Goal: Task Accomplishment & Management: Manage account settings

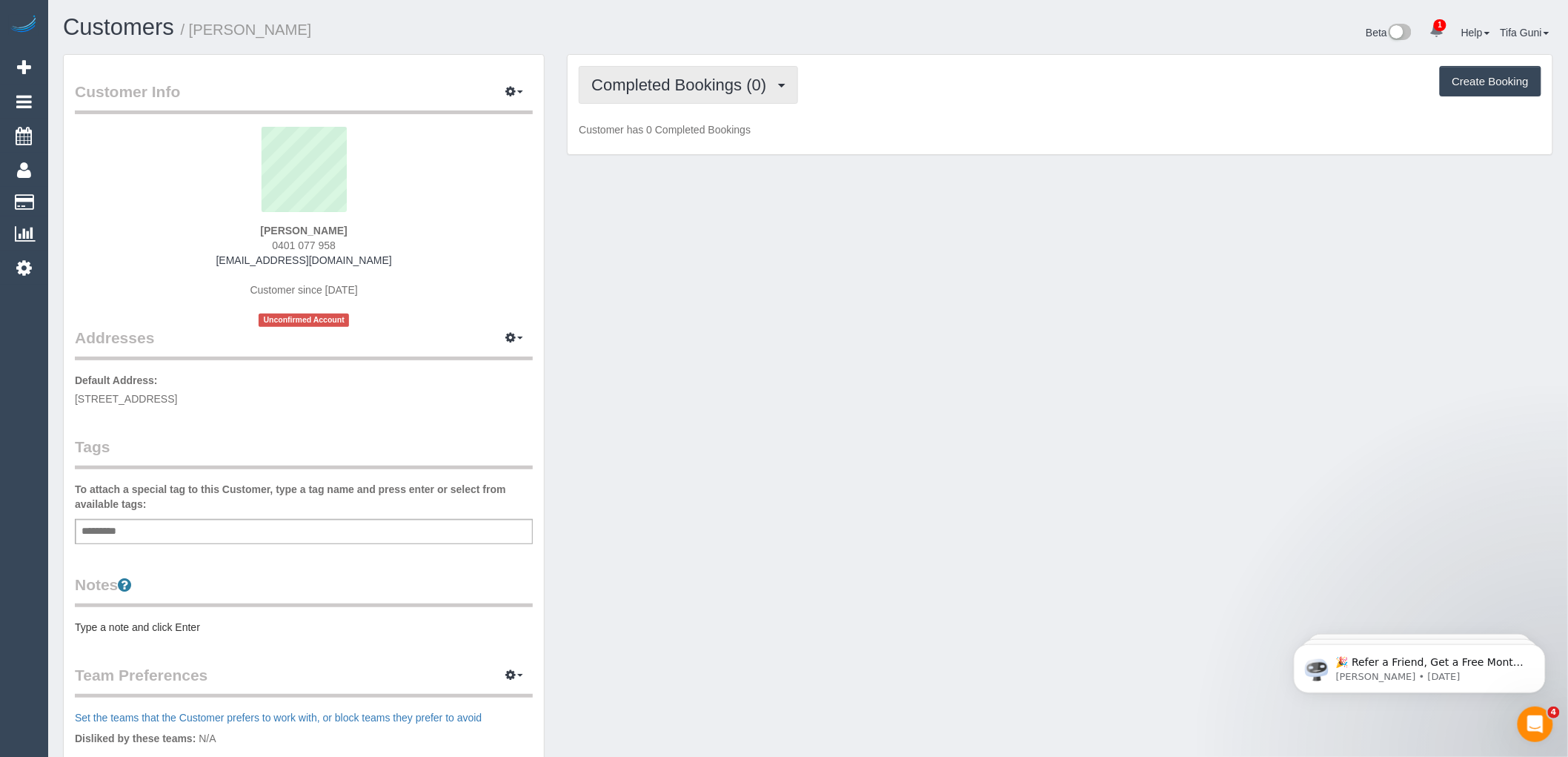
click at [719, 76] on button "Completed Bookings (0)" at bounding box center [688, 84] width 219 height 38
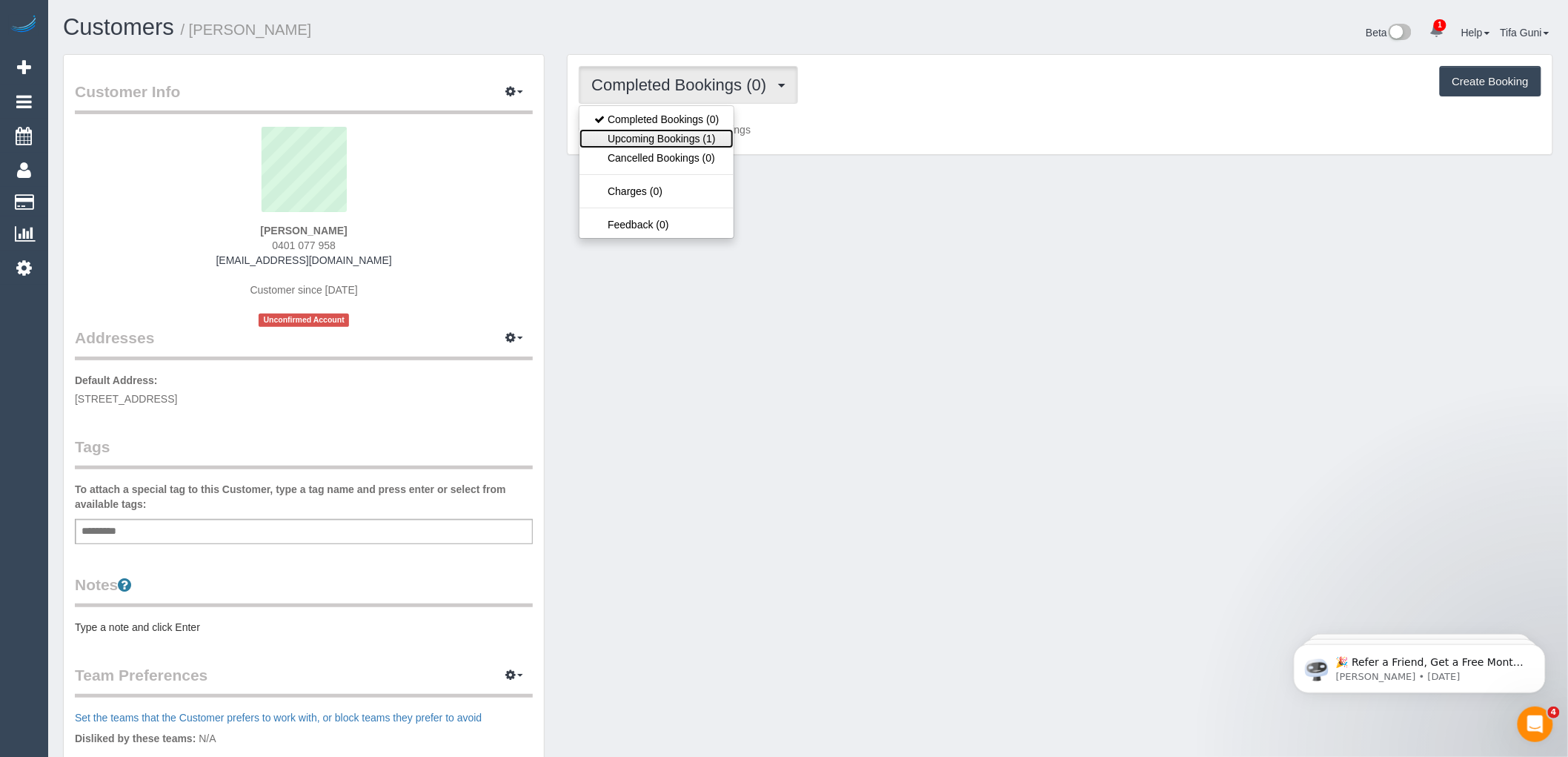
click at [684, 138] on link "Upcoming Bookings (1)" at bounding box center [656, 138] width 154 height 20
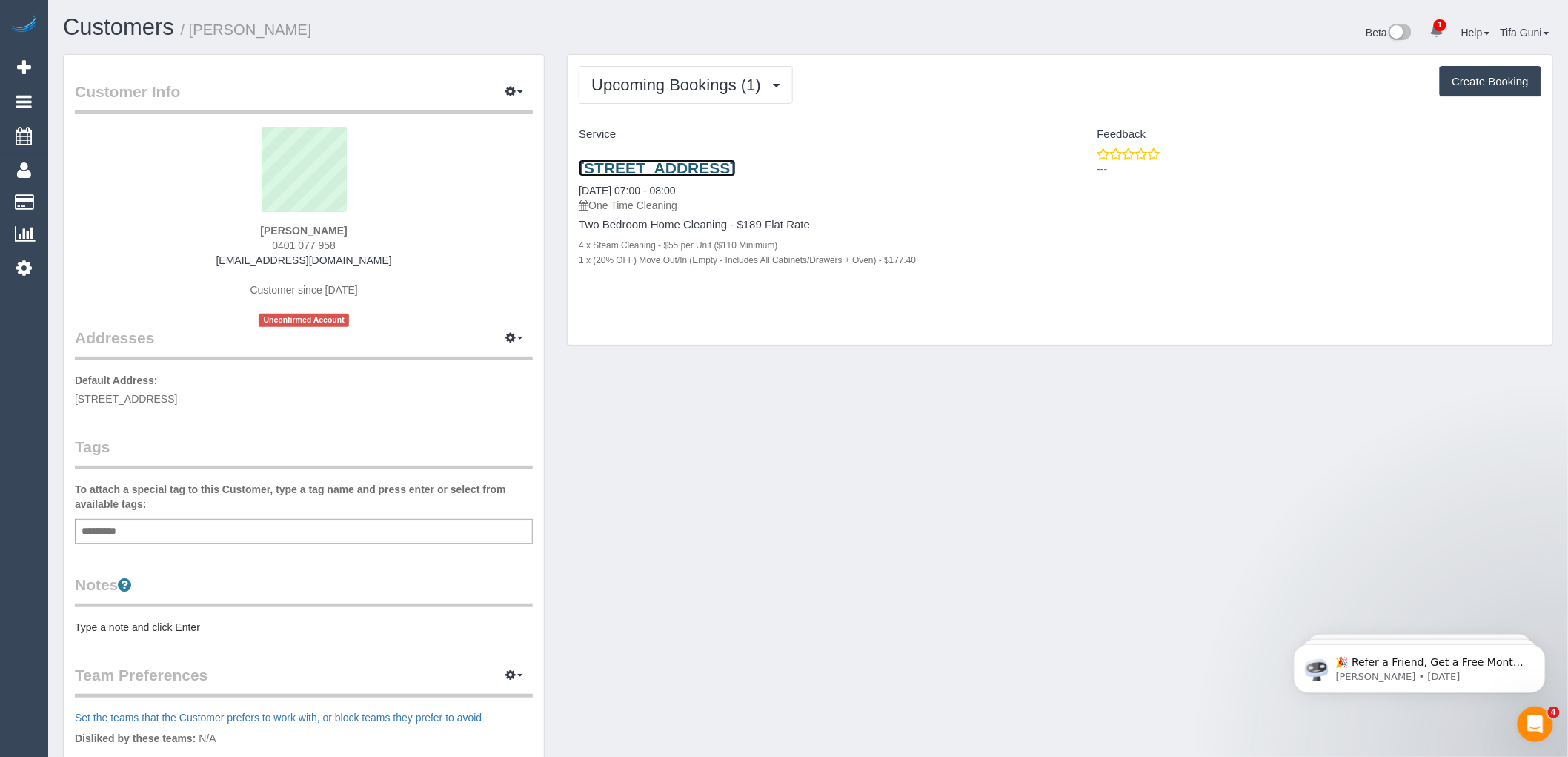
click at [735, 166] on link "6/14 Kingstreet, Elstonwick, VIC 3185" at bounding box center [656, 168] width 156 height 17
drag, startPoint x: 697, startPoint y: 155, endPoint x: 779, endPoint y: 176, distance: 84.6
click at [779, 176] on div "6/14 Kingstreet, Elstonwick, VIC 3185 29/09/2025 07:00 - 08:00 One Time Cleanin…" at bounding box center [813, 221] width 492 height 149
copy link "Elstonwick"
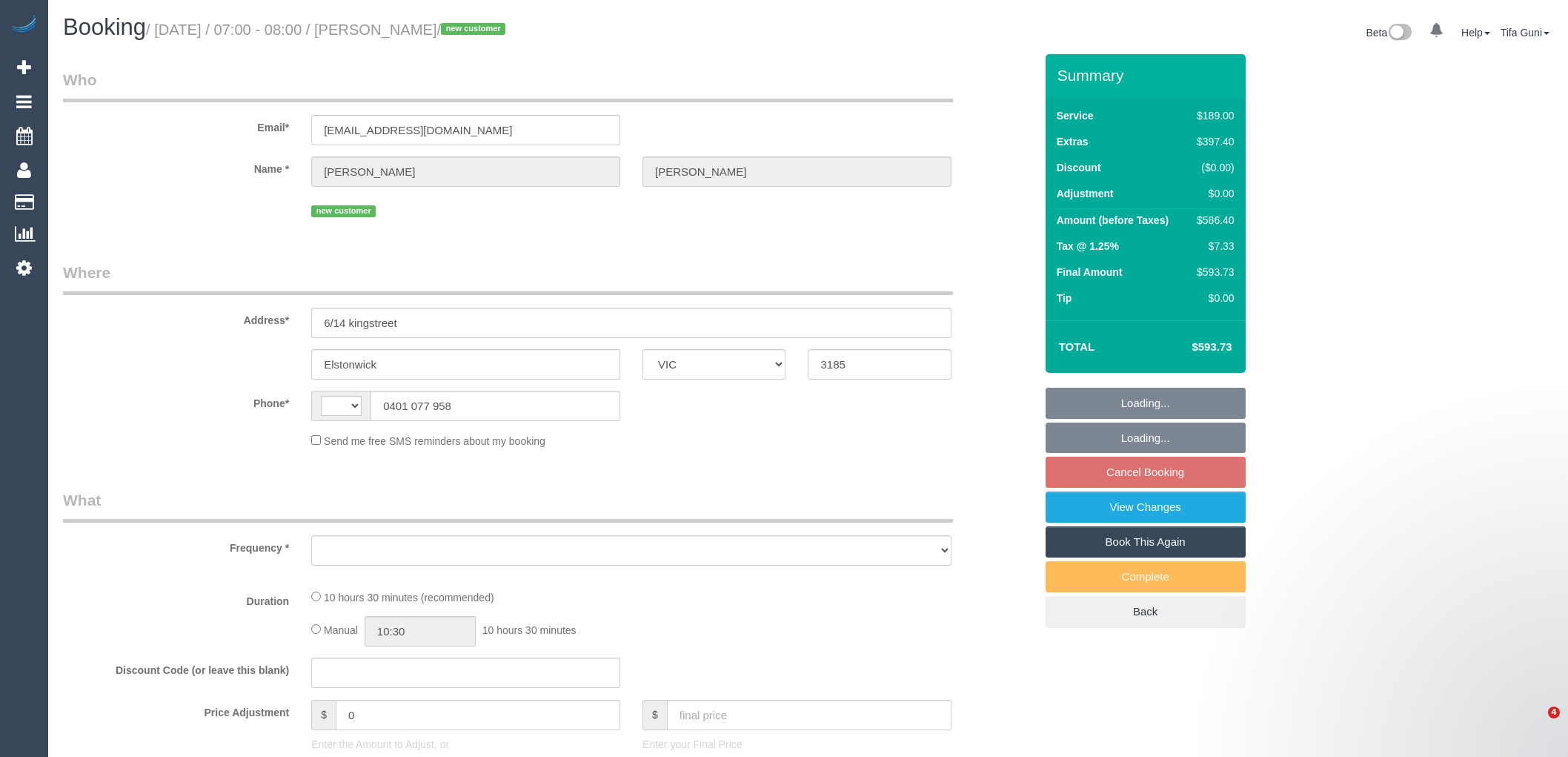
select select "VIC"
select select "string:AU"
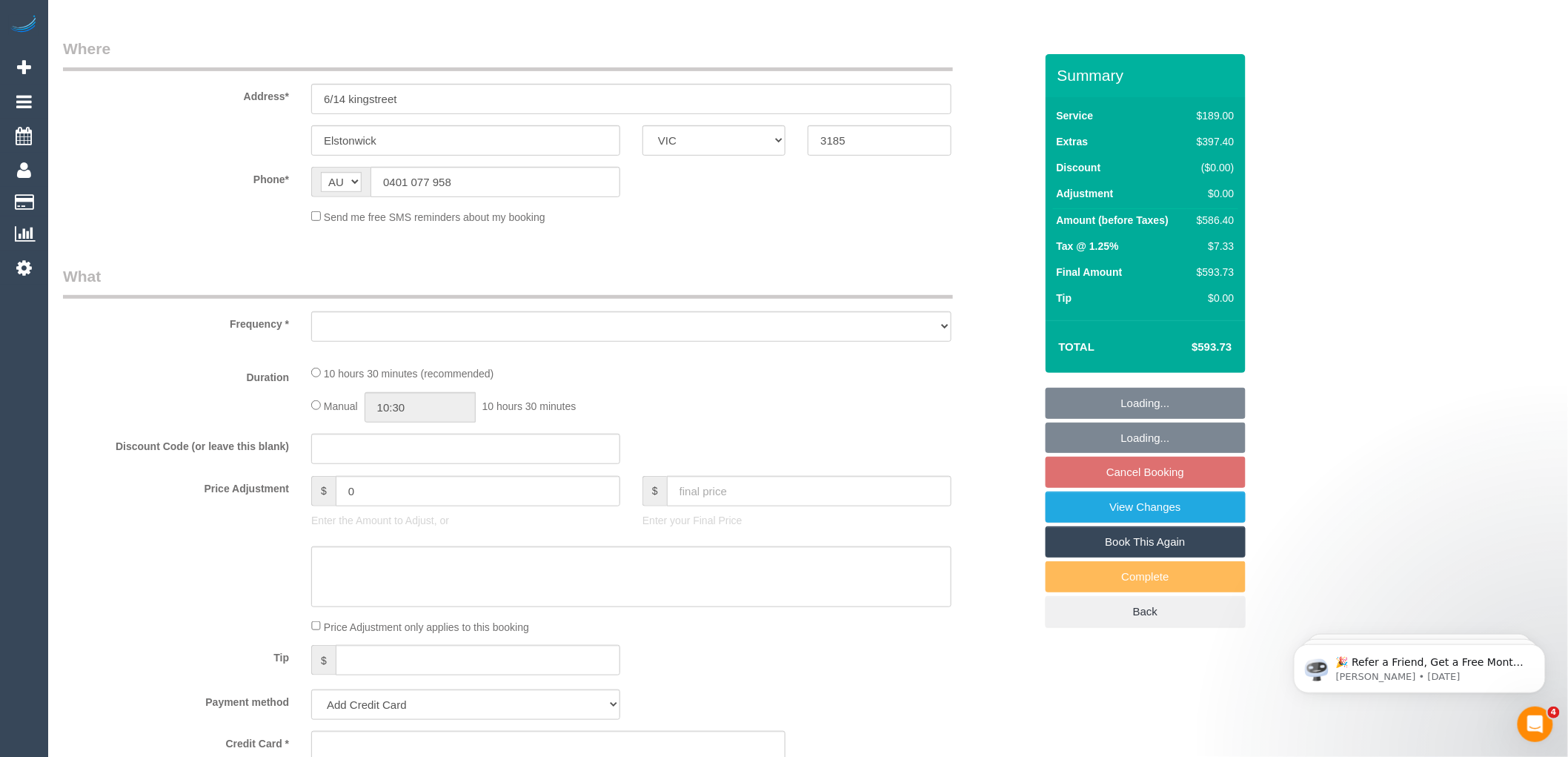
select select "object:540"
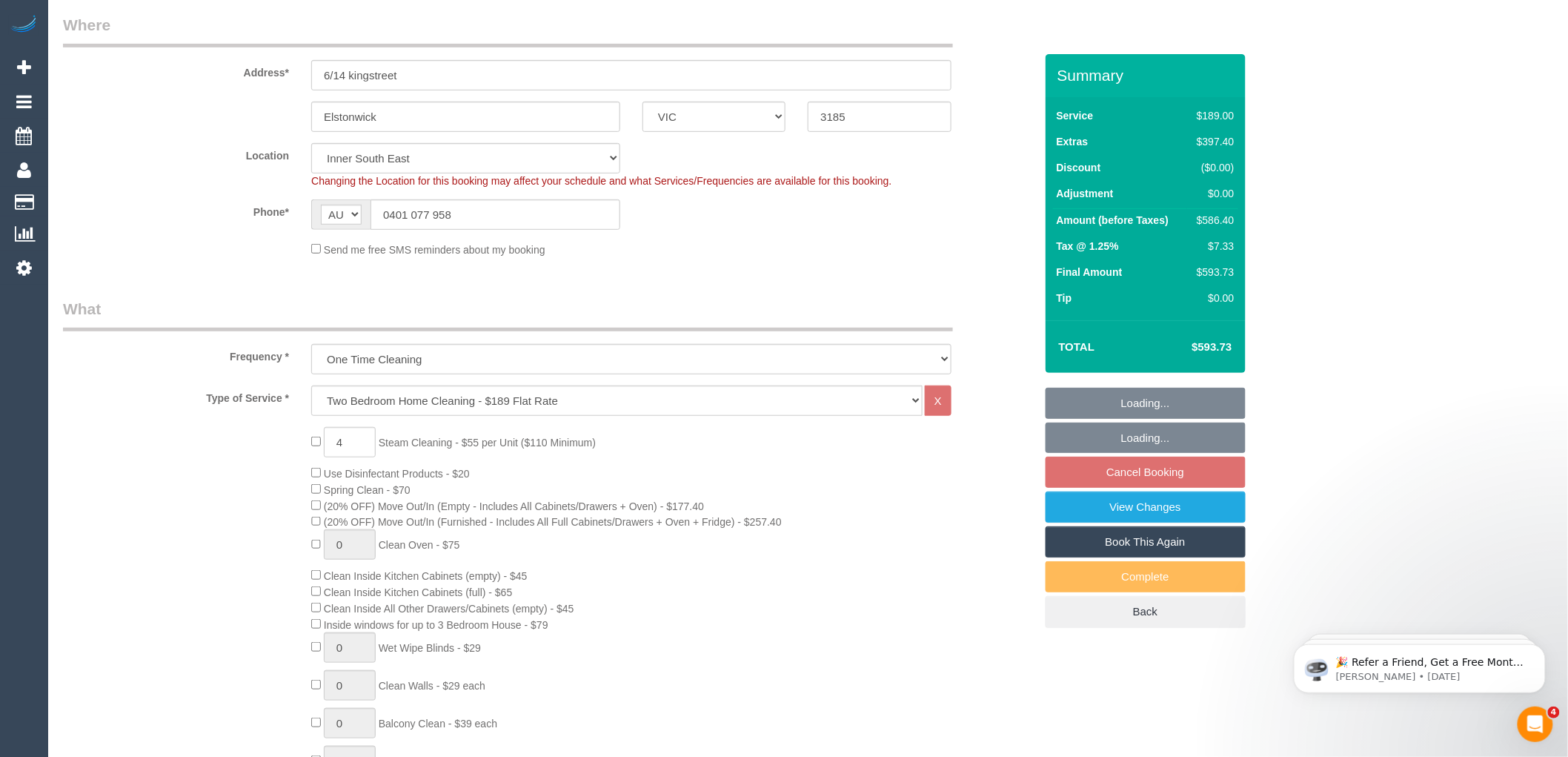
select select "string:stripe-pm_1S9xCs2GScqysDRVAkzNu8ql"
select select "number:28"
select select "number:15"
select select "number:19"
select select "object:1385"
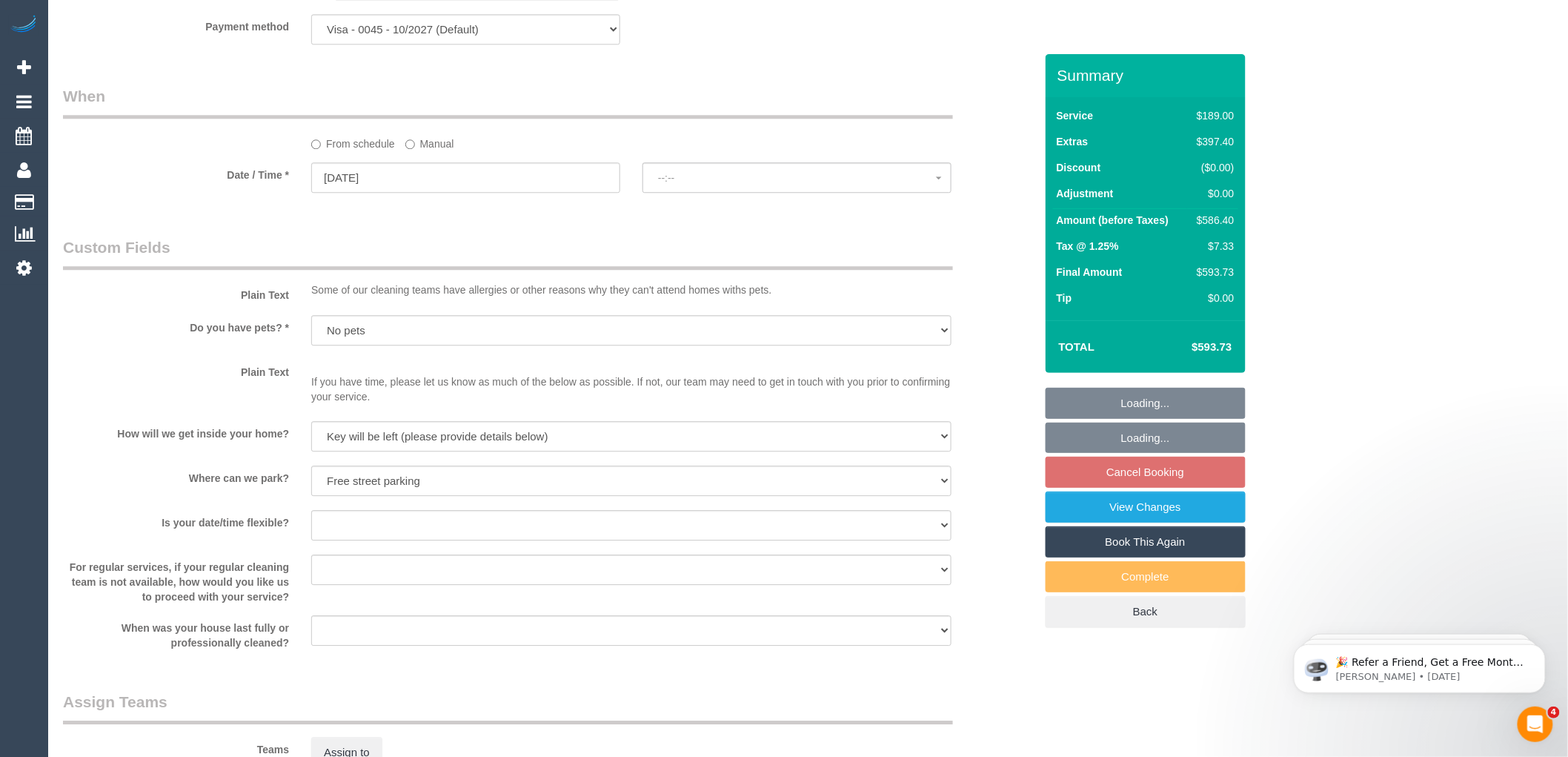
select select "spot1"
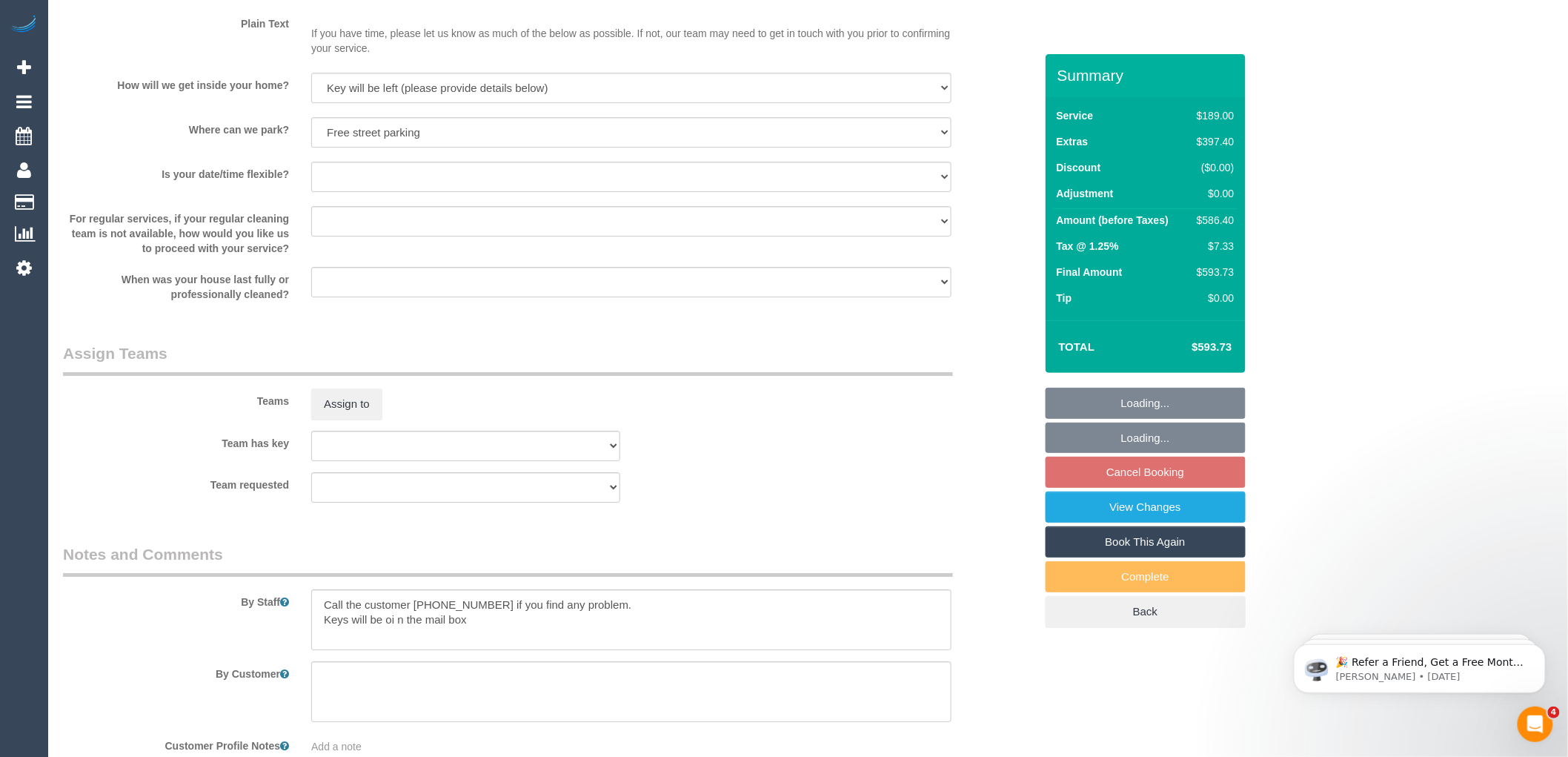
scroll to position [2096, 0]
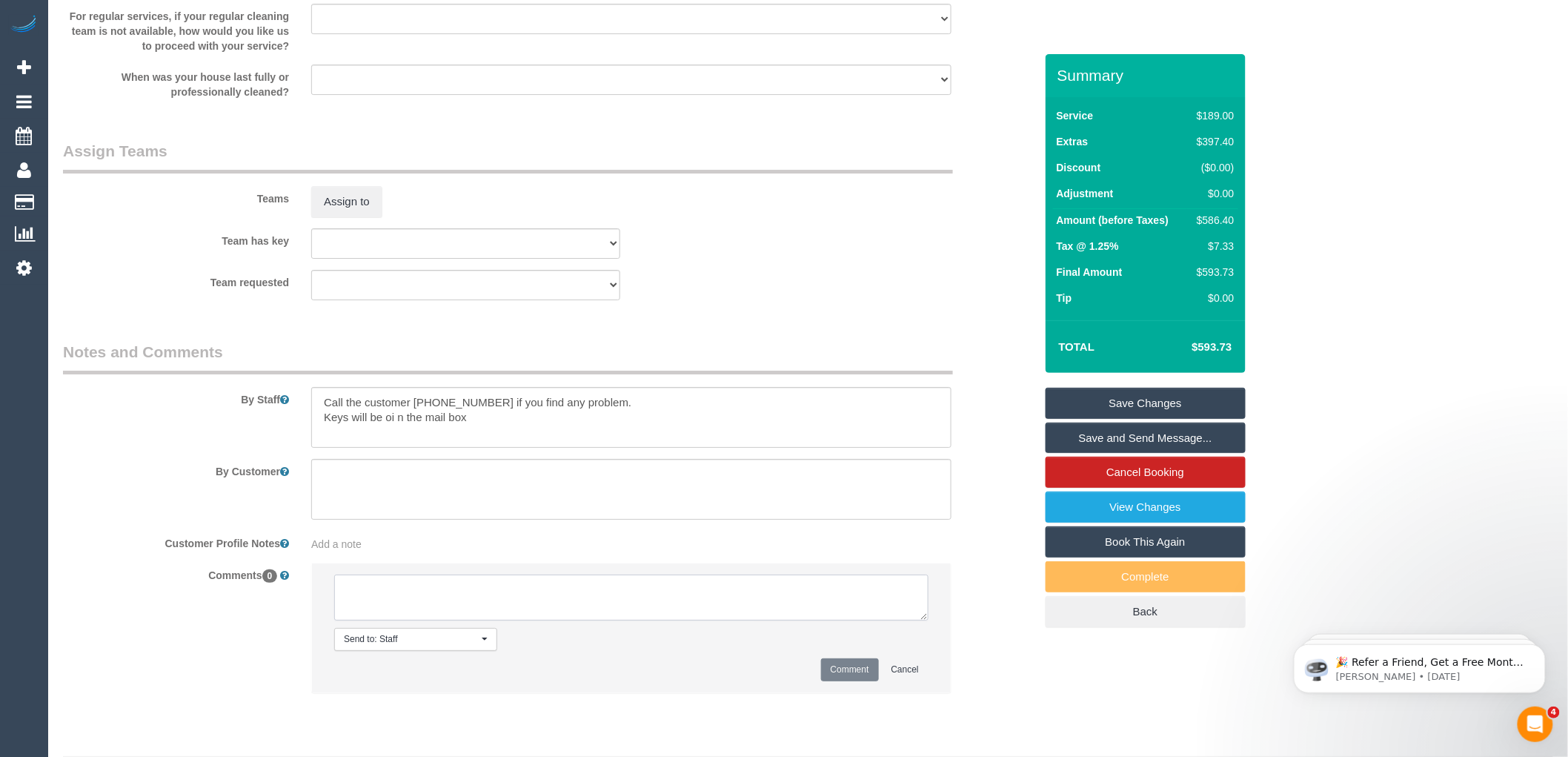
click at [490, 597] on textarea at bounding box center [631, 597] width 595 height 46
type textarea "-"
paste textarea "Flexibility dates: Flexibility times: Notes: knows we need to review Contact vi…"
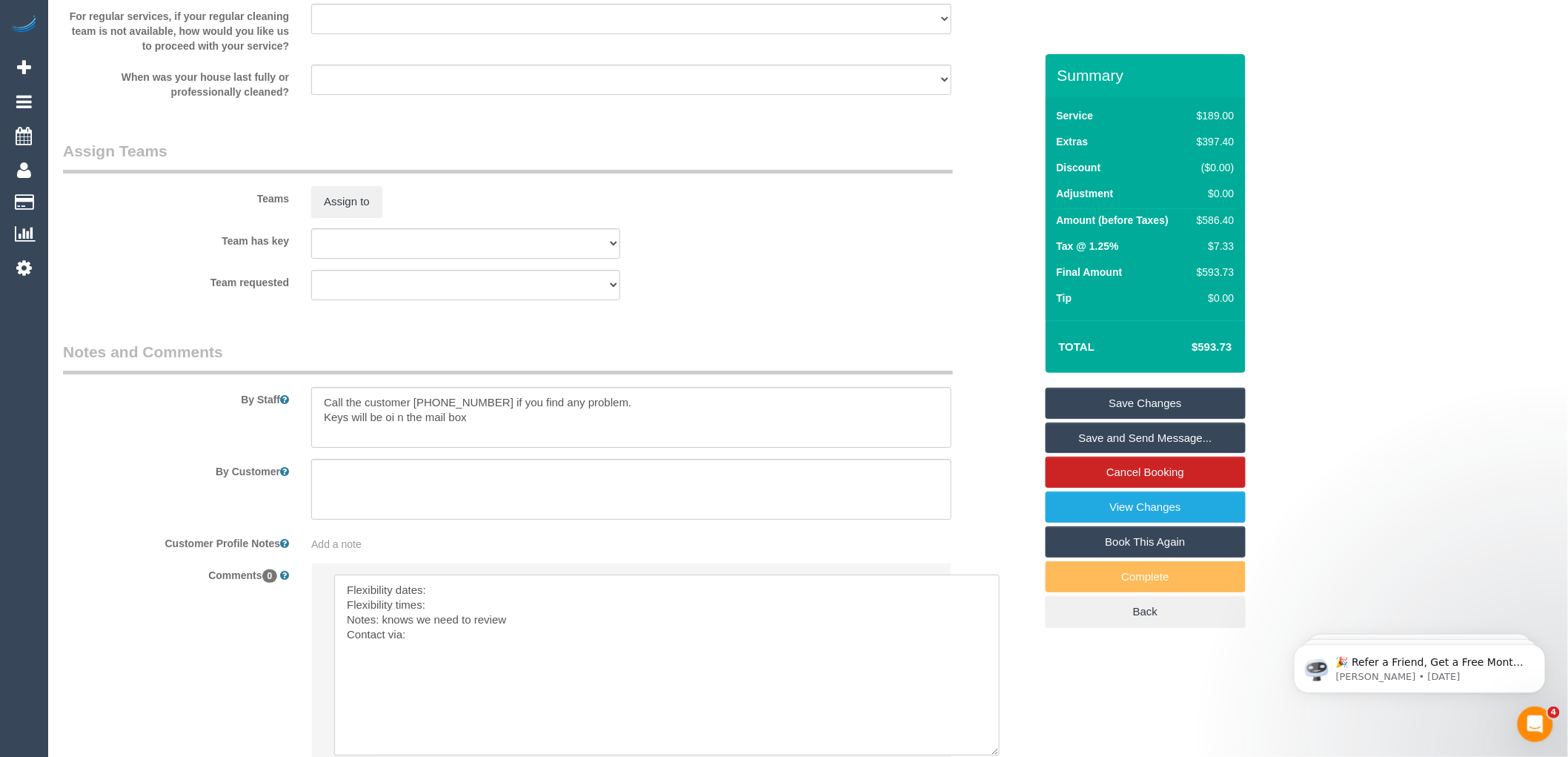
drag, startPoint x: 922, startPoint y: 631, endPoint x: 996, endPoint y: 766, distance: 154.0
click at [455, 597] on textarea at bounding box center [668, 665] width 667 height 182
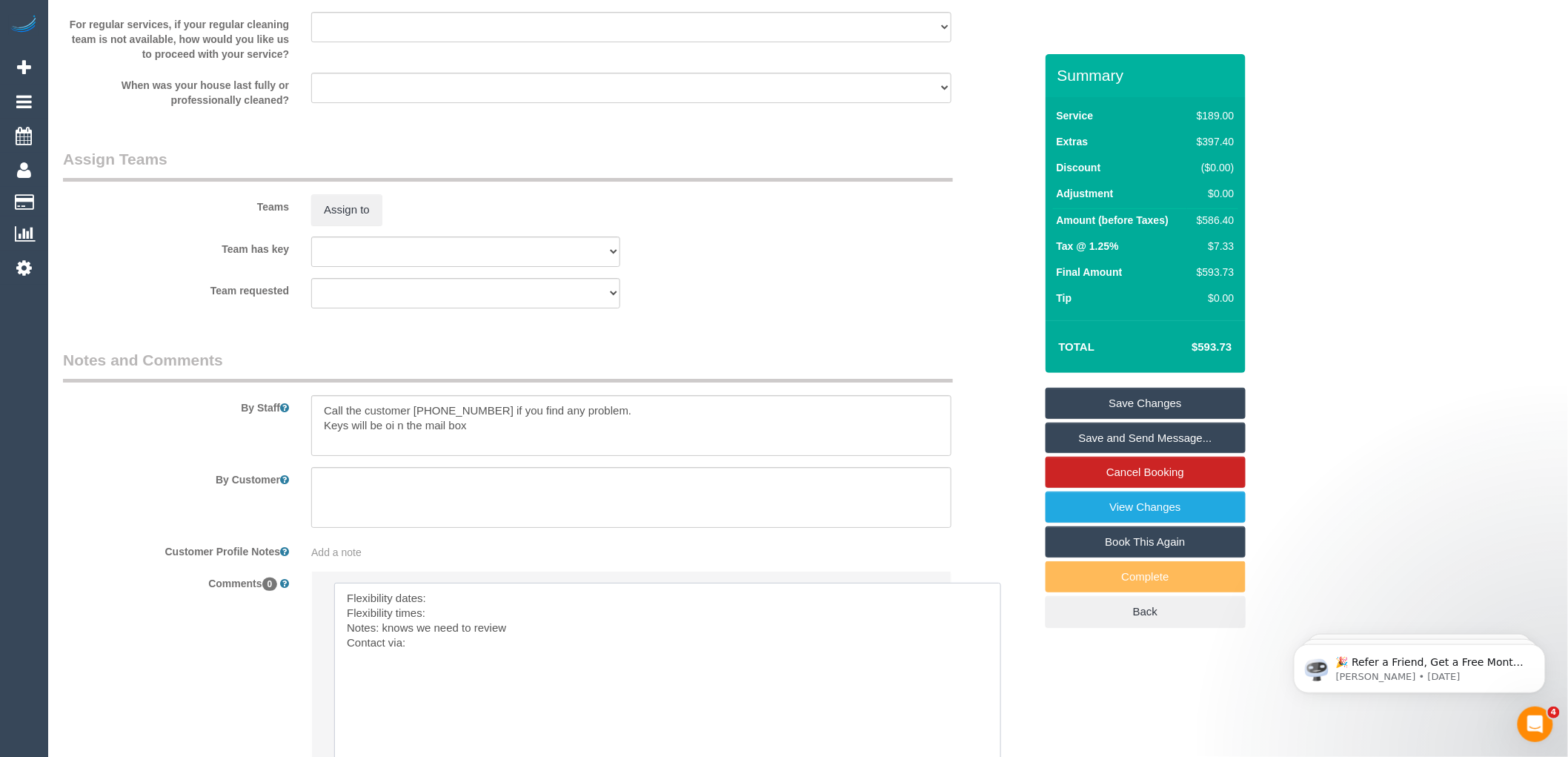
scroll to position [2262, 0]
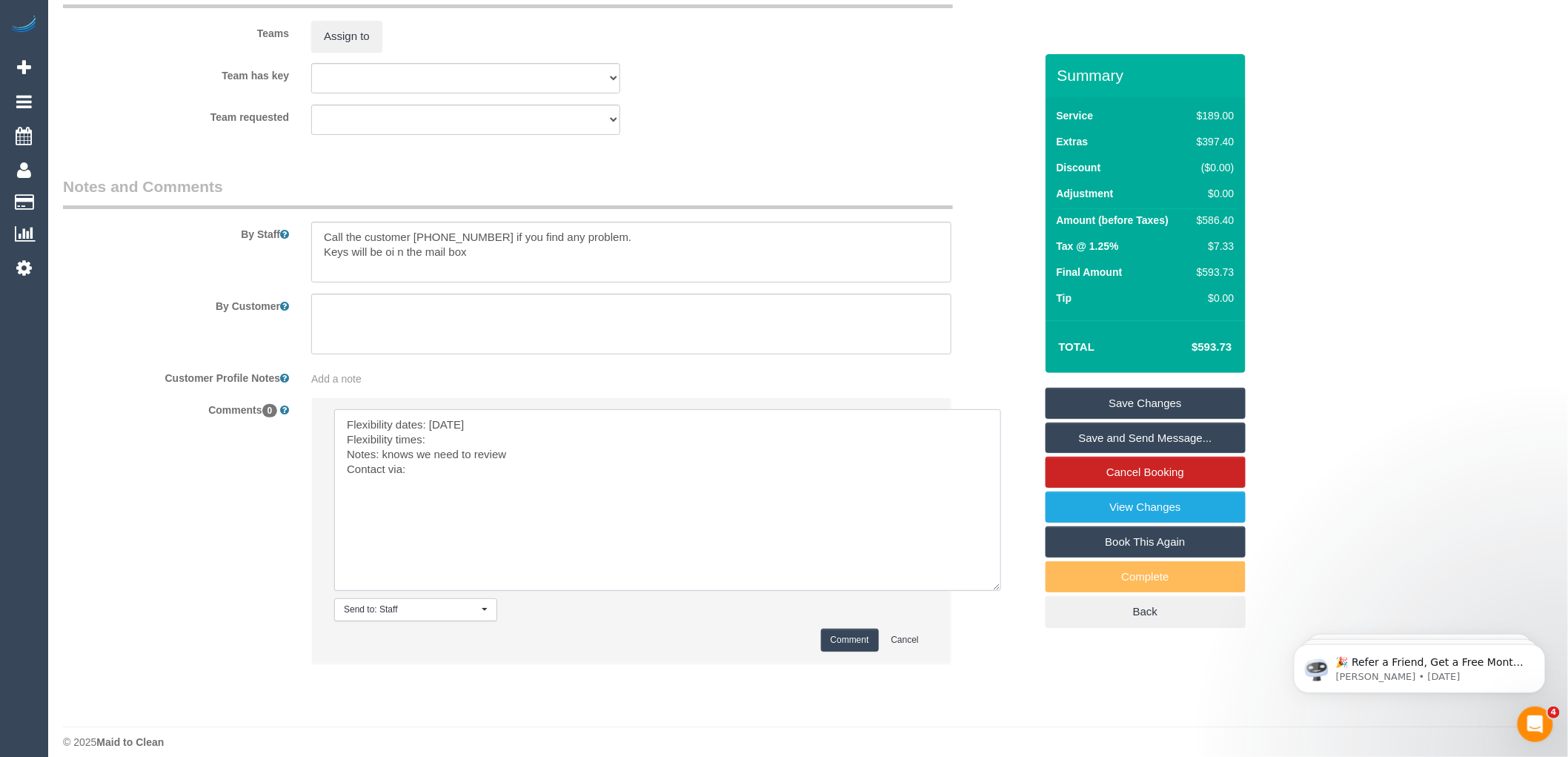
click at [455, 463] on textarea at bounding box center [668, 499] width 667 height 182
click at [427, 486] on textarea at bounding box center [668, 499] width 667 height 182
drag, startPoint x: 532, startPoint y: 468, endPoint x: 418, endPoint y: 472, distance: 114.1
click at [418, 472] on textarea at bounding box center [668, 499] width 667 height 182
click at [522, 471] on textarea at bounding box center [668, 499] width 667 height 182
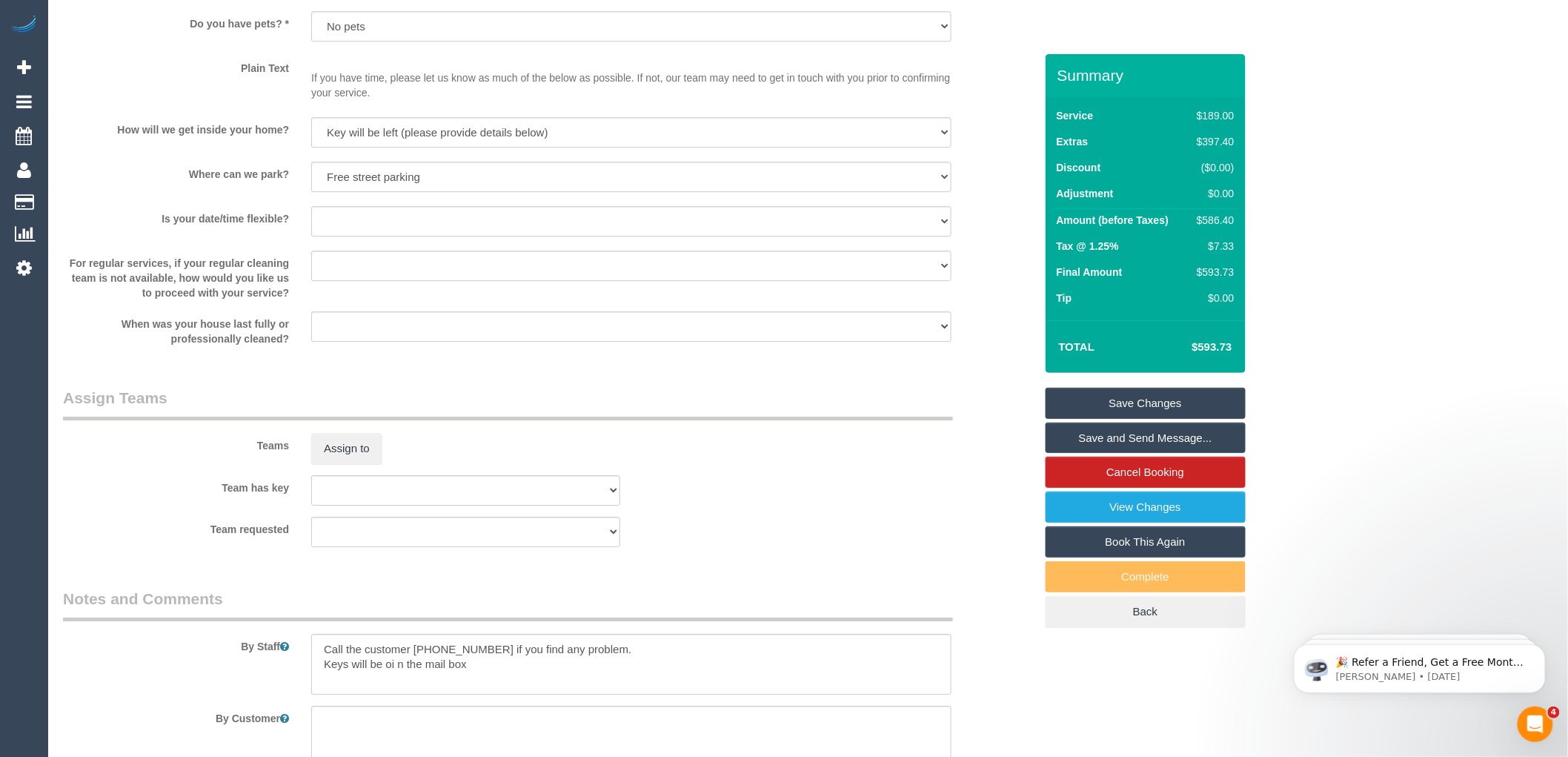
scroll to position [2180, 0]
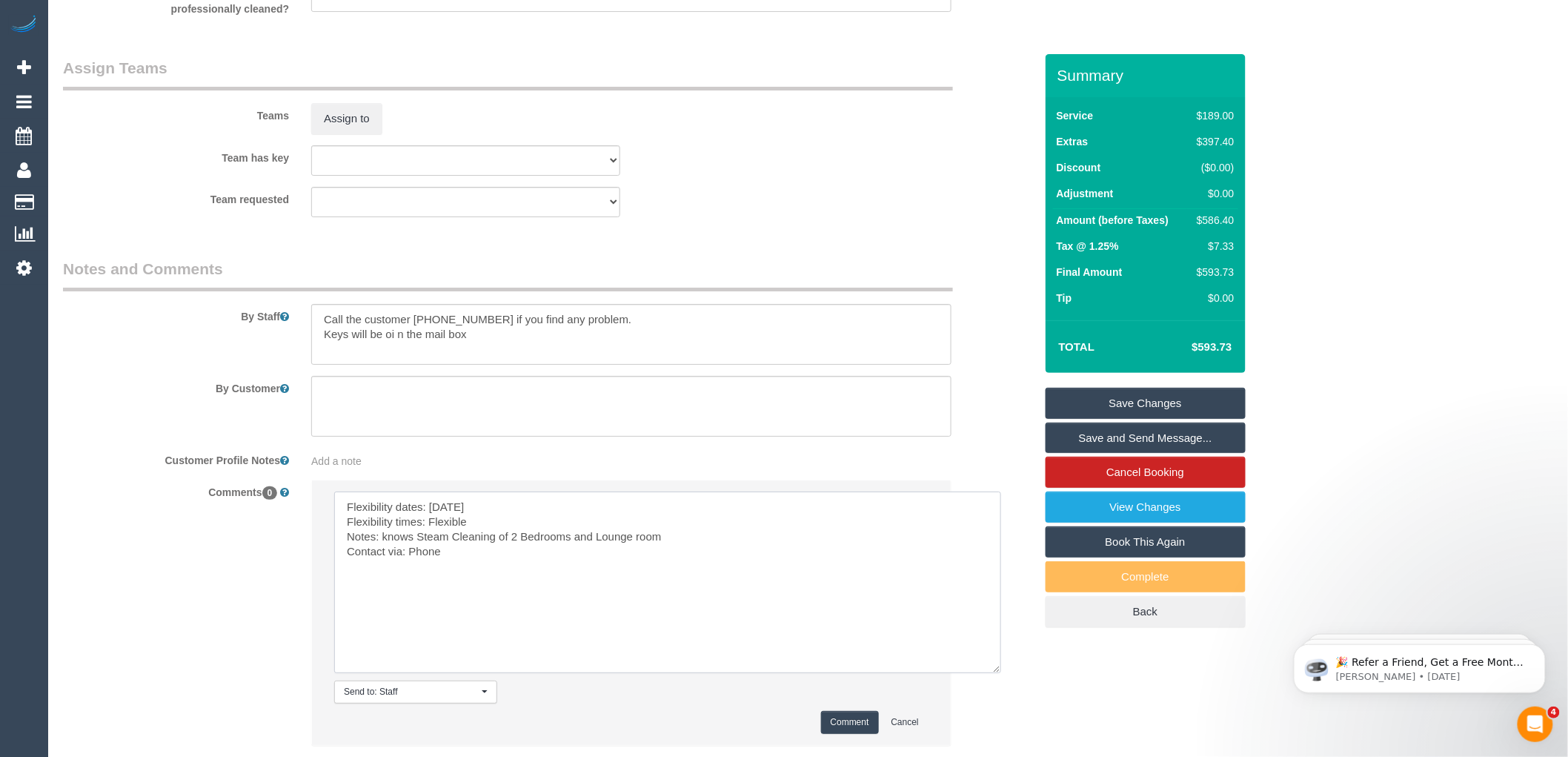
type textarea "Flexibility dates: Monday Flexibility times: Flexible Notes: knows Steam Cleani…"
click at [324, 332] on textarea at bounding box center [631, 334] width 640 height 61
click at [474, 364] on textarea at bounding box center [631, 334] width 640 height 61
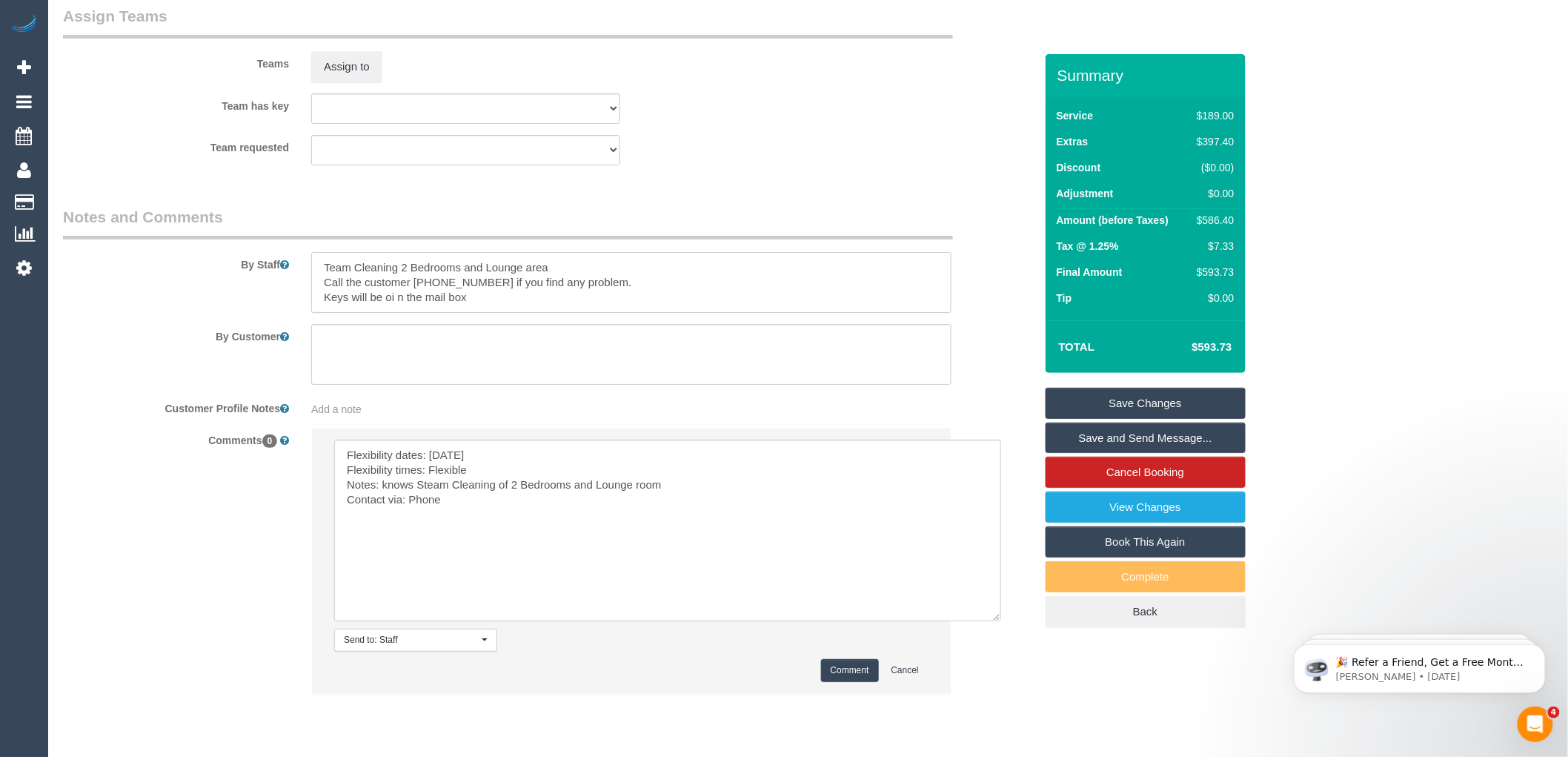
scroll to position [2293, 0]
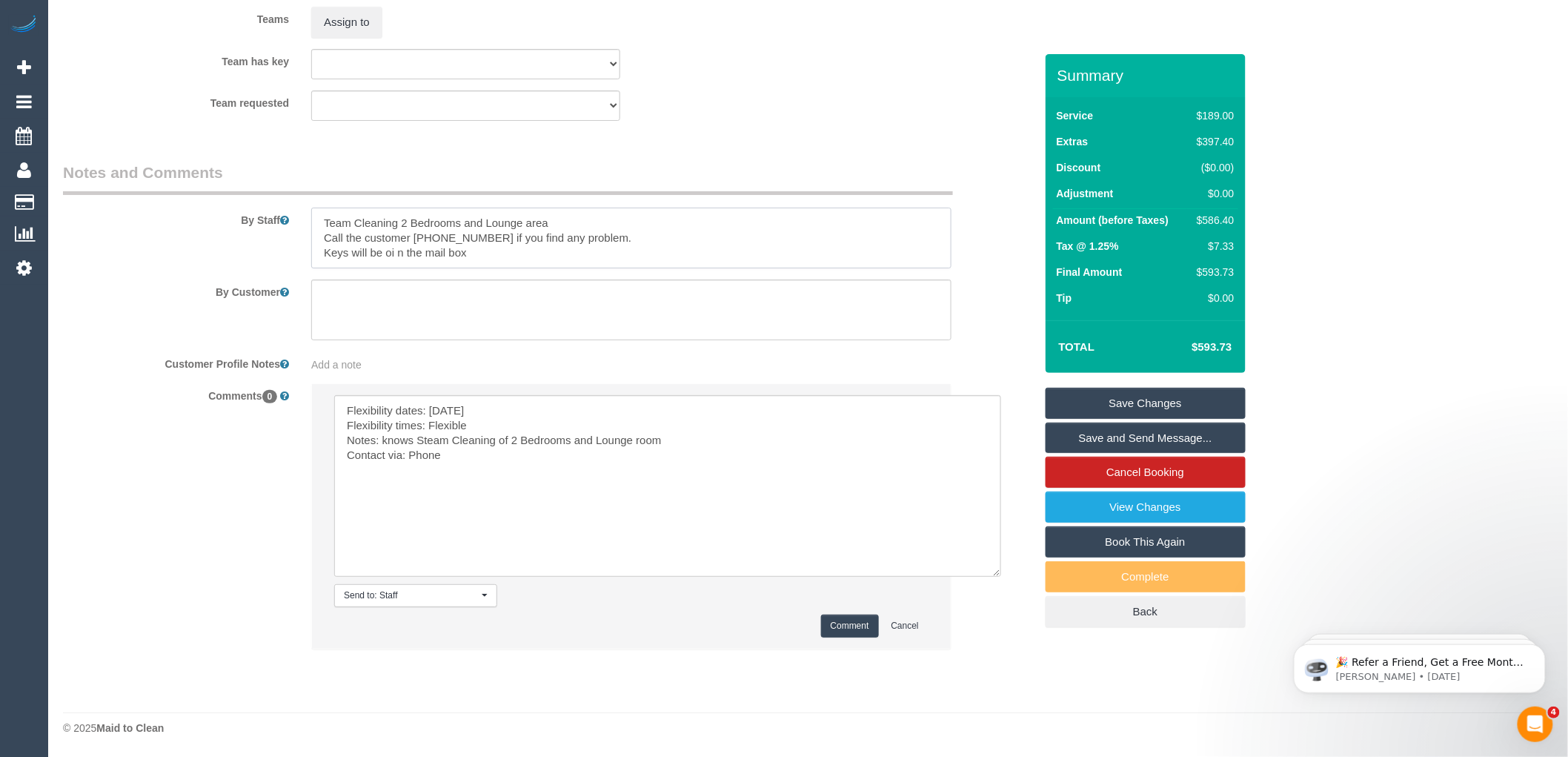
type textarea "Team Cleaning 2 Bedrooms and Lounge area Call the customer 0401077958 if you fi…"
click at [836, 619] on button "Comment" at bounding box center [850, 626] width 58 height 23
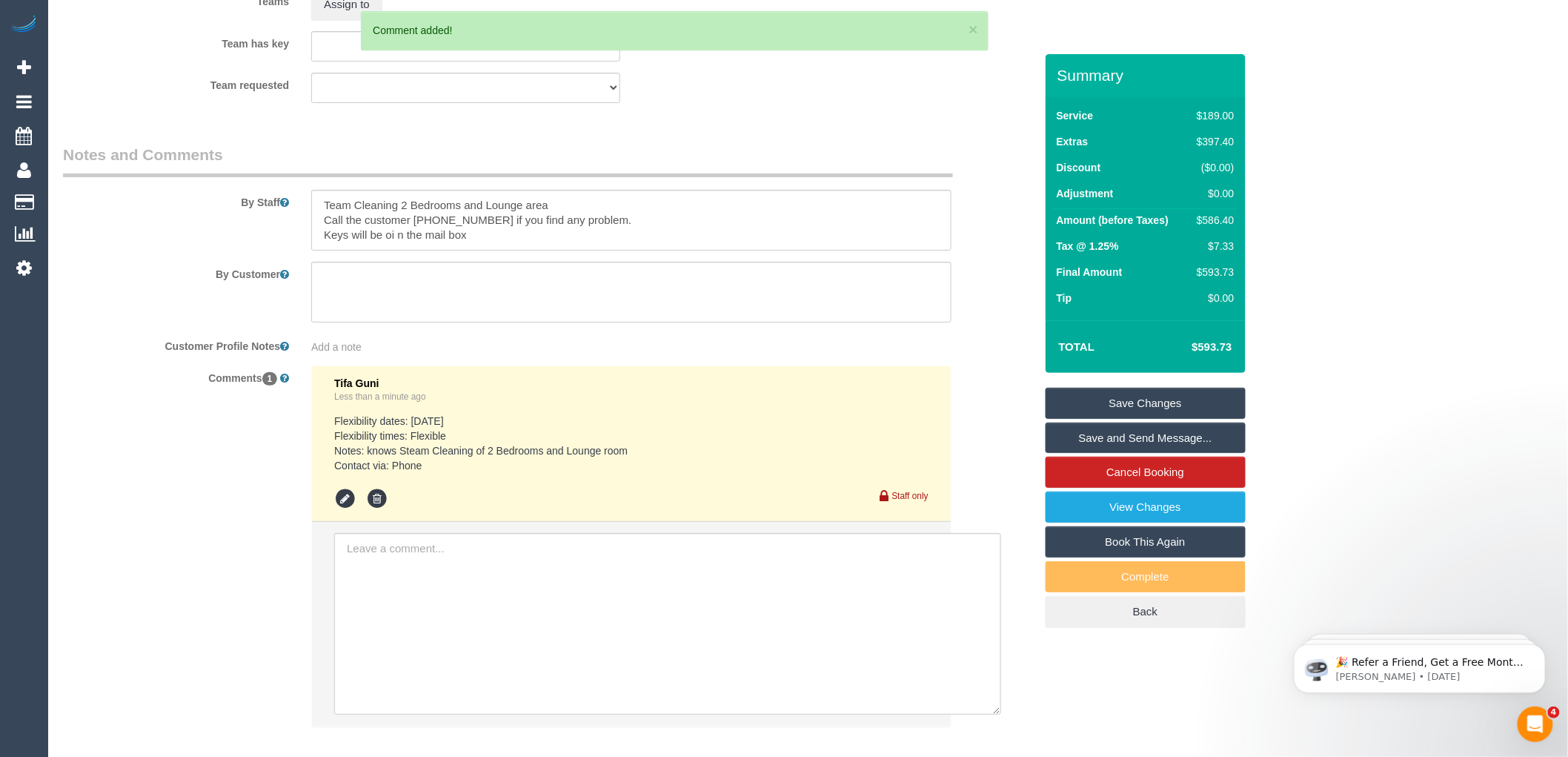
click at [1121, 402] on link "Save Changes" at bounding box center [1146, 403] width 200 height 31
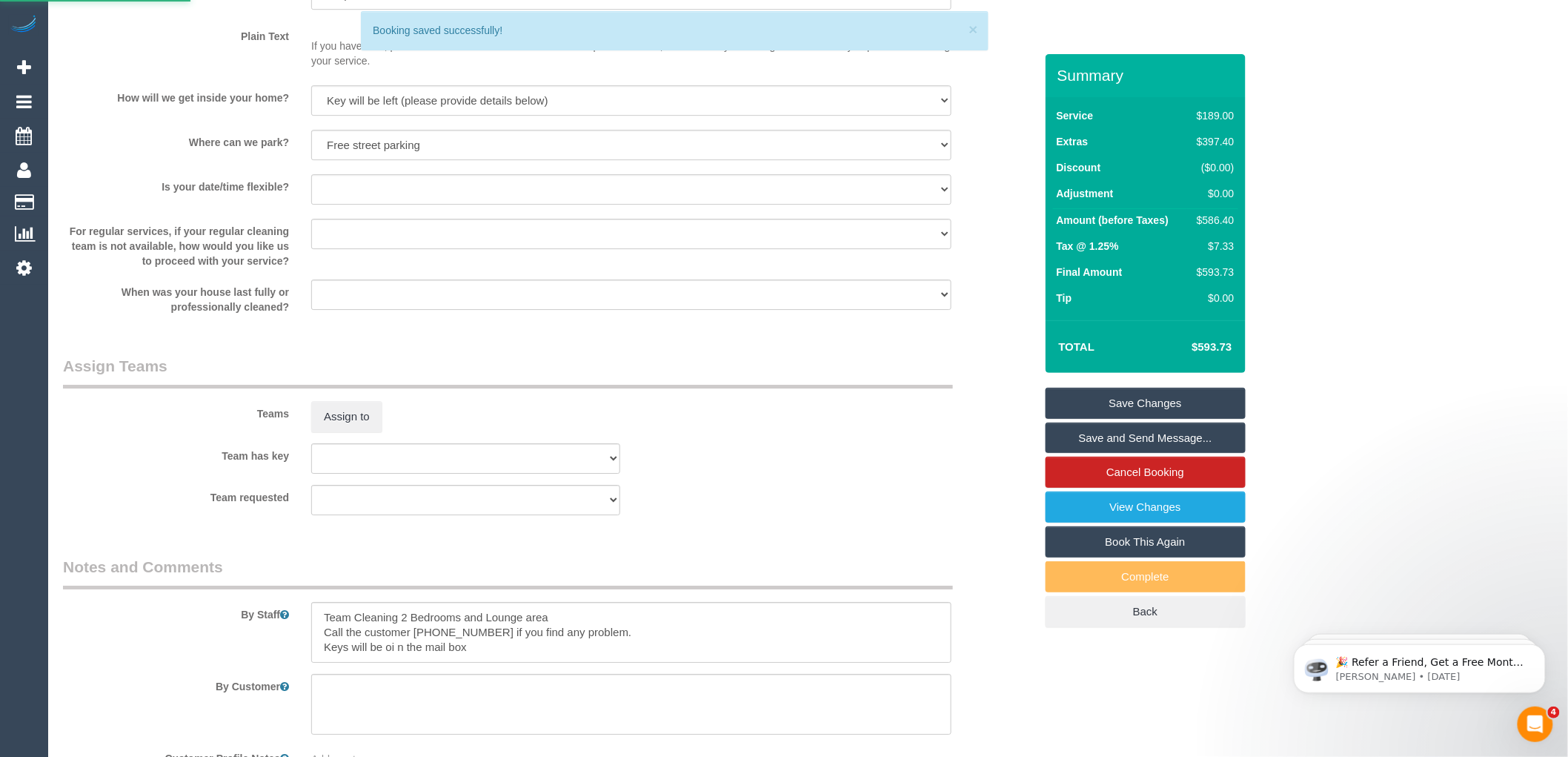
scroll to position [1470, 0]
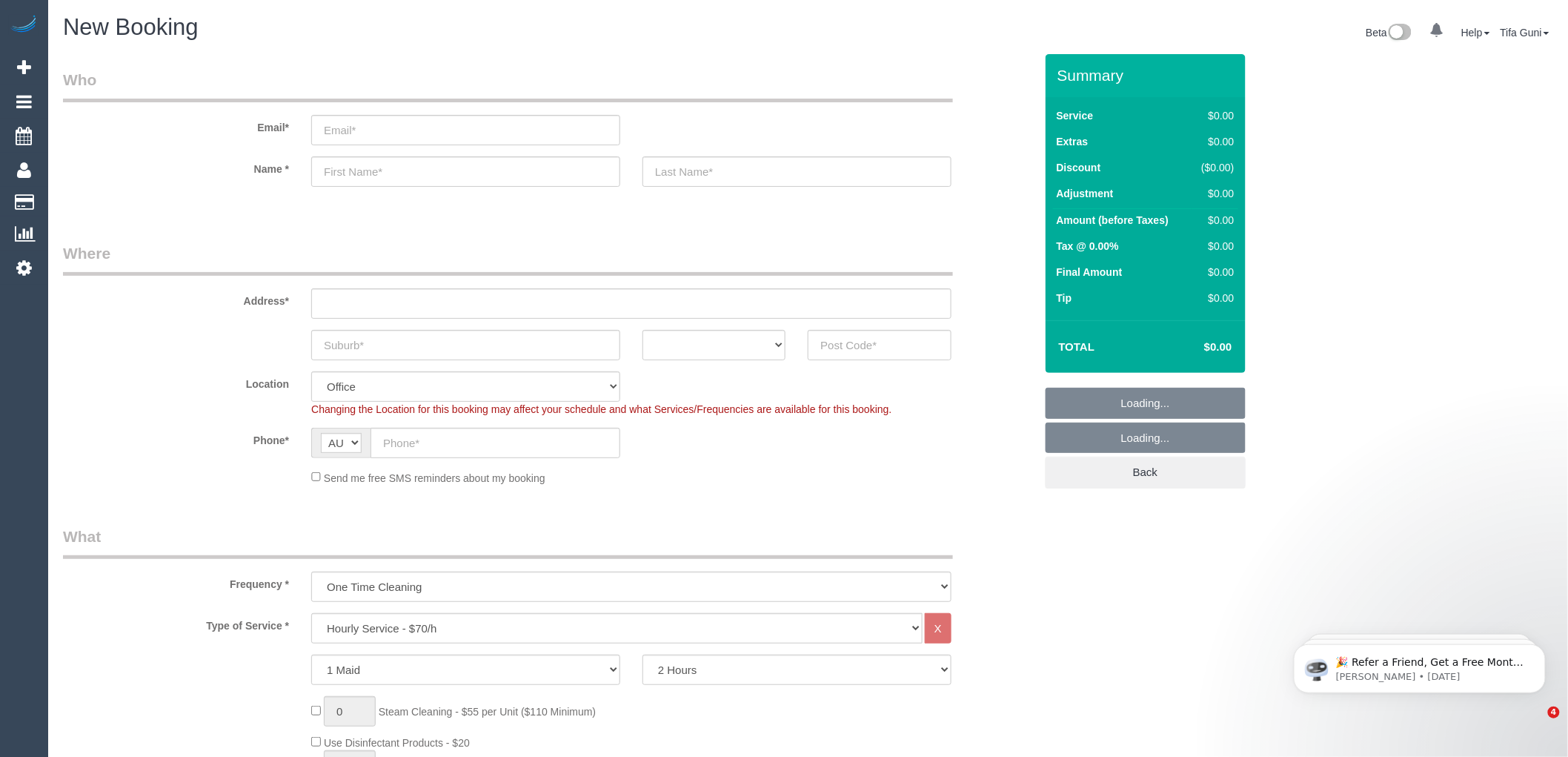
select select "object:2130"
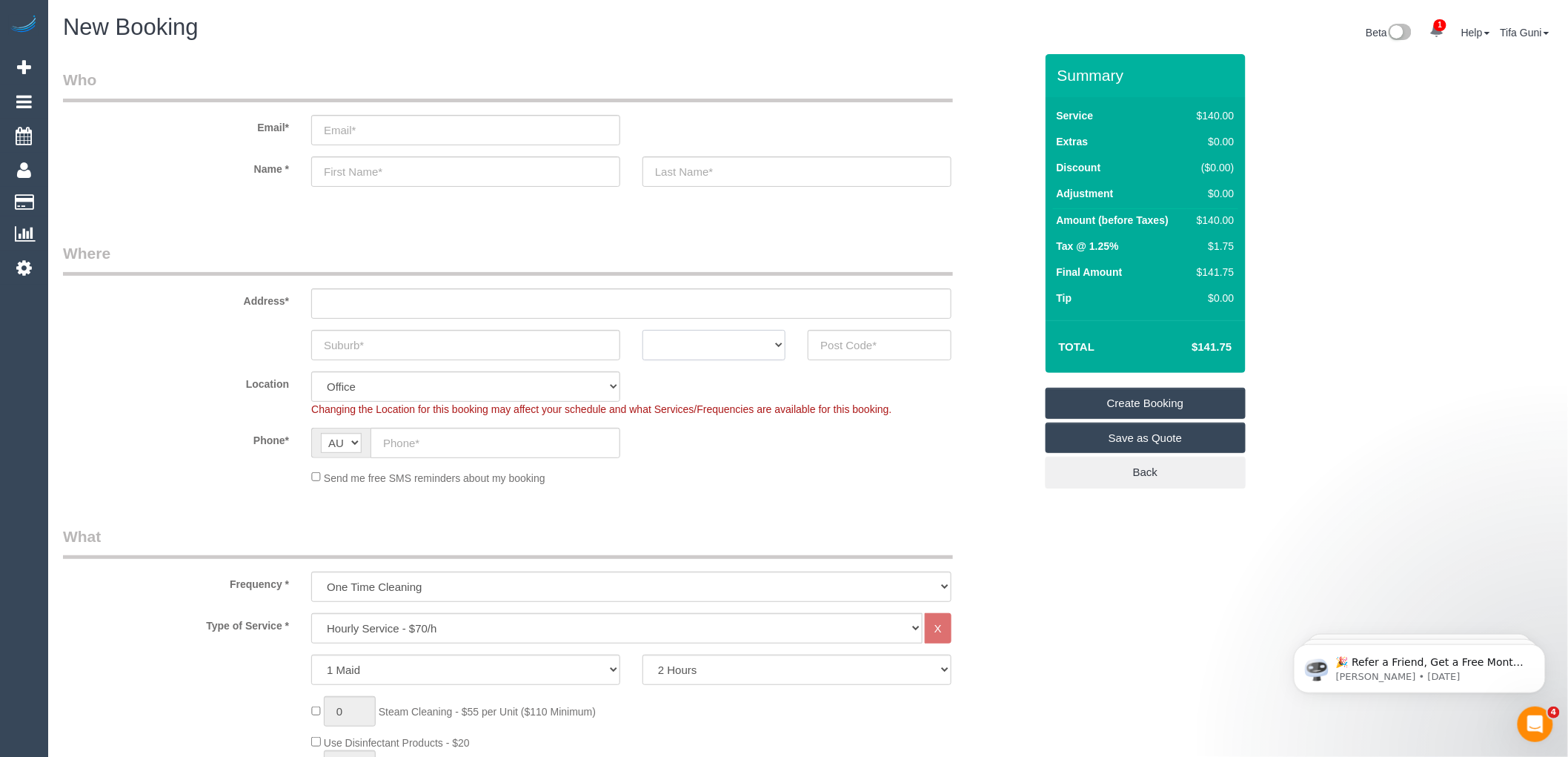
click at [751, 340] on select "ACT [GEOGRAPHIC_DATA] NT [GEOGRAPHIC_DATA] SA TAS [GEOGRAPHIC_DATA] [GEOGRAPHIC…" at bounding box center [714, 346] width 143 height 31
select select "VIC"
click at [642, 330] on select "ACT [GEOGRAPHIC_DATA] NT [GEOGRAPHIC_DATA] SA TAS [GEOGRAPHIC_DATA] [GEOGRAPHIC…" at bounding box center [714, 346] width 143 height 31
click at [379, 336] on input "text" at bounding box center [466, 346] width 309 height 31
type input "ne park"
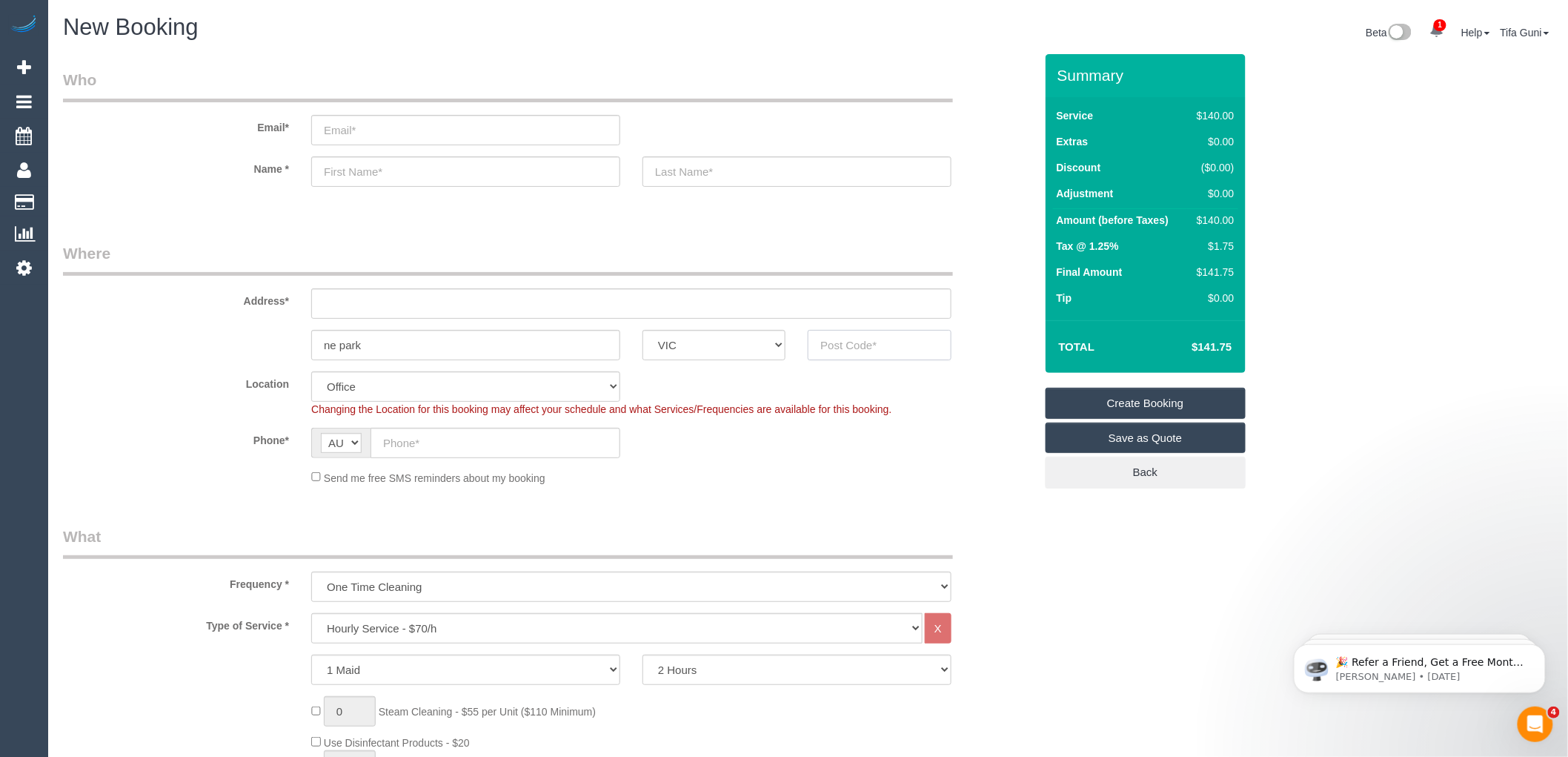
click at [883, 344] on input "text" at bounding box center [880, 346] width 143 height 31
type input "3754"
click at [428, 295] on input "text" at bounding box center [631, 304] width 640 height 31
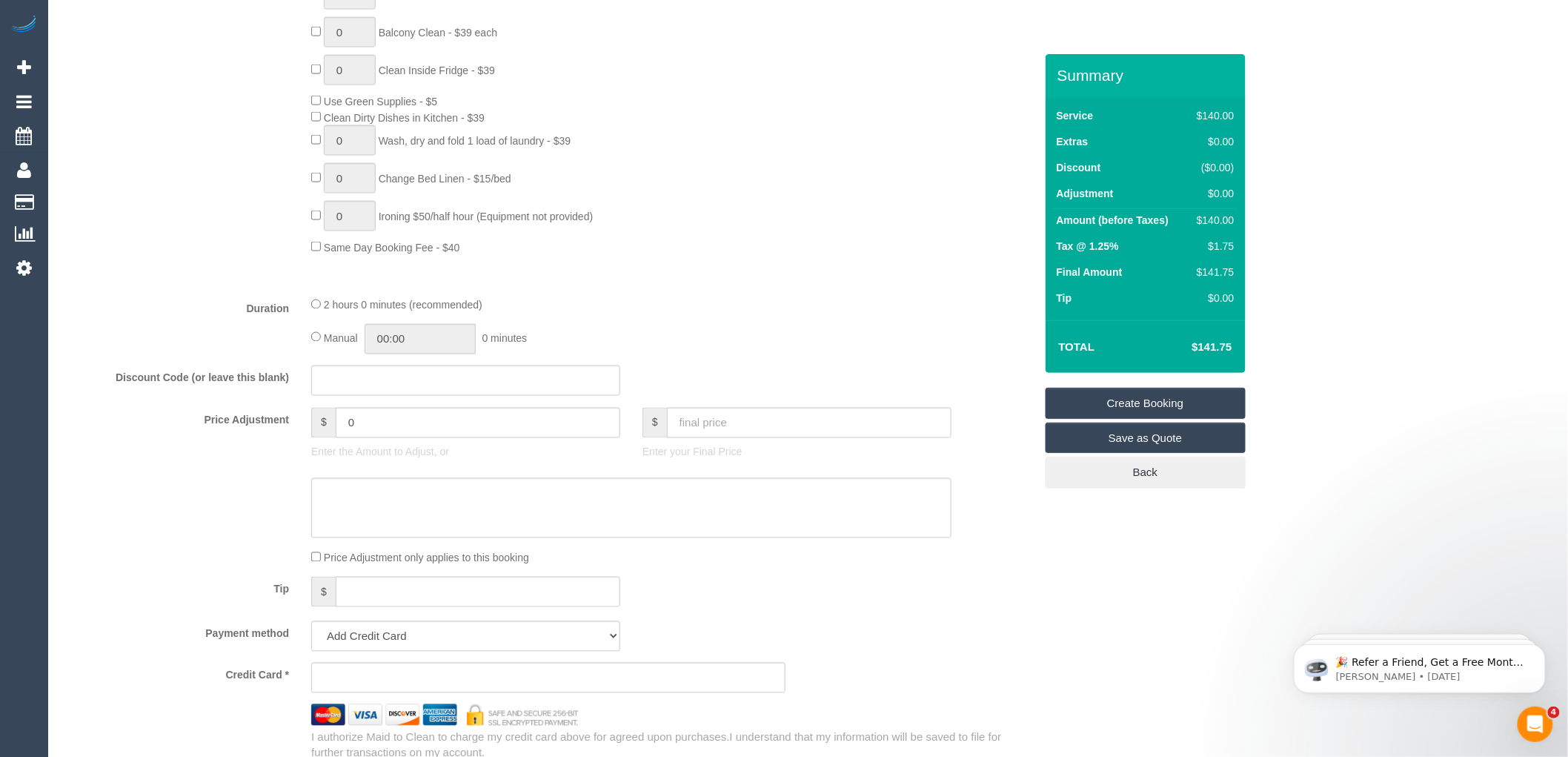
scroll to position [1070, 0]
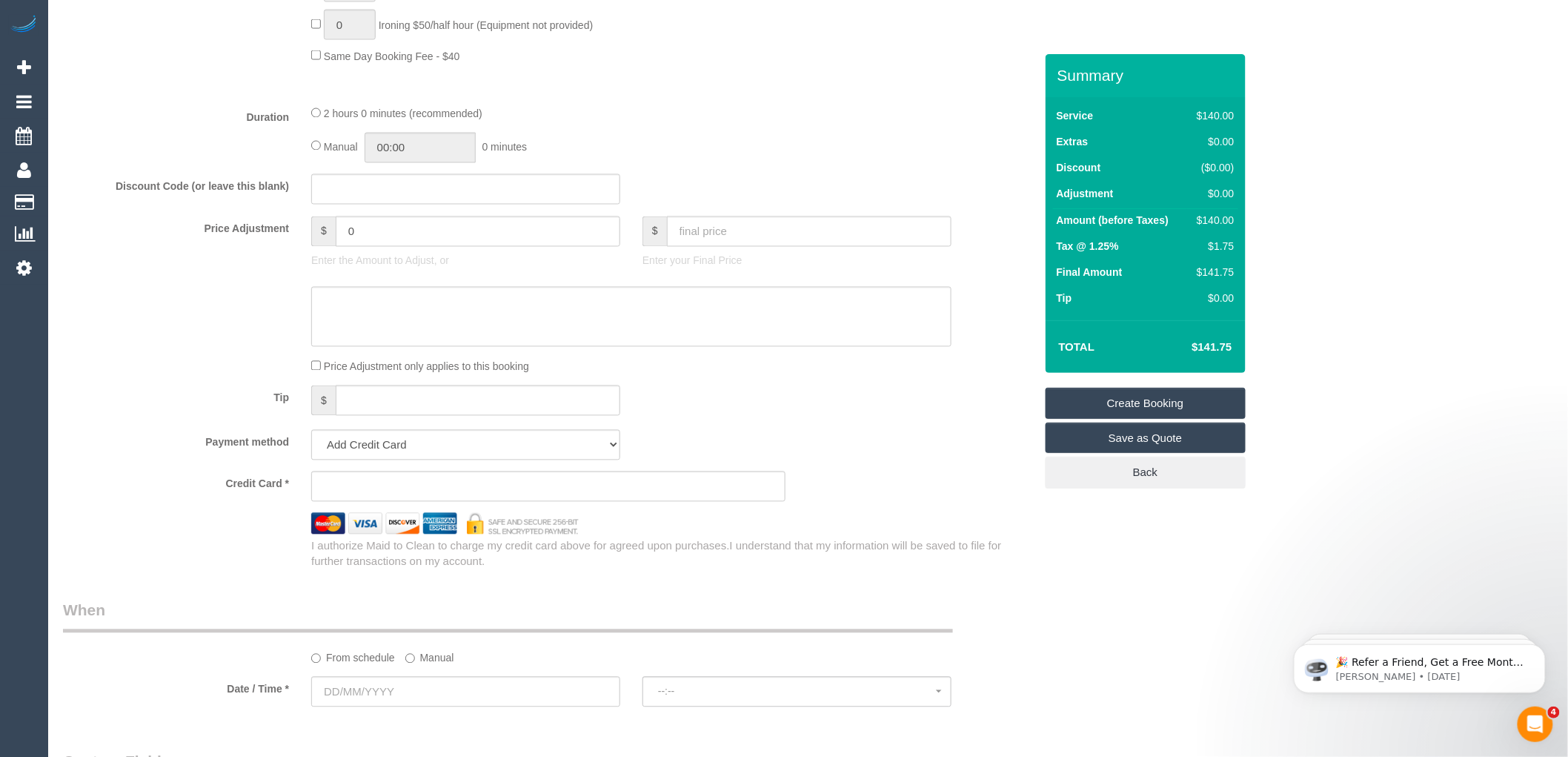
type input "-"
click at [375, 702] on input "text" at bounding box center [466, 692] width 309 height 31
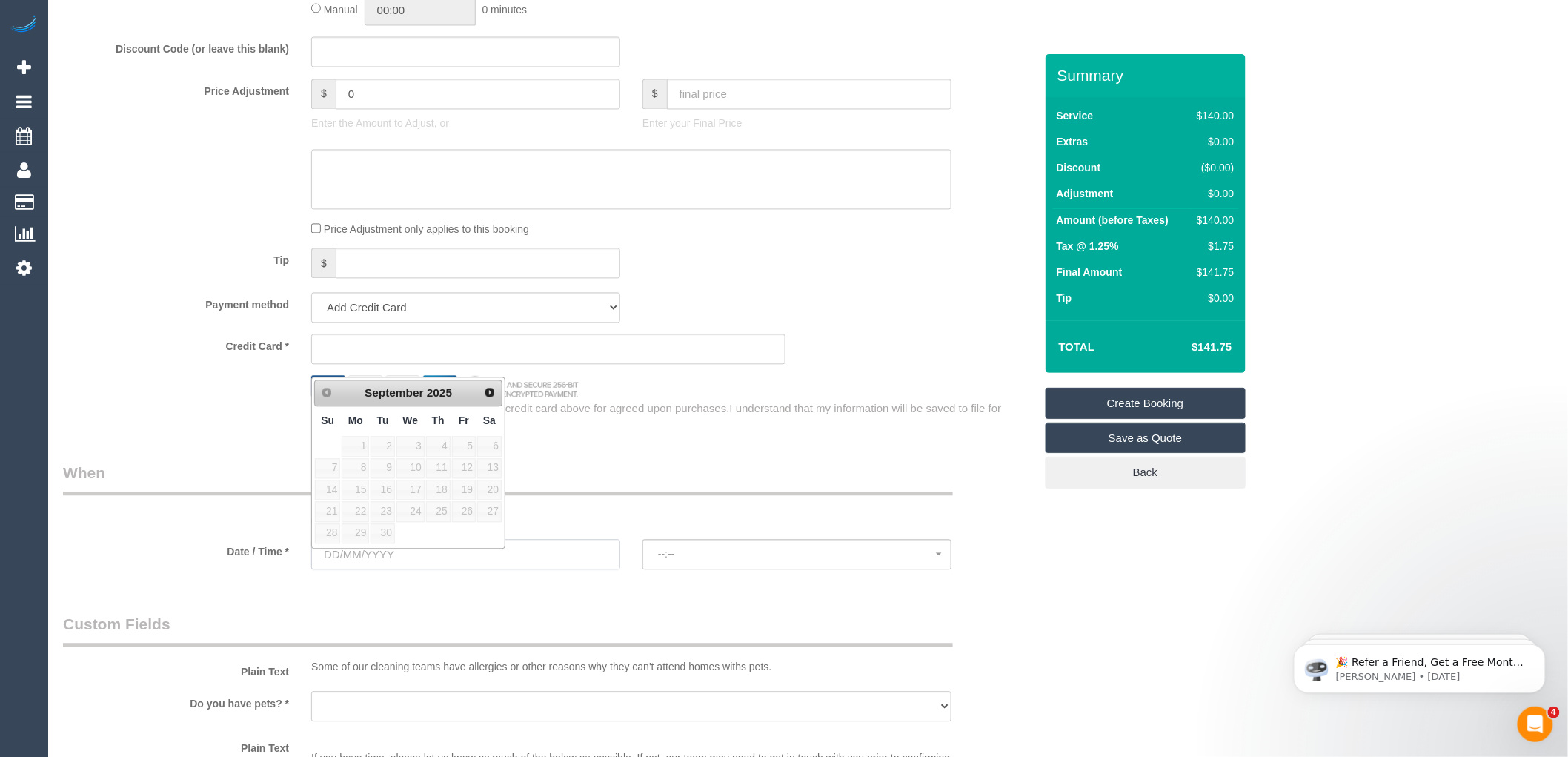
scroll to position [1317, 0]
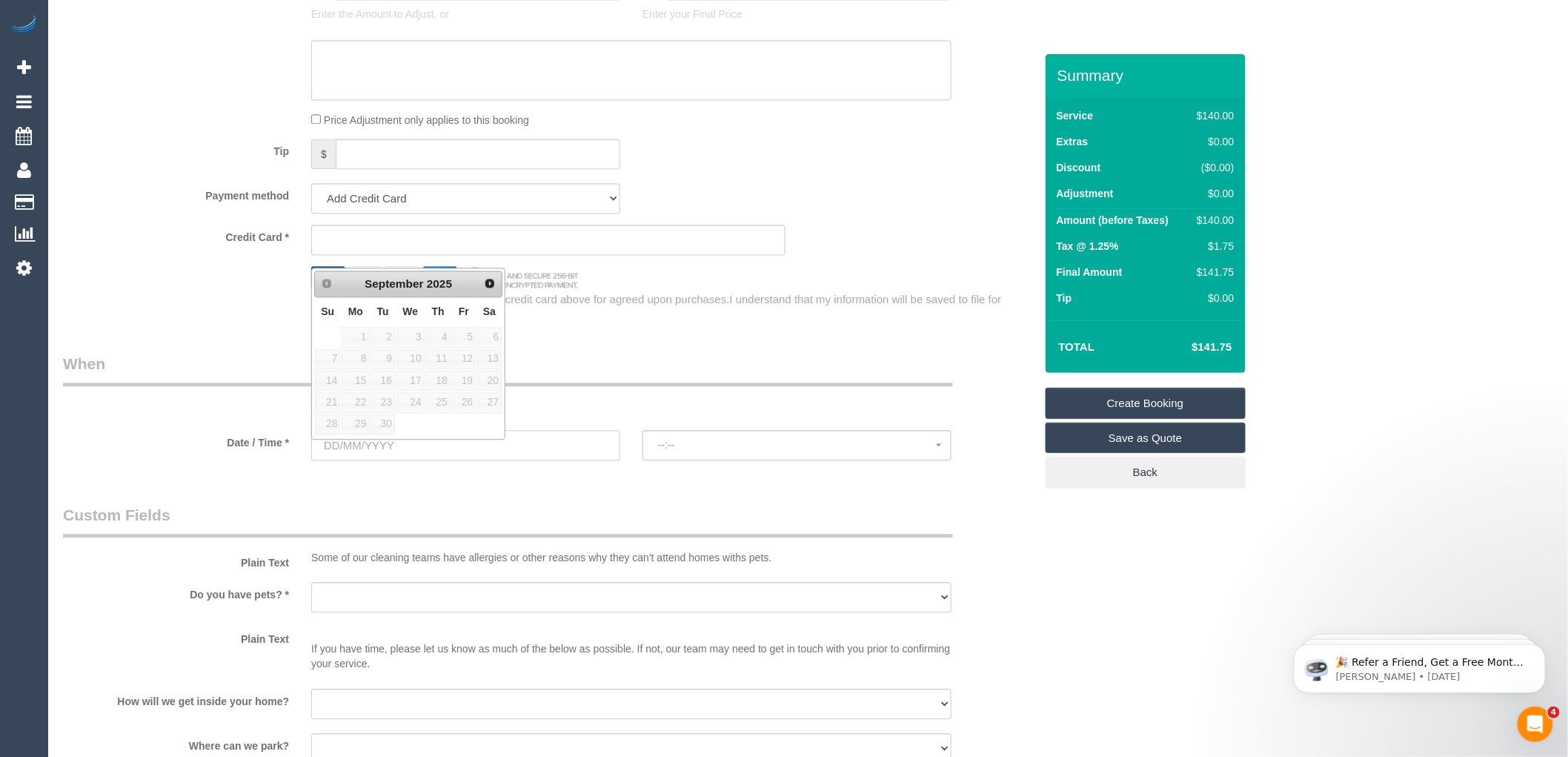
select select "51"
select select "object:2138"
click at [812, 348] on div "Who Email* Name * Where Address* - ne park ACT NSW NT QLD SA TAS VIC WA 3754 Lo…" at bounding box center [549, 58] width 994 height 2642
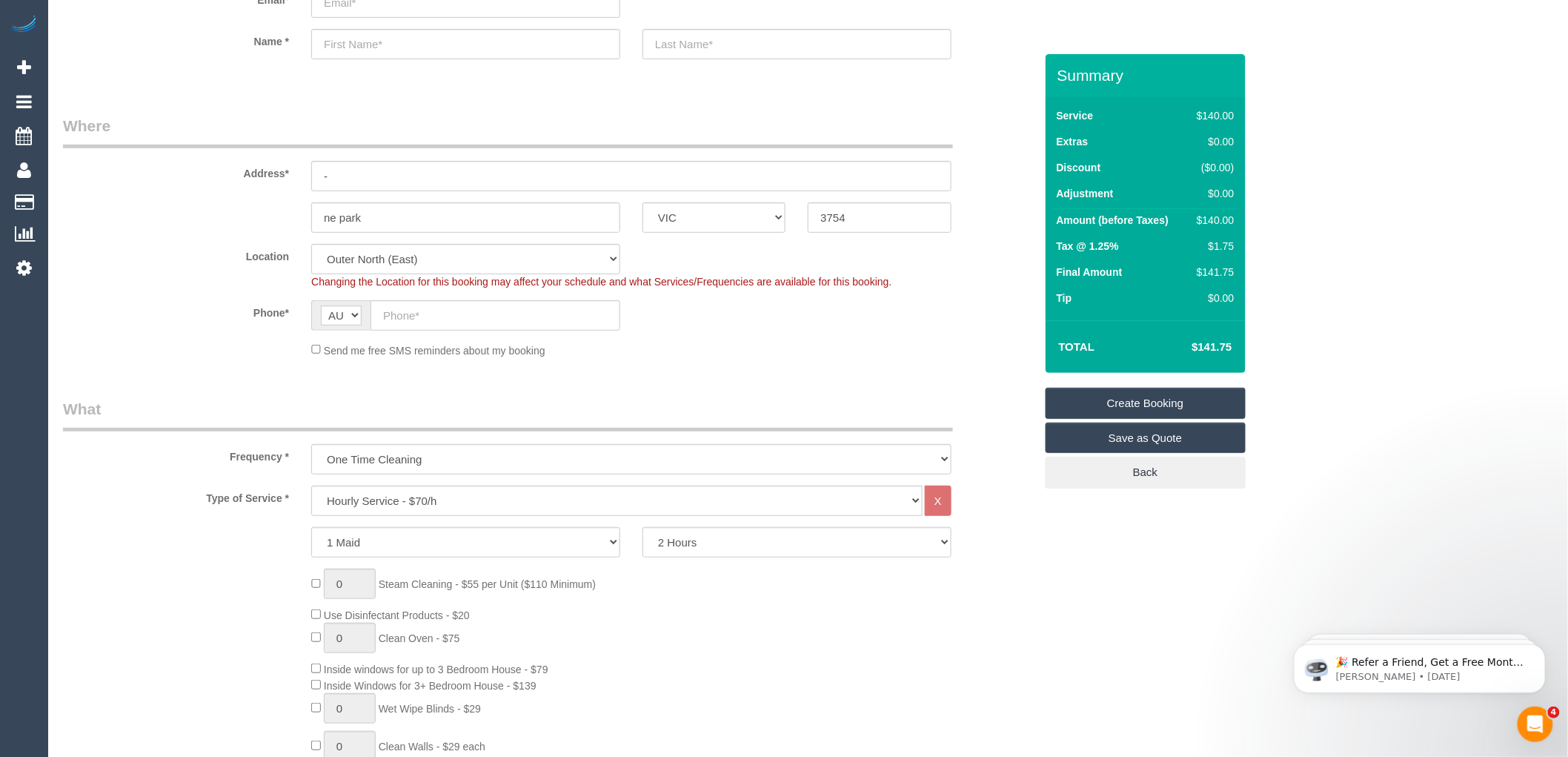
scroll to position [0, 0]
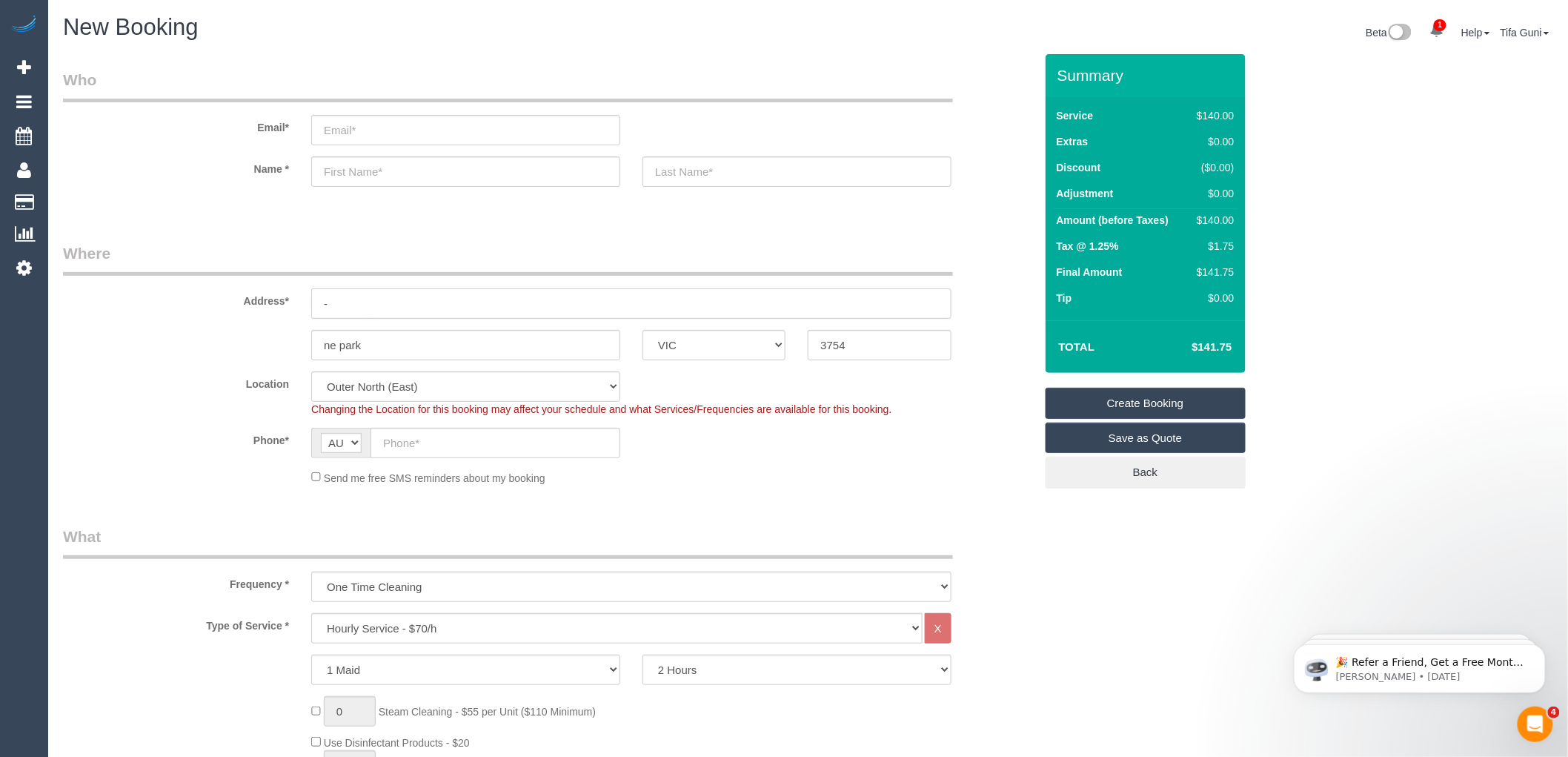
click at [351, 305] on input "-" at bounding box center [631, 304] width 640 height 31
click at [358, 172] on input "text" at bounding box center [466, 172] width 309 height 31
type input "Eden"
drag, startPoint x: 375, startPoint y: 171, endPoint x: 189, endPoint y: 172, distance: 186.0
click at [189, 172] on div "Name * Eden" at bounding box center [549, 172] width 994 height 31
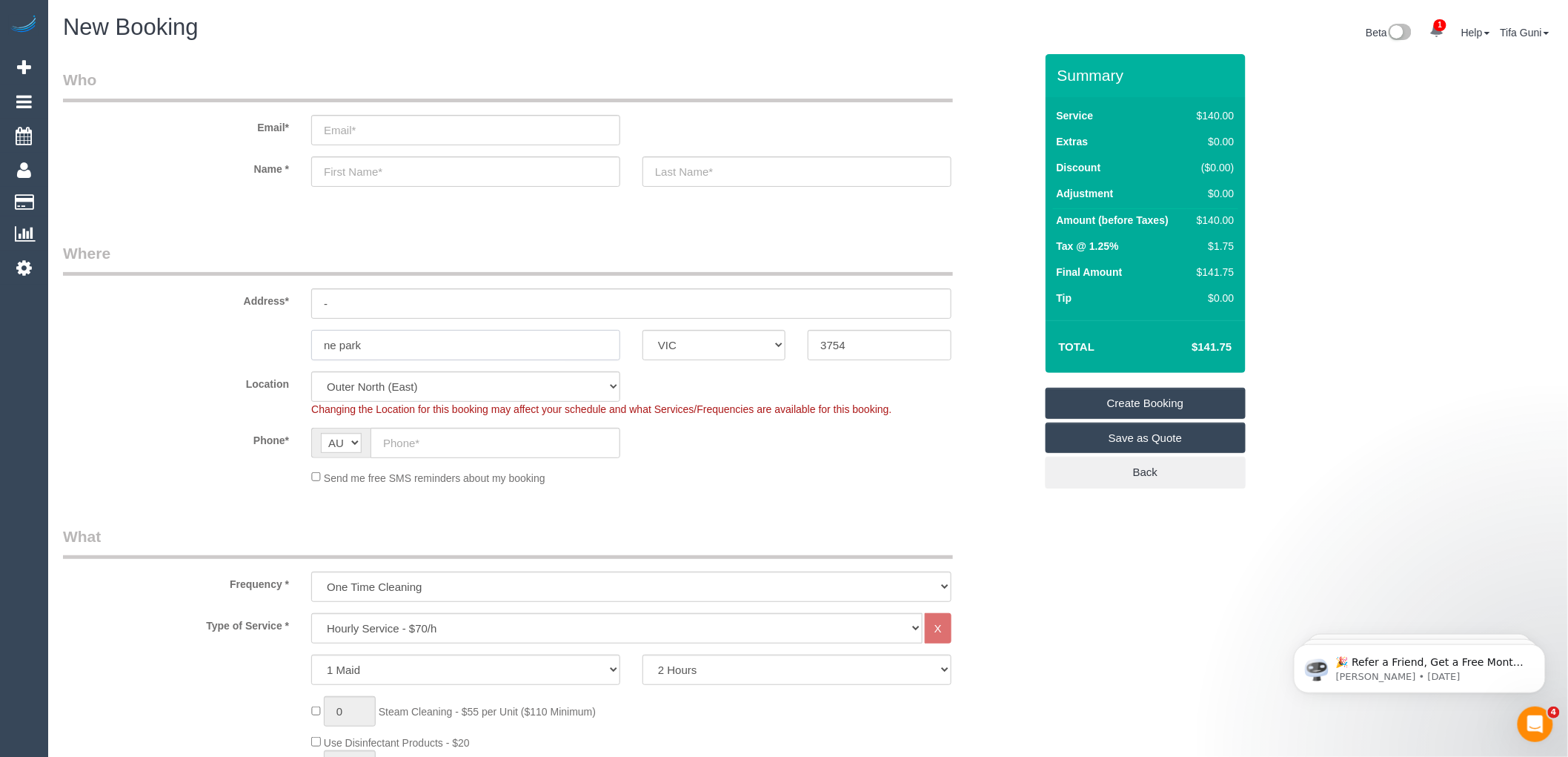
drag, startPoint x: 231, startPoint y: 357, endPoint x: 114, endPoint y: 357, distance: 117.0
click at [114, 357] on div "ne park ACT NSW NT QLD SA TAS VIC WA 3754" at bounding box center [549, 346] width 994 height 31
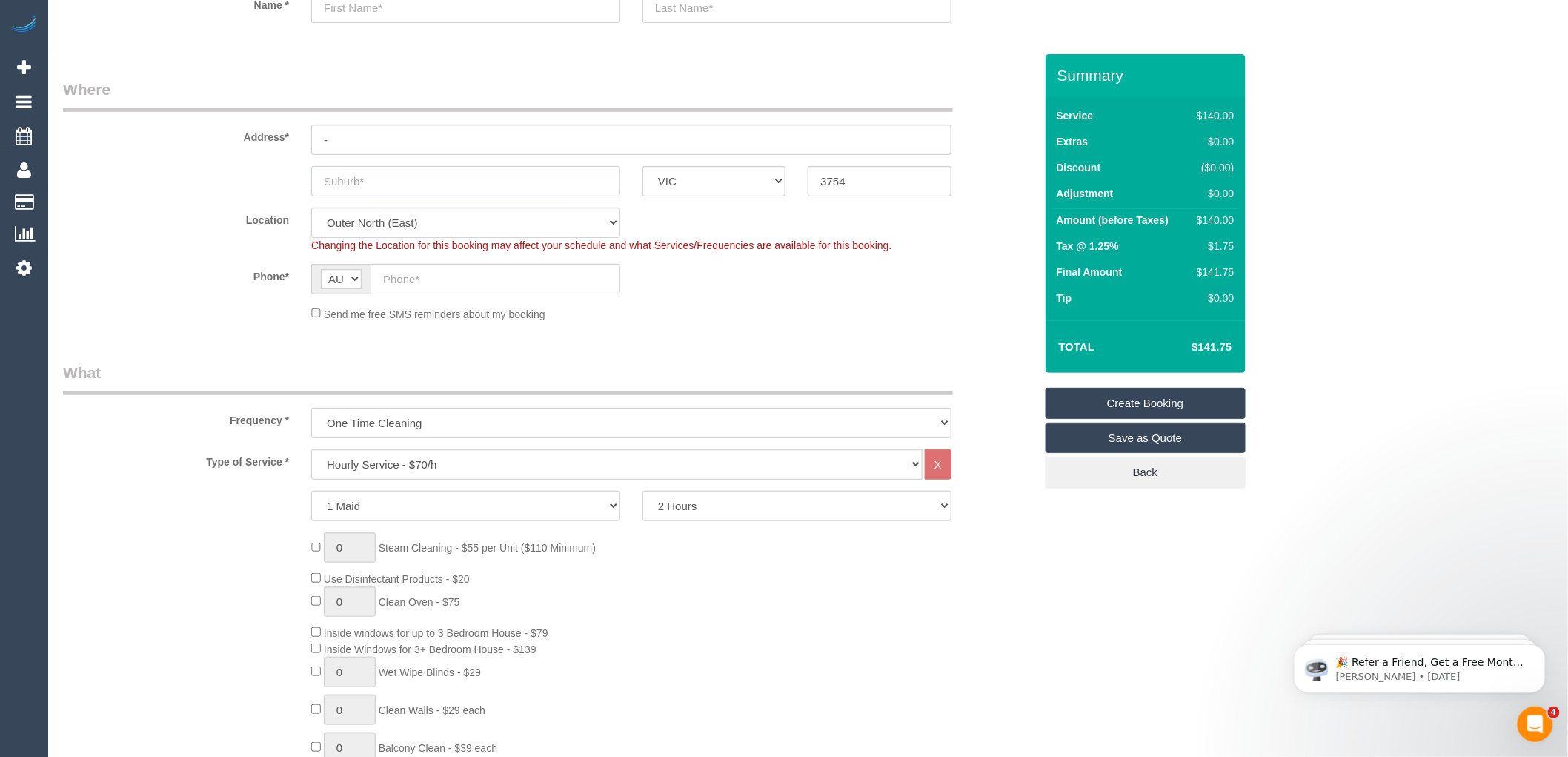
scroll to position [165, 0]
click at [392, 457] on select "Hourly Service - $70/h Hourly Service - $65/h Hourly Service - $60/h Hourly Ser…" at bounding box center [617, 463] width 612 height 31
select select "213"
click at [311, 449] on select "Hourly Service - $70/h Hourly Service - $65/h Hourly Service - $60/h Hourly Ser…" at bounding box center [617, 463] width 612 height 31
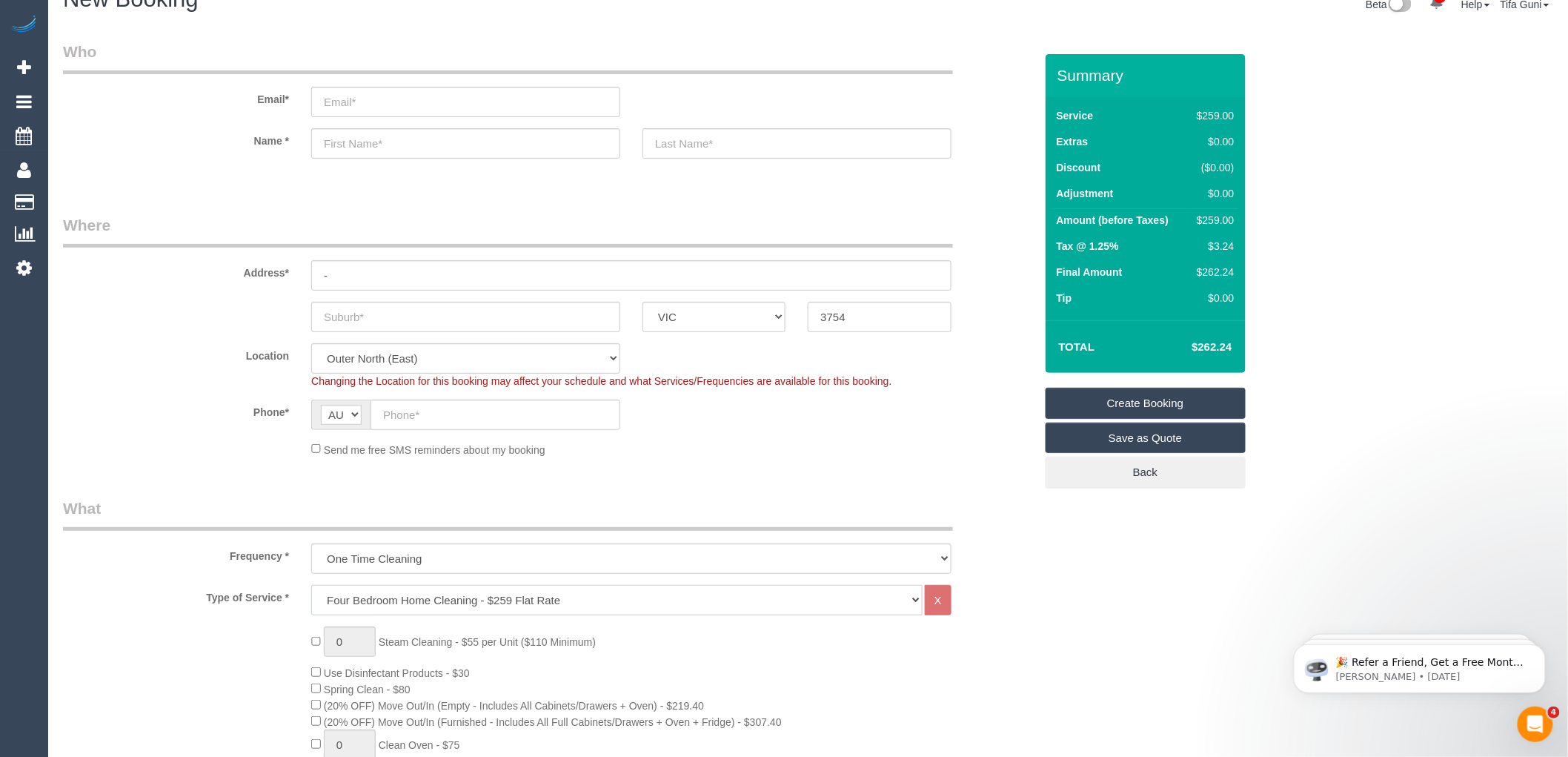
scroll to position [0, 0]
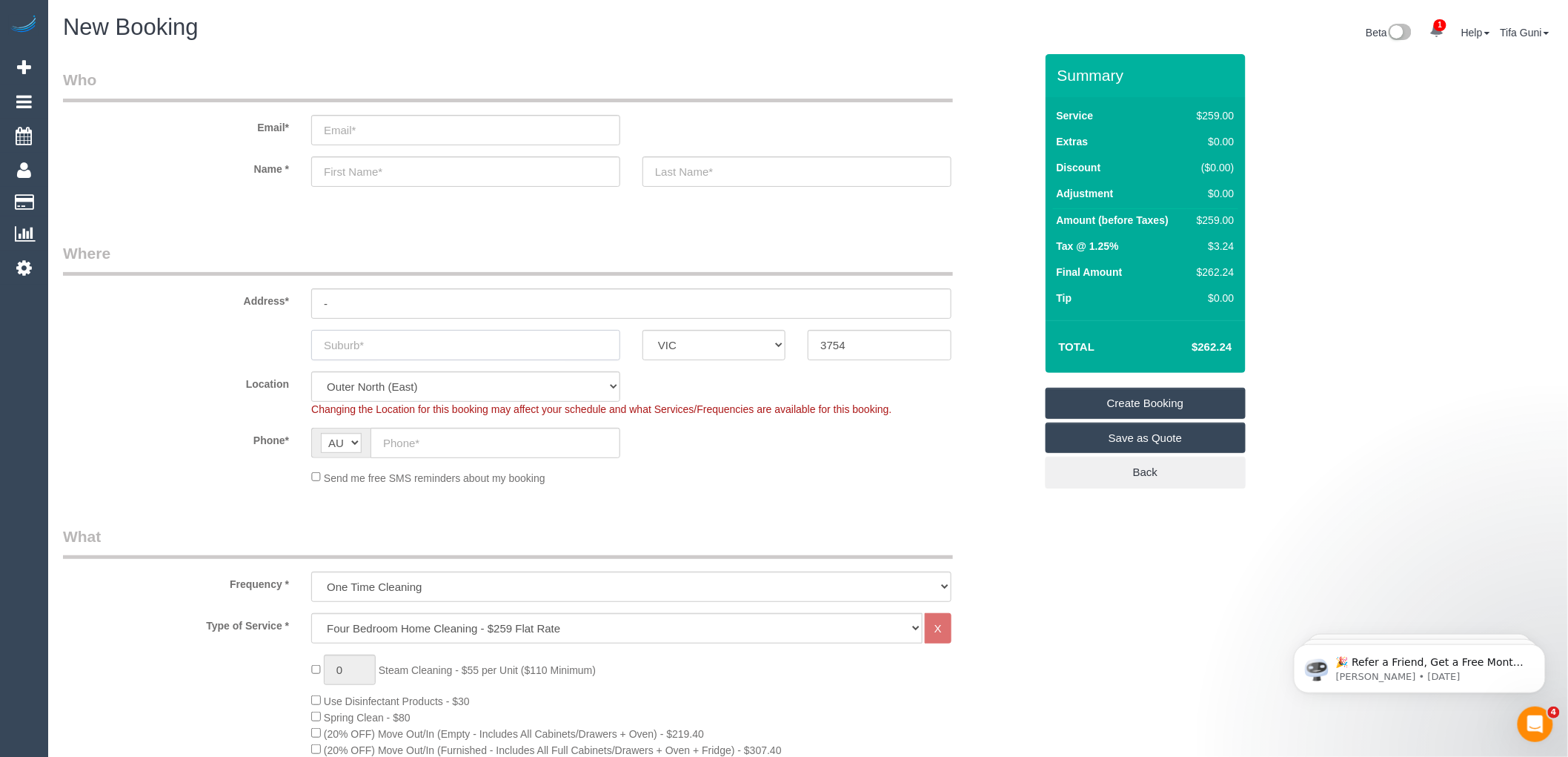
click at [392, 345] on input "text" at bounding box center [466, 346] width 309 height 31
type input "Narra warren"
drag, startPoint x: 850, startPoint y: 335, endPoint x: 741, endPoint y: 332, distance: 109.0
click at [741, 332] on div "Narra warren ACT NSW NT QLD SA TAS VIC WA 3754" at bounding box center [549, 346] width 994 height 31
type input "3805"
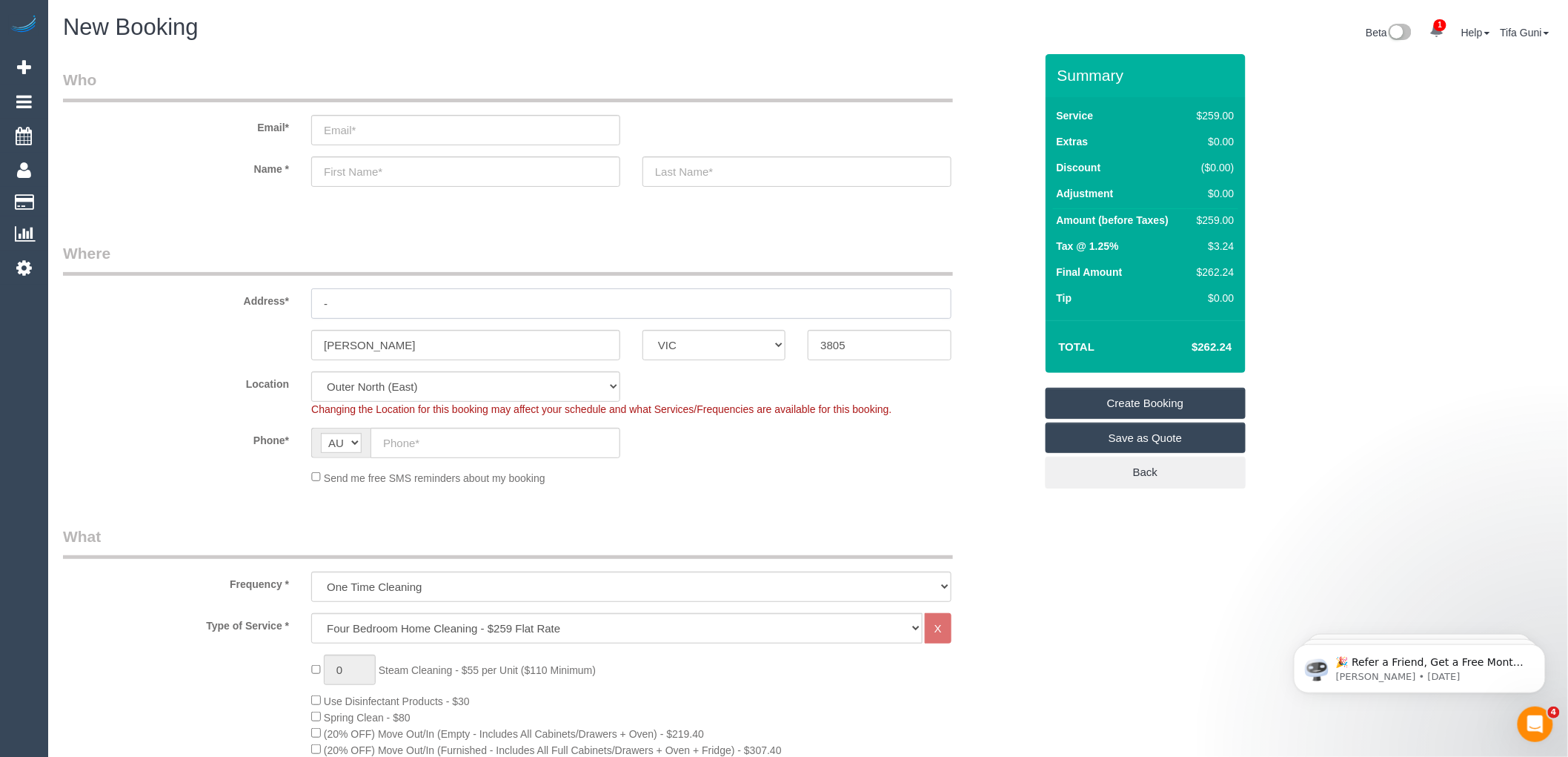
click at [341, 298] on input "-" at bounding box center [631, 304] width 640 height 31
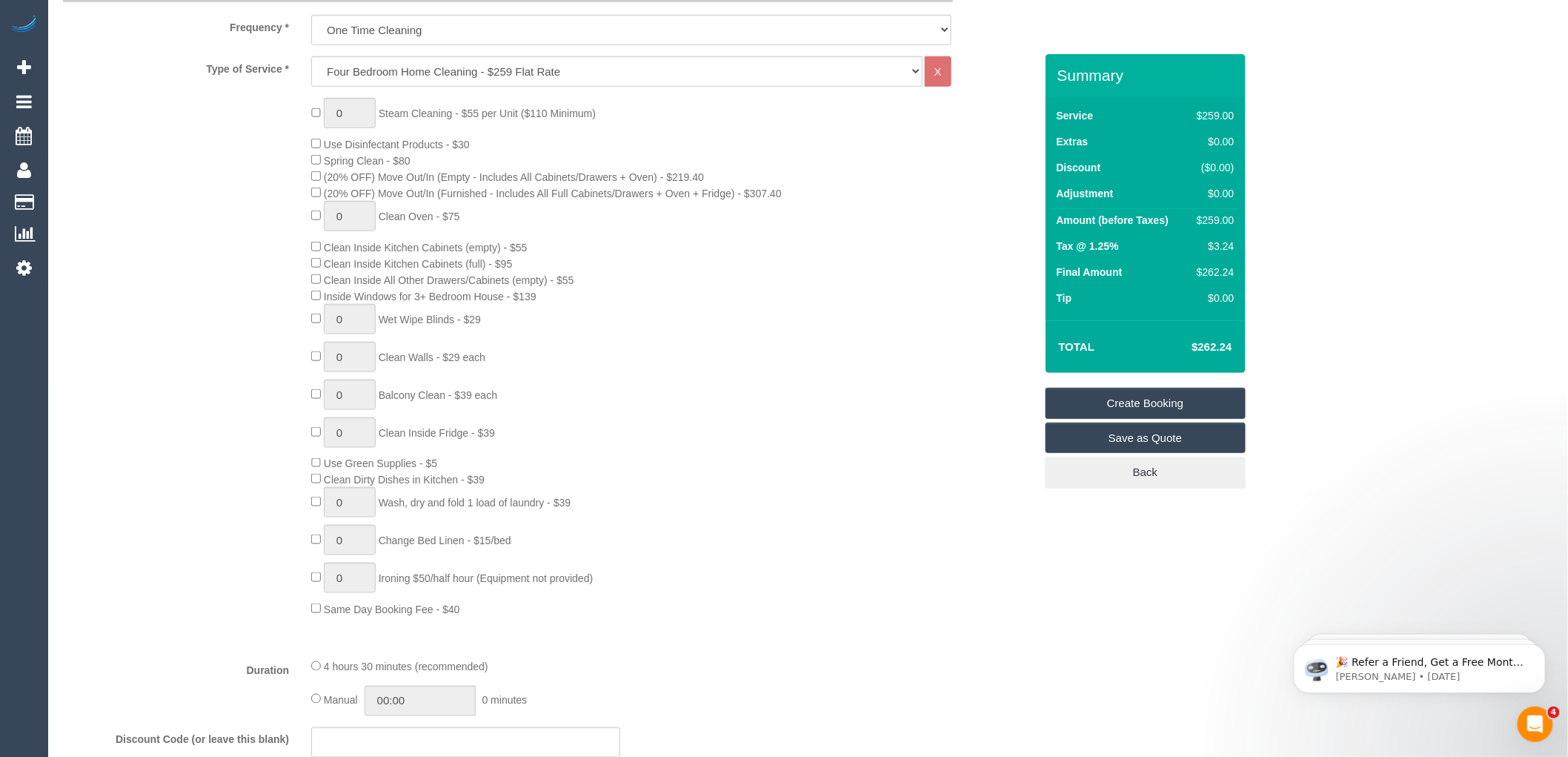
select select "52"
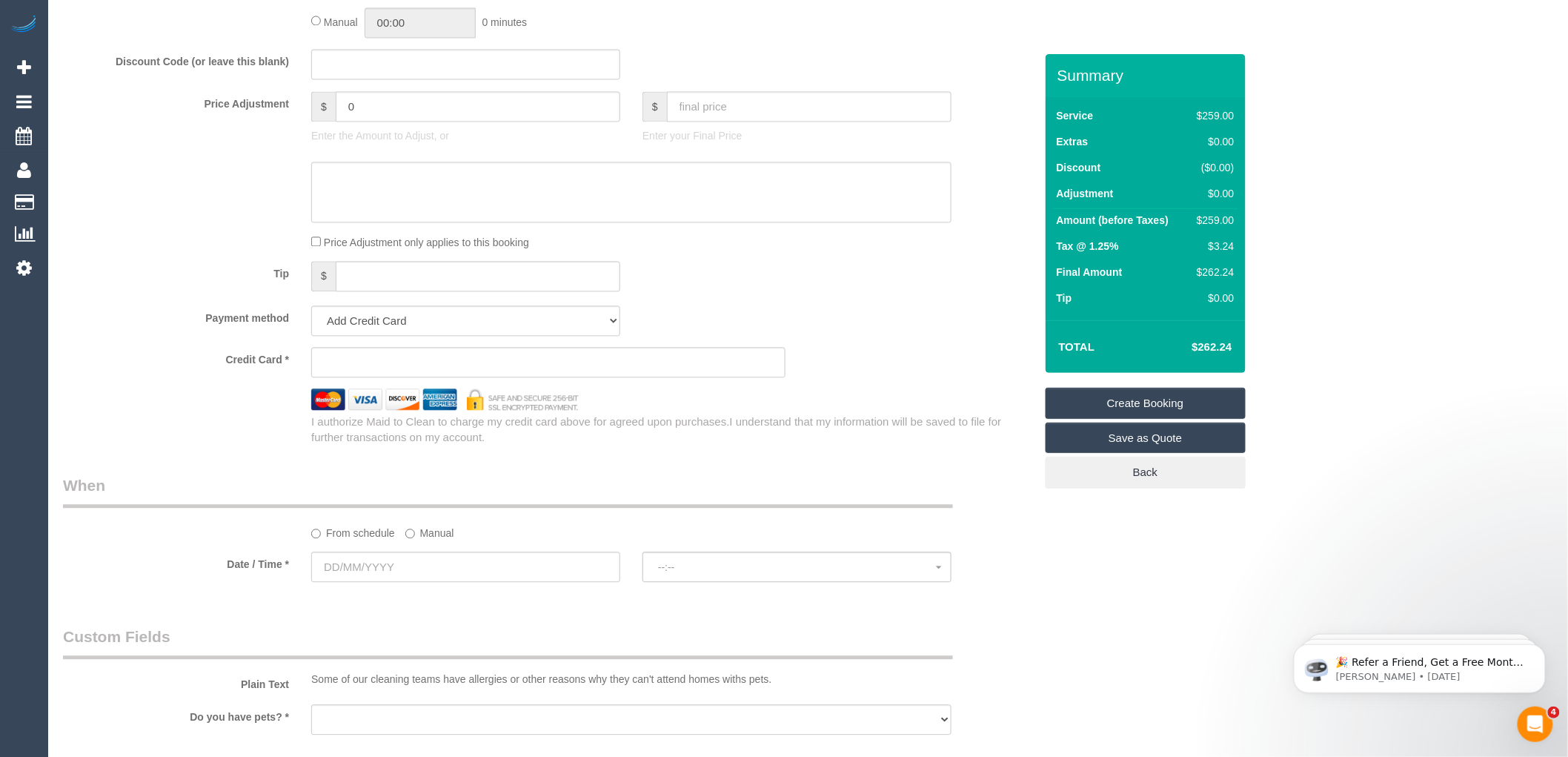
select select "object:2619"
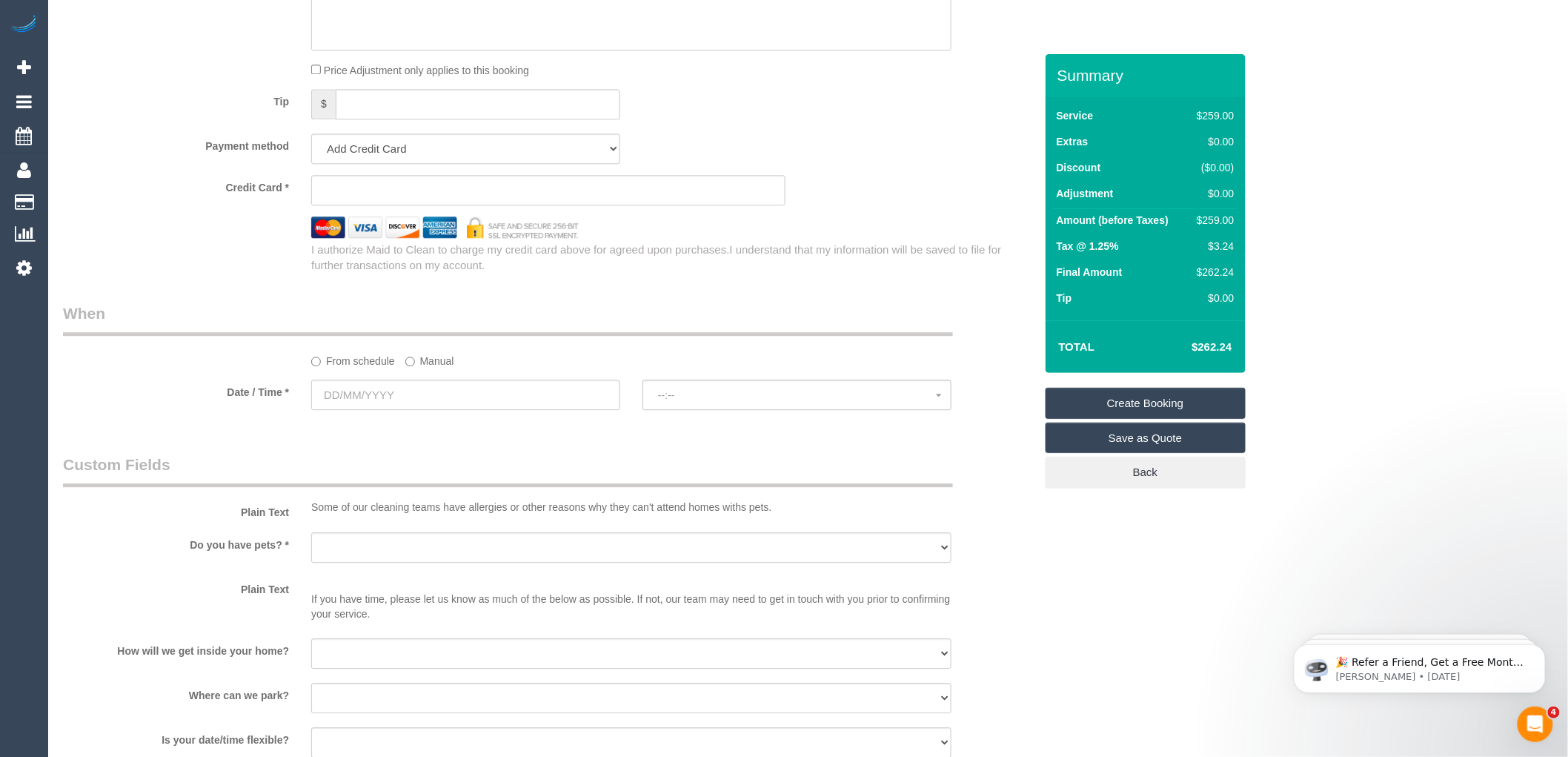
scroll to position [1482, 0]
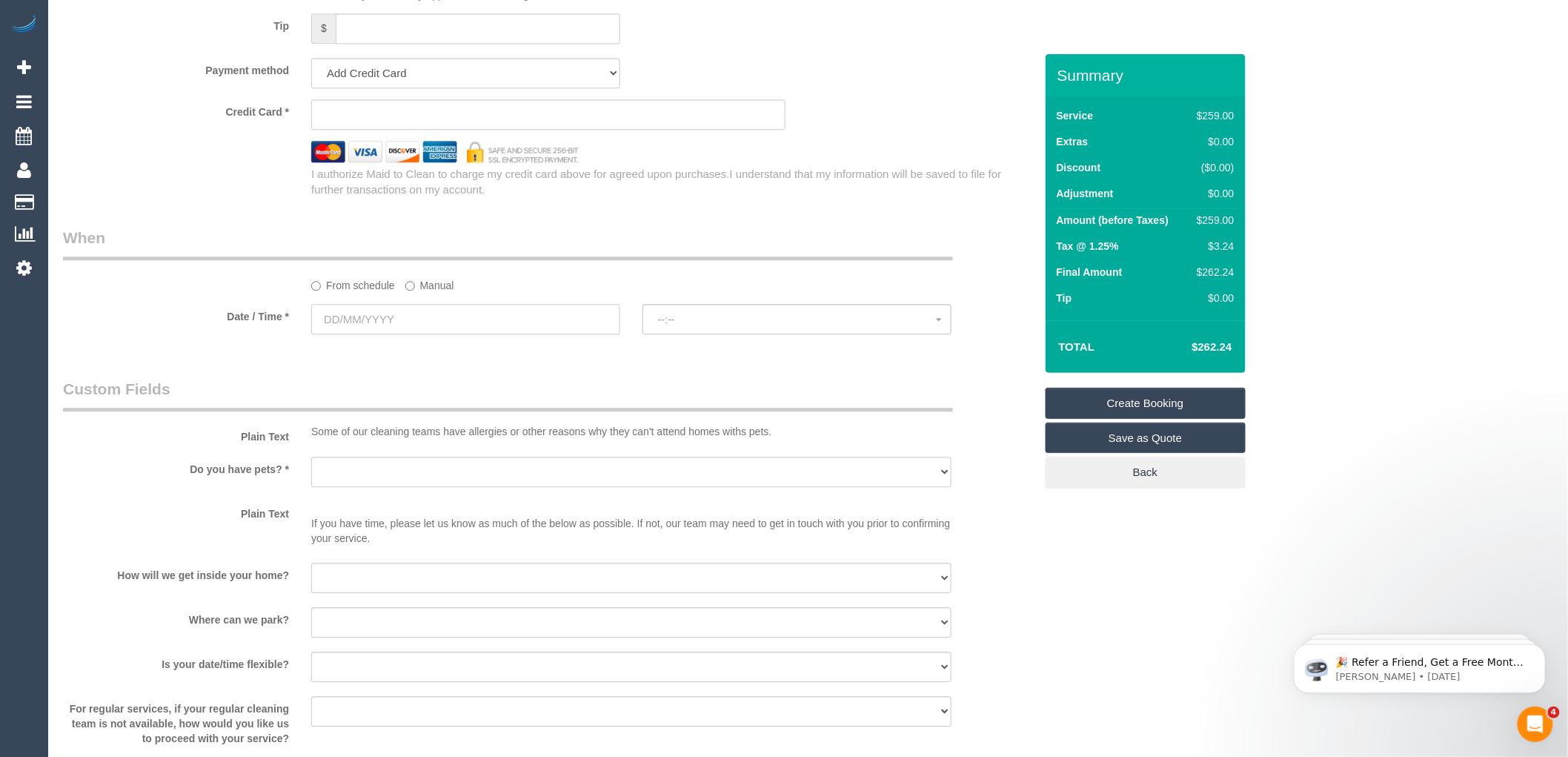
click at [400, 335] on input "text" at bounding box center [466, 319] width 309 height 31
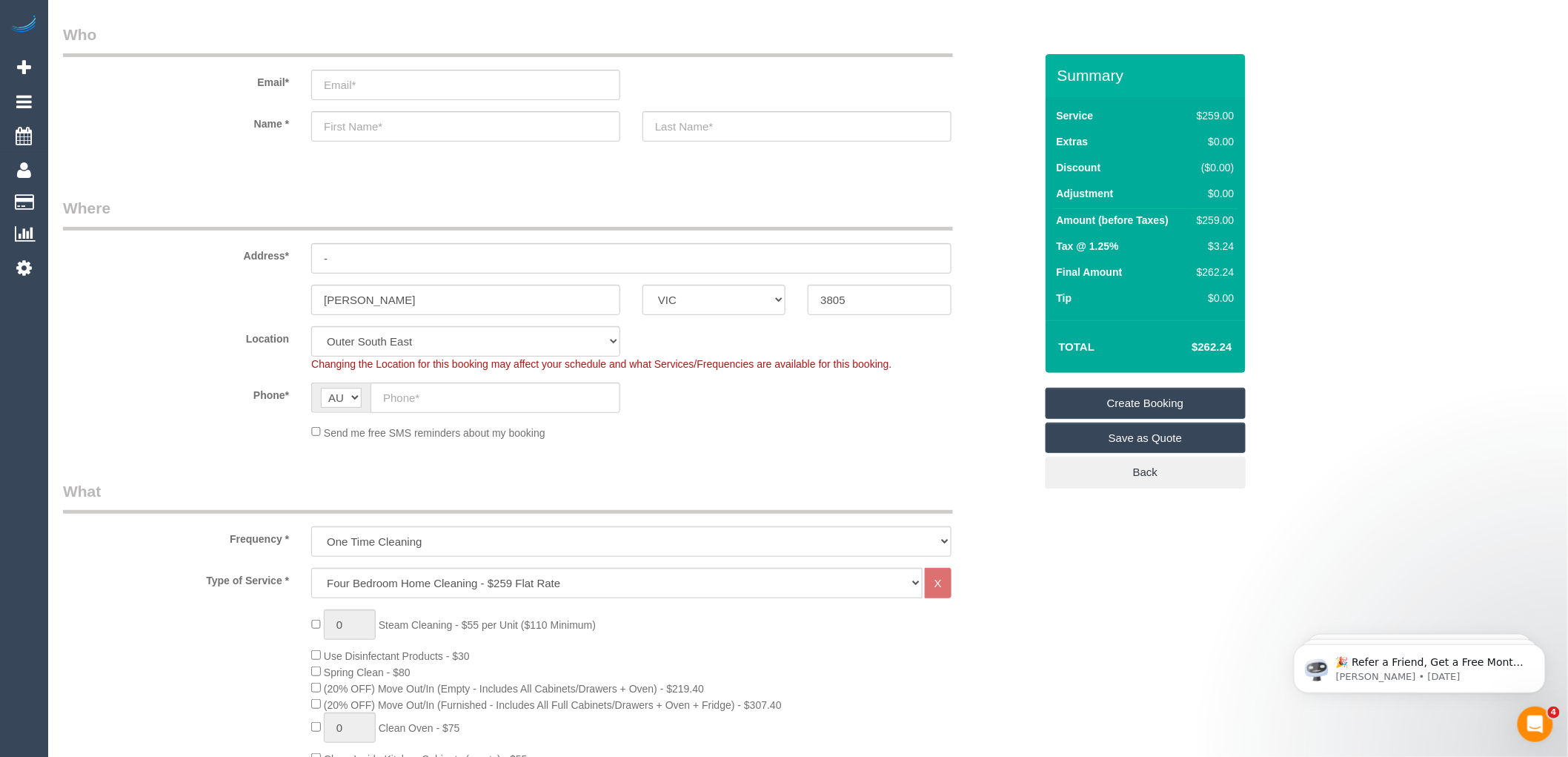
scroll to position [0, 0]
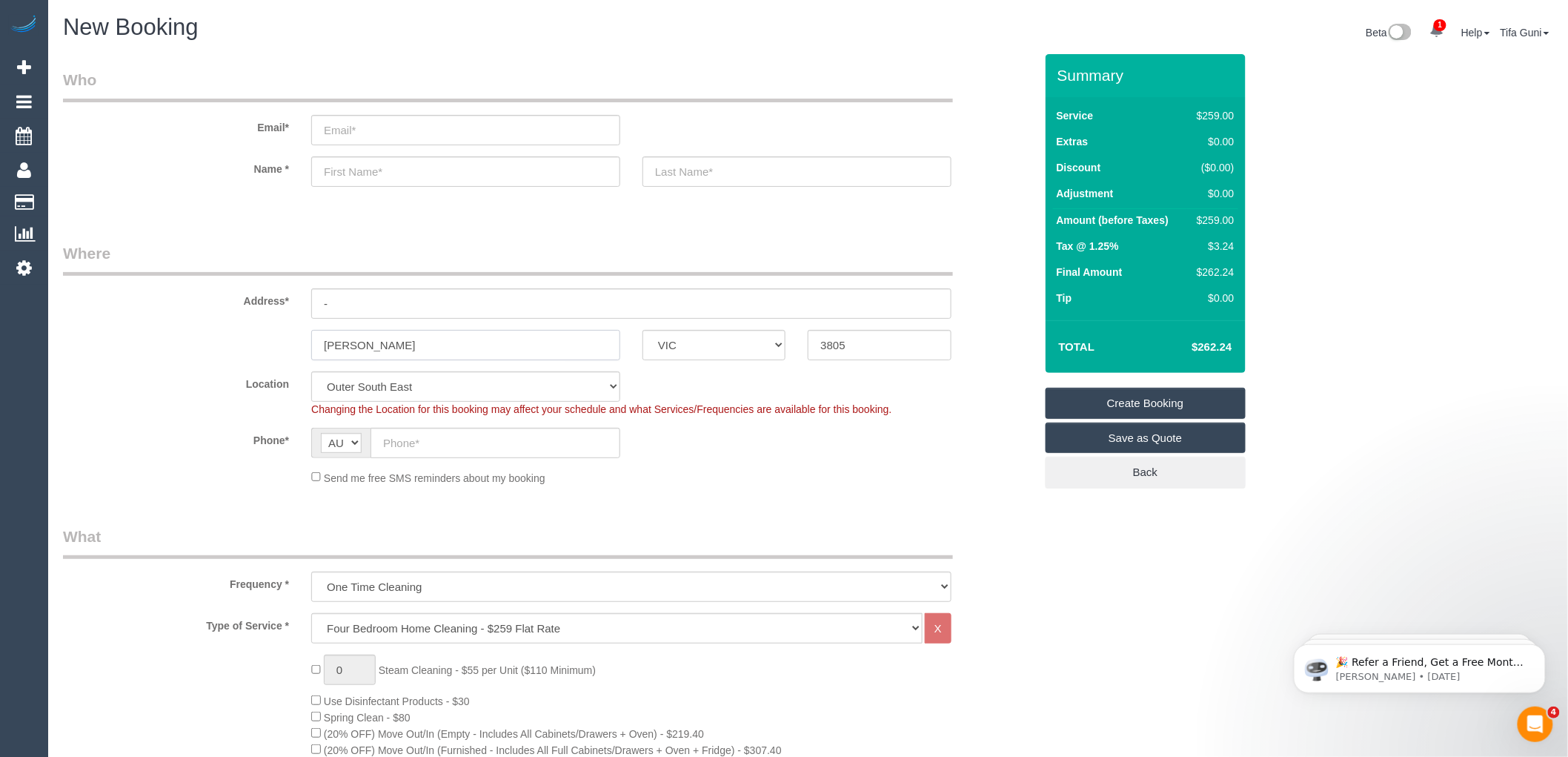
drag, startPoint x: 405, startPoint y: 342, endPoint x: 228, endPoint y: 358, distance: 177.7
click at [228, 358] on div "Narra warren ACT NSW NT QLD SA TAS VIC WA 3805" at bounding box center [549, 346] width 994 height 31
drag, startPoint x: 395, startPoint y: 352, endPoint x: 273, endPoint y: 348, distance: 122.1
click at [273, 348] on div "Corio ACT NSW NT QLD SA TAS VIC WA 3805" at bounding box center [549, 346] width 994 height 31
type input "Corio"
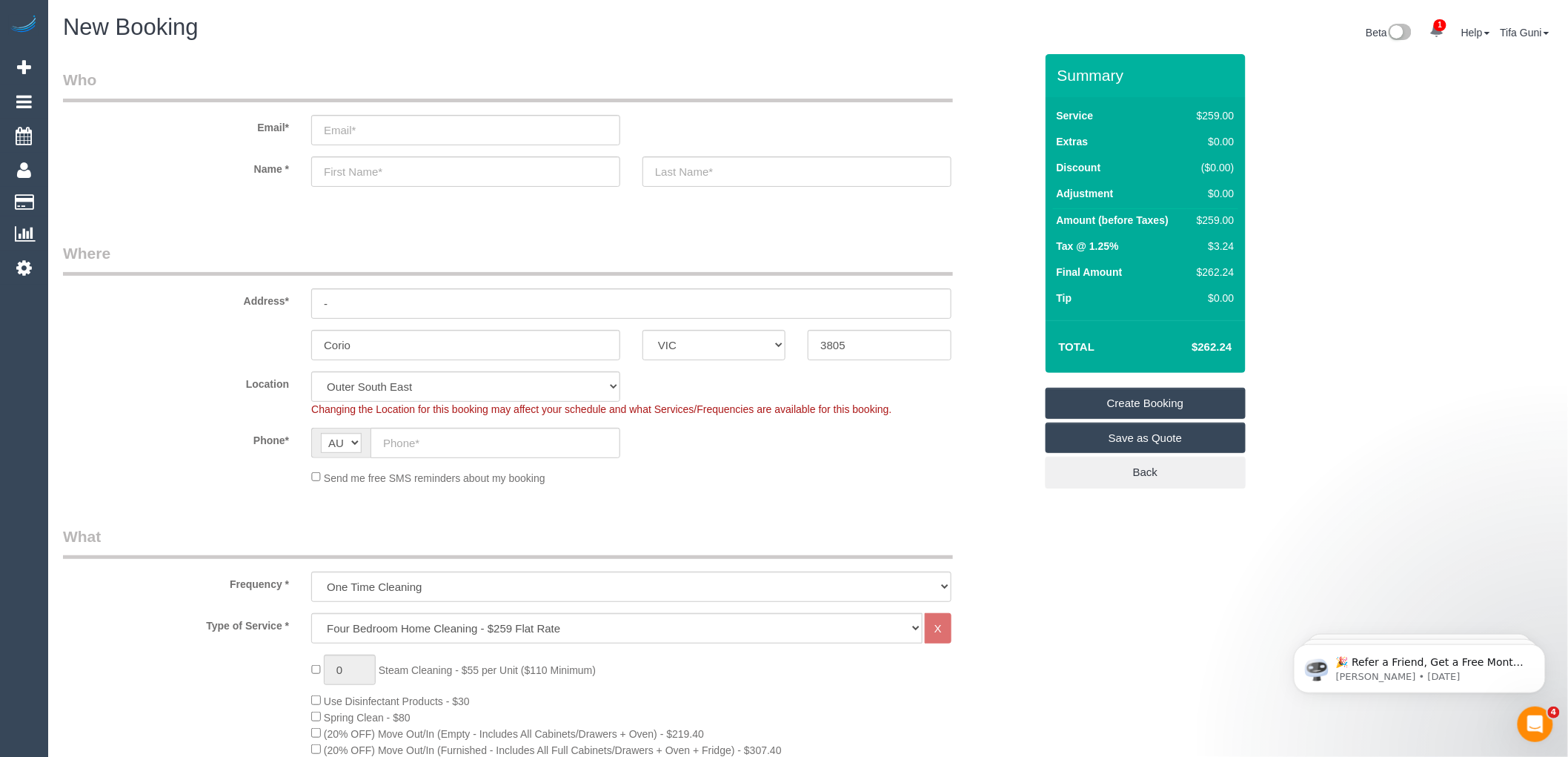
drag, startPoint x: 353, startPoint y: 290, endPoint x: 634, endPoint y: 227, distance: 288.0
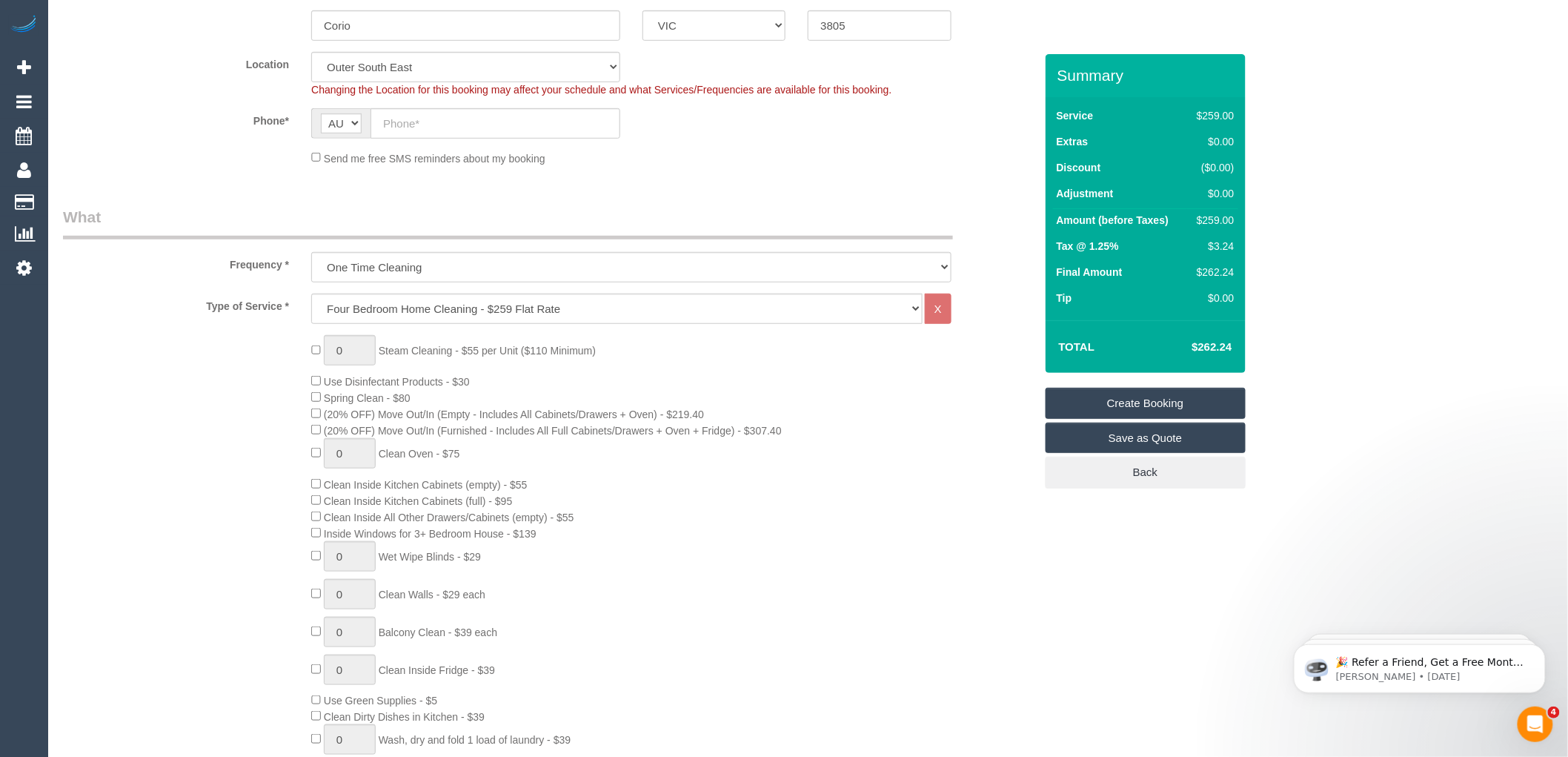
scroll to position [329, 0]
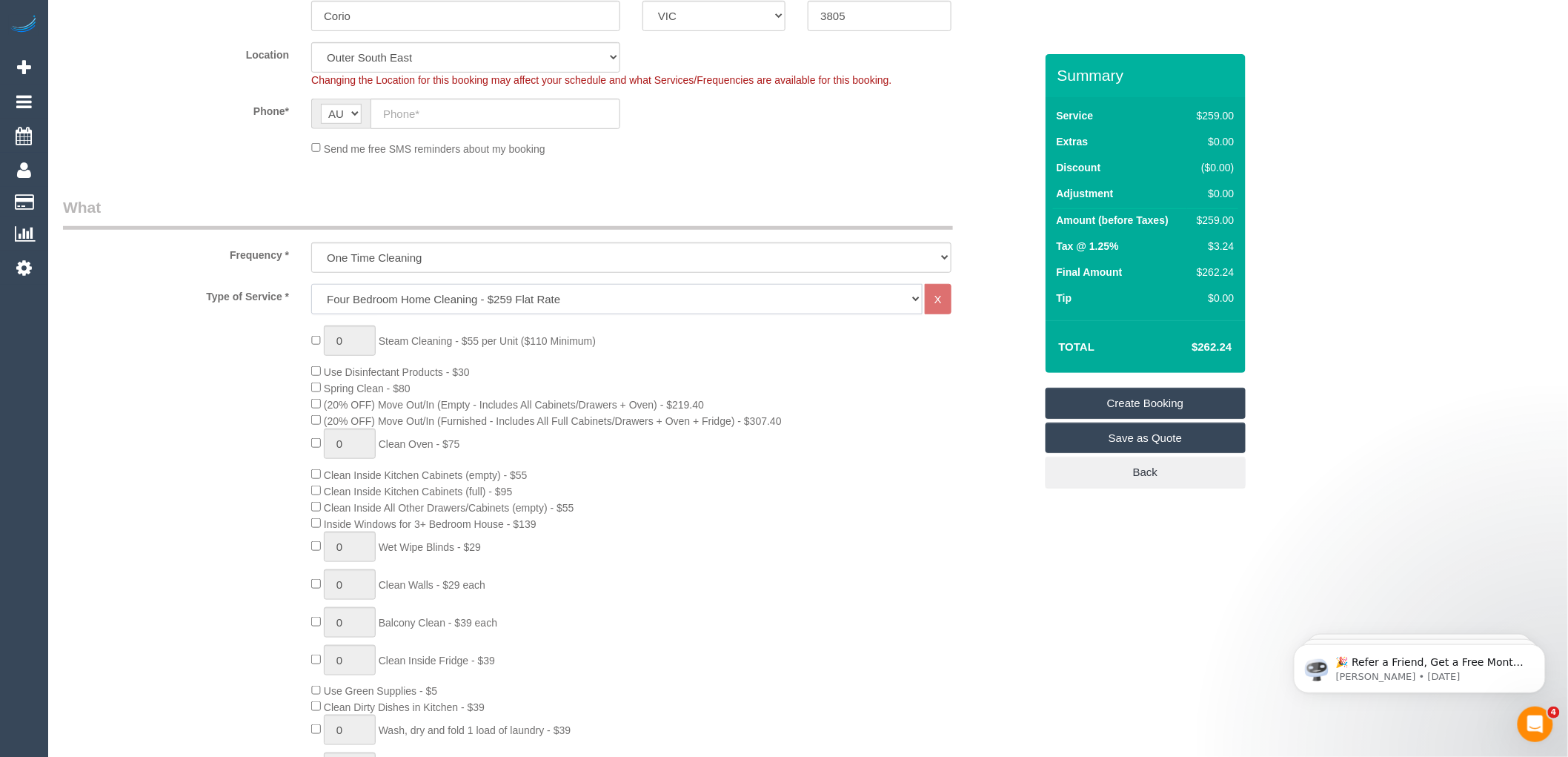
click at [457, 296] on select "Hourly Service - $70/h Hourly Service - $65/h Hourly Service - $60/h Hourly Ser…" at bounding box center [617, 300] width 612 height 31
select select "212"
click at [311, 285] on select "Hourly Service - $70/h Hourly Service - $65/h Hourly Service - $60/h Hourly Ser…" at bounding box center [617, 300] width 612 height 31
type input "1"
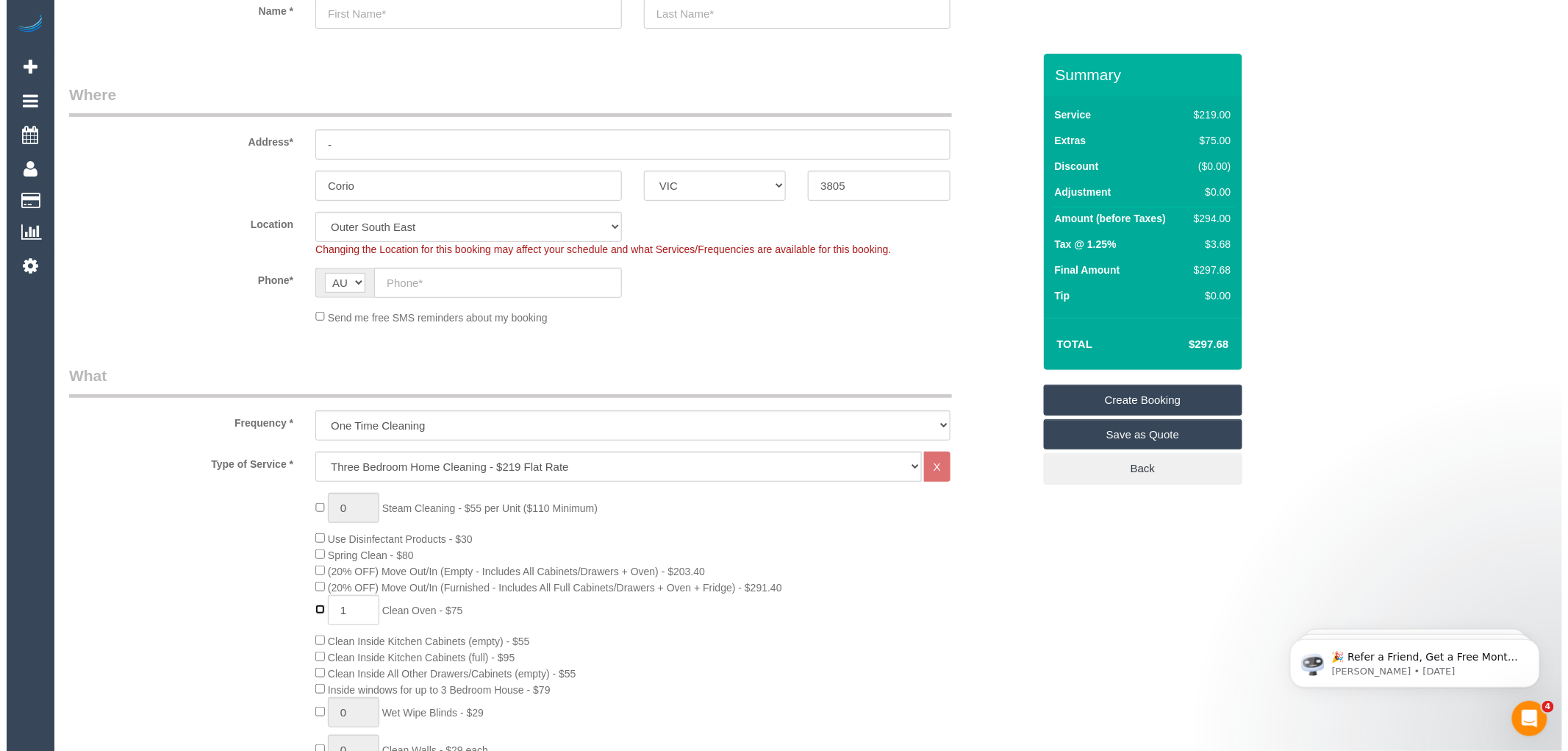
scroll to position [0, 0]
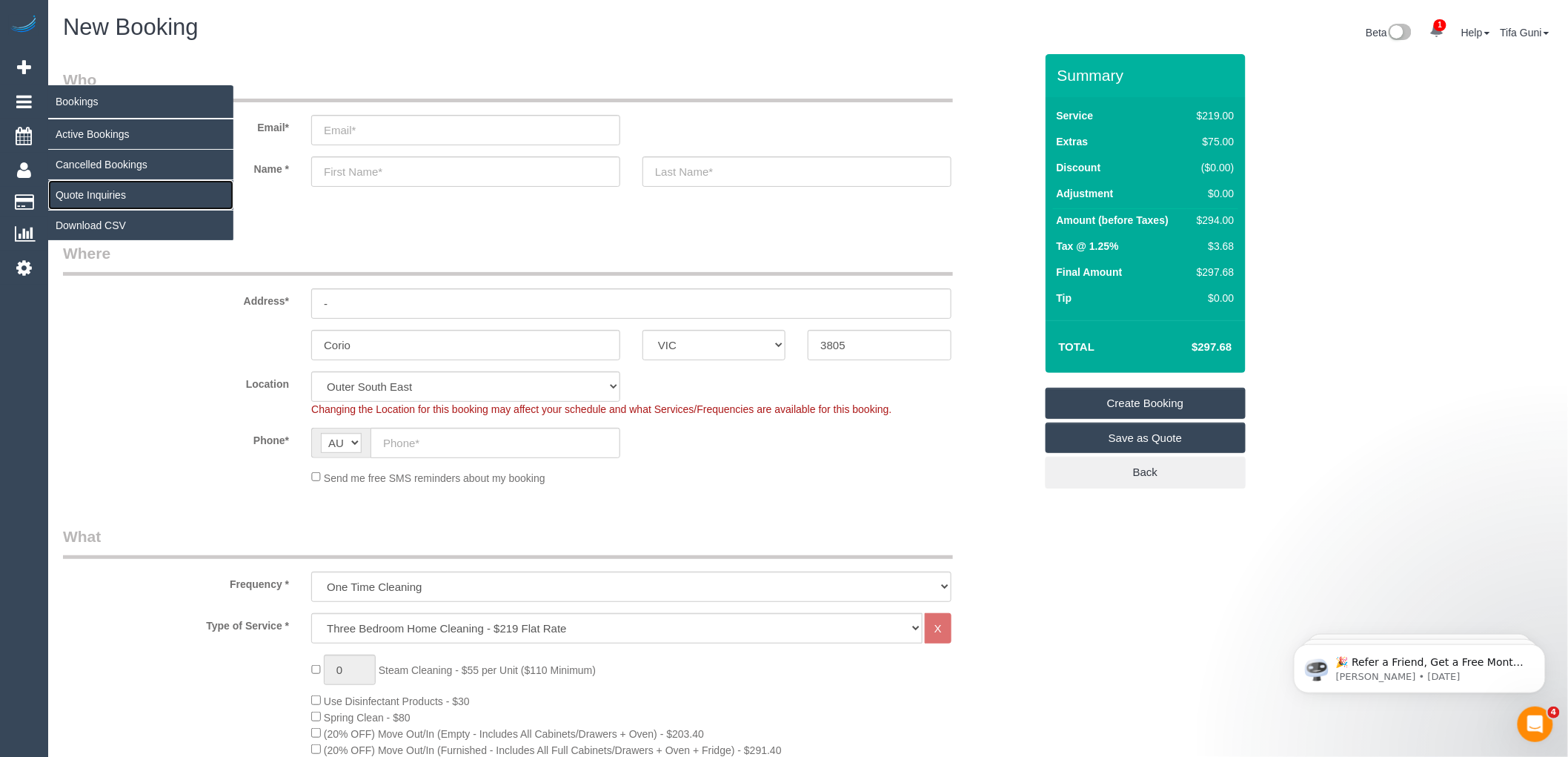
click at [93, 195] on link "Quote Inquiries" at bounding box center [140, 195] width 185 height 30
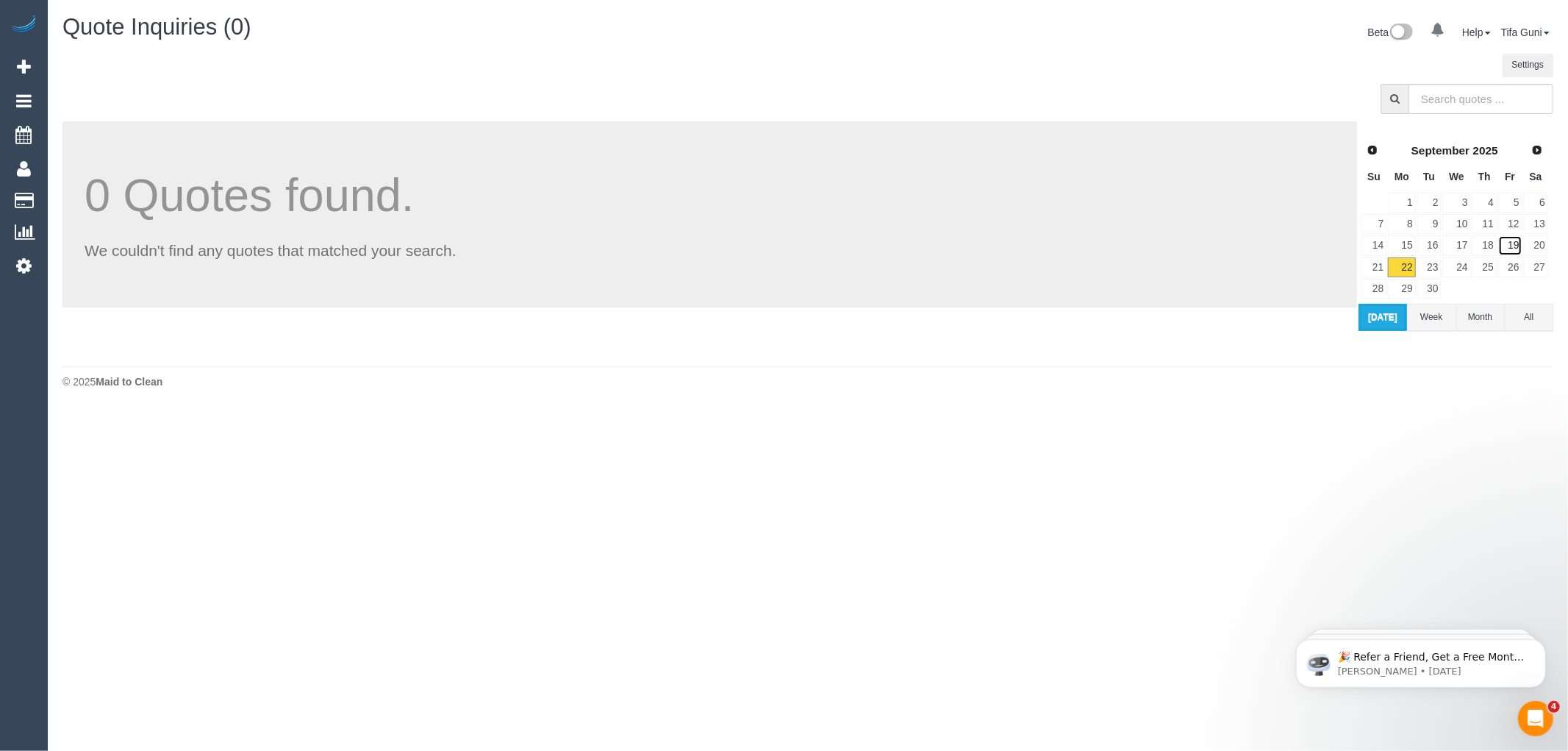
click at [1516, 244] on link "19" at bounding box center [1510, 245] width 25 height 19
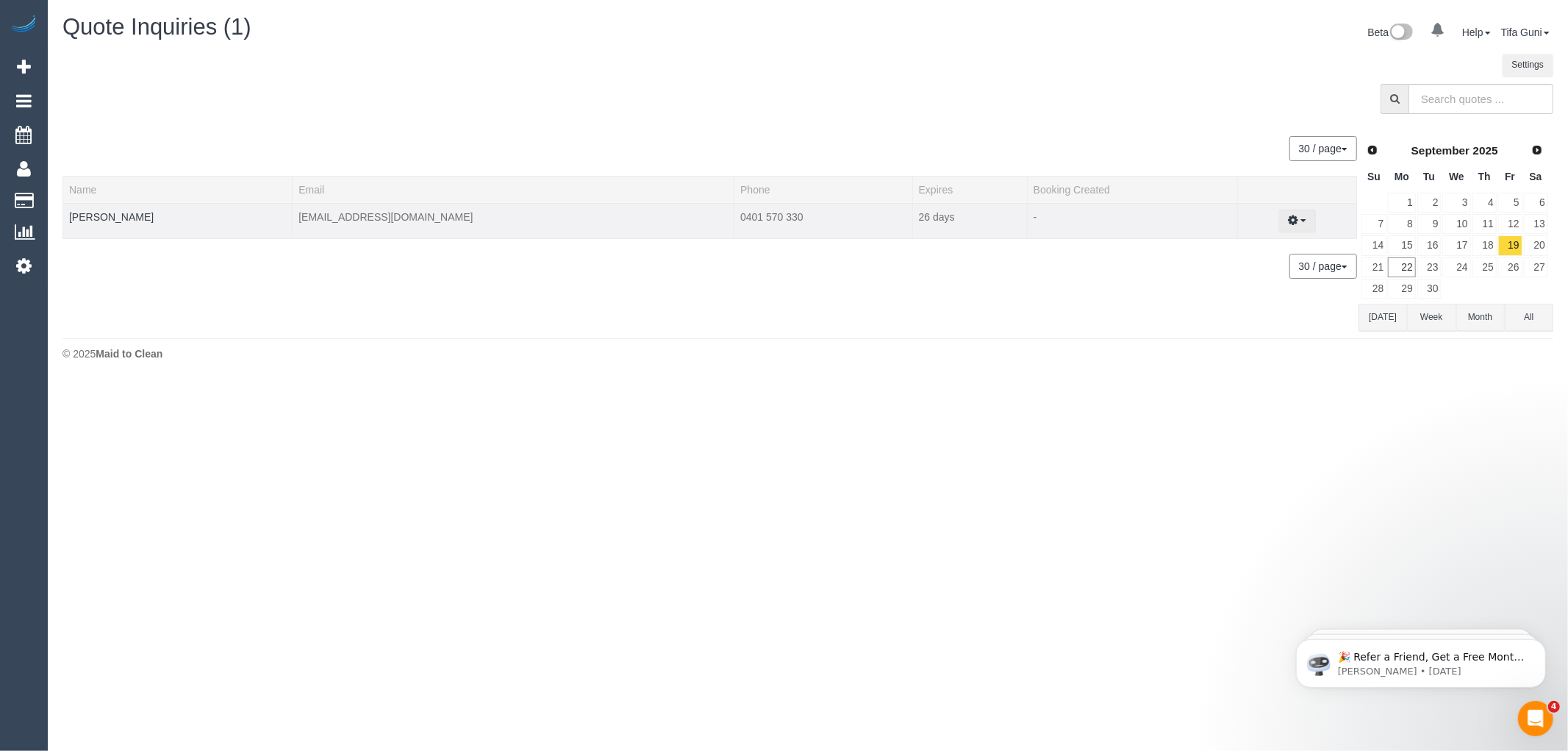
click at [1296, 218] on button "button" at bounding box center [1296, 221] width 37 height 23
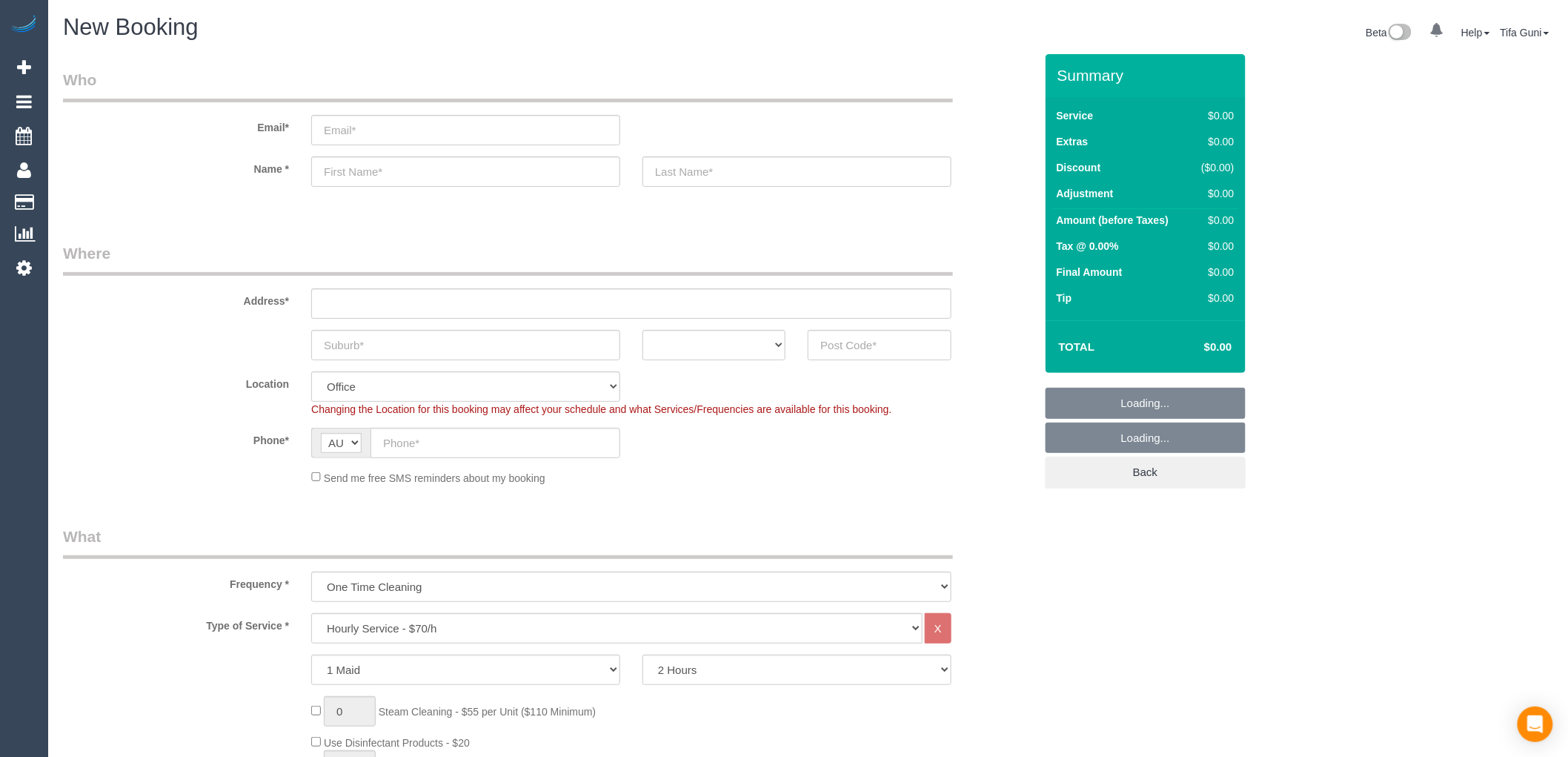
select select "object:2124"
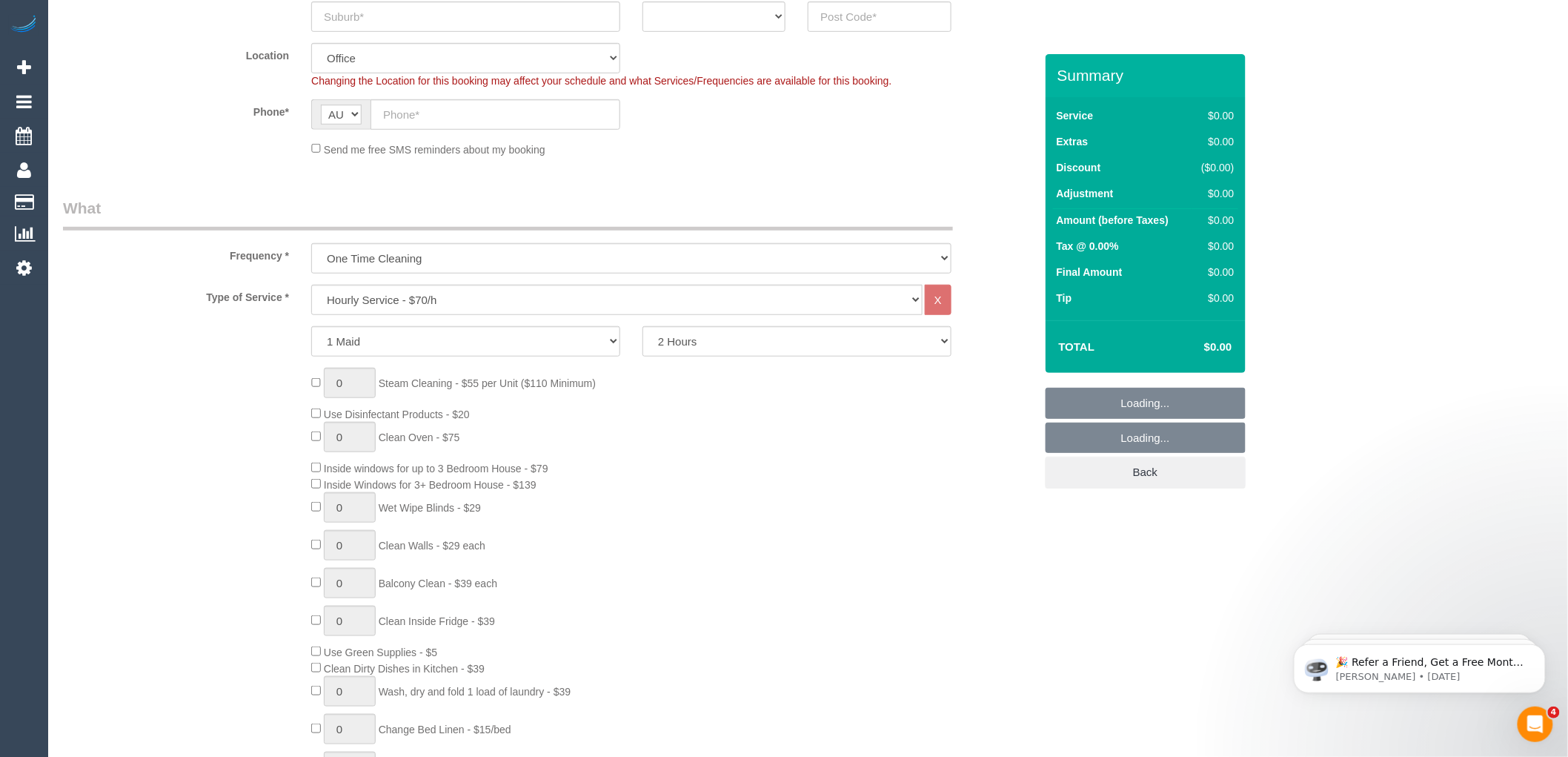
scroll to position [329, 0]
click at [418, 294] on select "Hourly Service - $70/h Hourly Service - $65/h Hourly Service - $60/h Hourly Ser…" at bounding box center [617, 300] width 612 height 31
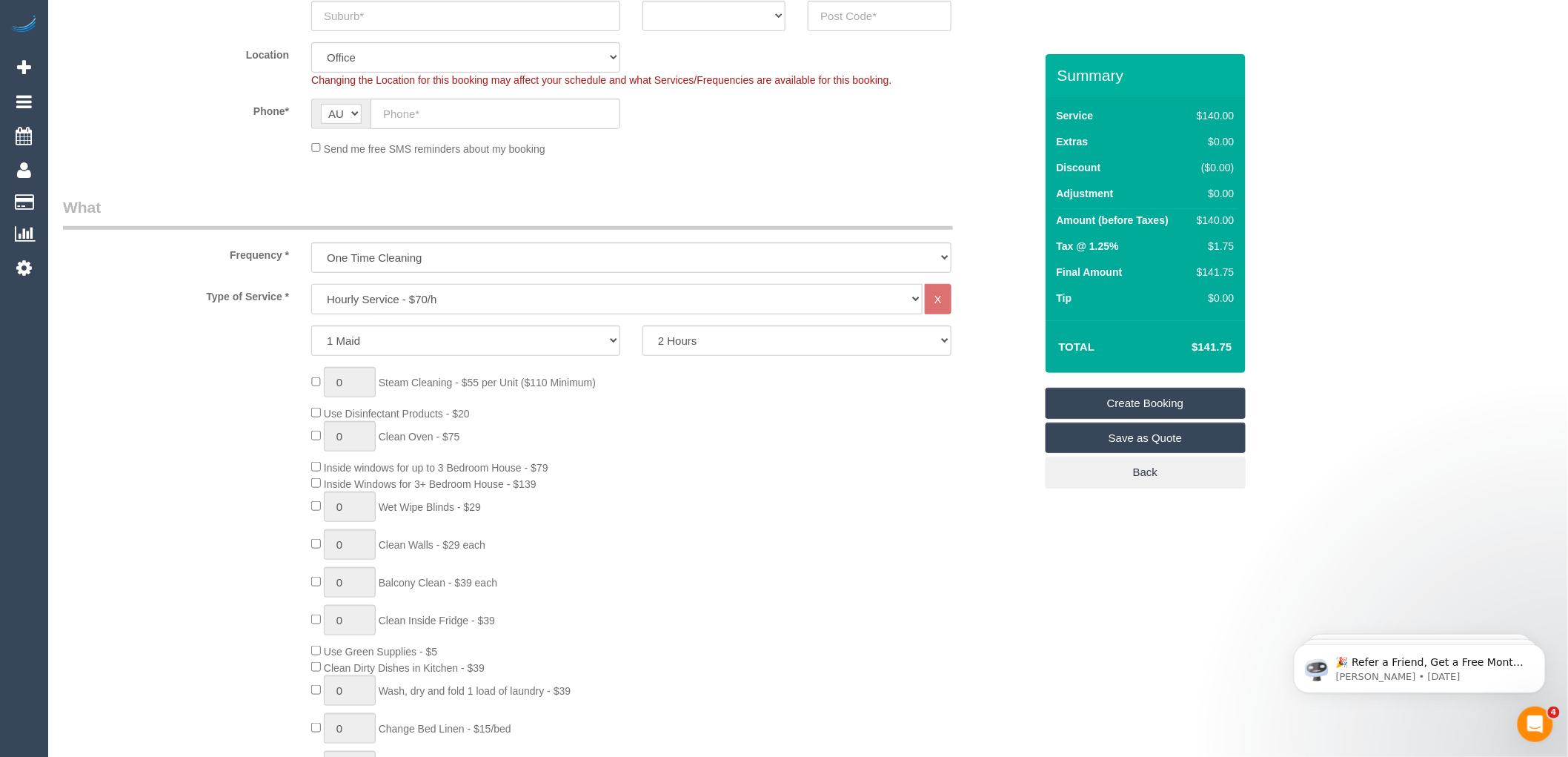
click at [311, 285] on select "Hourly Service - $70/h Hourly Service - $65/h Hourly Service - $60/h Hourly Ser…" at bounding box center [617, 300] width 612 height 31
click at [688, 465] on div "0 Steam Cleaning - $55 per Unit ($110 Minimum) Use Disinfectant Products - $20 …" at bounding box center [672, 585] width 745 height 437
click at [426, 260] on select "One Time Cleaning Weekly - 10% Off - 10.00% (0% for the First Booking) Fortnigh…" at bounding box center [631, 258] width 640 height 31
click at [479, 201] on legend "What" at bounding box center [508, 213] width 890 height 33
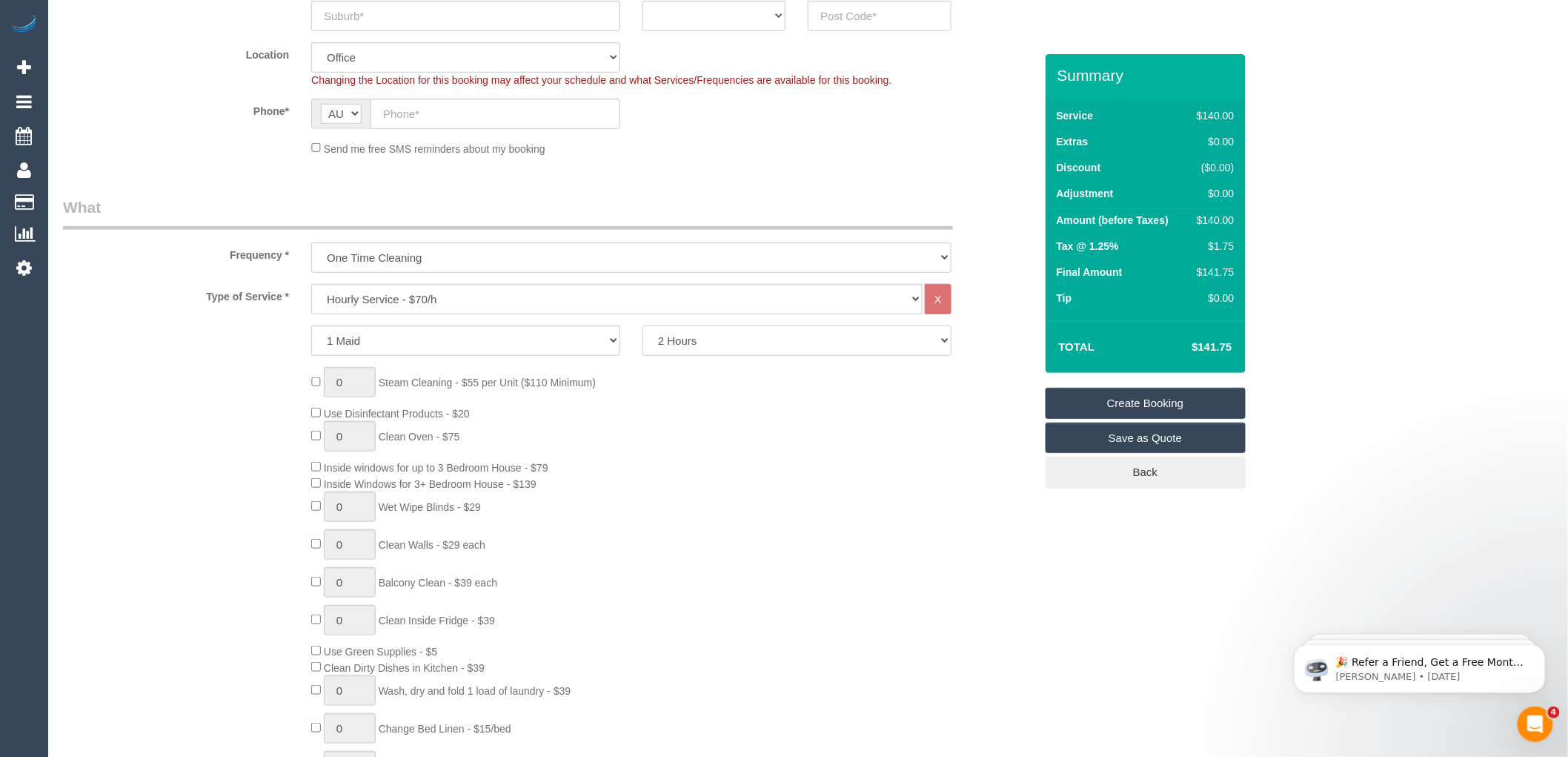
click at [708, 339] on select "2 Hours 2.5 Hours 3 Hours 3.5 Hours 4 Hours 4.5 Hours 5 Hours 5.5 Hours 6 Hours…" at bounding box center [797, 341] width 309 height 31
select select "240"
click at [642, 326] on select "2 Hours 2.5 Hours 3 Hours 3.5 Hours 4 Hours 4.5 Hours 5 Hours 5.5 Hours 6 Hours…" at bounding box center [797, 341] width 309 height 31
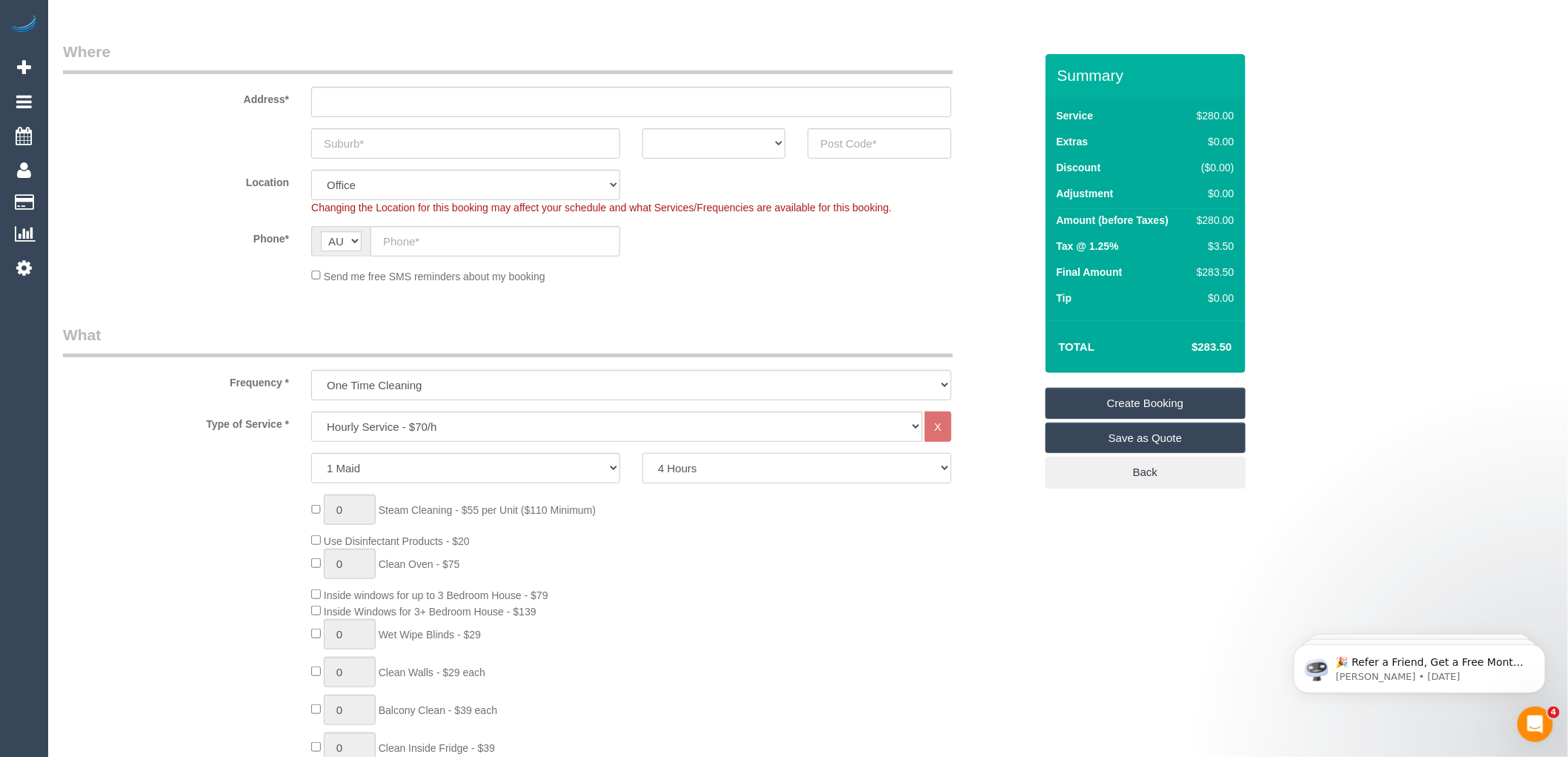
scroll to position [0, 0]
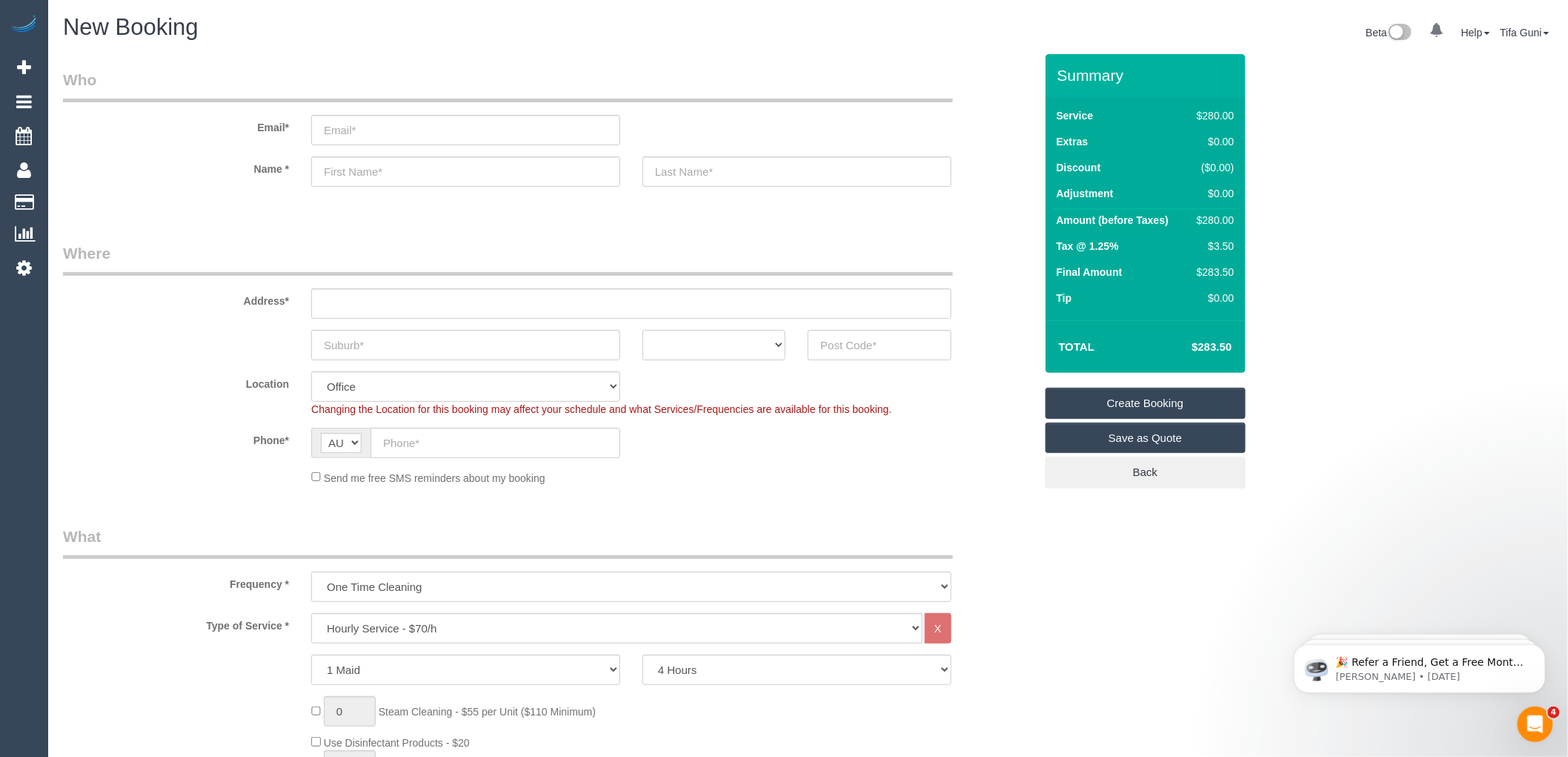
click at [767, 344] on select "ACT [GEOGRAPHIC_DATA] NT [GEOGRAPHIC_DATA] SA TAS [GEOGRAPHIC_DATA] [GEOGRAPHIC…" at bounding box center [714, 346] width 143 height 31
select select "VIC"
click at [642, 330] on select "ACT [GEOGRAPHIC_DATA] NT [GEOGRAPHIC_DATA] SA TAS [GEOGRAPHIC_DATA] [GEOGRAPHIC…" at bounding box center [714, 346] width 143 height 31
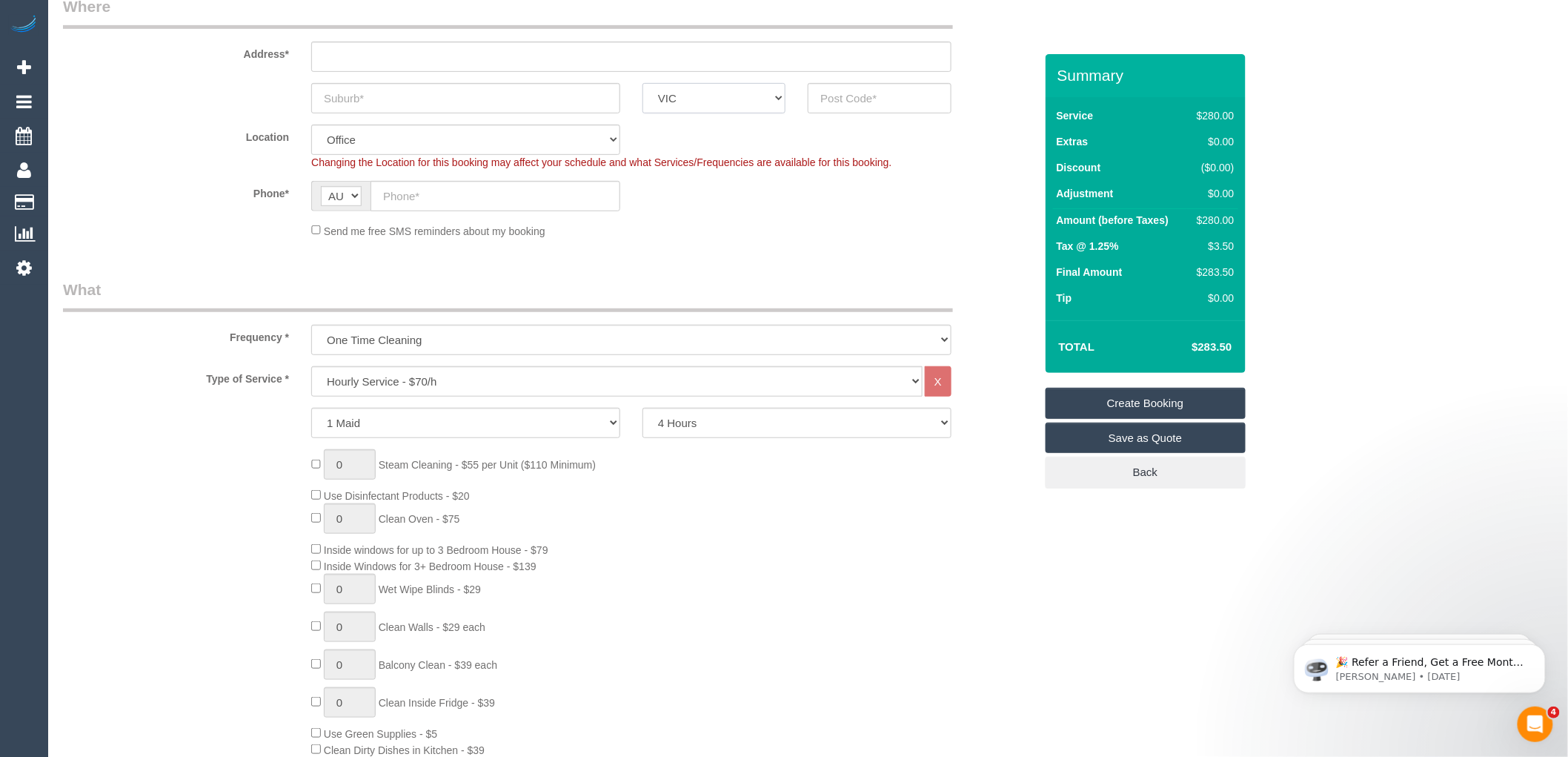
scroll to position [165, 0]
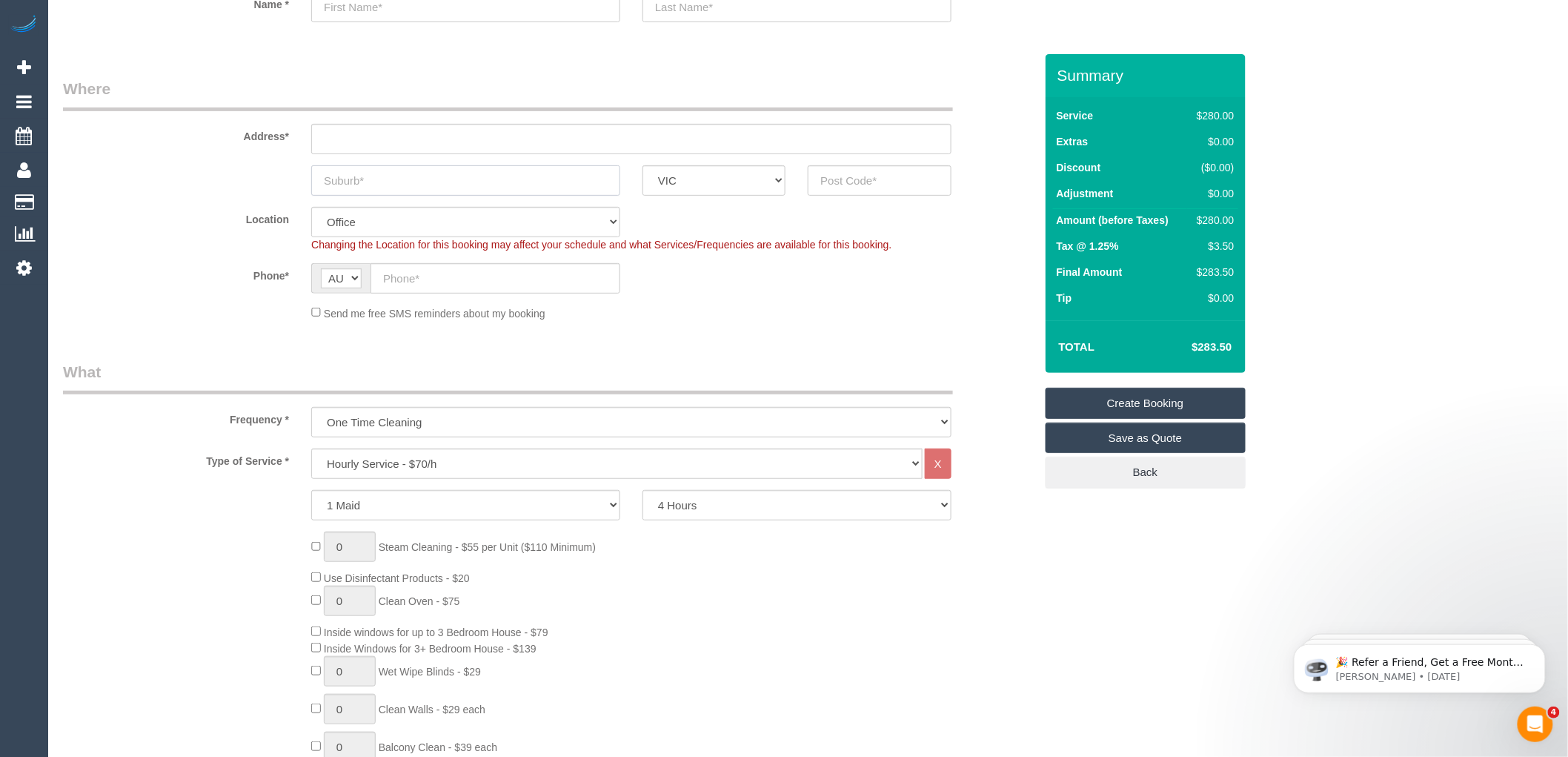
click at [454, 191] on input "text" at bounding box center [466, 181] width 309 height 31
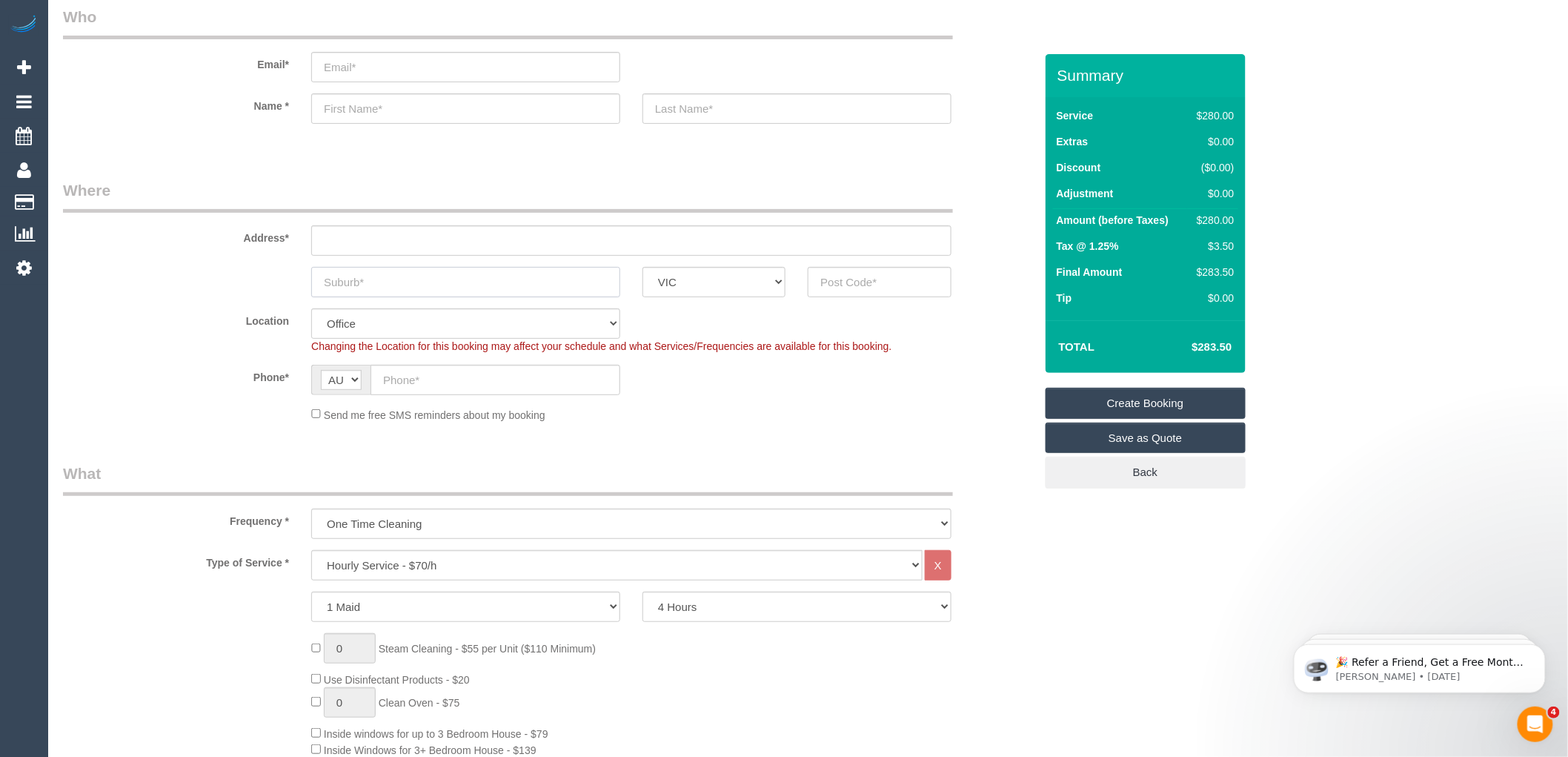
scroll to position [0, 0]
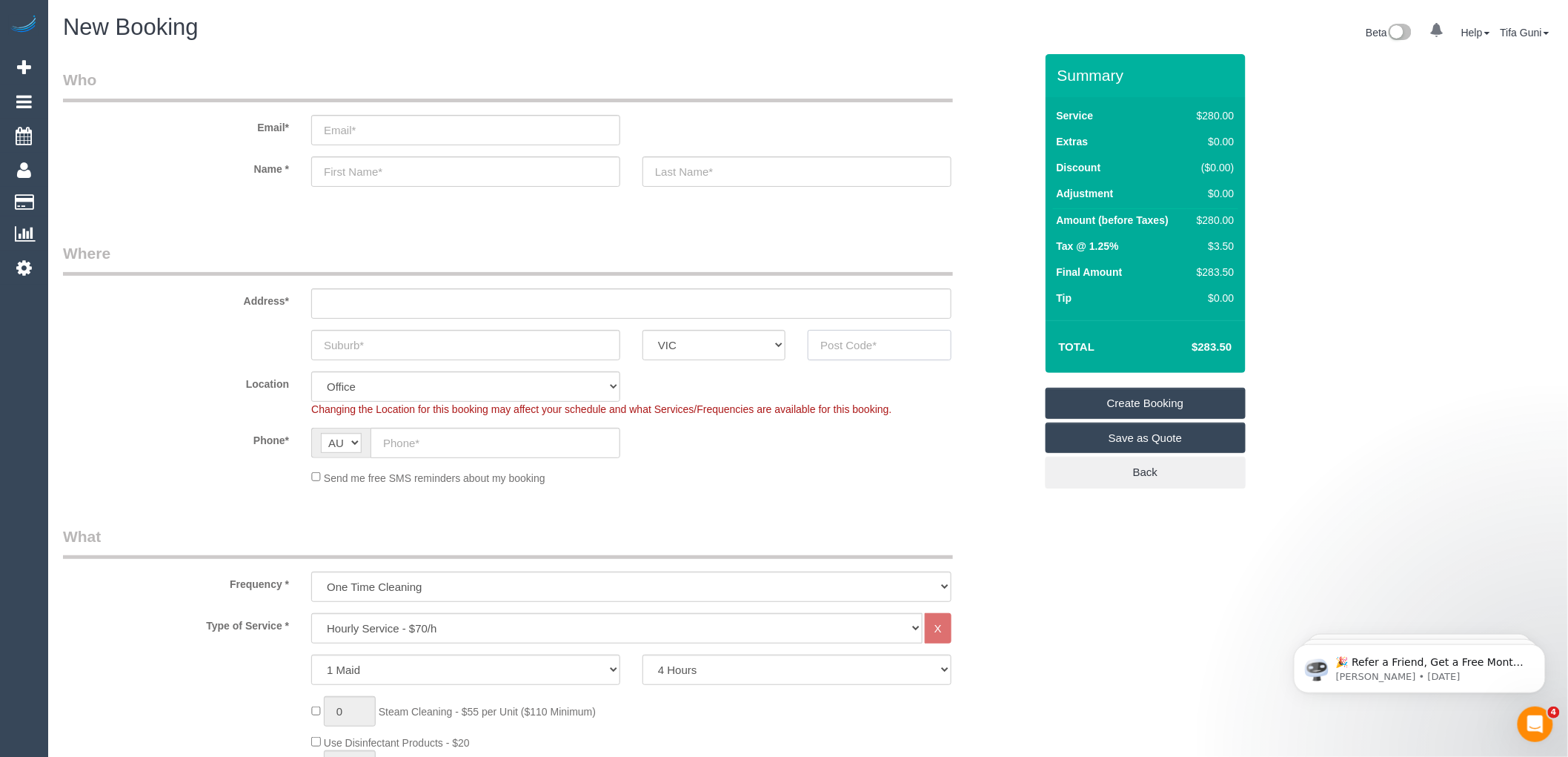
click at [853, 346] on input "text" at bounding box center [880, 346] width 143 height 31
click at [415, 343] on input "text" at bounding box center [466, 346] width 309 height 31
drag, startPoint x: 438, startPoint y: 338, endPoint x: 119, endPoint y: 390, distance: 323.2
click at [119, 390] on fieldset "Where Address* Geelong West ACT NSW NT QLD SA TAS VIC WA Location Office City E…" at bounding box center [549, 370] width 972 height 254
type input "Geelong West"
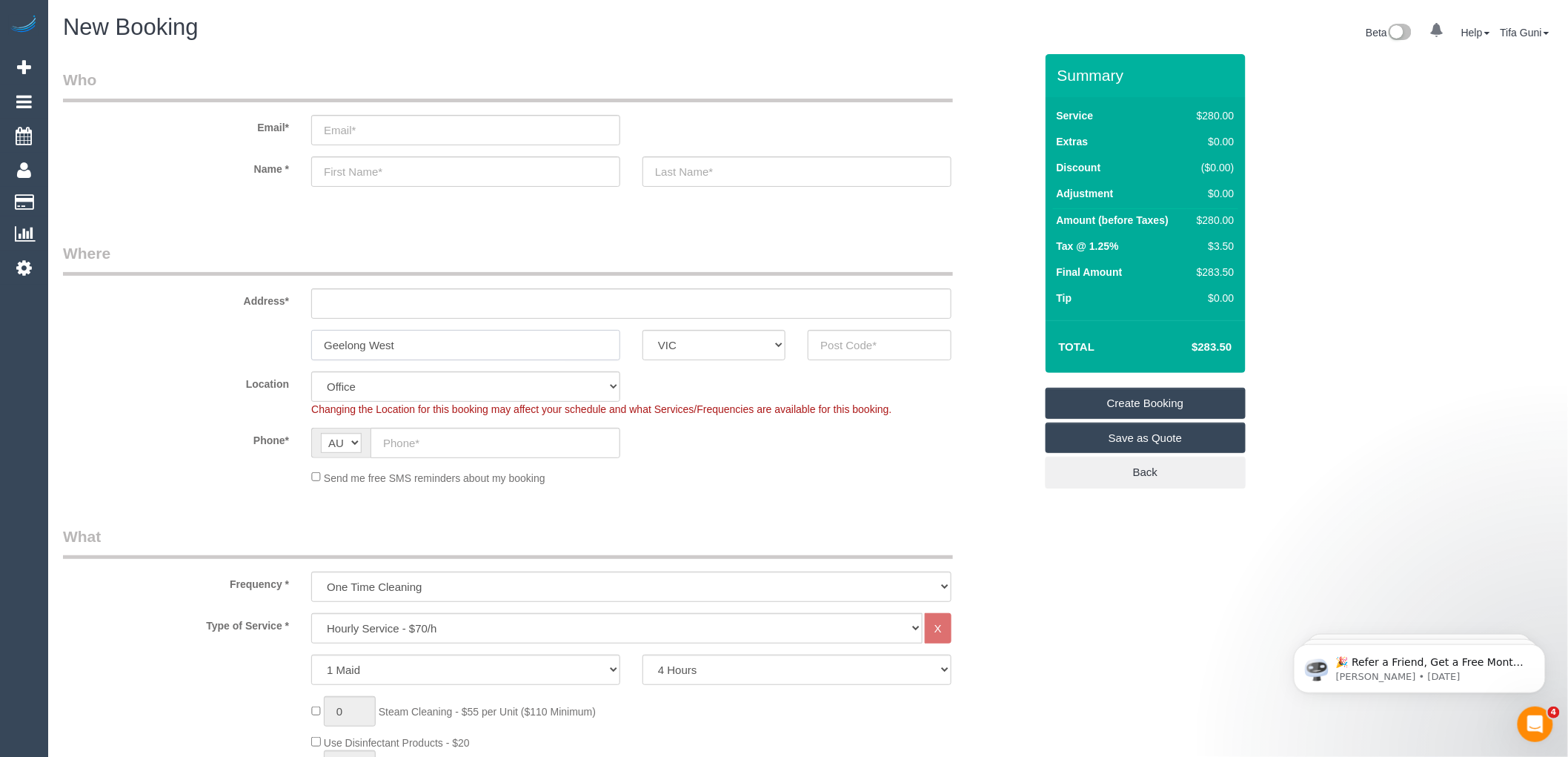
drag, startPoint x: 442, startPoint y: 343, endPoint x: 750, endPoint y: 338, distance: 308.0
click at [441, 343] on input "Geelong West" at bounding box center [466, 346] width 309 height 31
click at [870, 342] on input "text" at bounding box center [880, 346] width 143 height 31
type input "3218"
click at [373, 309] on input "text" at bounding box center [631, 304] width 640 height 31
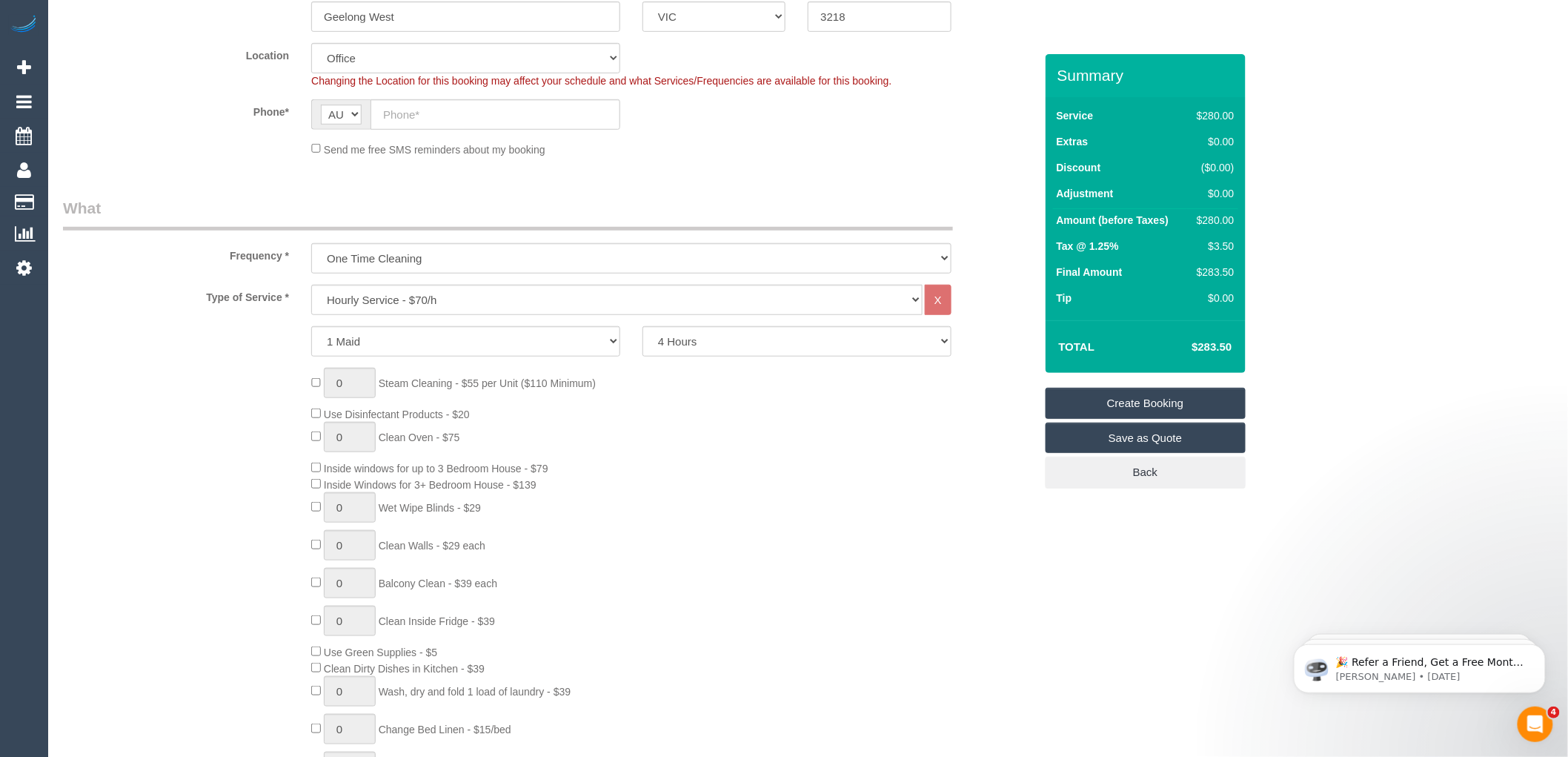
scroll to position [329, 0]
type input "-"
click at [408, 113] on input "text" at bounding box center [495, 114] width 250 height 31
select select "121"
select select "object:2133"
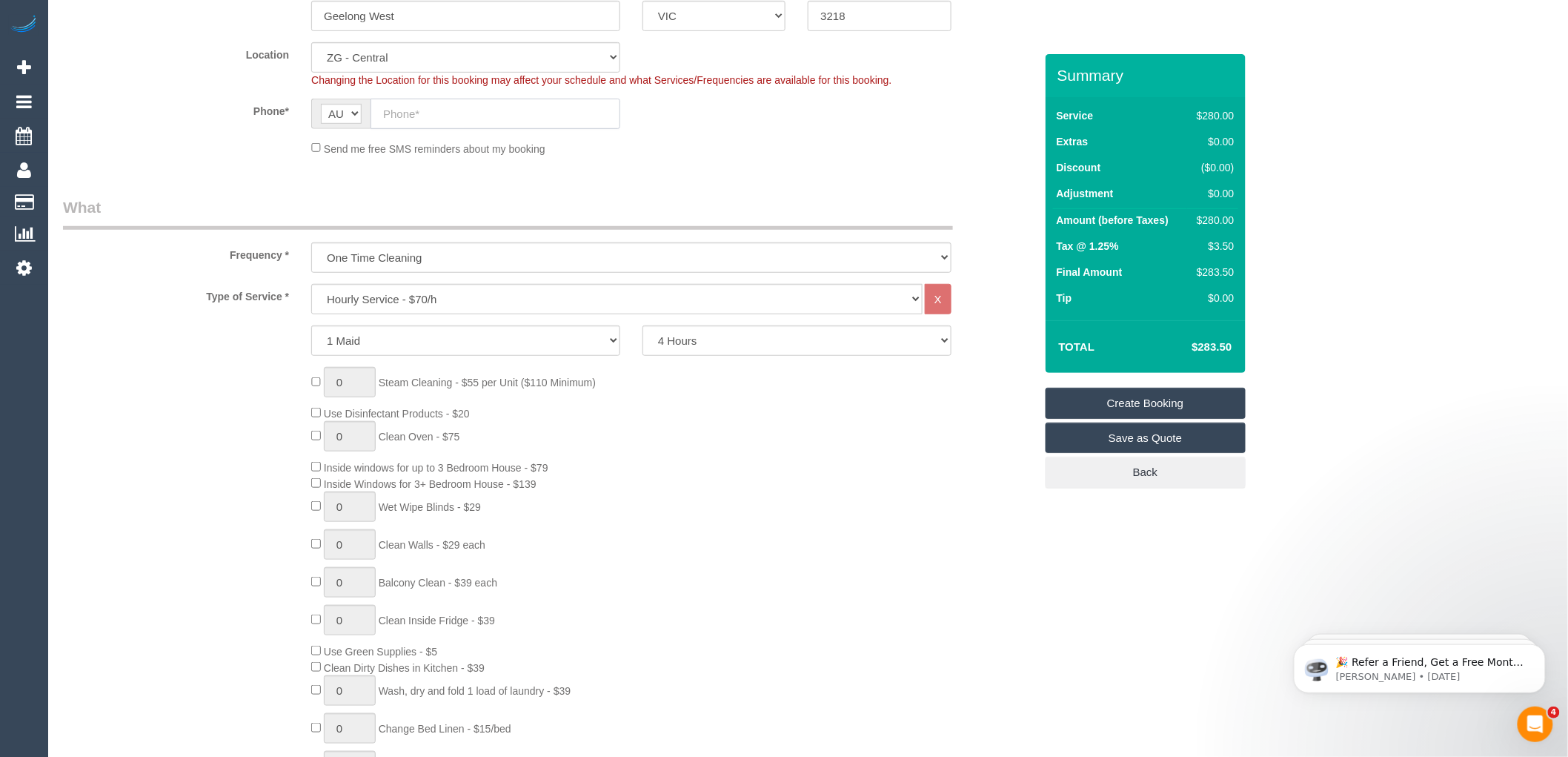
click at [426, 120] on input "text" at bounding box center [495, 114] width 250 height 31
paste input "61 402 623 455"
drag, startPoint x: 398, startPoint y: 111, endPoint x: 345, endPoint y: 112, distance: 53.0
click at [345, 112] on div "AF AL DZ AD AO AI AQ AG AR AM AW AU AT AZ BS BH BD BB BY BE BZ BJ BM BT BO BA B…" at bounding box center [466, 114] width 309 height 31
click at [467, 113] on input "0402 623 455" at bounding box center [495, 114] width 250 height 31
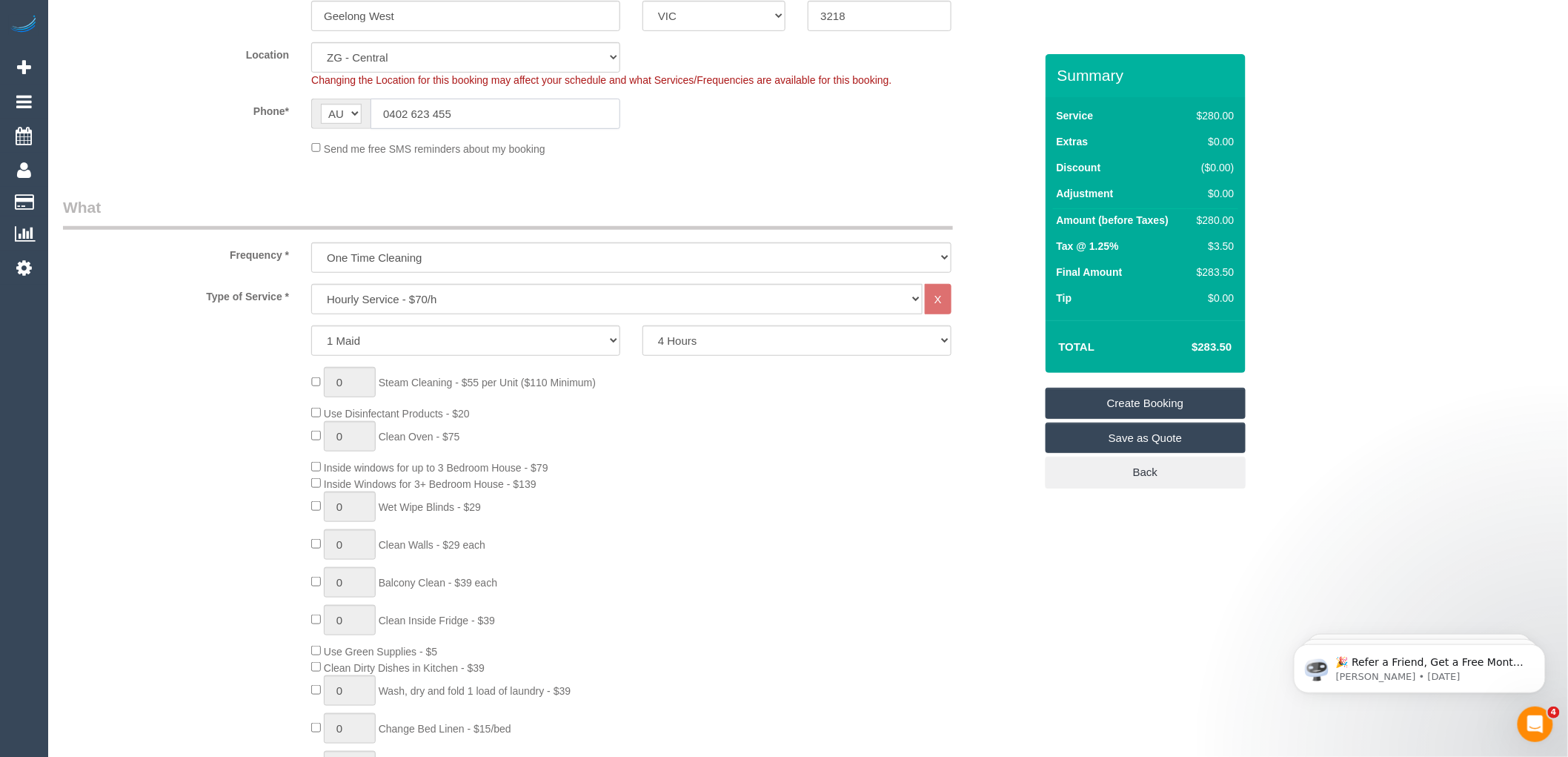
type input "0402 623 455"
click at [749, 395] on div "0 Steam Cleaning - $55 per Unit ($110 Minimum) Use Disinfectant Products - $20 …" at bounding box center [672, 585] width 745 height 437
click at [717, 349] on select "2 Hours 2.5 Hours 3 Hours 3.5 Hours 4 Hours 4.5 Hours 5 Hours 5.5 Hours 6 Hours…" at bounding box center [797, 341] width 309 height 31
click at [627, 432] on div "0 Steam Cleaning - $55 per Unit ($110 Minimum) Use Disinfectant Products - $20 …" at bounding box center [672, 585] width 745 height 437
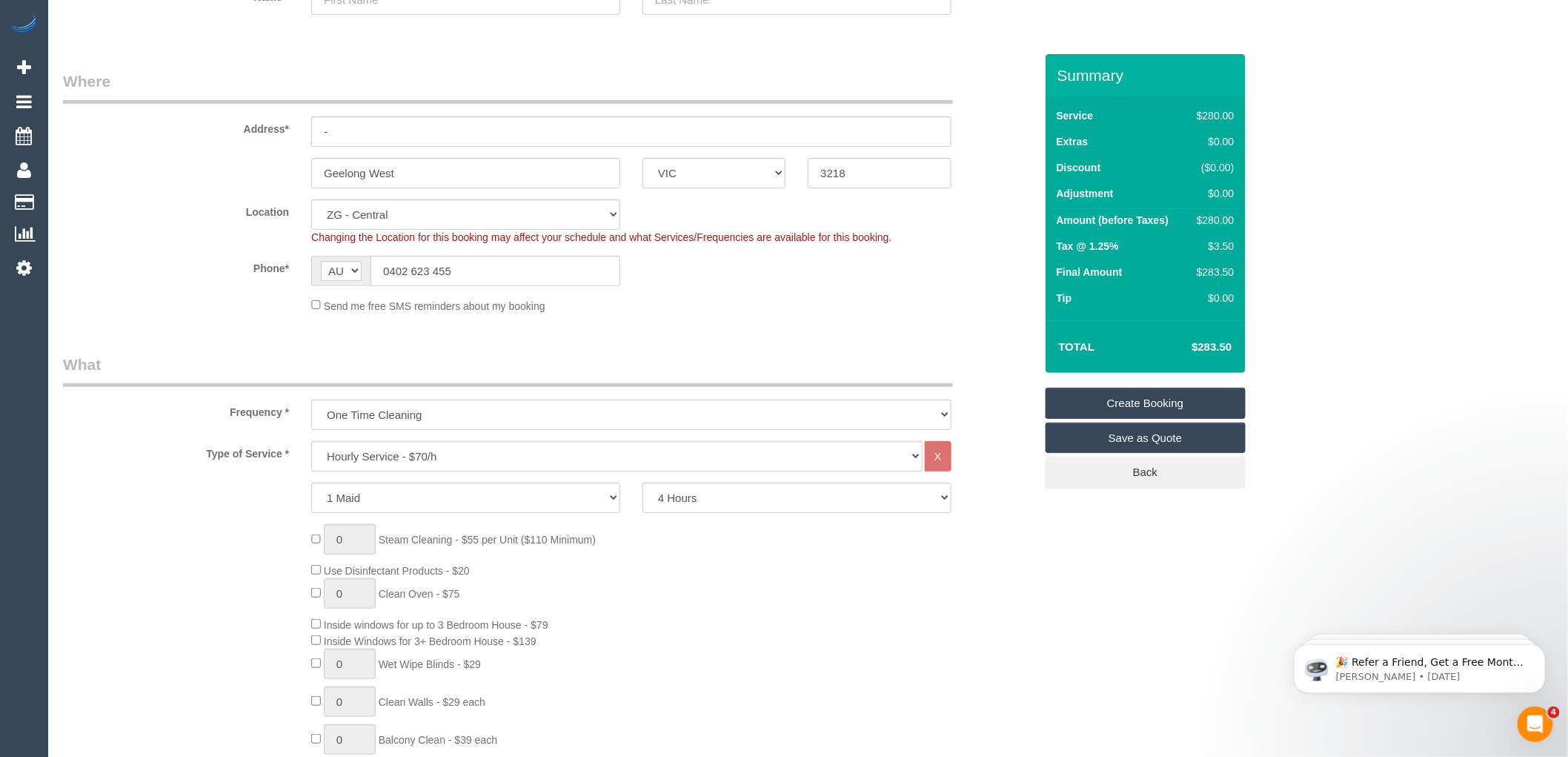
scroll to position [165, 0]
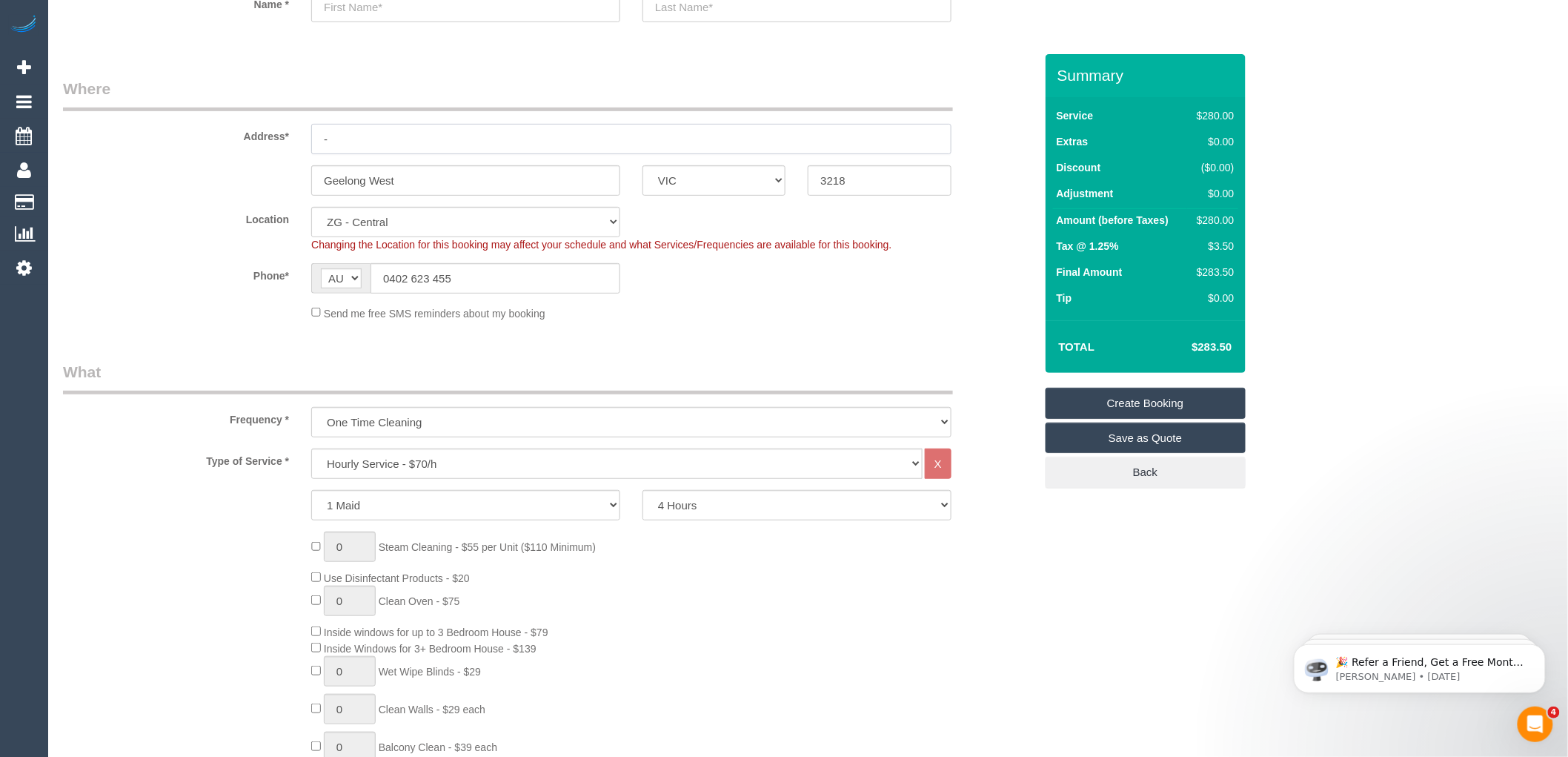
click at [354, 139] on input "-" at bounding box center [631, 139] width 640 height 31
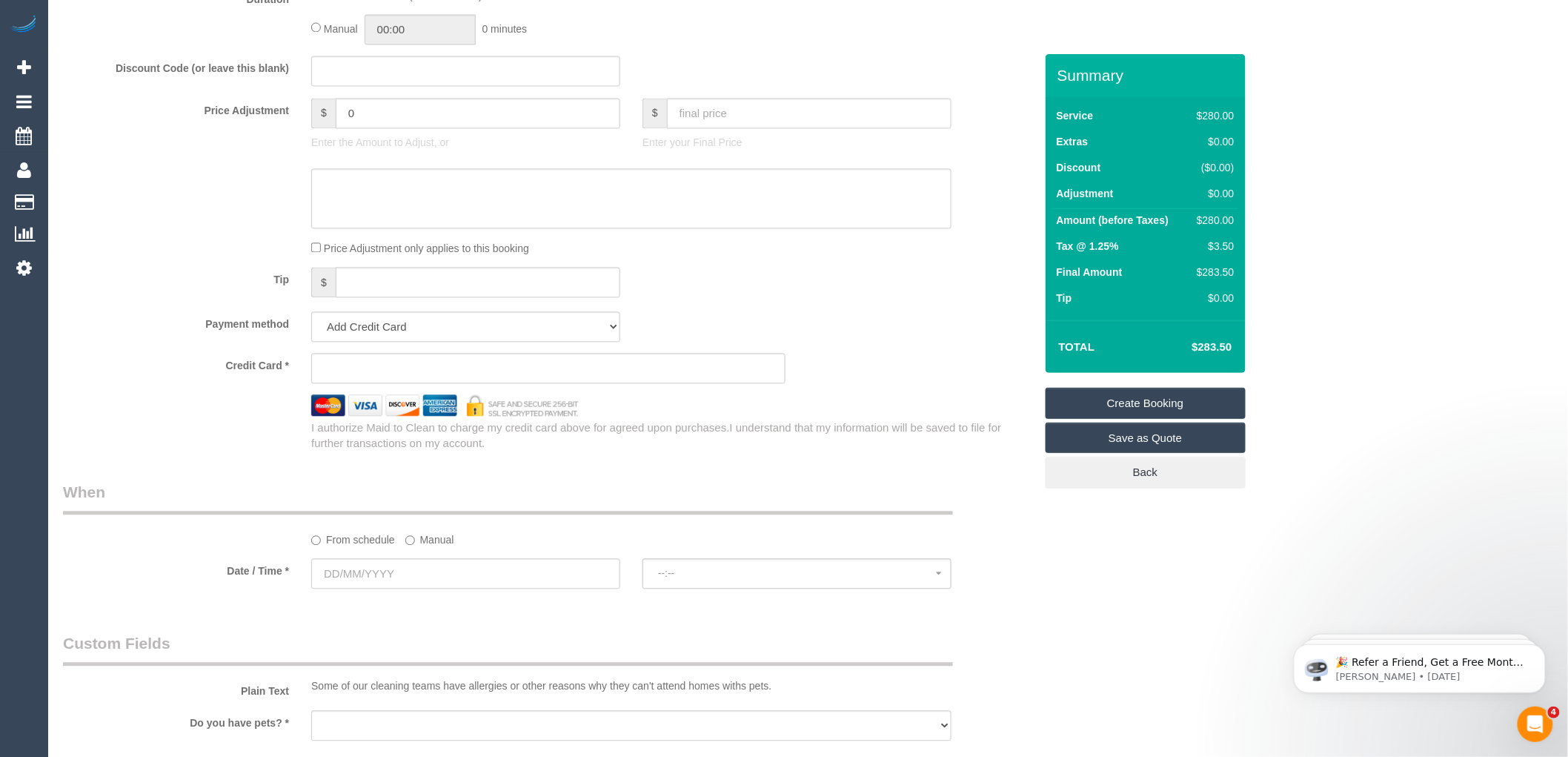
scroll to position [1482, 0]
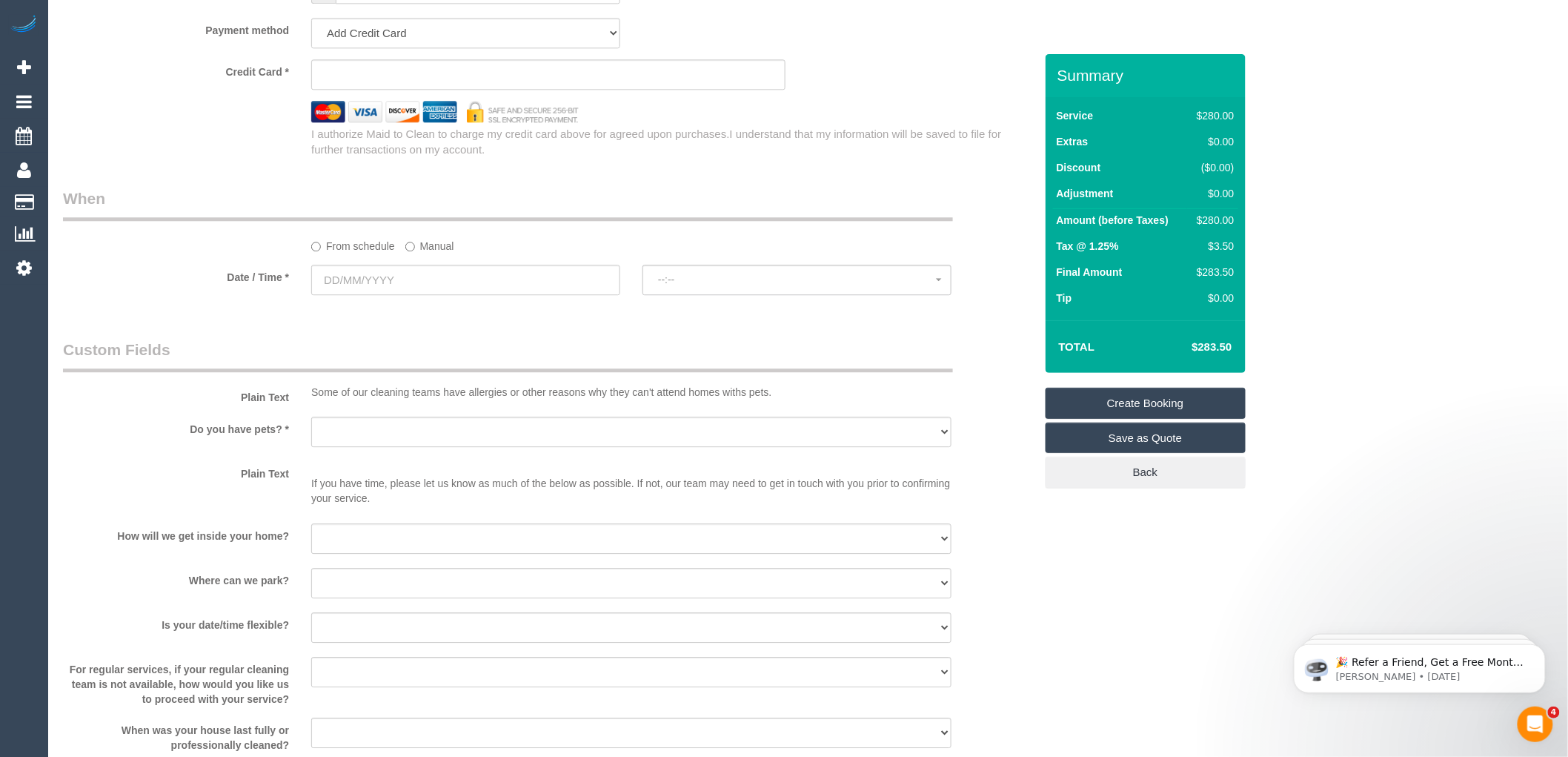
type input "97 werrer street"
click at [398, 442] on select "Yes - Cats Yes - Dogs No pets Yes - Dogs and Cats Yes - Other" at bounding box center [631, 432] width 640 height 31
select select "number:27"
click at [311, 428] on select "Yes - Cats Yes - Dogs No pets Yes - Dogs and Cats Yes - Other" at bounding box center [631, 432] width 640 height 31
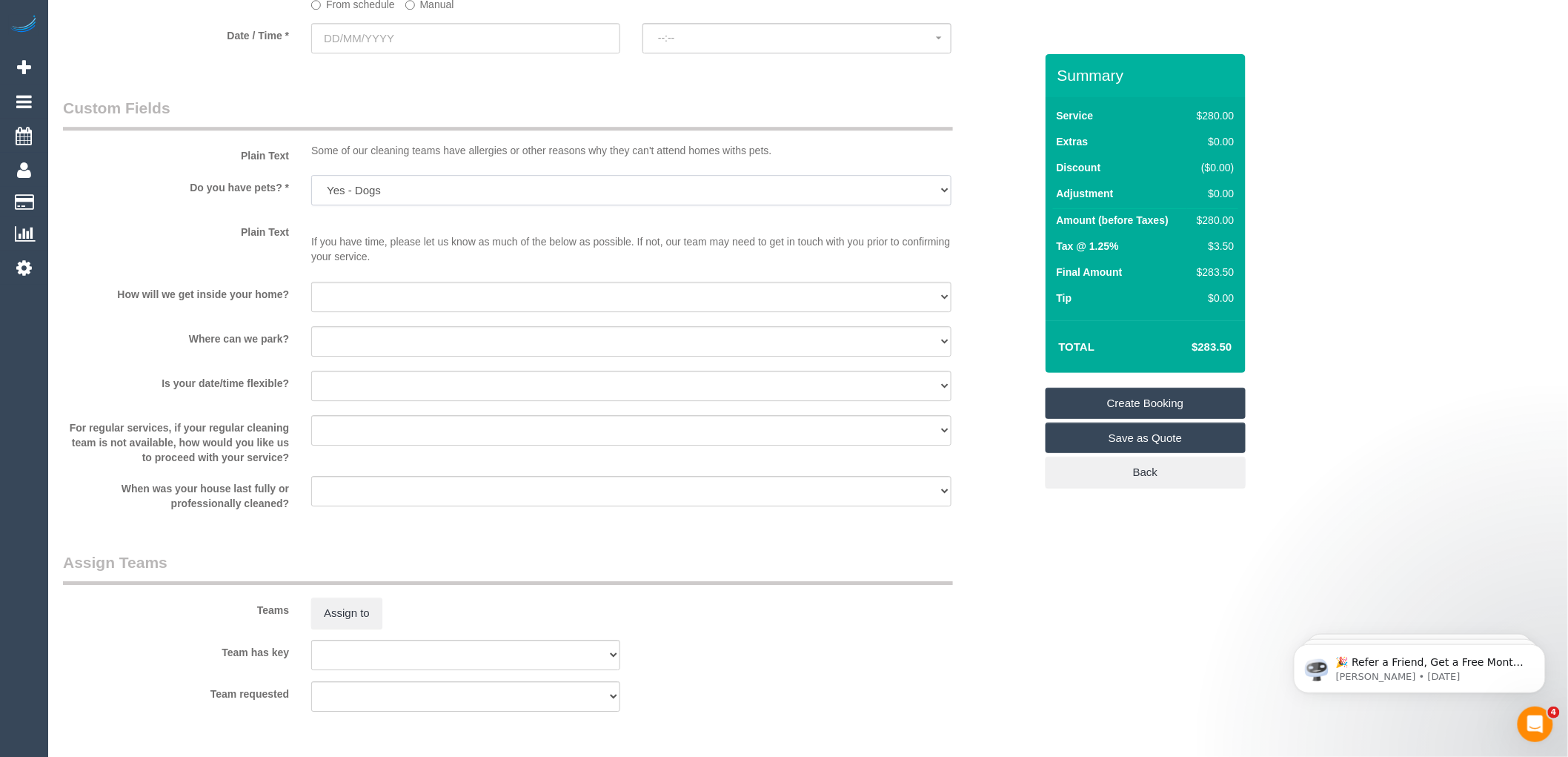
scroll to position [1729, 0]
click at [374, 307] on select "I will be home Key will be left (please provide details below) Lock box/Access …" at bounding box center [631, 292] width 640 height 31
select select "number:14"
click at [311, 287] on select "I will be home Key will be left (please provide details below) Lock box/Access …" at bounding box center [631, 292] width 640 height 31
click at [367, 341] on select "I will provide parking on-site Free street parking Paid street parking (cost wi…" at bounding box center [631, 336] width 640 height 31
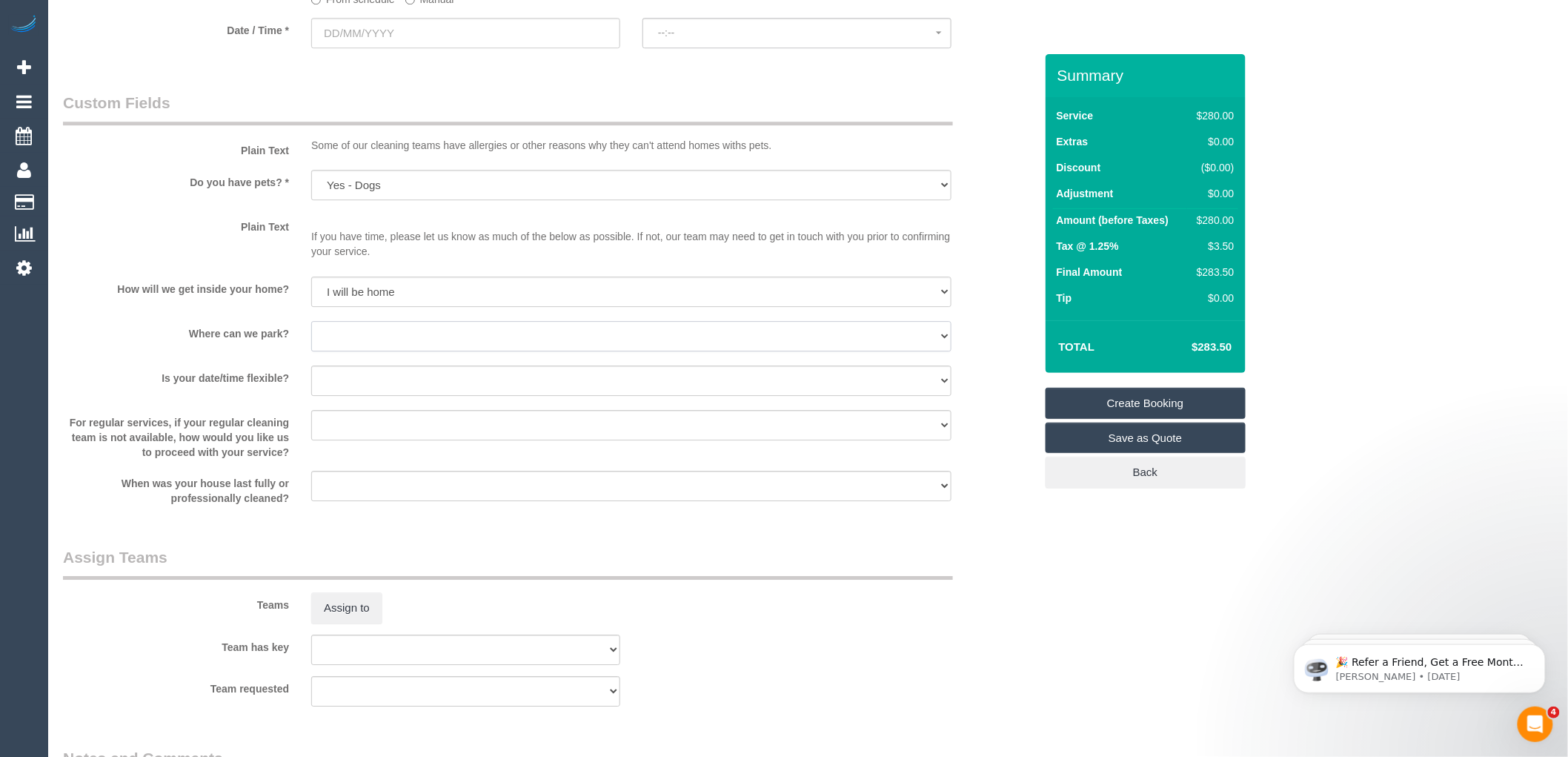
select select "number:19"
click at [311, 331] on select "I will provide parking on-site Free street parking Paid street parking (cost wi…" at bounding box center [631, 336] width 640 height 31
click at [471, 342] on select "I will provide parking on-site Free street parking Paid street parking (cost wi…" at bounding box center [631, 336] width 640 height 31
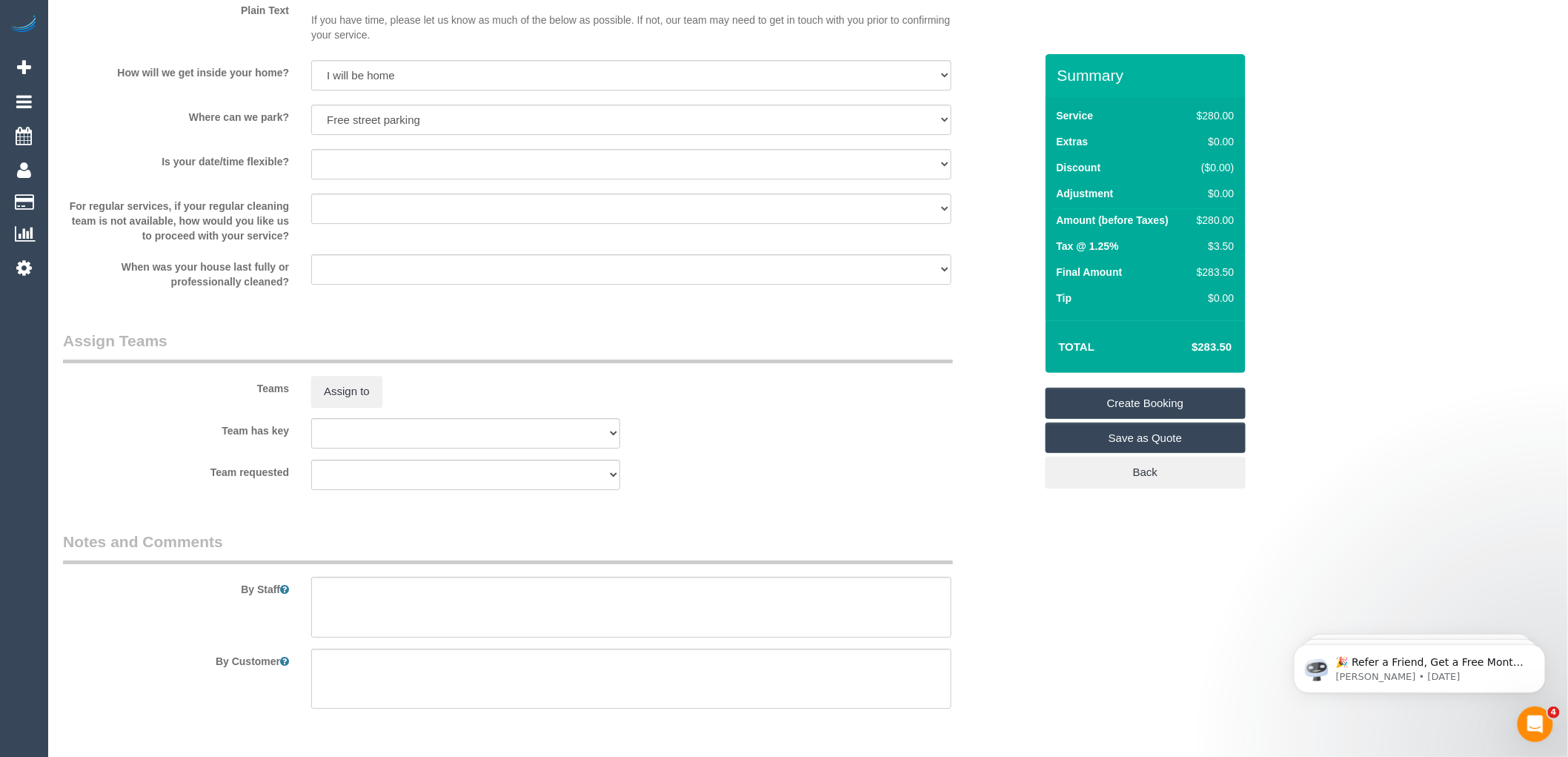
scroll to position [2000, 0]
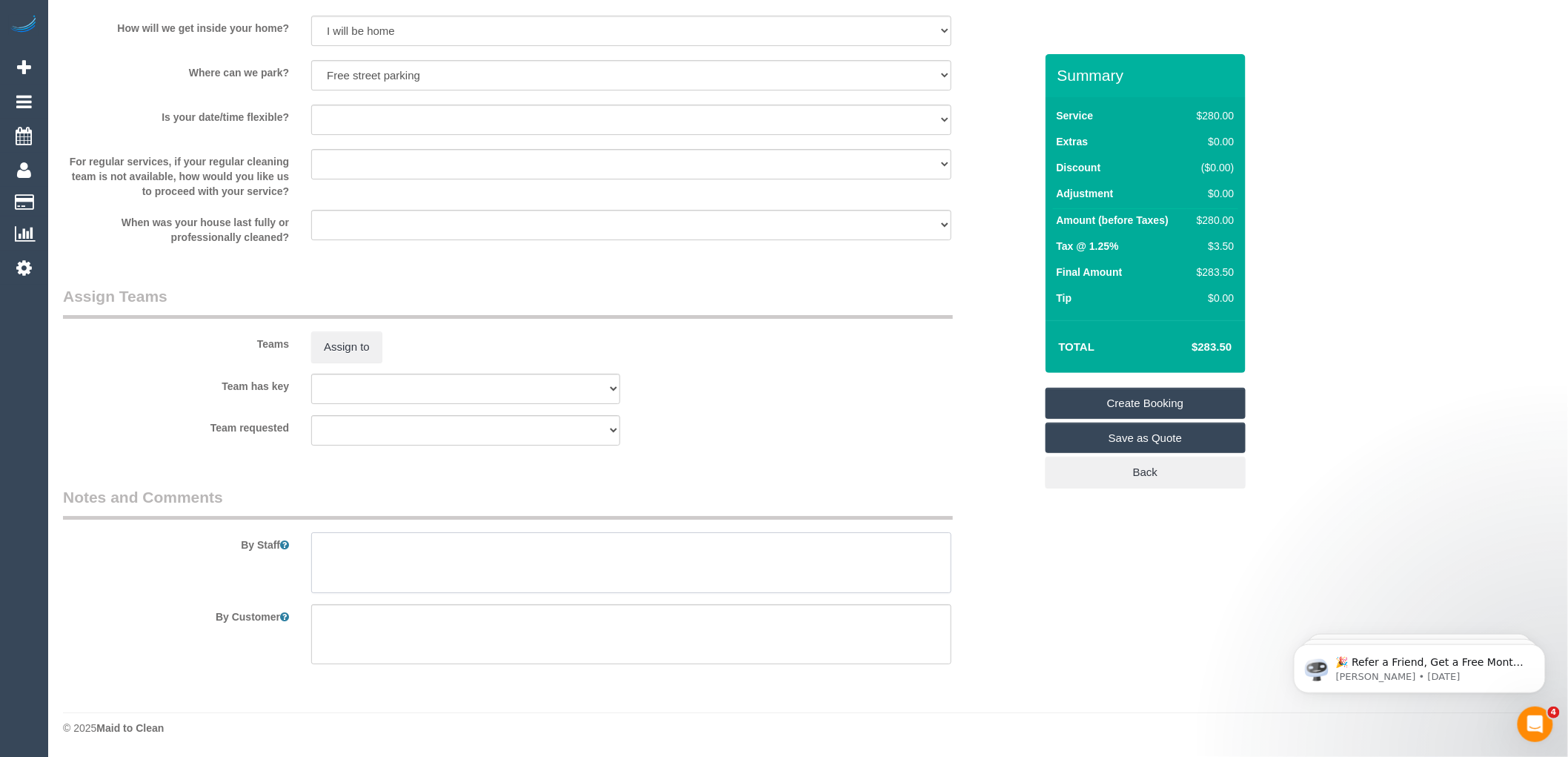
click at [357, 546] on textarea at bounding box center [631, 562] width 640 height 61
click at [331, 539] on textarea at bounding box center [631, 562] width 640 height 61
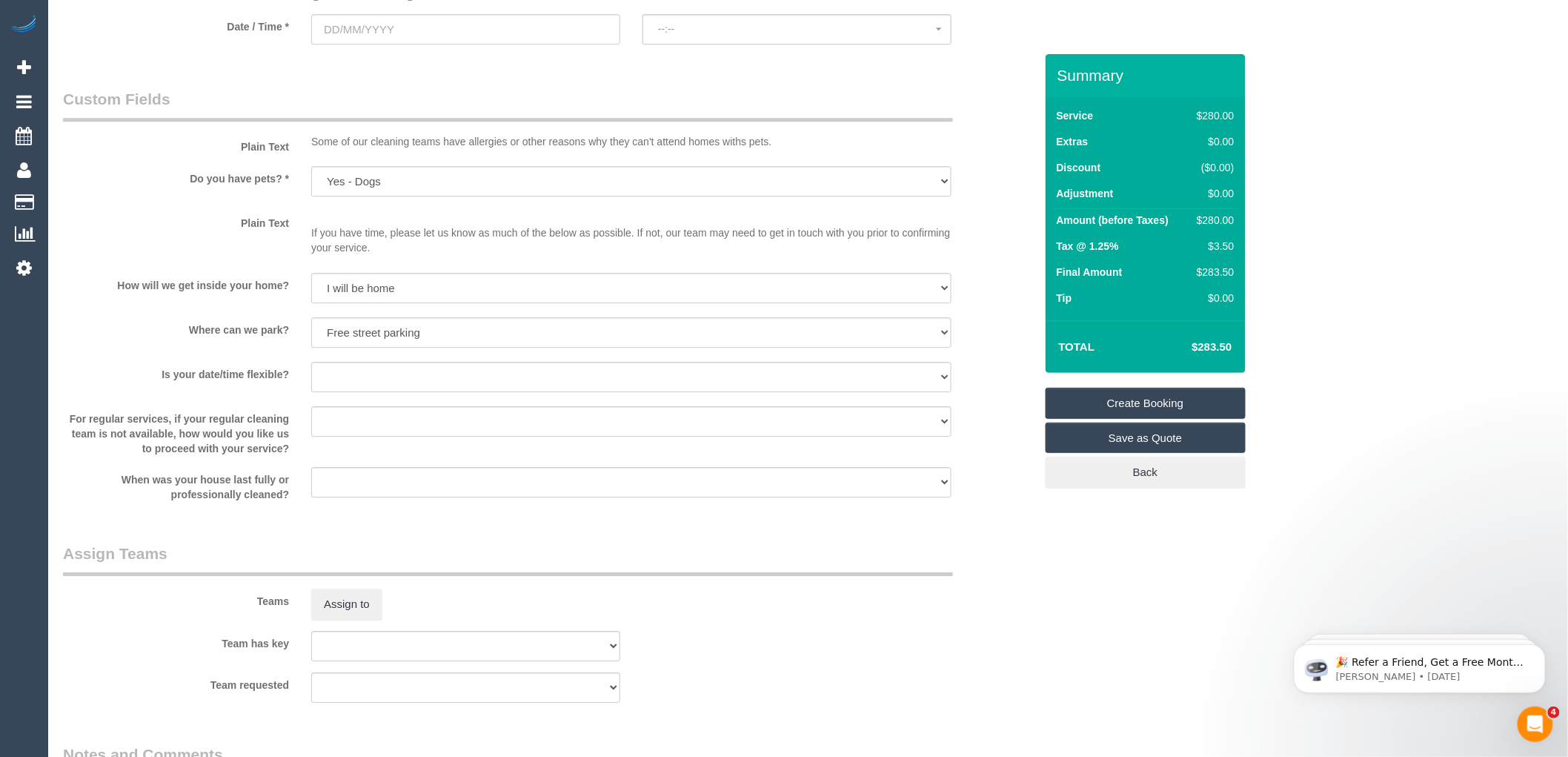
scroll to position [1918, 0]
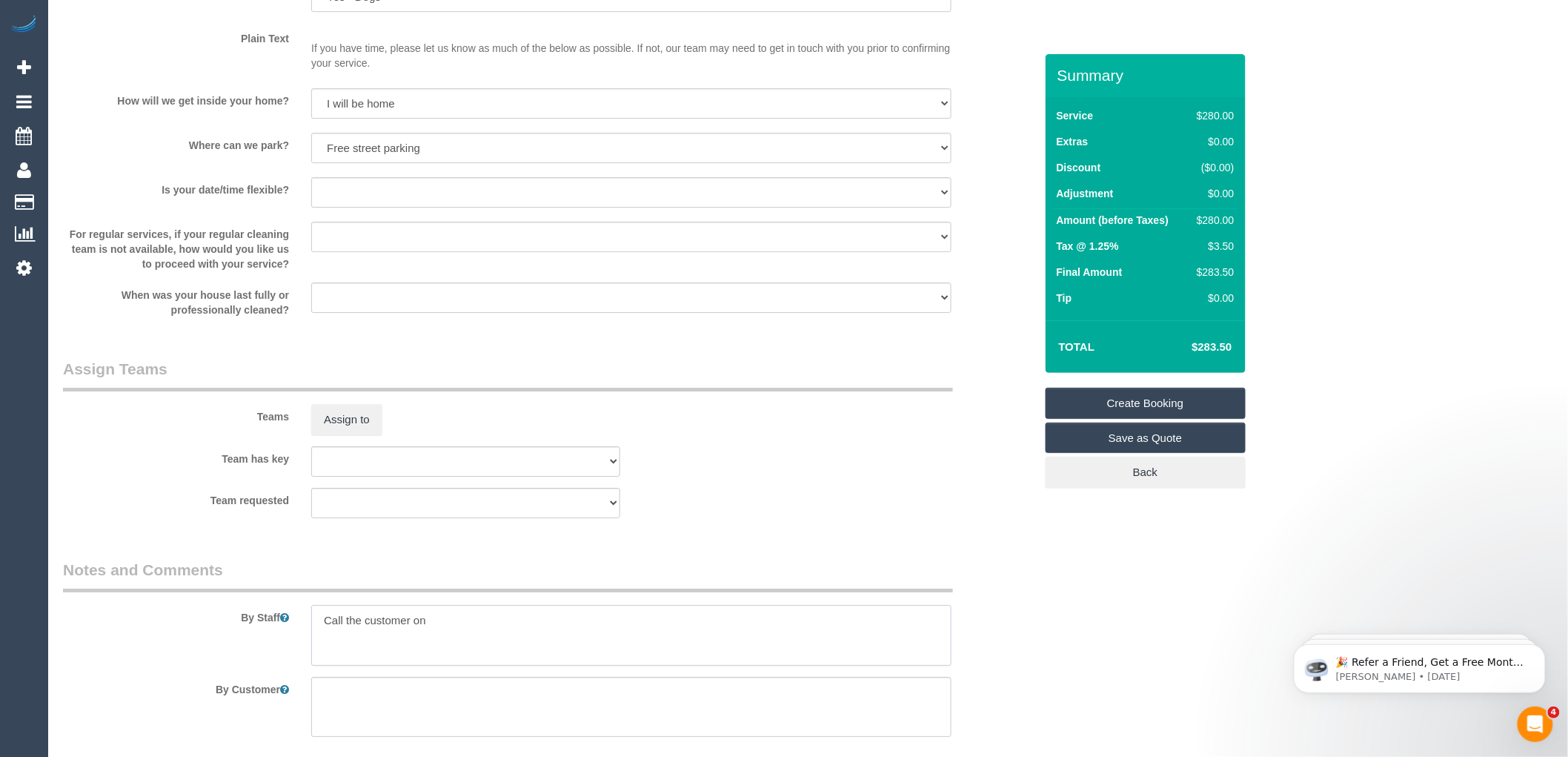
paste textarea "61402623455"
drag, startPoint x: 437, startPoint y: 629, endPoint x: 426, endPoint y: 629, distance: 11.0
click at [426, 629] on textarea at bounding box center [631, 635] width 640 height 61
click at [425, 626] on textarea at bounding box center [631, 635] width 640 height 61
click at [513, 627] on textarea at bounding box center [631, 635] width 640 height 61
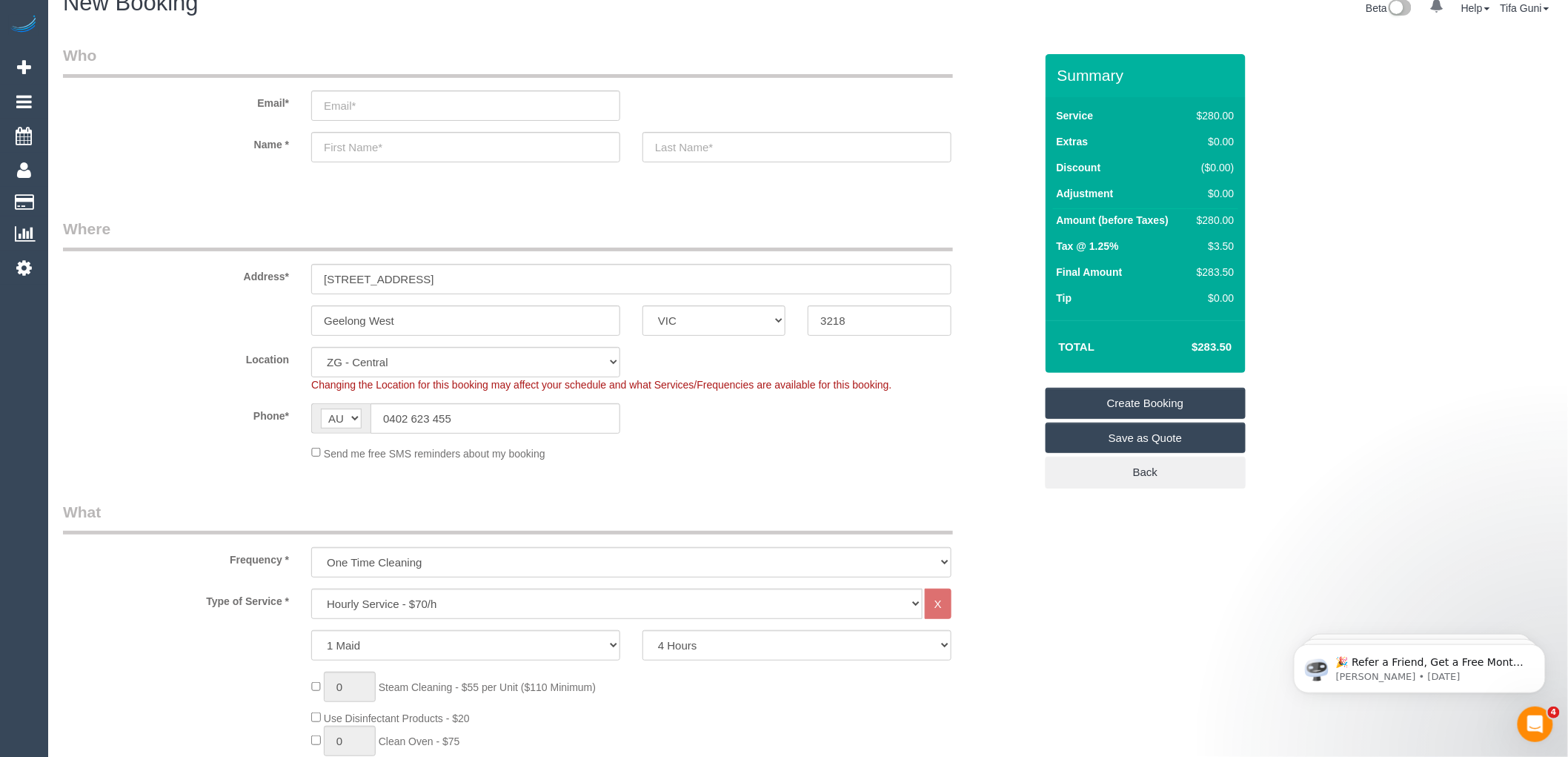
scroll to position [24, 0]
type textarea "Call the customer on [PHONE_NUMBER] Call the customer 15 minutes before you arr…"
click at [352, 153] on input "text" at bounding box center [466, 148] width 309 height 31
type input "[PERSON_NAME]"
click at [720, 154] on input "text" at bounding box center [797, 148] width 309 height 31
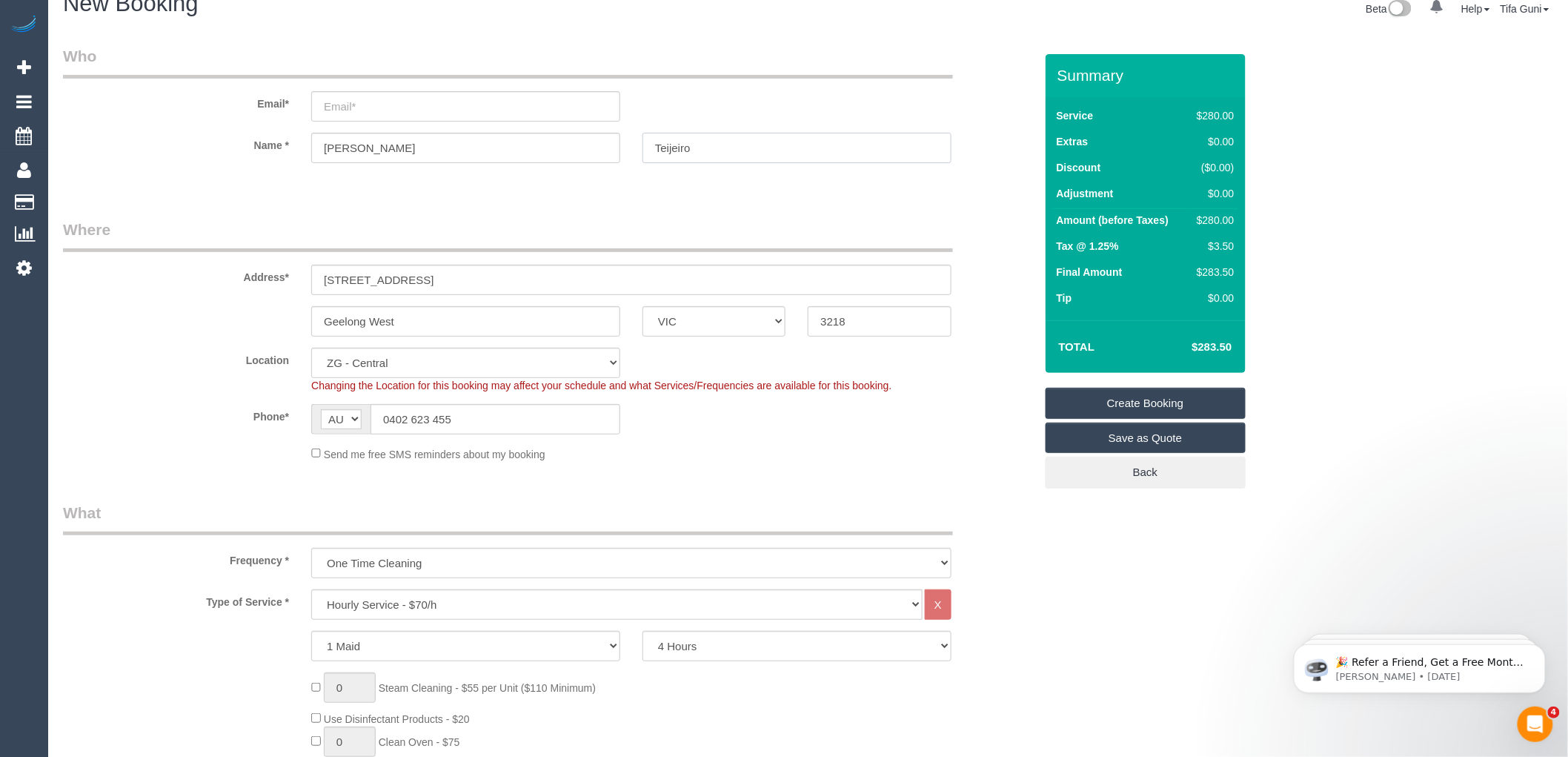
type input "Teijeiro"
click at [369, 104] on input "email" at bounding box center [466, 107] width 309 height 31
type input "eddieteijeiro@hotmail.com"
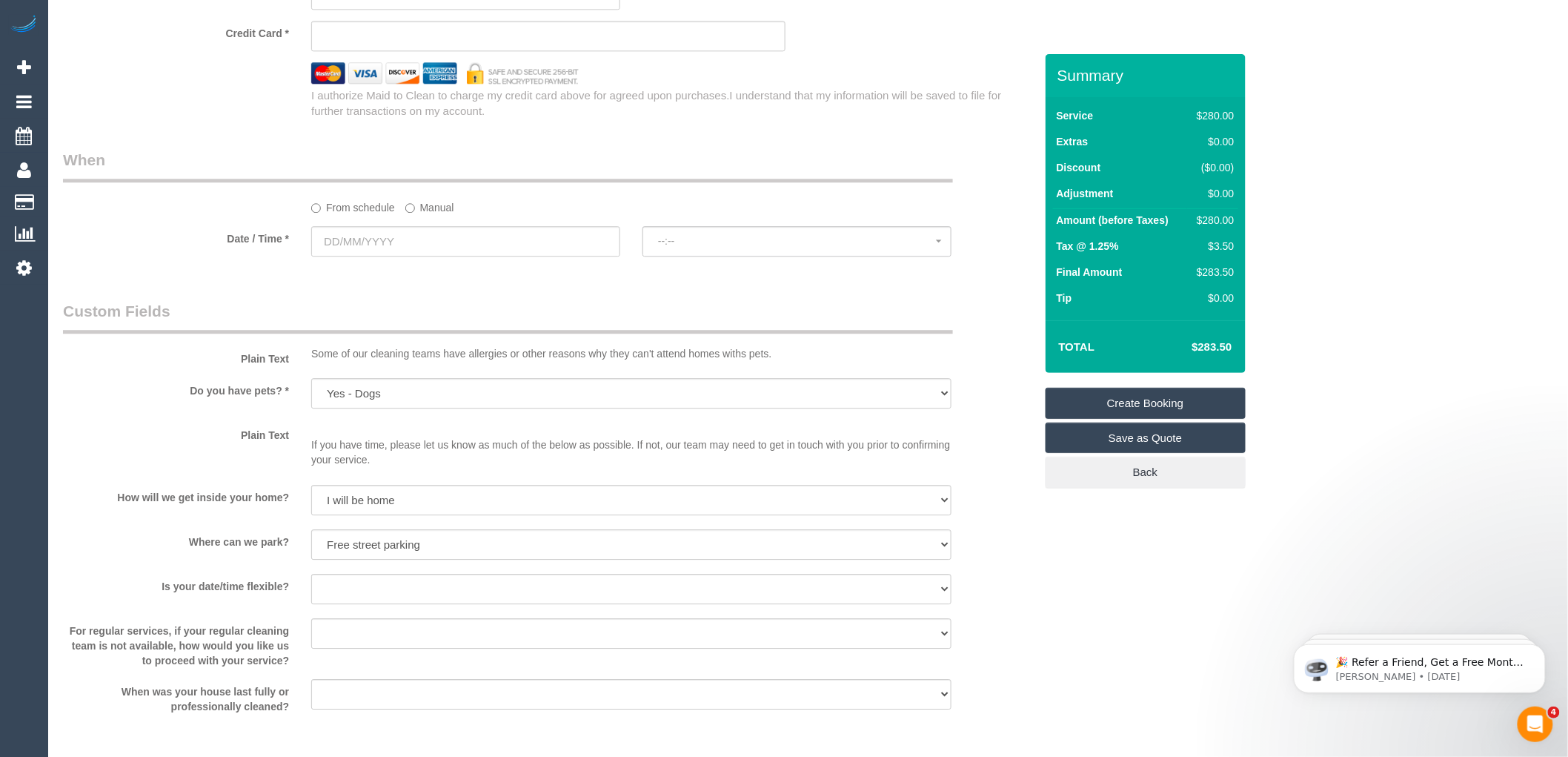
scroll to position [1506, 0]
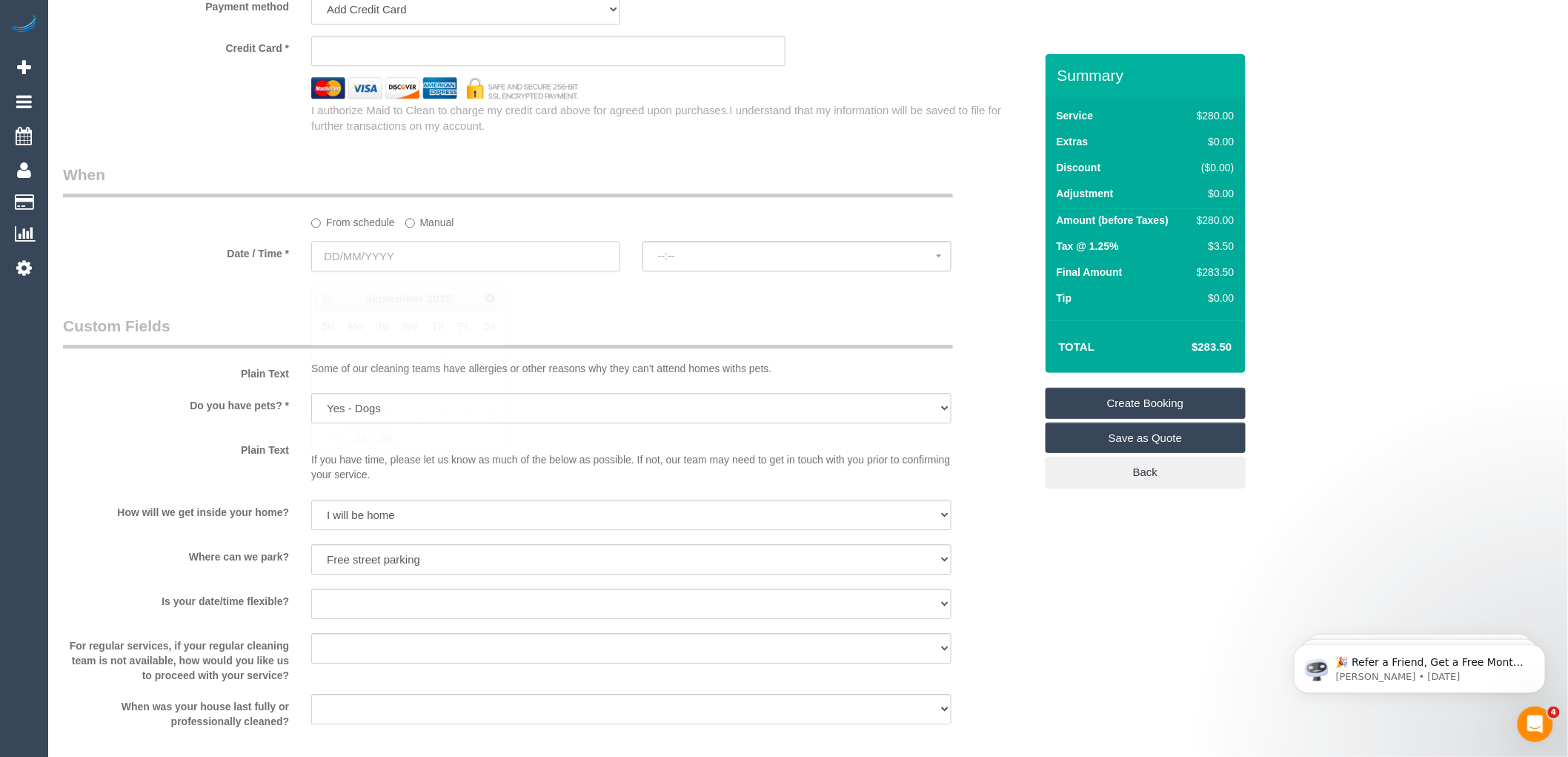
click at [426, 268] on input "text" at bounding box center [466, 256] width 309 height 31
click at [358, 441] on link "29" at bounding box center [355, 439] width 27 height 20
type input "29/09/2025"
click at [365, 265] on input "29/09/2025" at bounding box center [466, 256] width 309 height 31
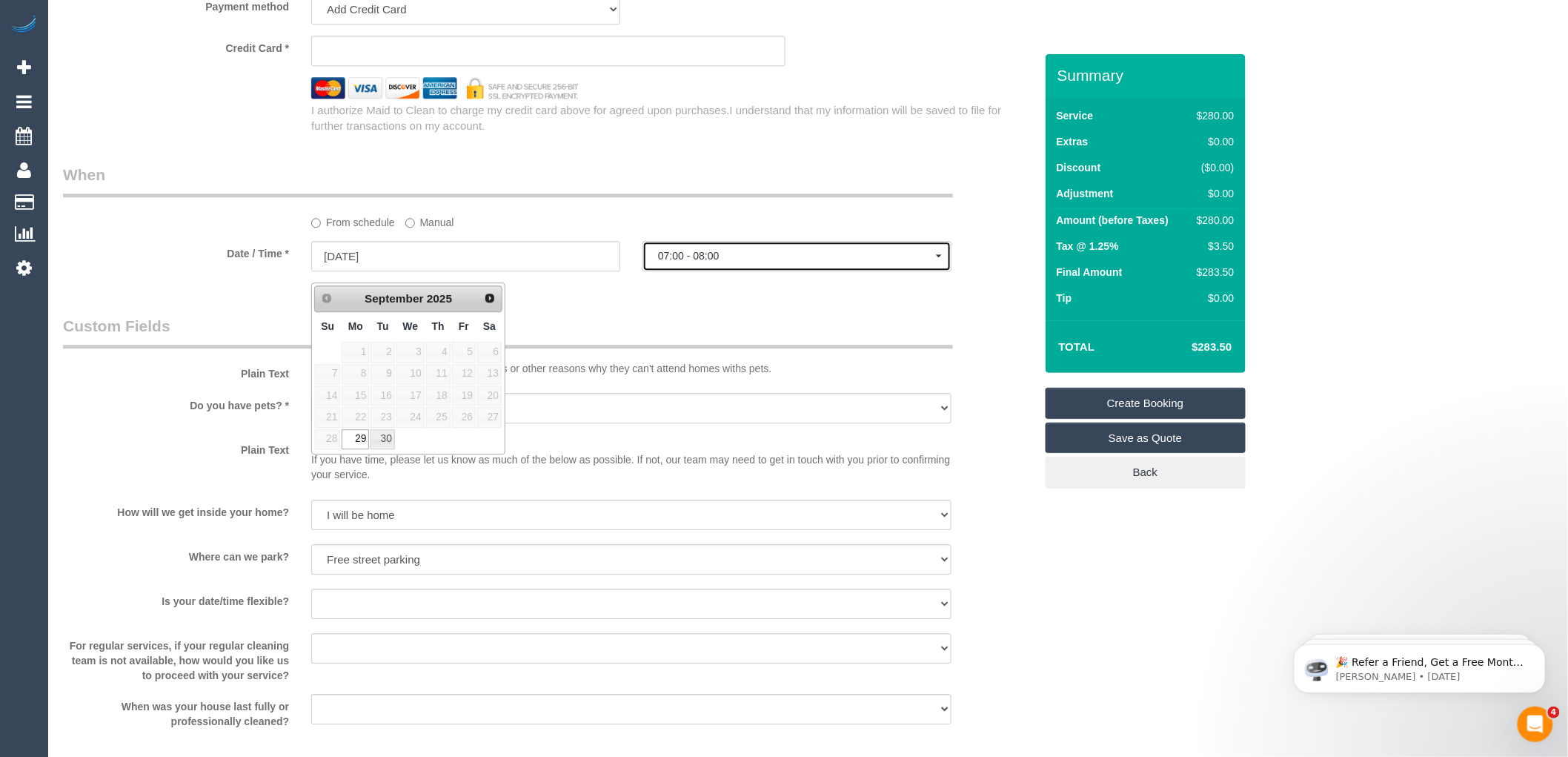
click at [689, 262] on span "07:00 - 08:00" at bounding box center [797, 256] width 278 height 12
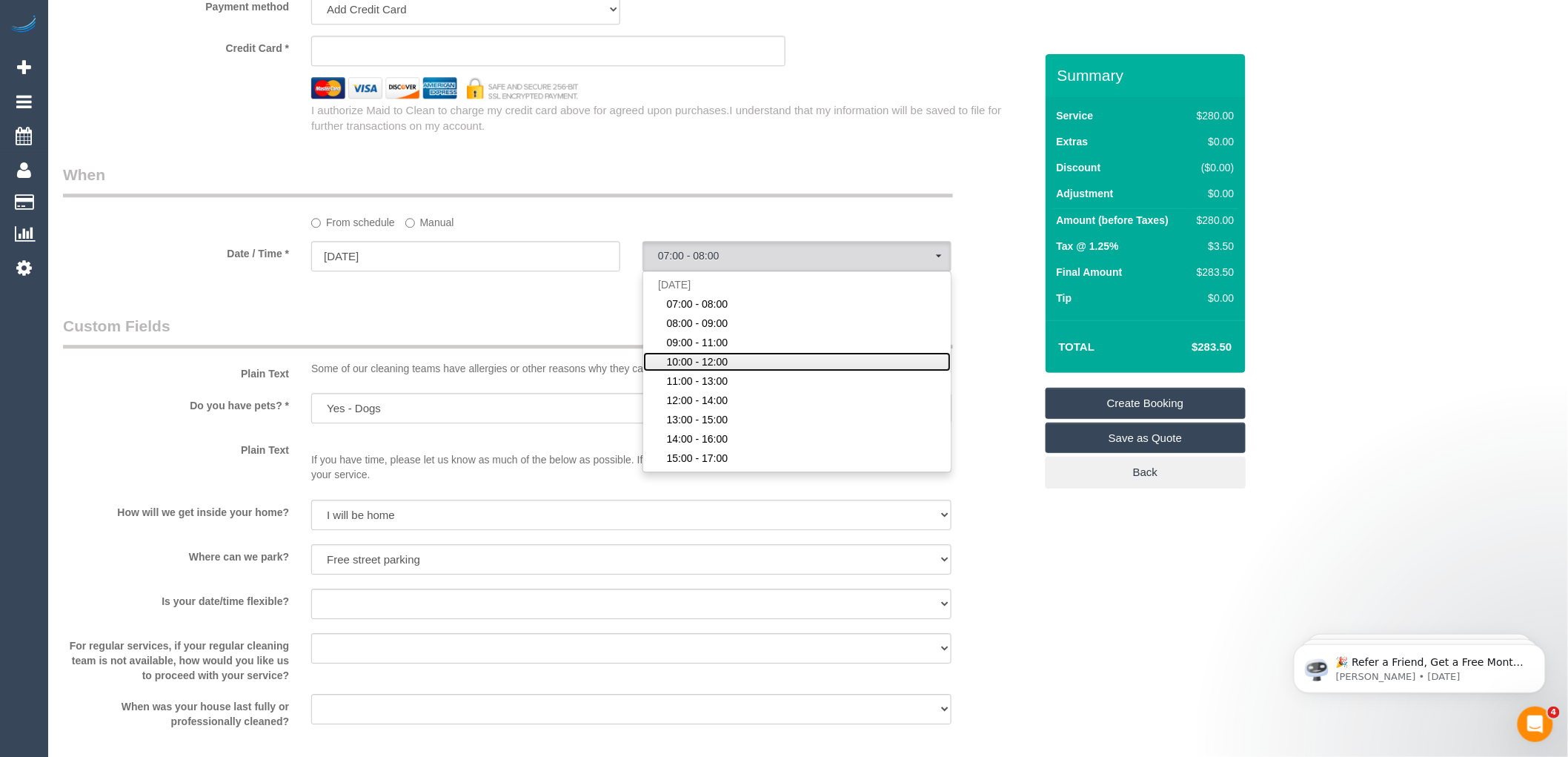
click at [690, 370] on span "10:00 - 12:00" at bounding box center [698, 361] width 61 height 15
select select "spot4"
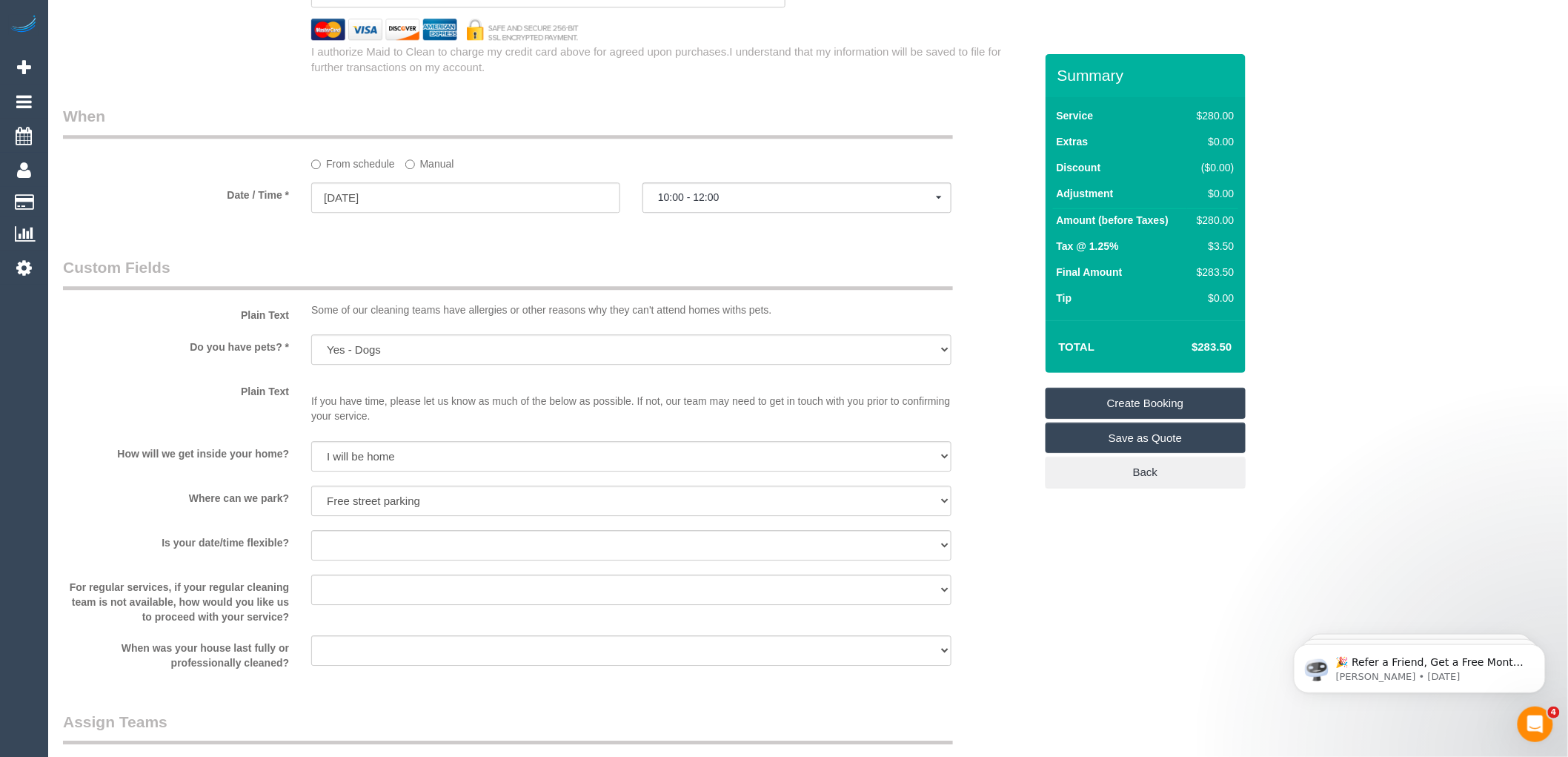
scroll to position [1235, 0]
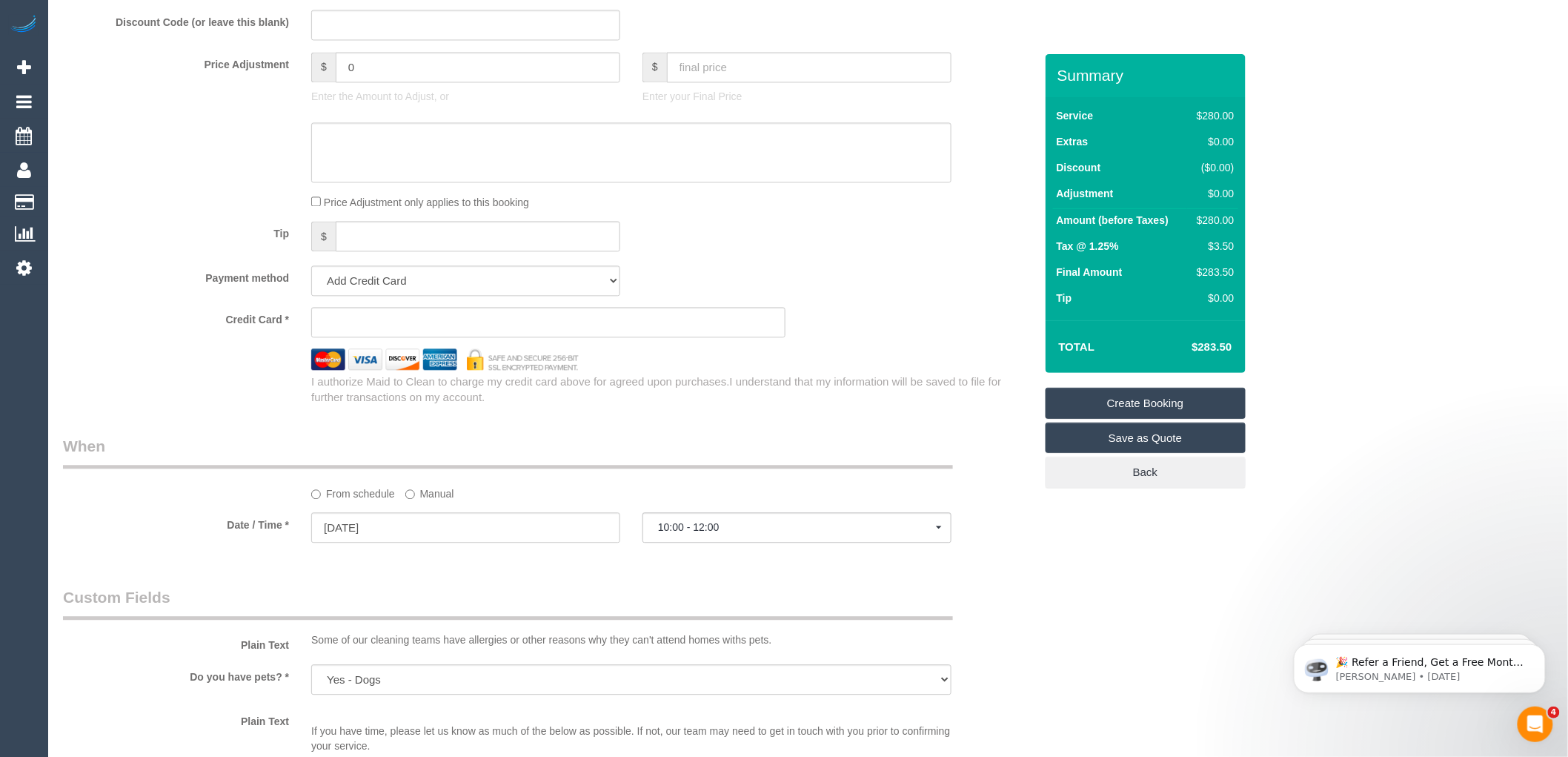
click at [764, 210] on div "Price Adjustment only applies to this booking" at bounding box center [631, 201] width 663 height 16
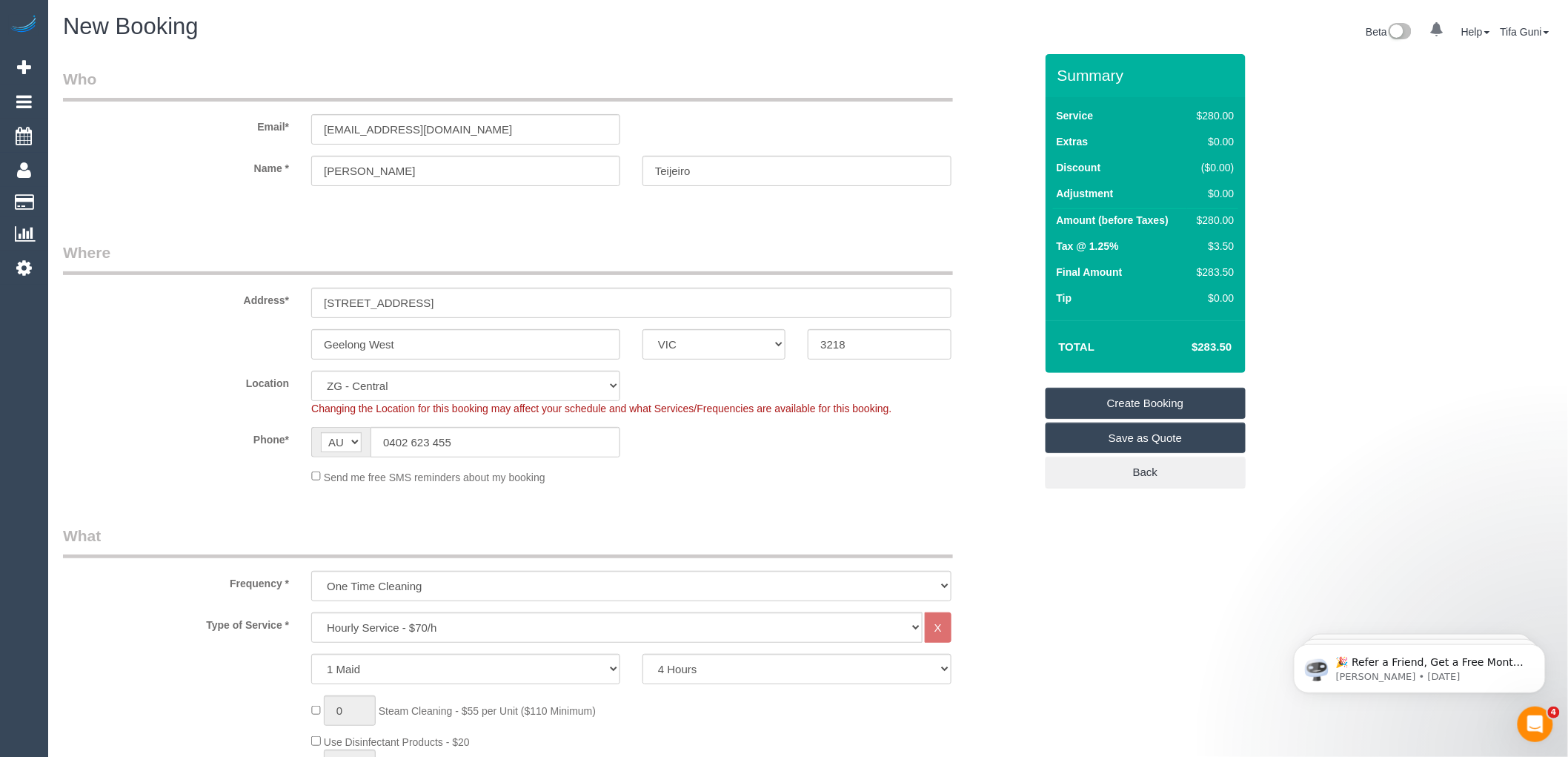
scroll to position [0, 0]
drag, startPoint x: 487, startPoint y: 129, endPoint x: 108, endPoint y: 131, distance: 379.0
click at [108, 131] on div "Email* eddieteijeiro@hotmail.com" at bounding box center [549, 107] width 994 height 76
drag, startPoint x: 479, startPoint y: 129, endPoint x: 205, endPoint y: 145, distance: 274.5
click at [205, 145] on sui-booking-customer "Email* eddieteijeiro@hotmail.com Name * Eduardo Teijeiro" at bounding box center [549, 135] width 972 height 132
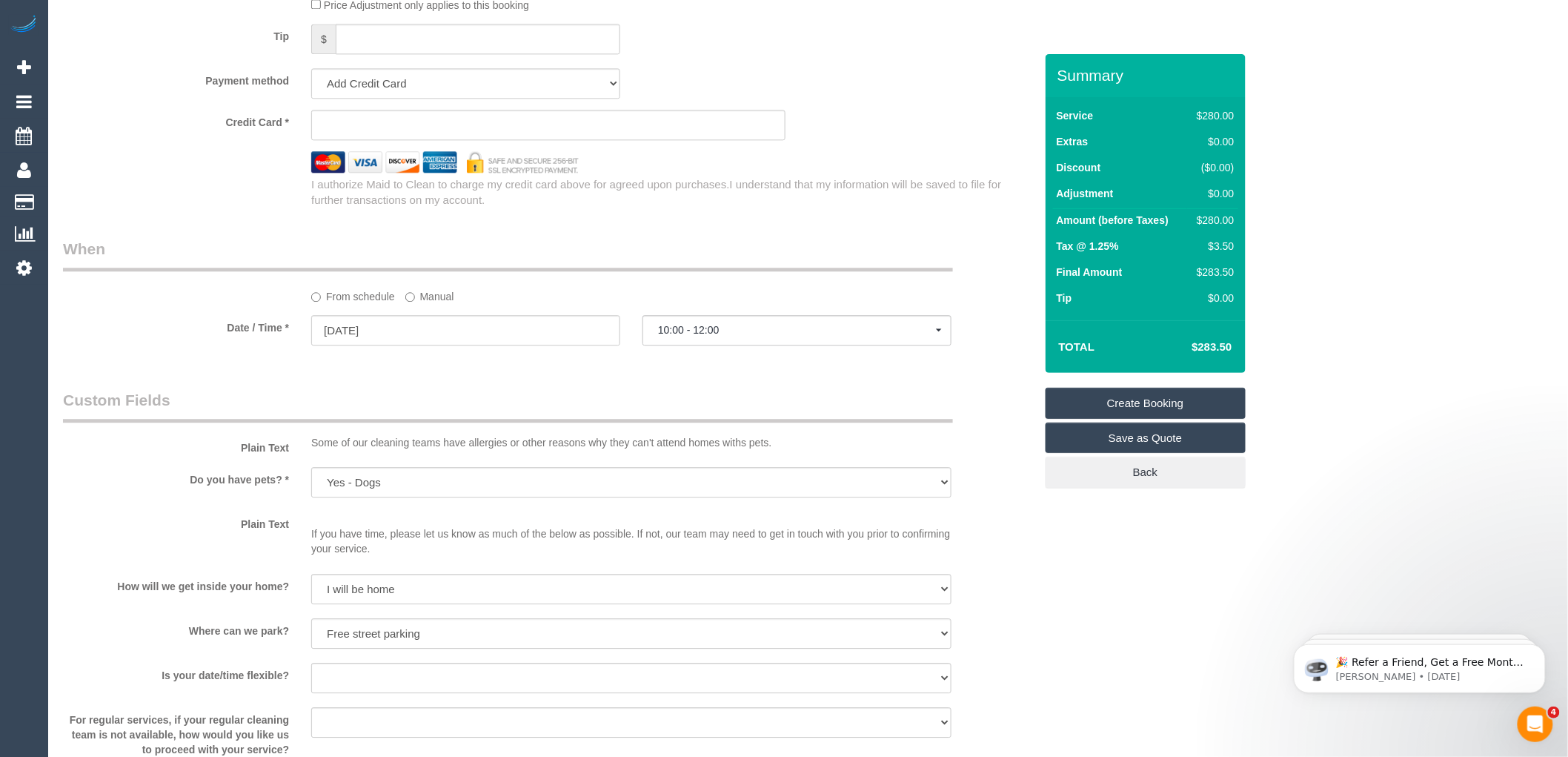
scroll to position [1424, 0]
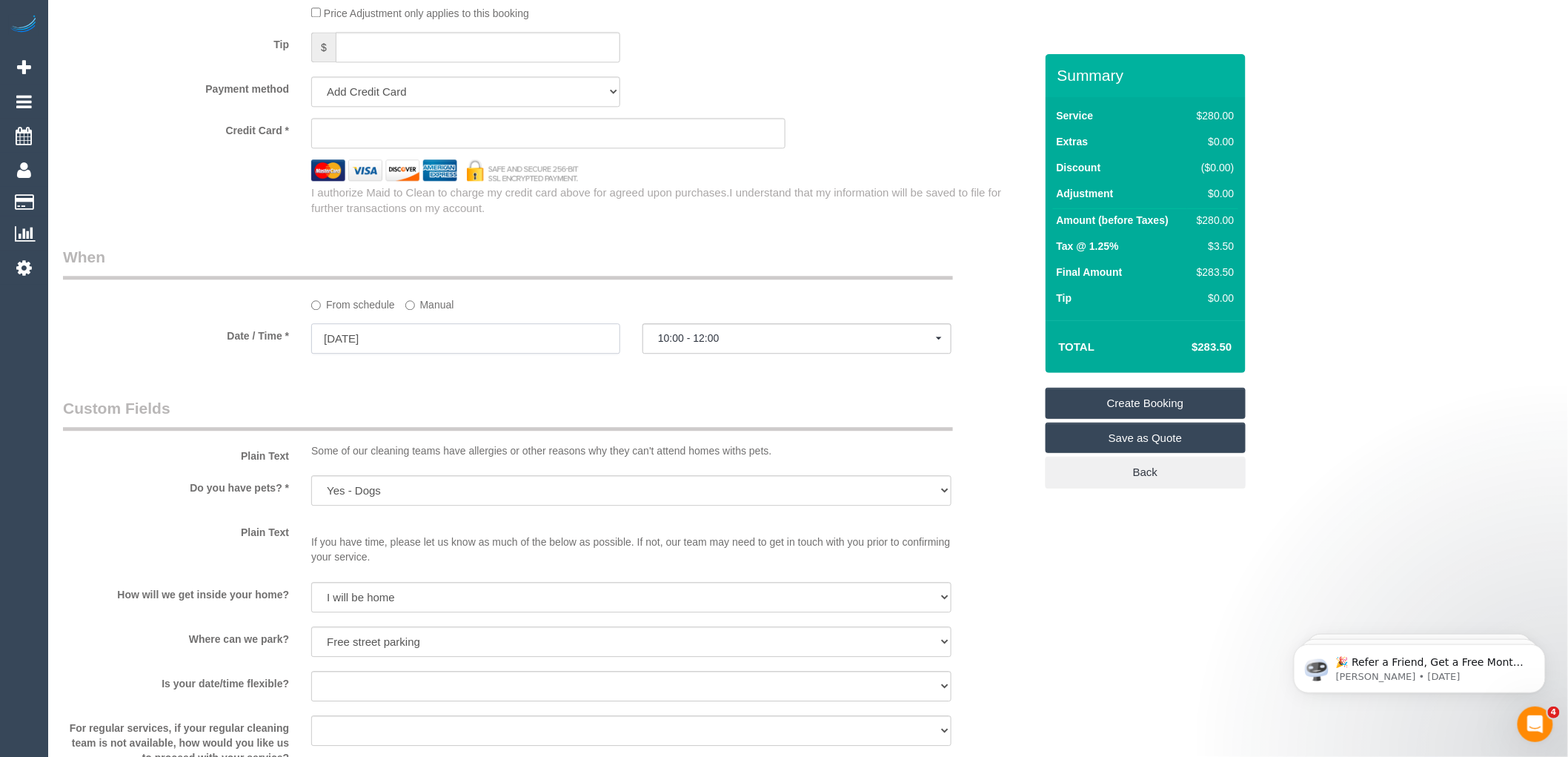
click at [434, 348] on input "29/09/2025" at bounding box center [466, 339] width 309 height 31
click at [1129, 402] on link "Create Booking" at bounding box center [1146, 403] width 200 height 31
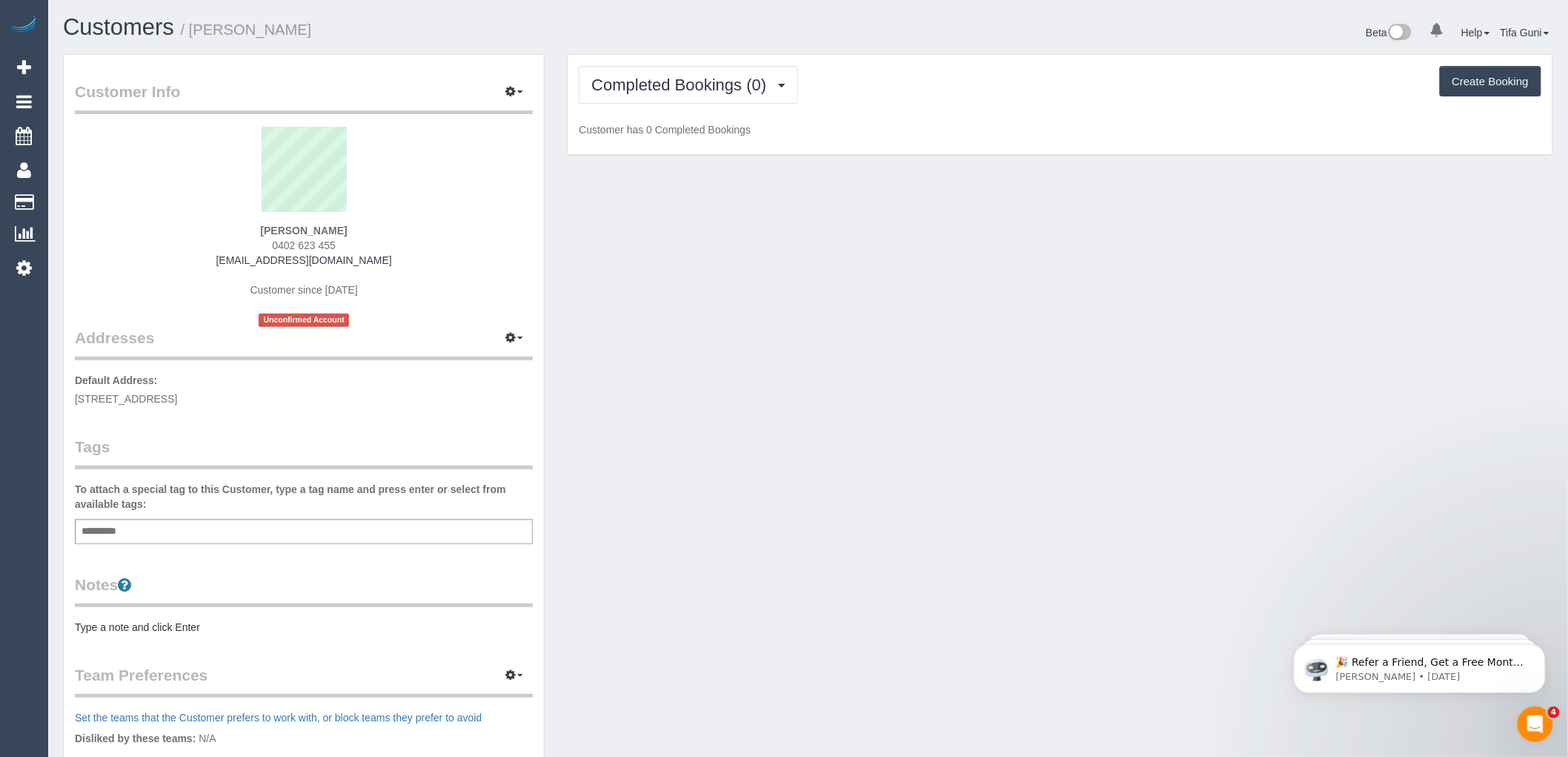
click at [124, 534] on input "text" at bounding box center [102, 531] width 50 height 20
type input "****"
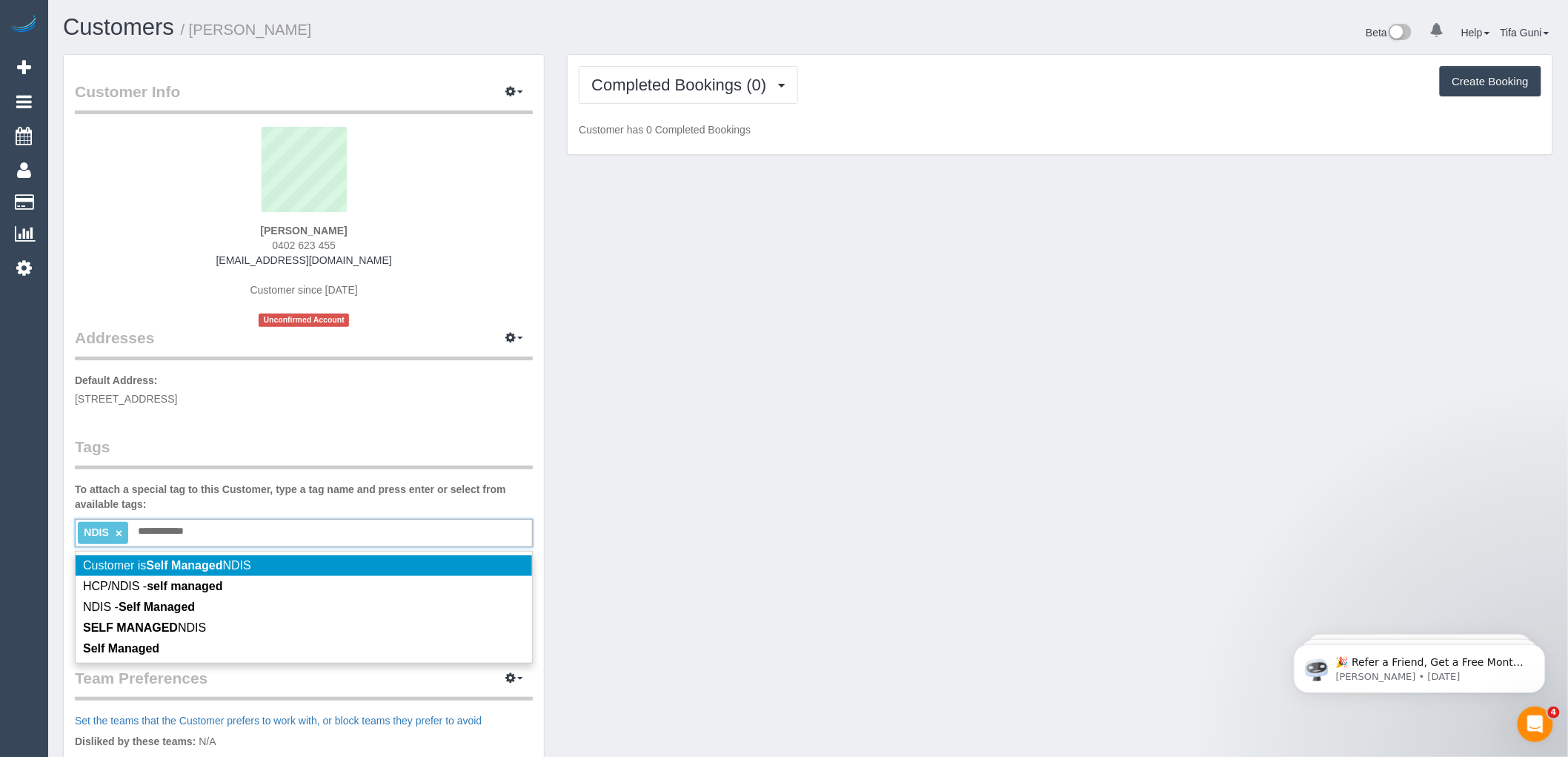
type input "**********"
click at [216, 566] on em "Self Managed" at bounding box center [183, 565] width 76 height 13
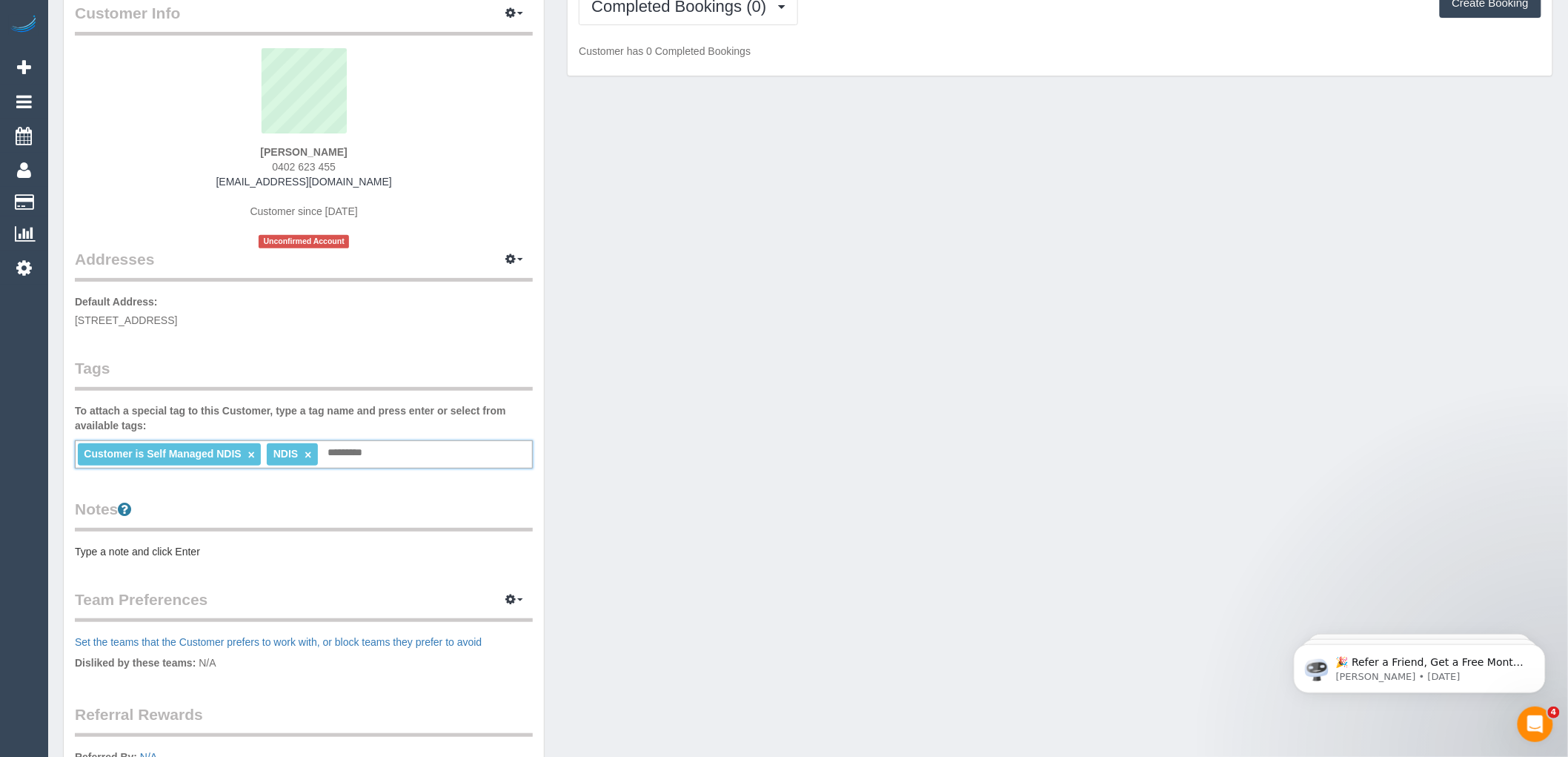
scroll to position [329, 0]
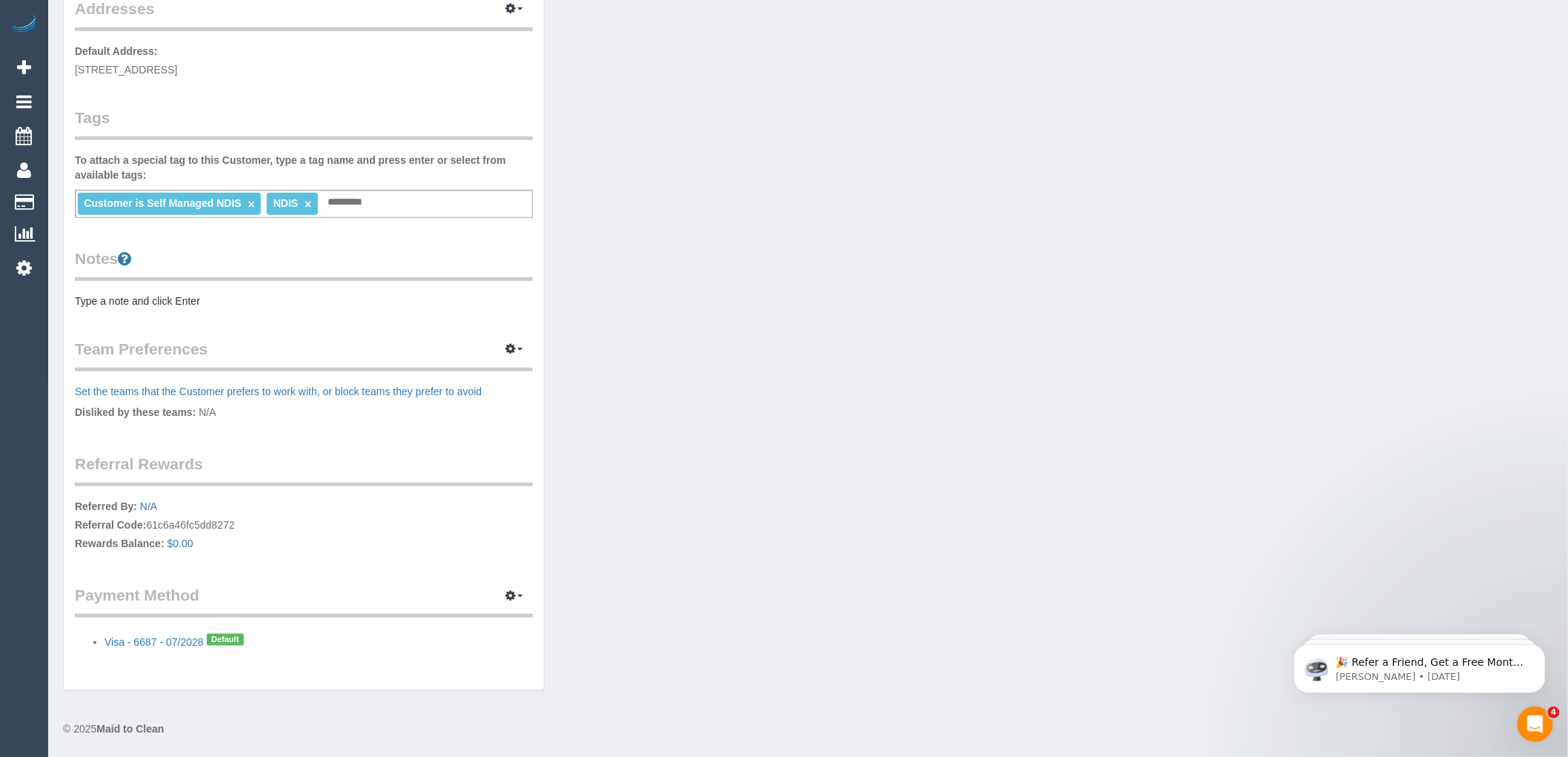
click at [121, 342] on legend "Team Preferences Manage Preferences" at bounding box center [304, 354] width 458 height 33
click at [113, 256] on legend "Notes" at bounding box center [304, 264] width 458 height 33
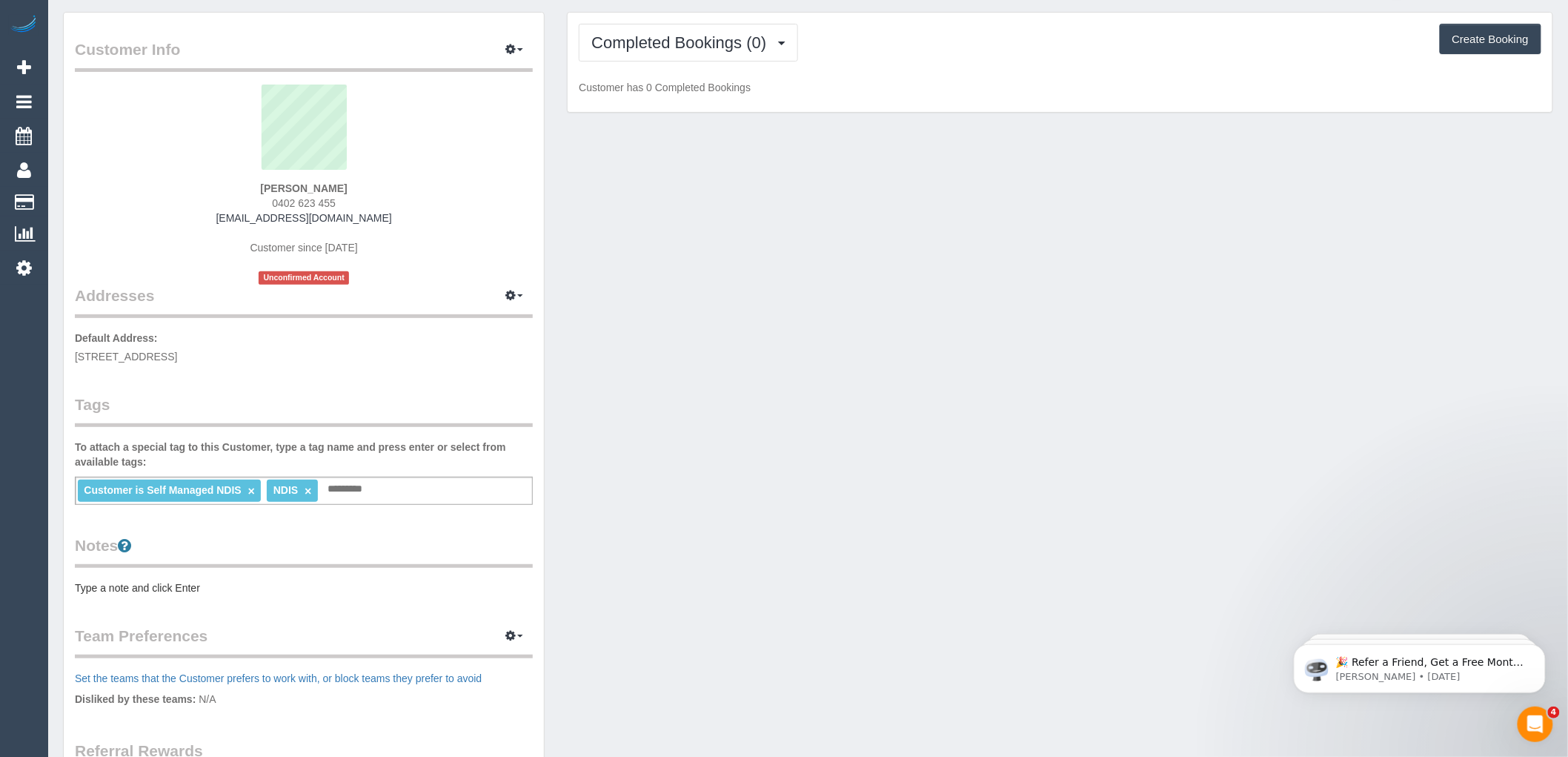
scroll to position [0, 0]
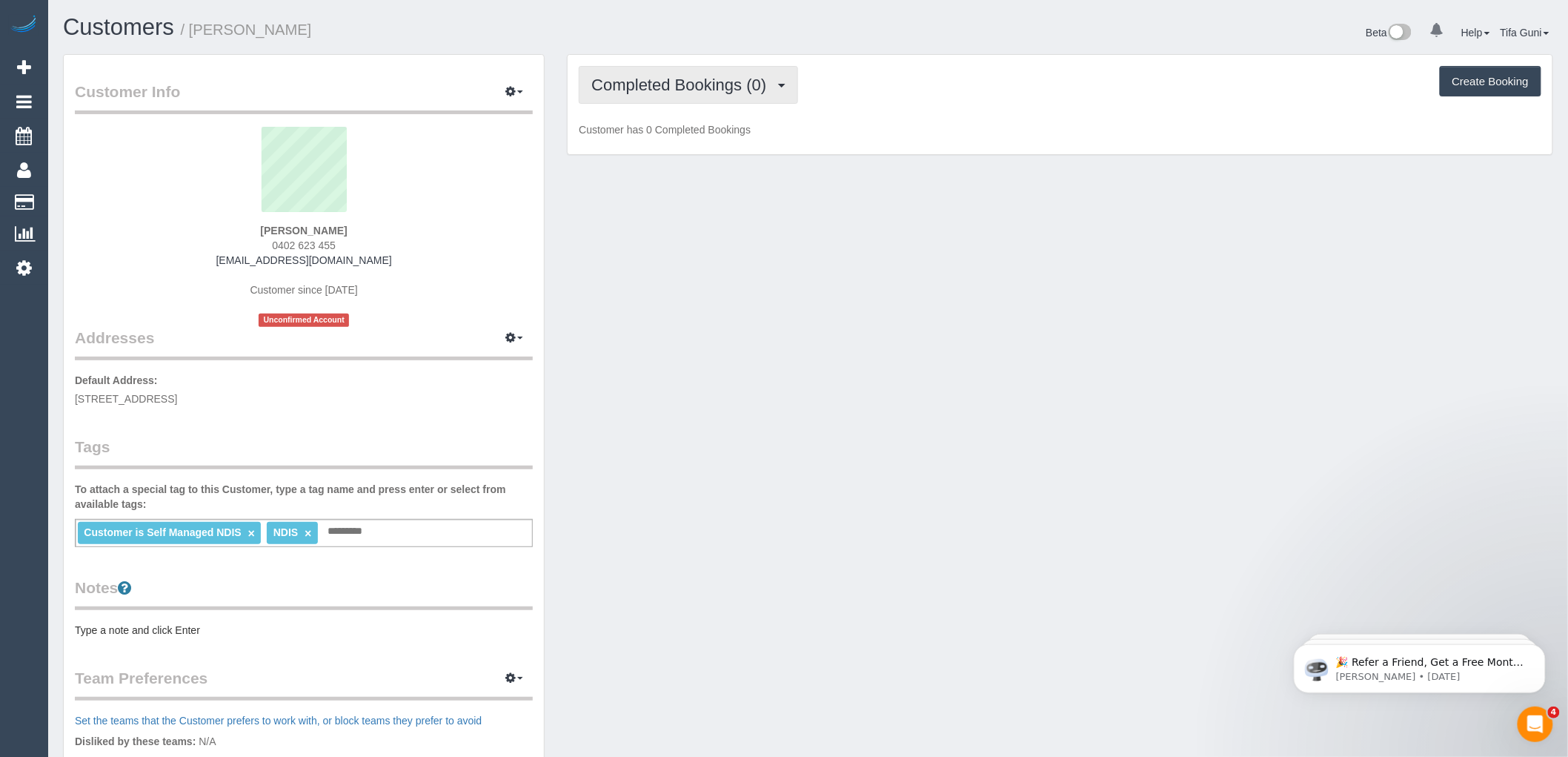
click at [752, 85] on span "Completed Bookings (0)" at bounding box center [682, 85] width 183 height 19
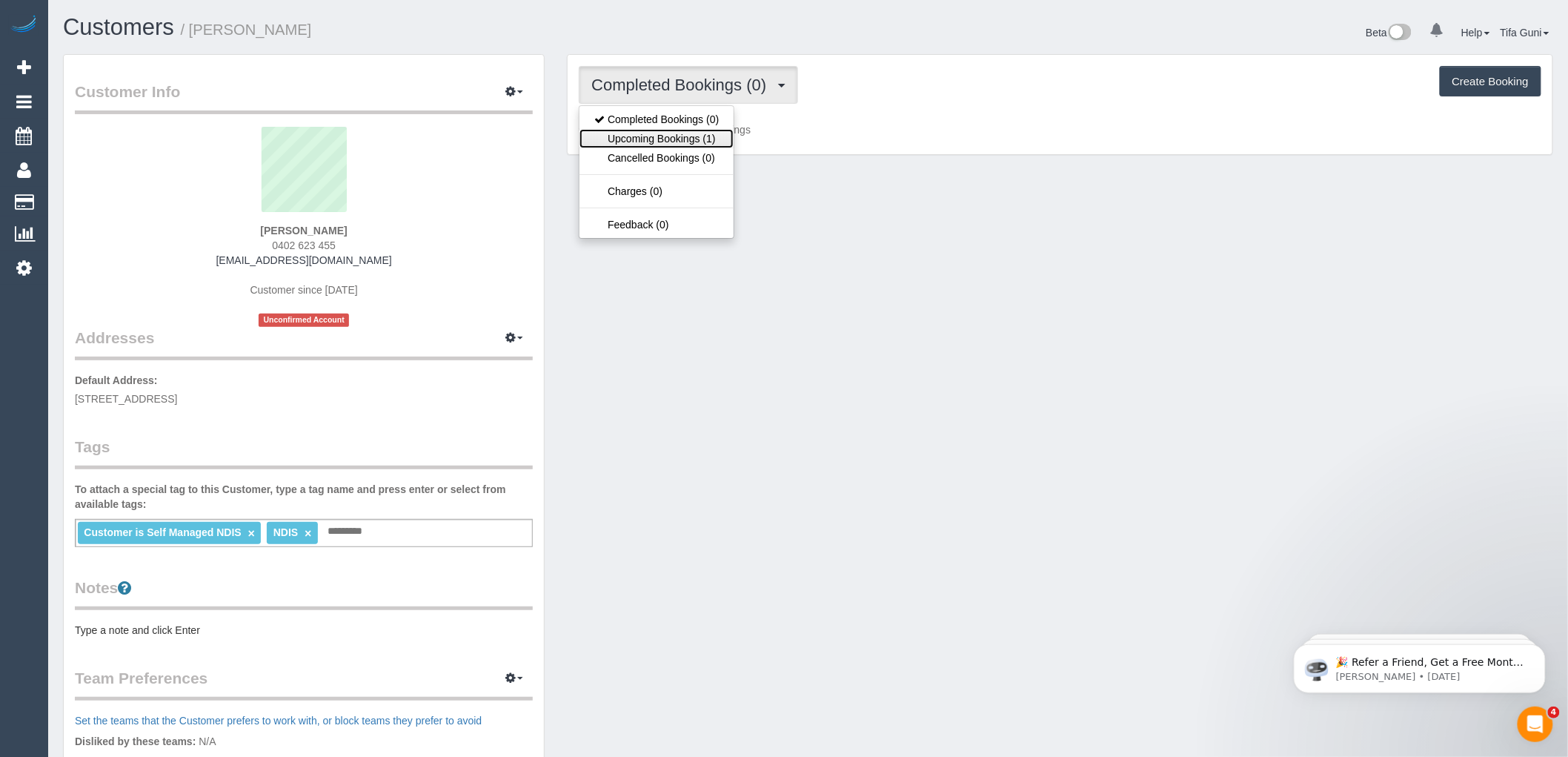
click at [706, 135] on link "Upcoming Bookings (1)" at bounding box center [656, 138] width 154 height 20
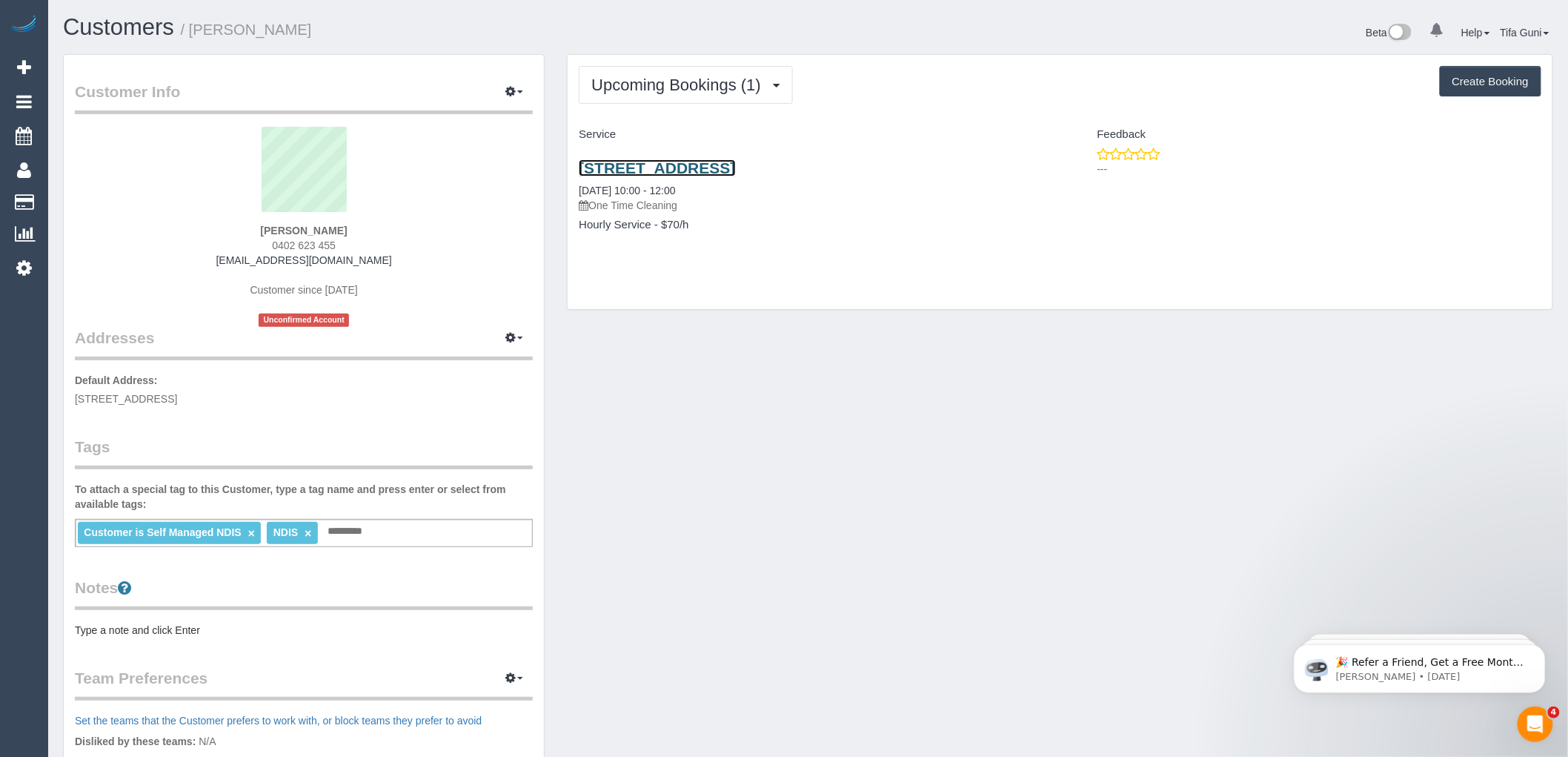
click at [735, 172] on link "97 Werrer Street, Geelong West, VIC 3218" at bounding box center [656, 168] width 156 height 17
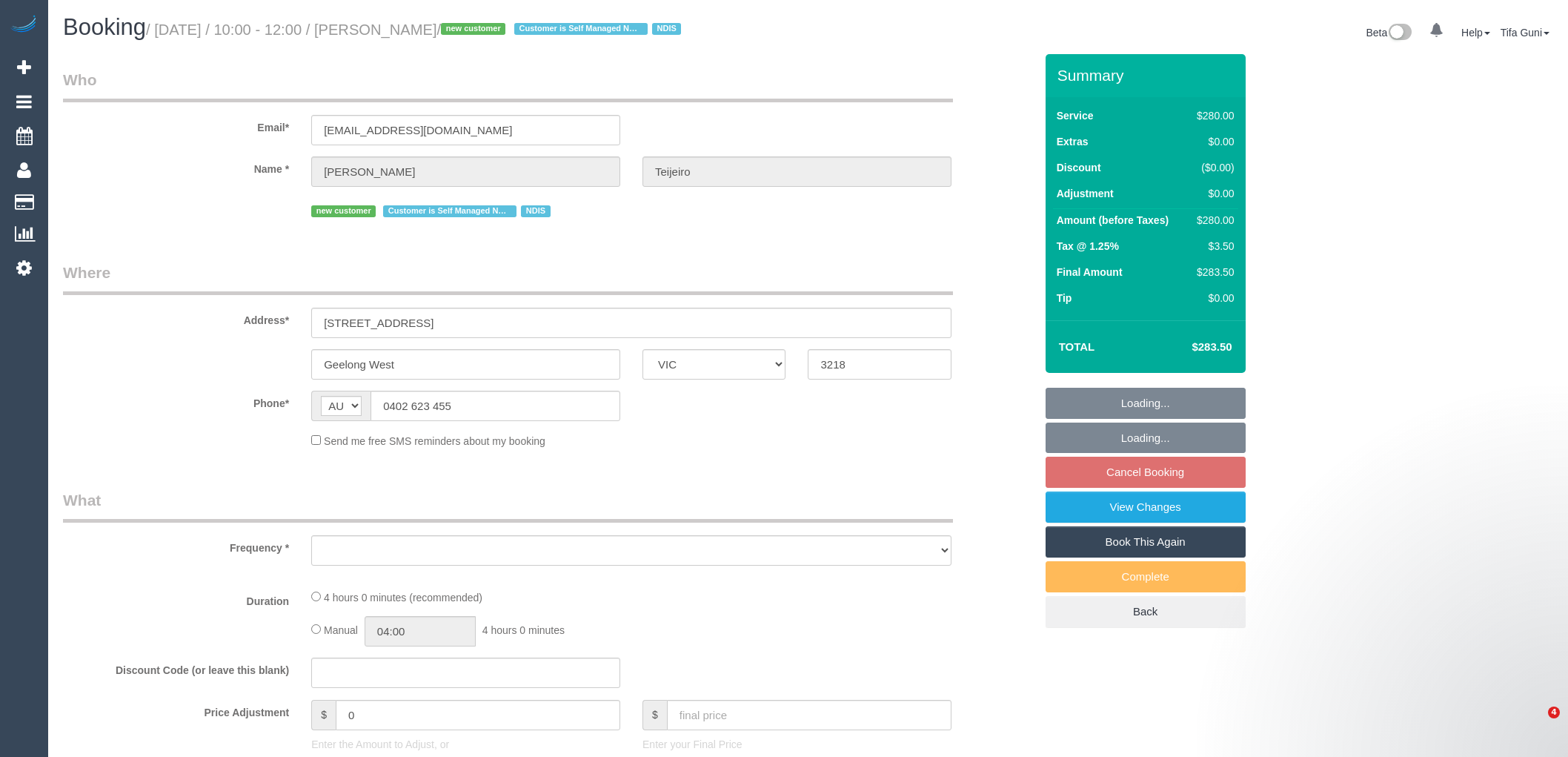
select select "VIC"
select select "string:stripe-pm_1S9yVx2GScqysDRVAgbshclh"
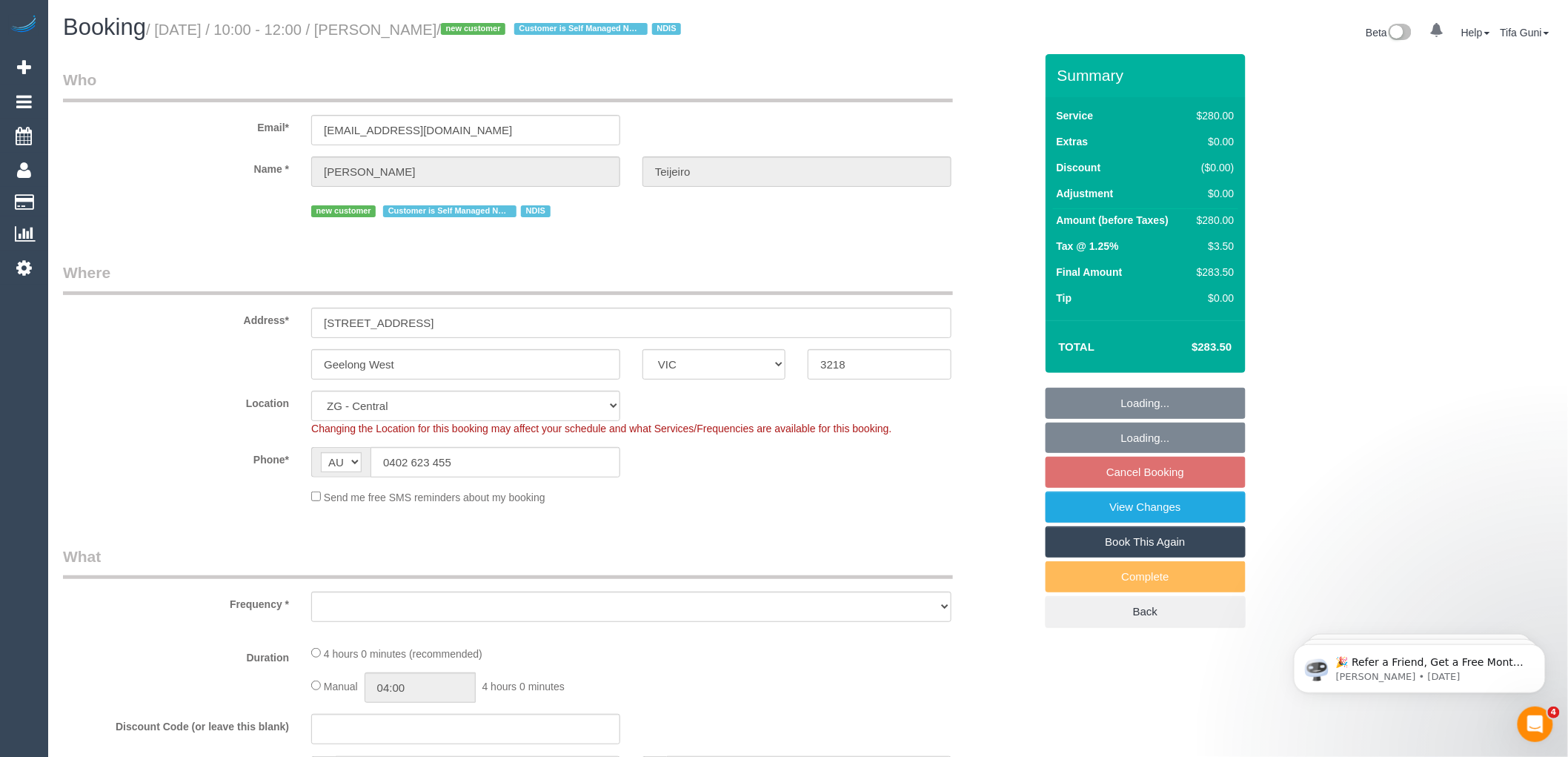
select select "object:607"
select select "spot4"
select select "240"
select select "number:27"
select select "number:14"
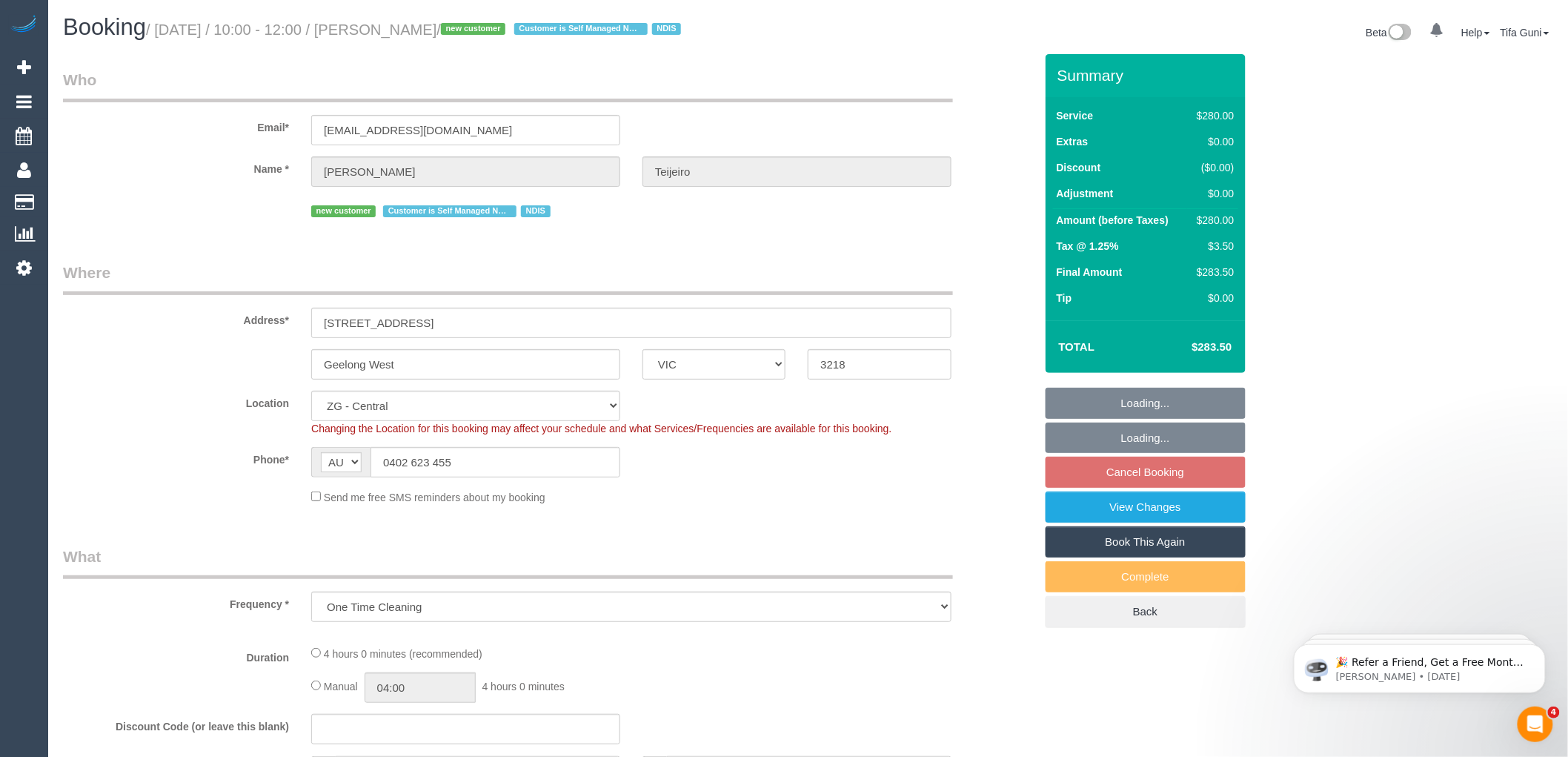
select select "number:19"
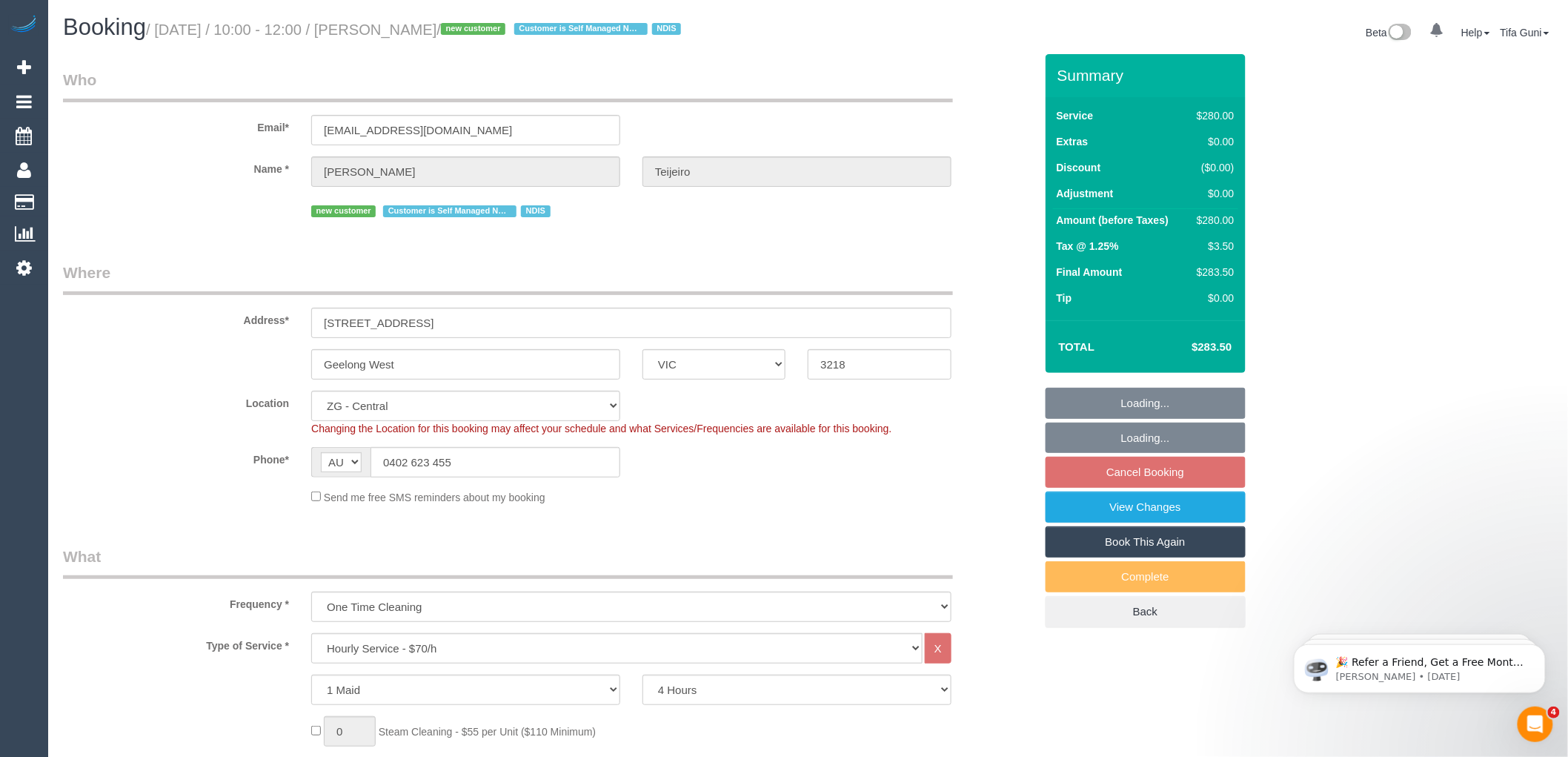
select select "object:922"
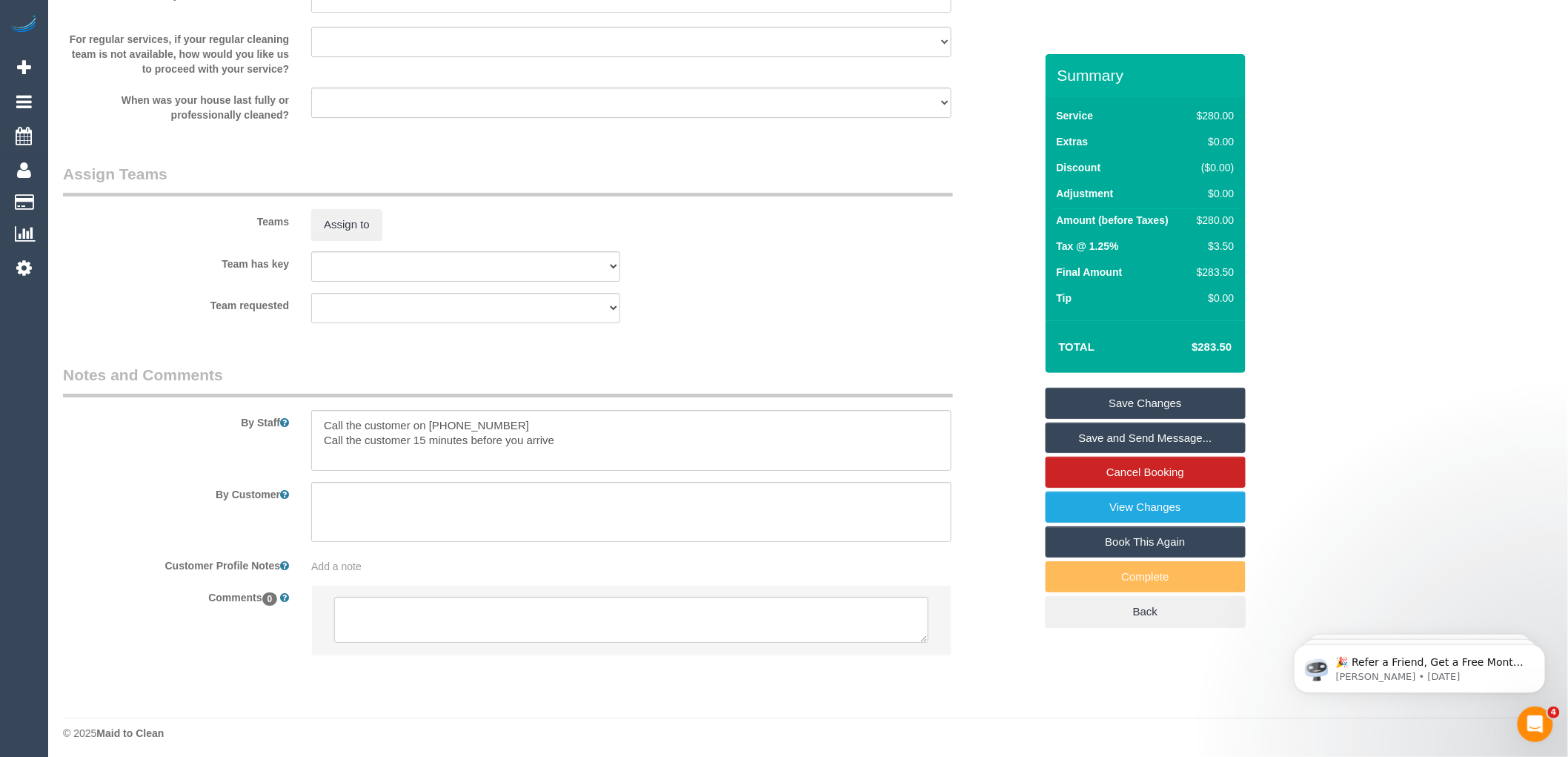
scroll to position [2051, 0]
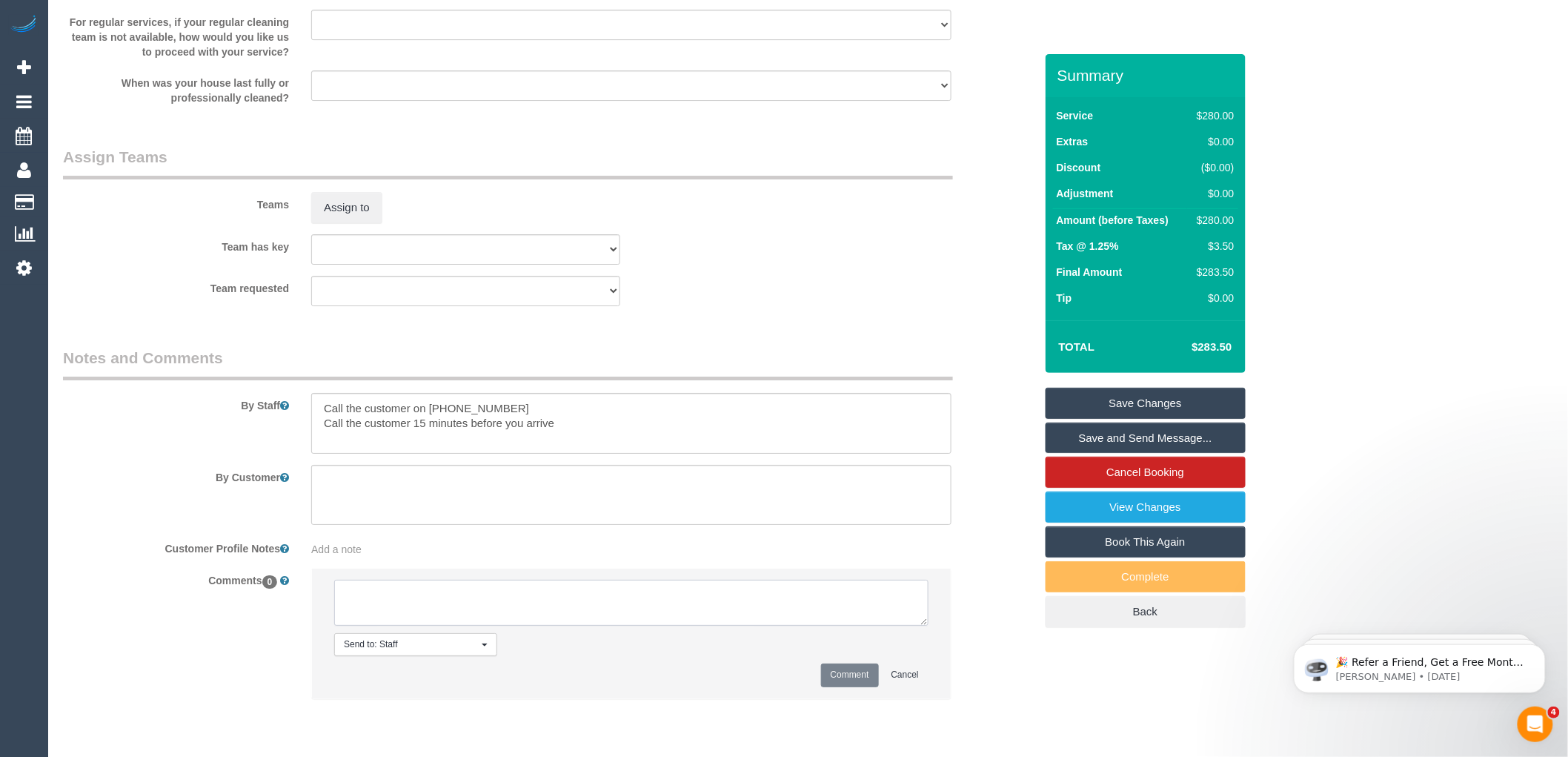
click at [547, 611] on textarea at bounding box center [631, 603] width 595 height 46
type textarea "-"
paste textarea "Flexibility dates: Flexibility times: Notes: knows we need to review Contact vi…"
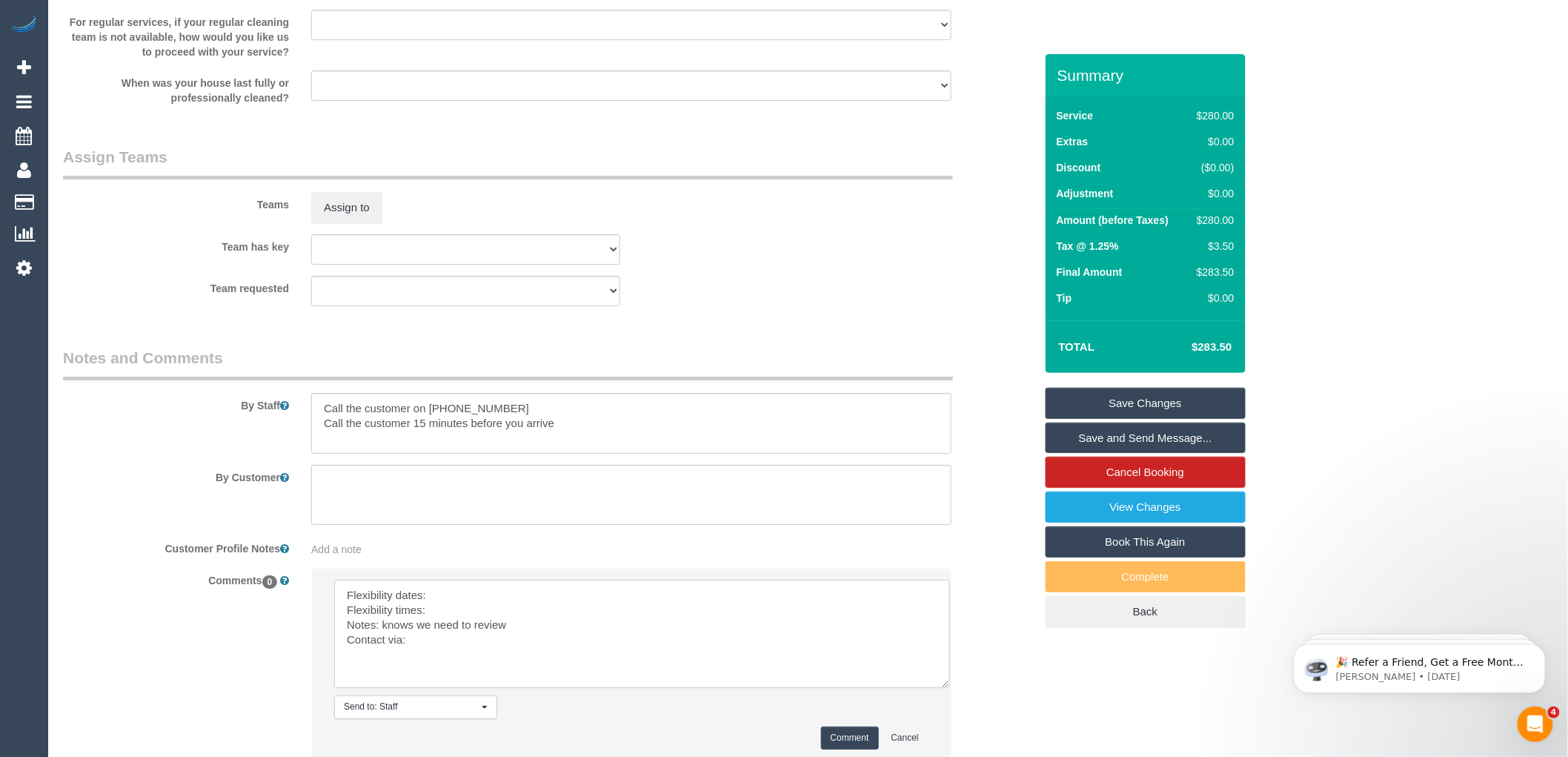
scroll to position [0, 0]
drag, startPoint x: 920, startPoint y: 627, endPoint x: 952, endPoint y: 714, distance: 92.7
click at [952, 713] on textarea at bounding box center [647, 646] width 625 height 133
click at [443, 605] on textarea at bounding box center [647, 646] width 625 height 133
click at [431, 623] on textarea at bounding box center [647, 646] width 625 height 133
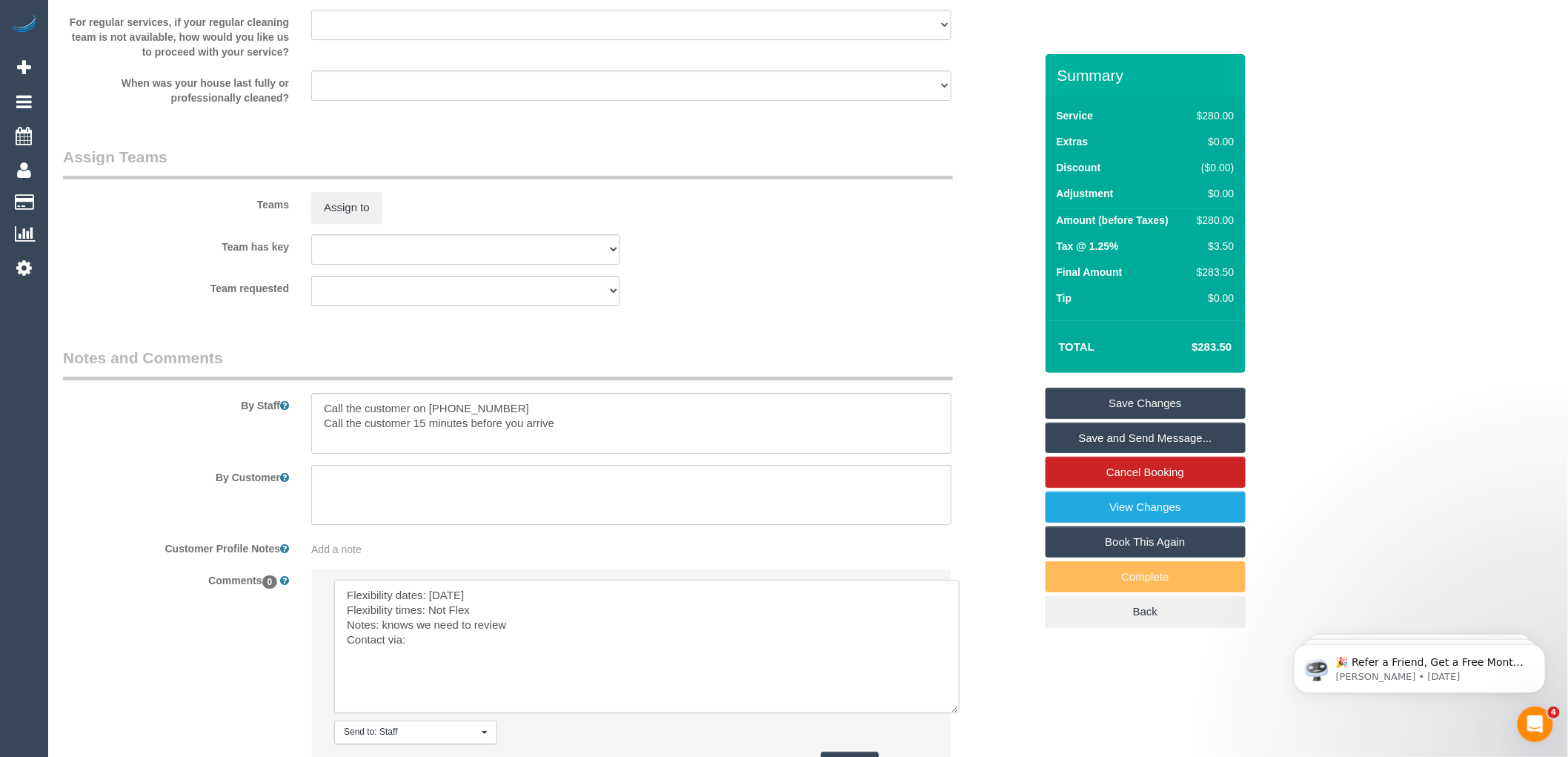
drag, startPoint x: 469, startPoint y: 635, endPoint x: 383, endPoint y: 636, distance: 86.0
click at [383, 636] on textarea at bounding box center [647, 646] width 625 height 133
click at [417, 647] on textarea at bounding box center [647, 646] width 625 height 133
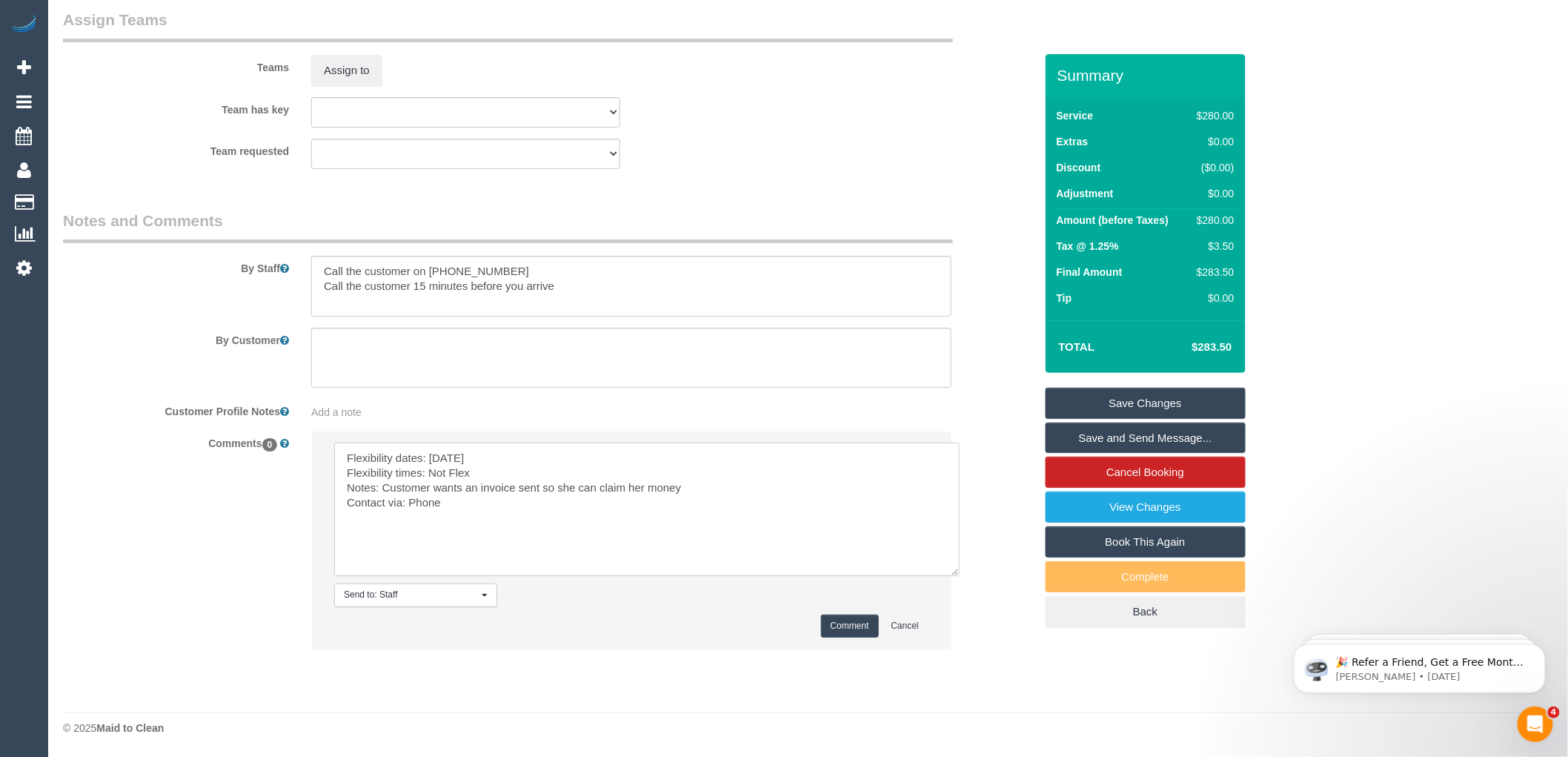
scroll to position [2199, 0]
type textarea "Flexibility dates: Monday Flexibility times: Not Flex Notes: Customer wants an …"
click at [833, 620] on button "Comment" at bounding box center [850, 626] width 58 height 23
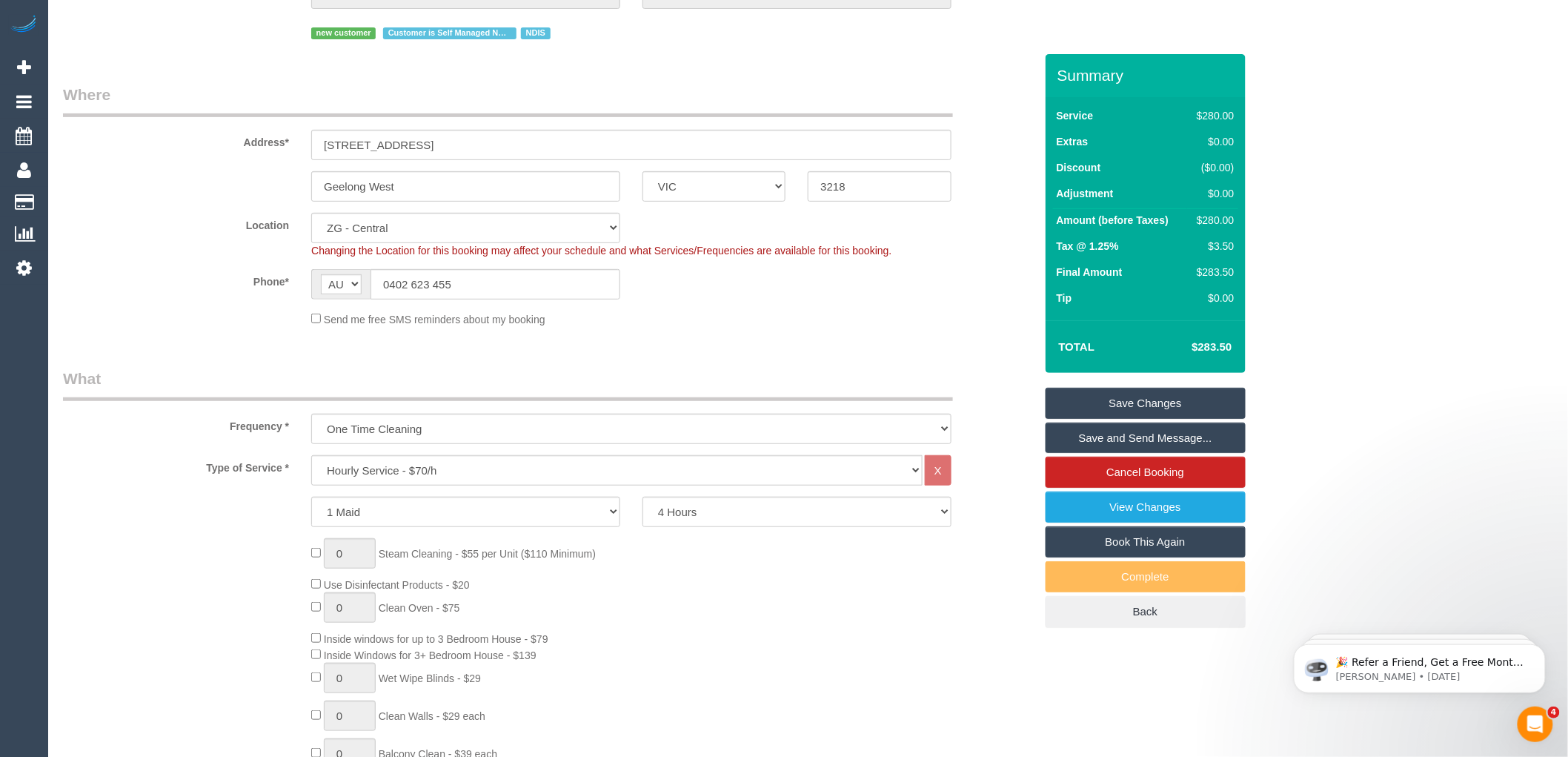
scroll to position [0, 0]
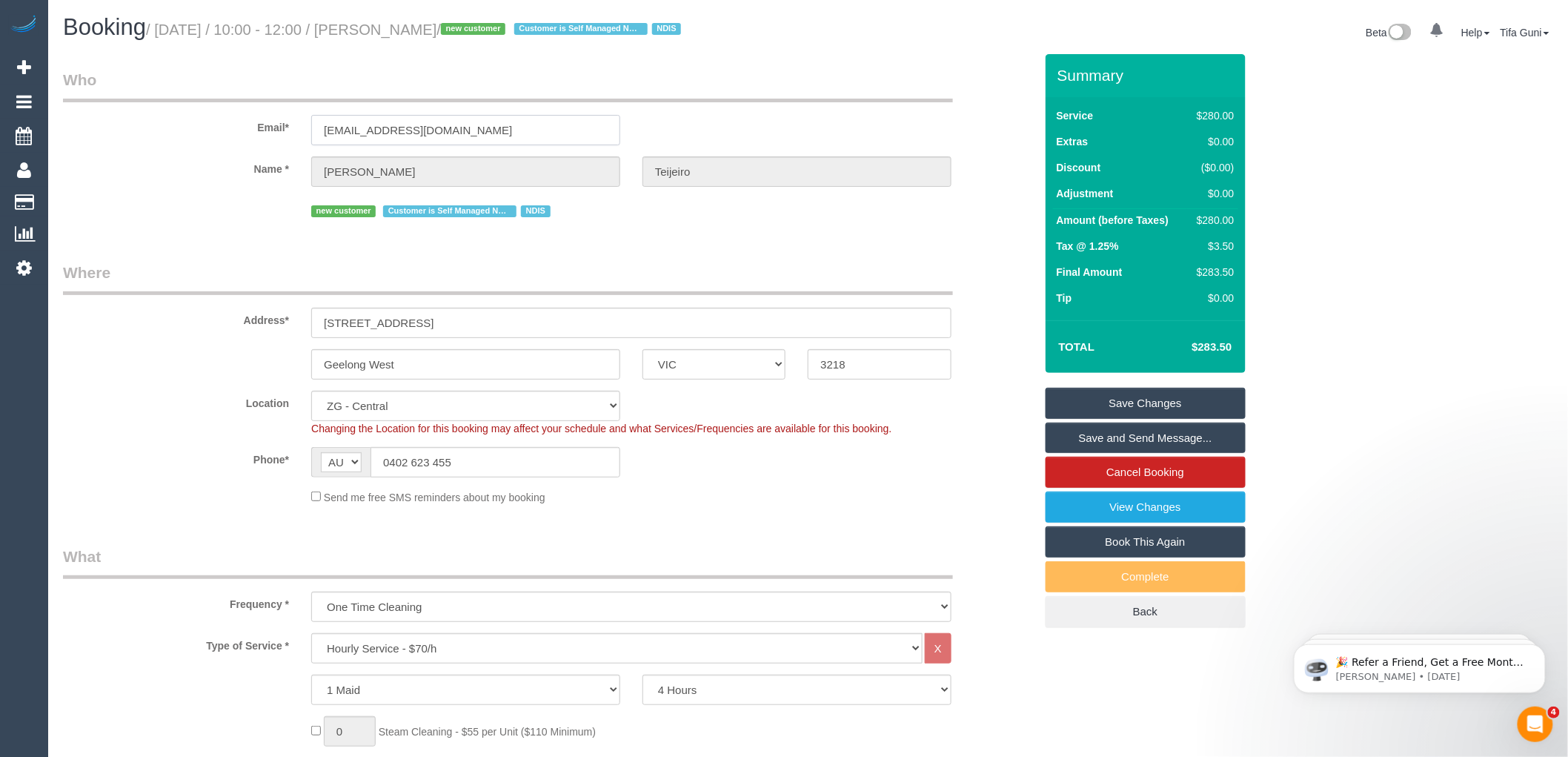
drag, startPoint x: 398, startPoint y: 131, endPoint x: 229, endPoint y: 143, distance: 169.4
click at [229, 143] on div "Email* eddieteijeiro@hotmail.com" at bounding box center [549, 107] width 994 height 76
click at [485, 131] on input "[EMAIL_ADDRESS][DOMAIN_NAME]" at bounding box center [466, 131] width 309 height 31
drag, startPoint x: 366, startPoint y: 136, endPoint x: 268, endPoint y: 138, distance: 98.0
click at [268, 138] on div "Email* eddieteijeiro@hotmail.com" at bounding box center [549, 107] width 994 height 76
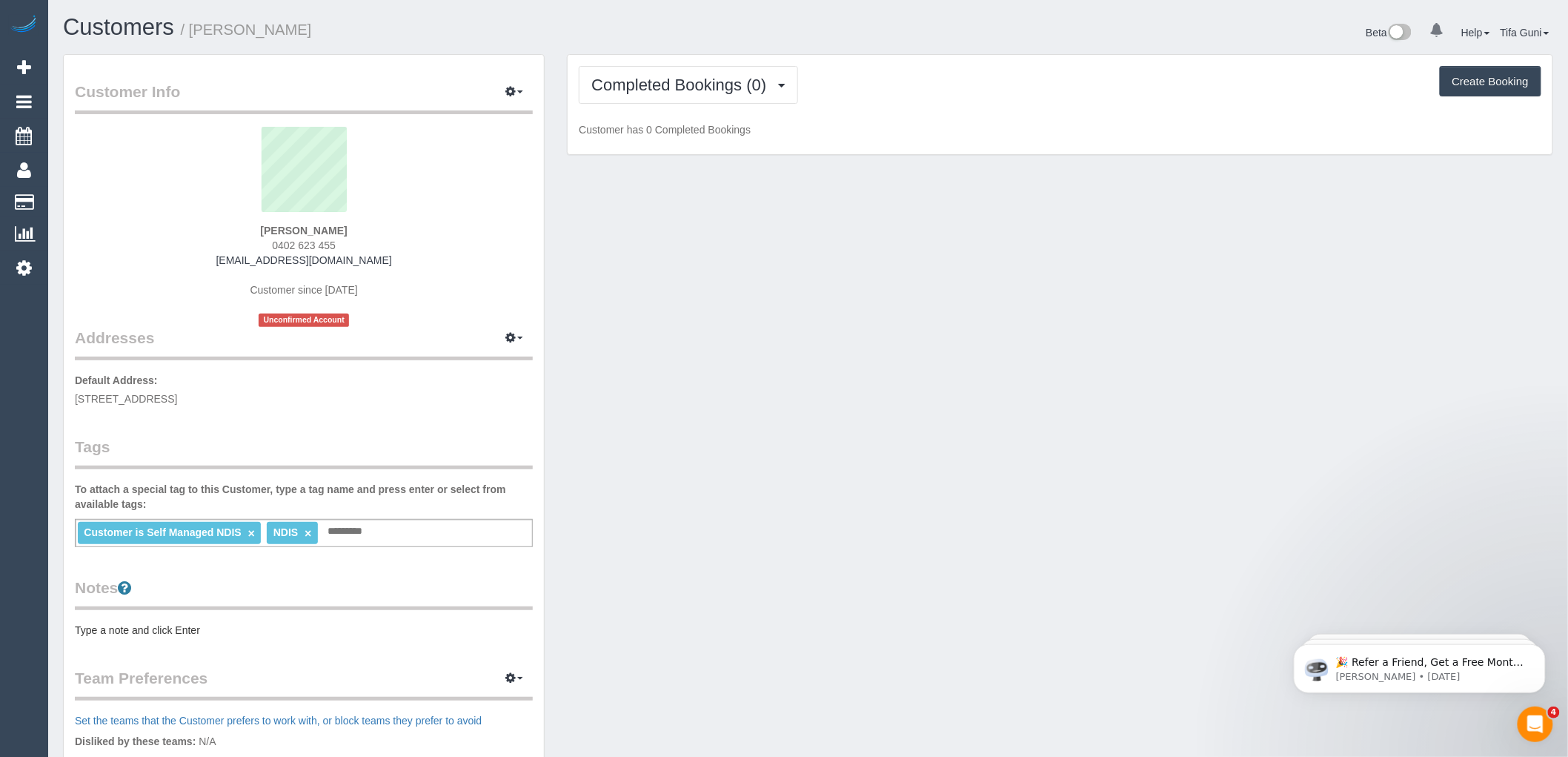
click at [141, 342] on legend "Addresses Manage Addresses Add New Address" at bounding box center [304, 253] width 458 height 217
click at [351, 533] on input "text" at bounding box center [349, 531] width 50 height 20
type input "*"
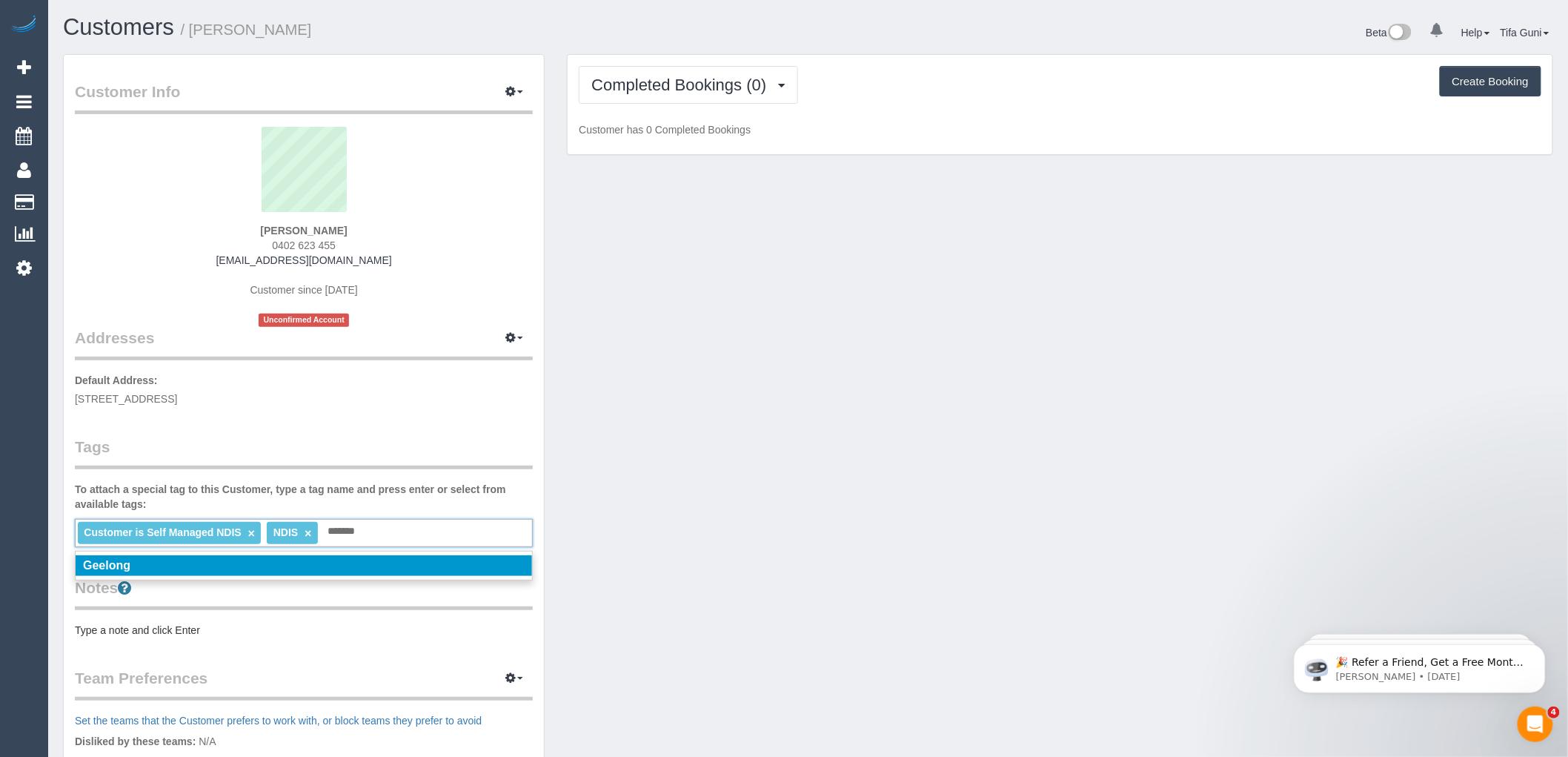
type input "*******"
click at [127, 565] on em "Geelong" at bounding box center [107, 565] width 48 height 13
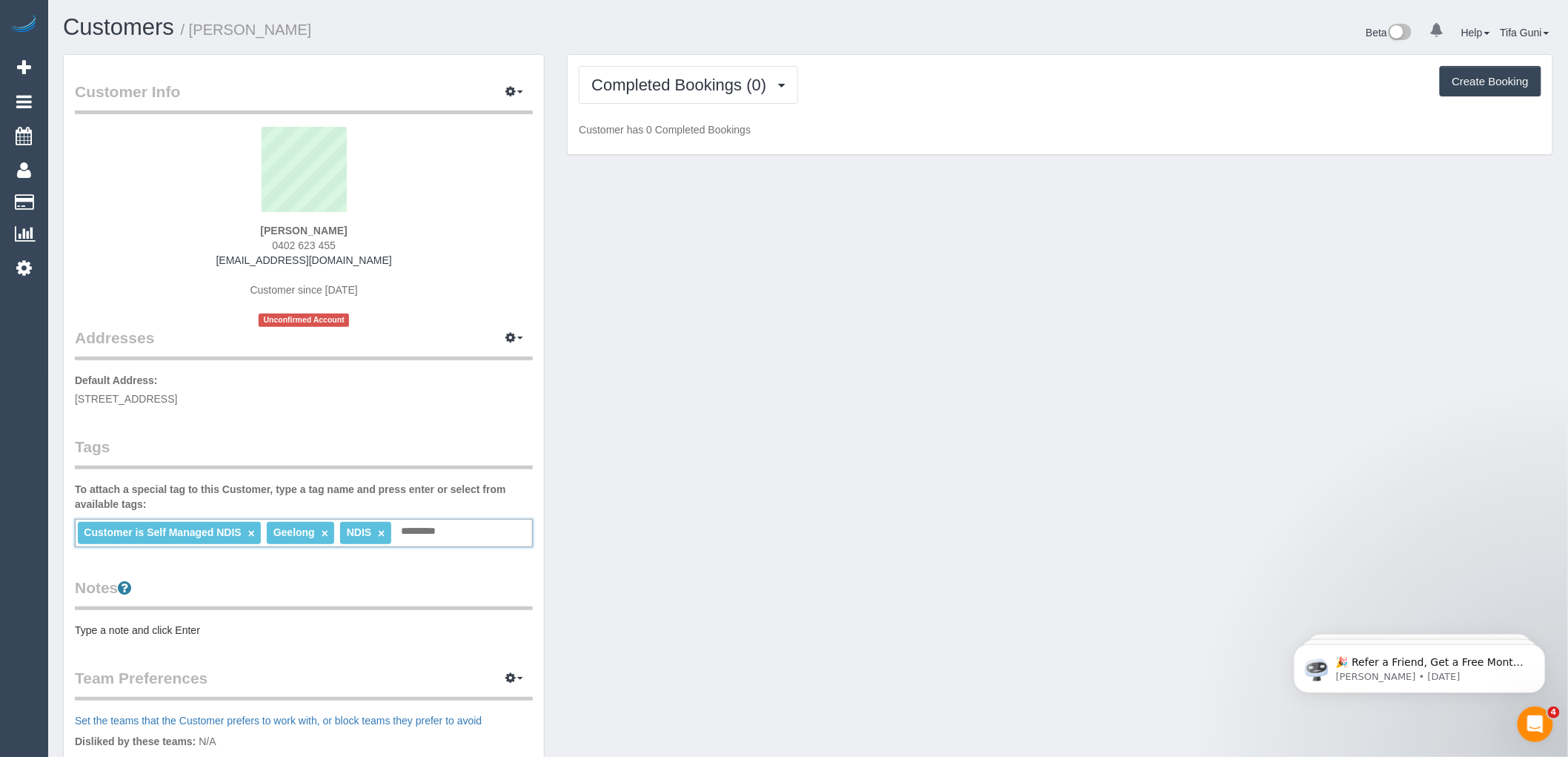
click at [699, 422] on div "Customer Info Edit Contact Info Send Message Email Preferences Special Sales Ta…" at bounding box center [808, 544] width 1513 height 981
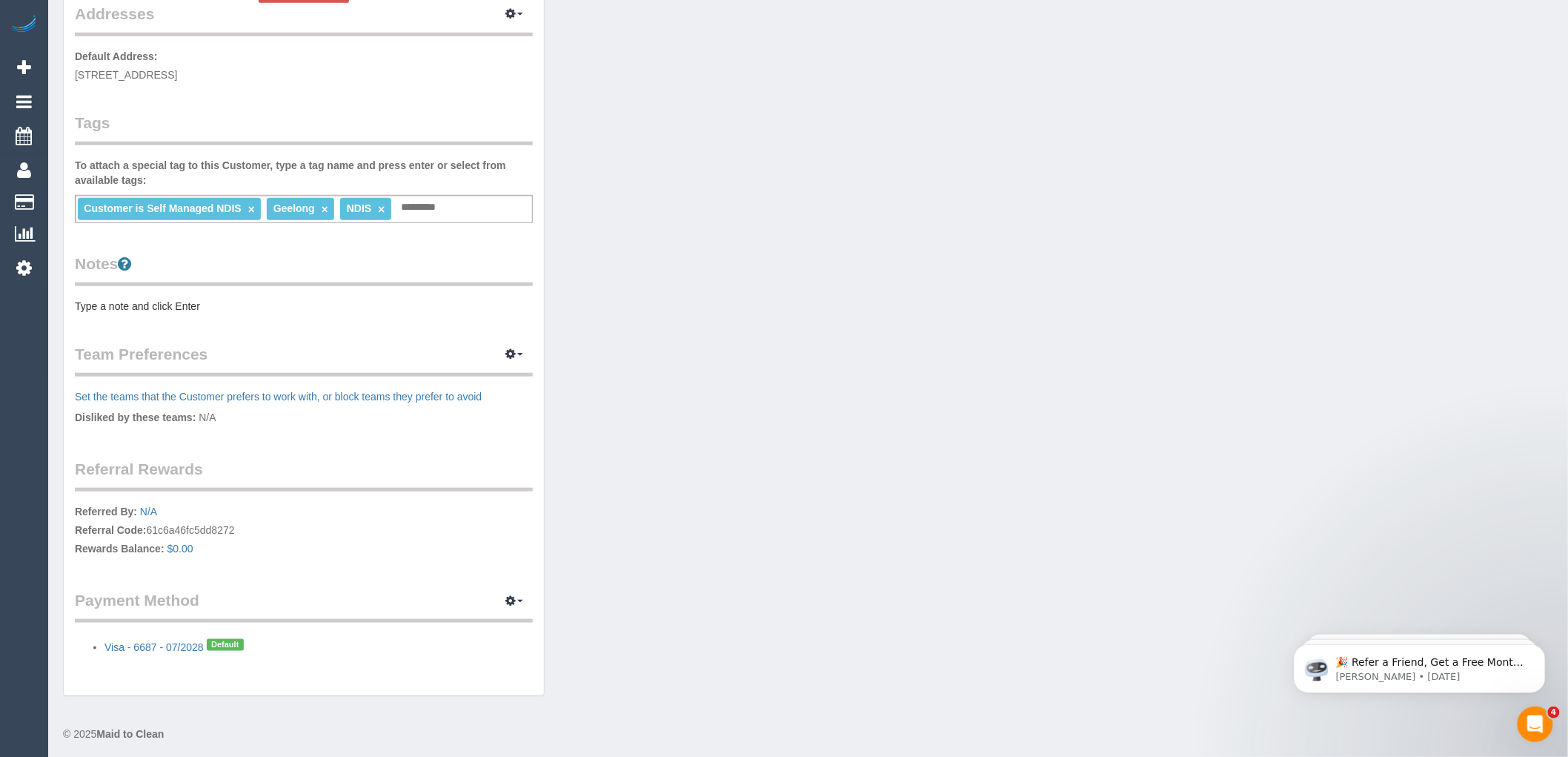
scroll to position [329, 0]
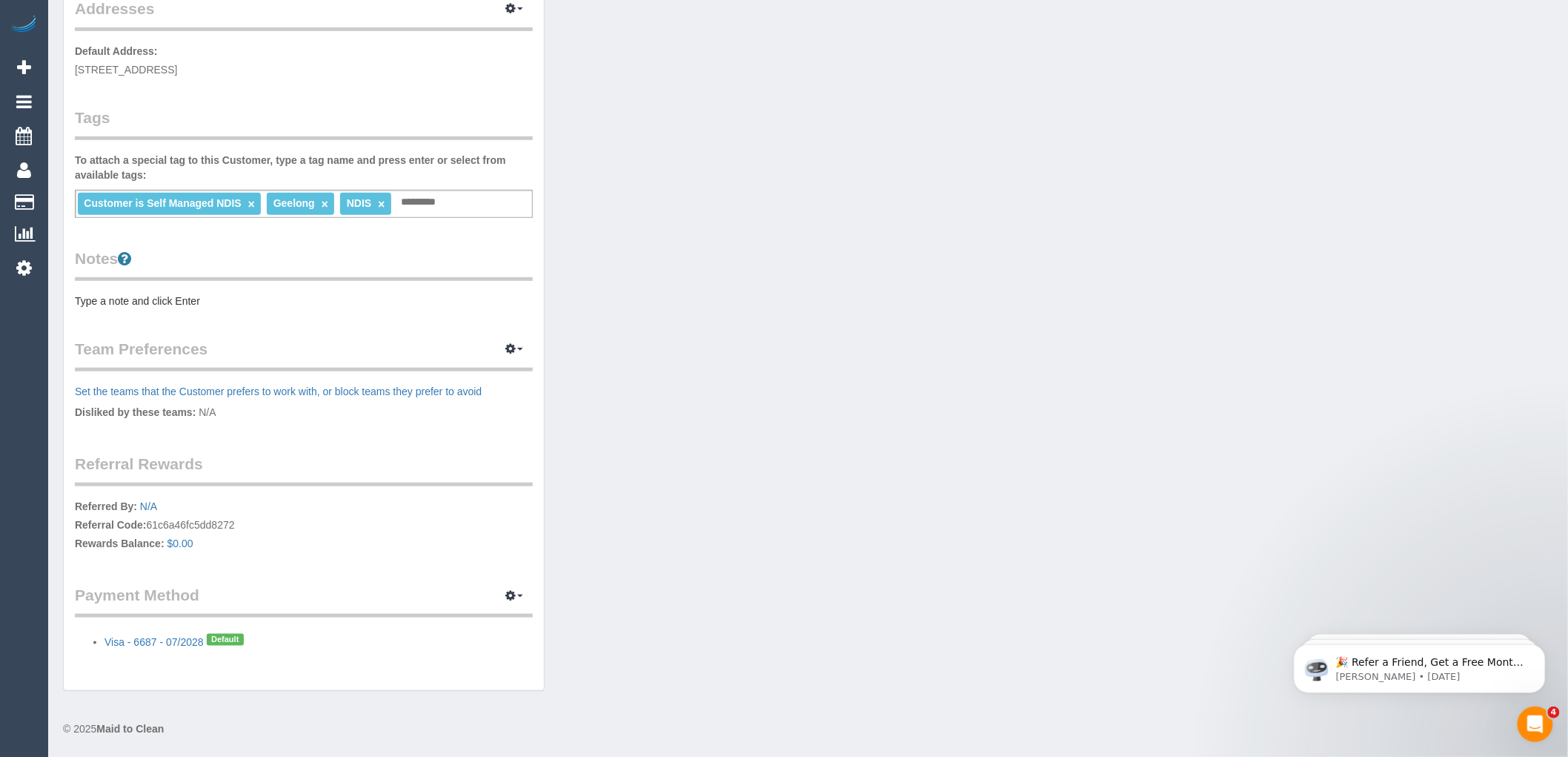
click at [156, 295] on pre "Type a note and click Enter" at bounding box center [304, 300] width 458 height 15
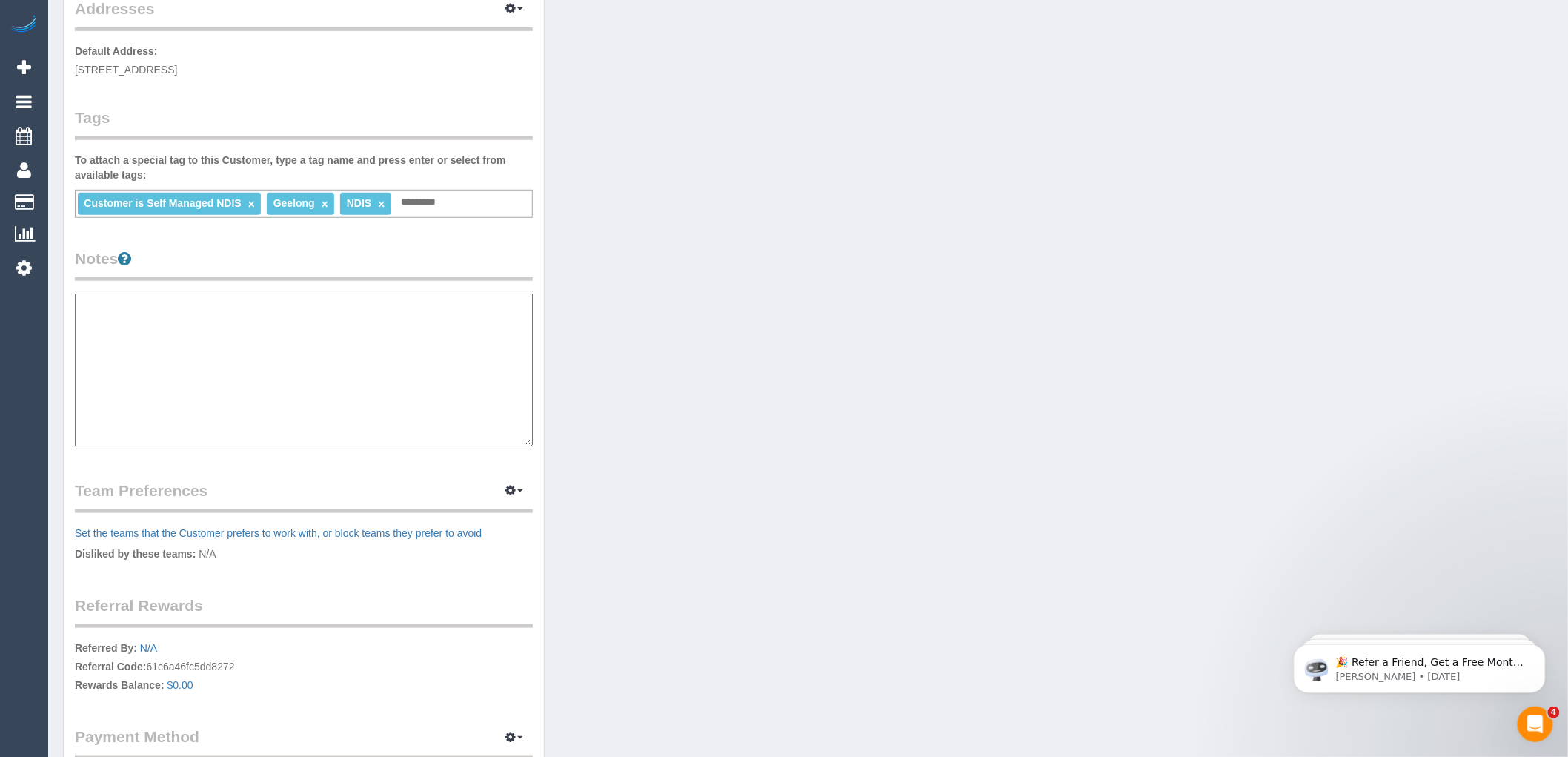
click at [491, 252] on legend "Notes" at bounding box center [304, 264] width 458 height 33
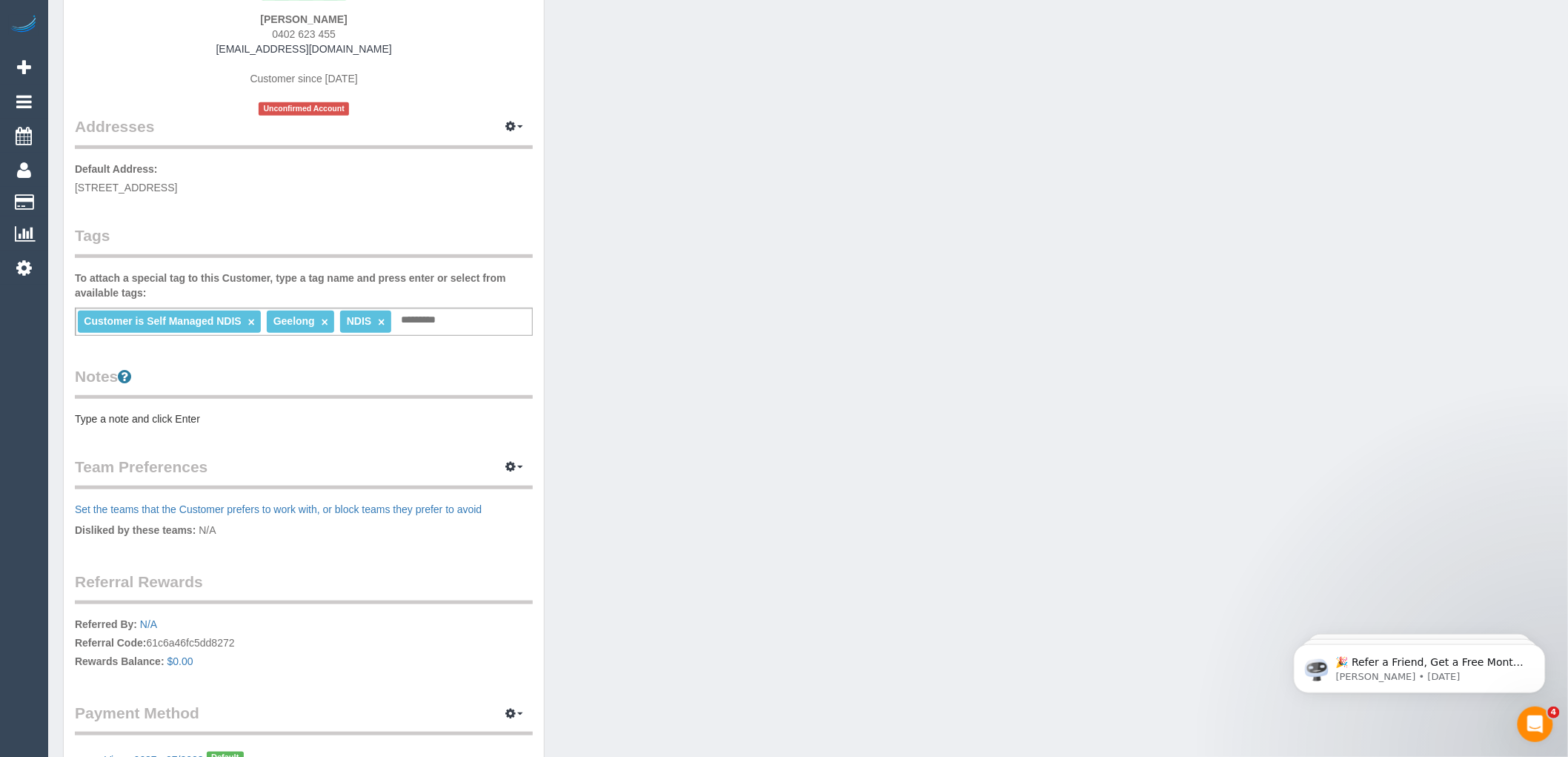
scroll to position [0, 0]
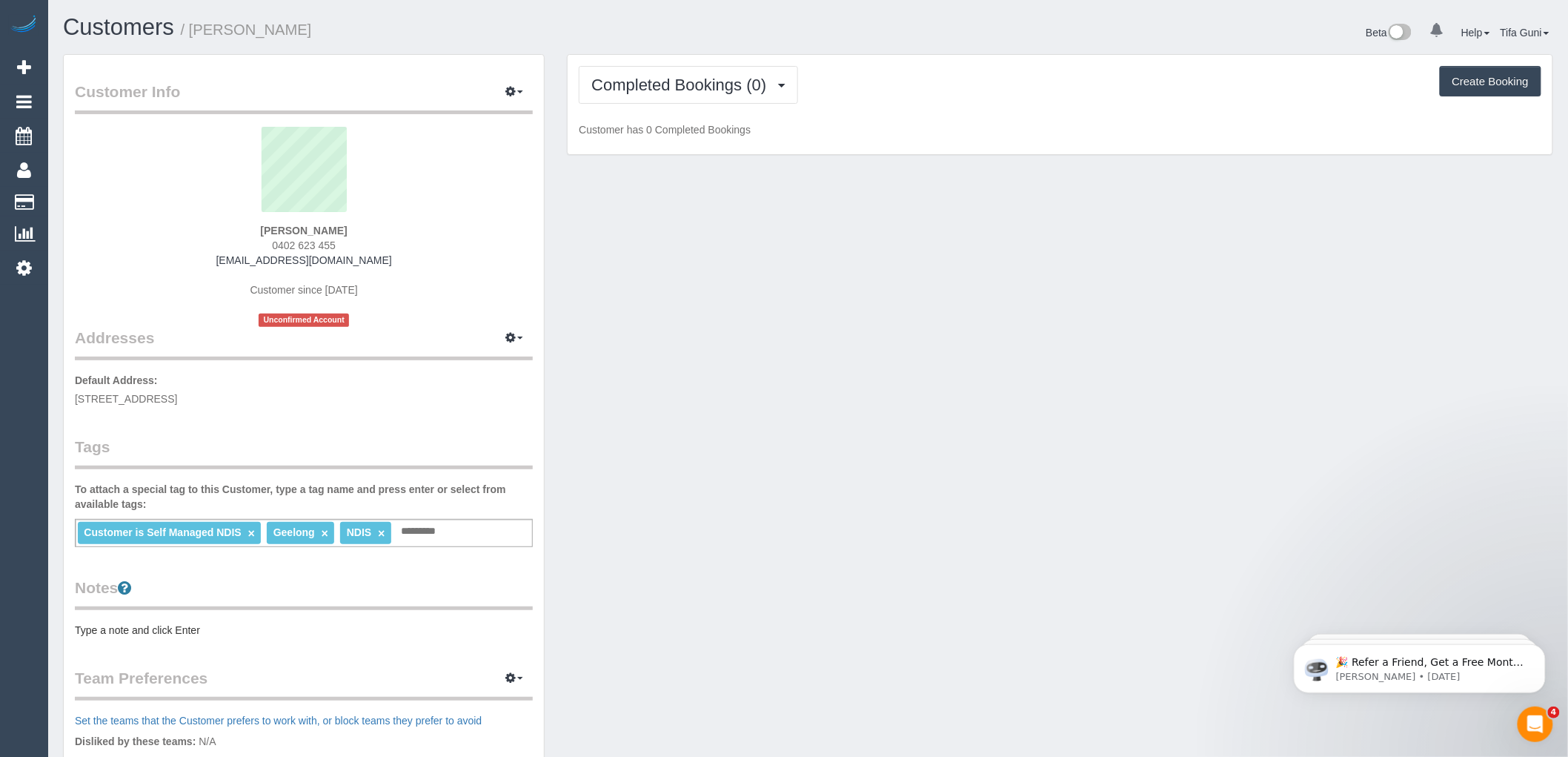
click at [758, 65] on div "Completed Bookings (0) Completed Bookings (0) Upcoming Bookings (1) Cancelled B…" at bounding box center [1060, 104] width 984 height 100
click at [752, 90] on span "Completed Bookings (0)" at bounding box center [682, 85] width 183 height 19
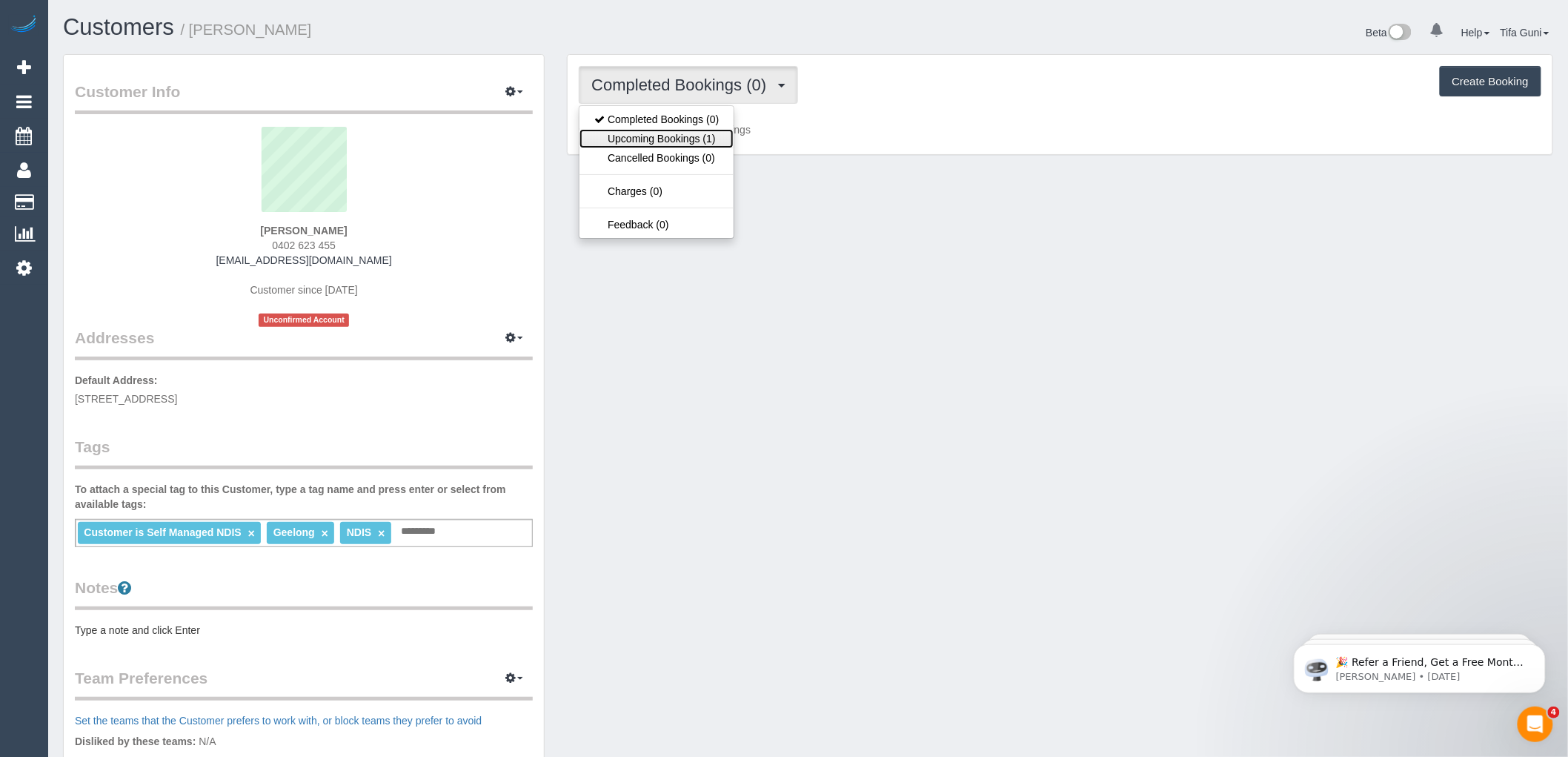
click at [682, 136] on link "Upcoming Bookings (1)" at bounding box center [656, 138] width 154 height 20
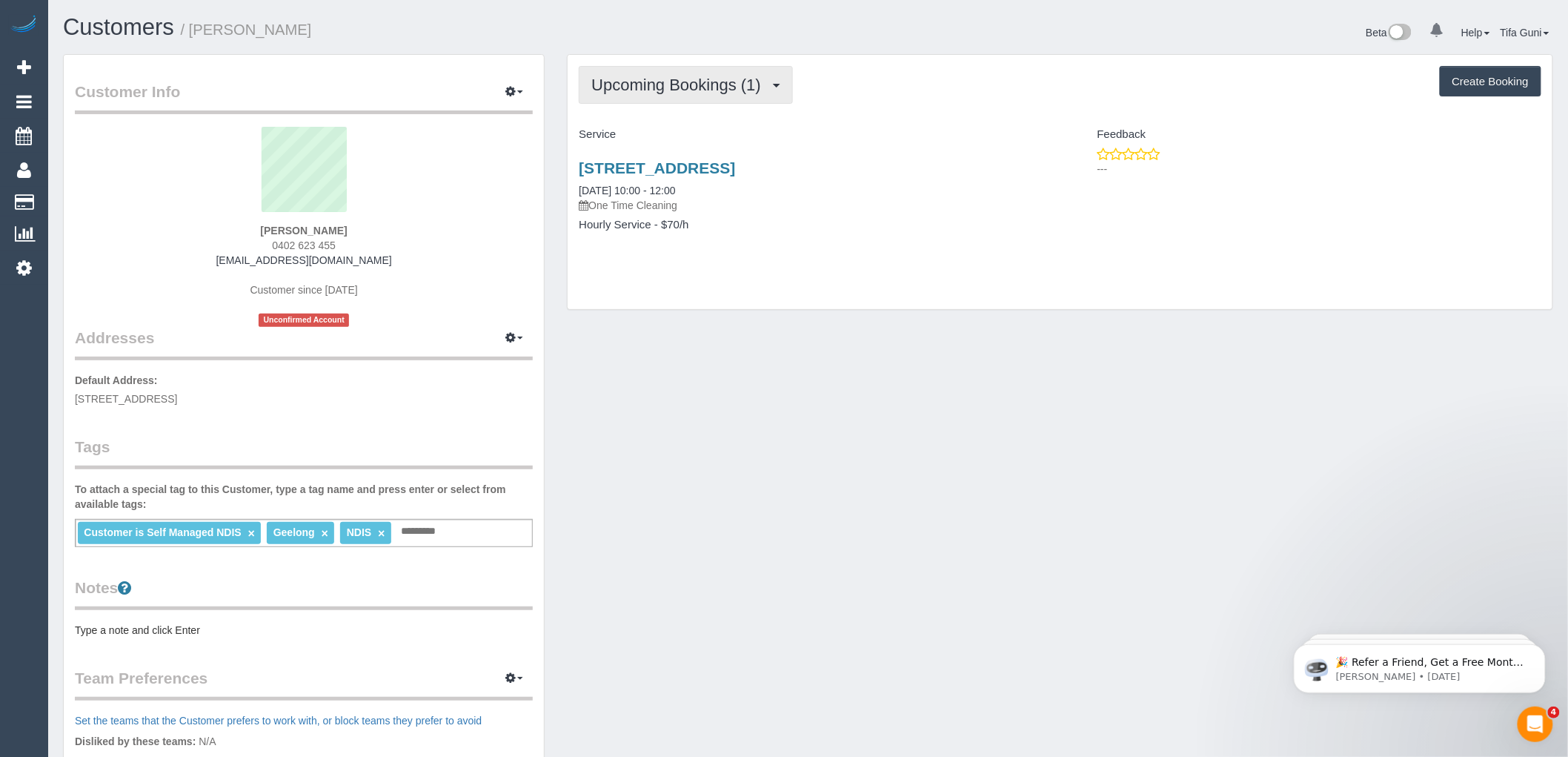
click at [699, 92] on span "Upcoming Bookings (1)" at bounding box center [680, 85] width 177 height 19
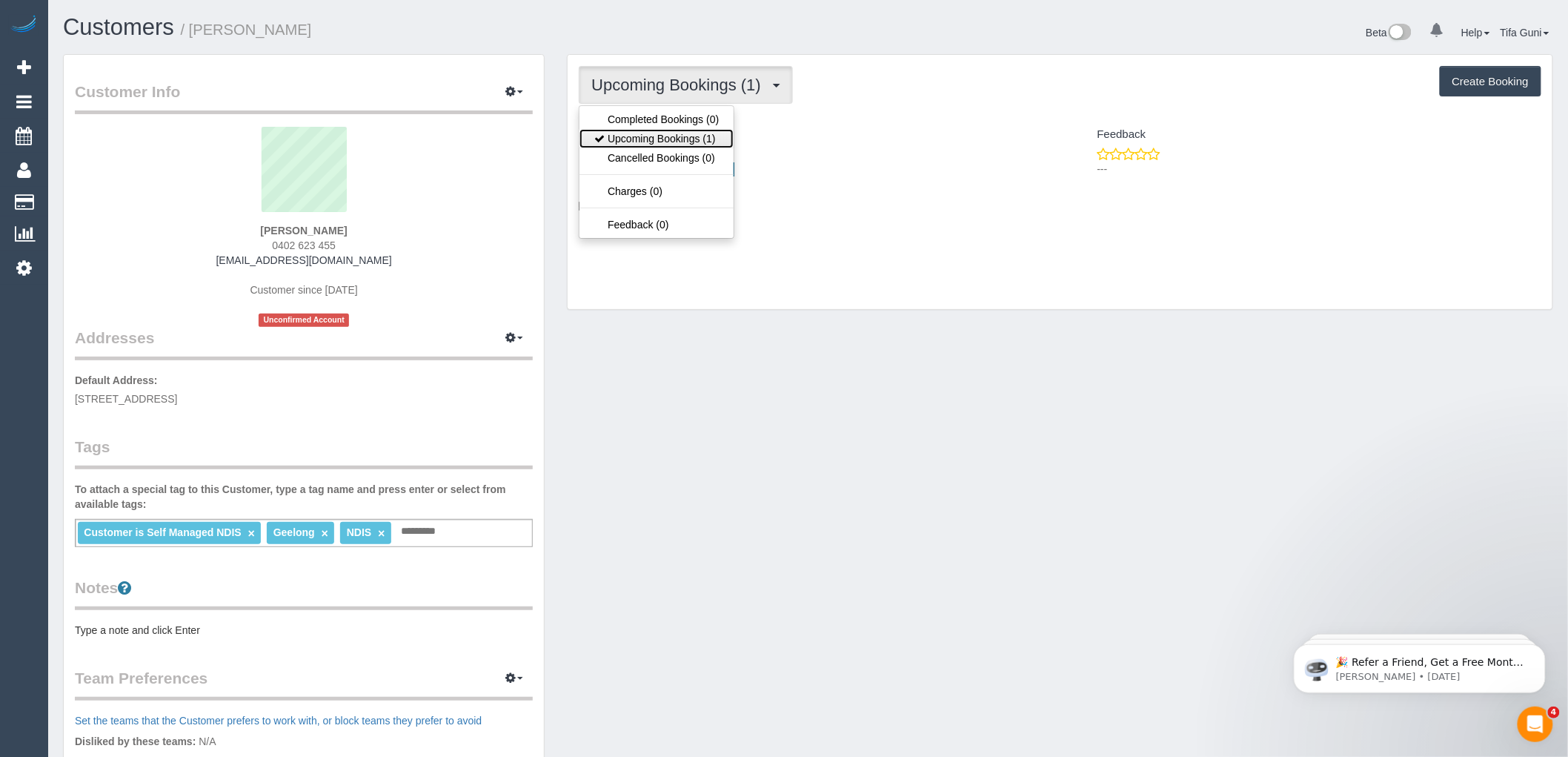
click at [673, 138] on link "Upcoming Bookings (1)" at bounding box center [656, 138] width 154 height 20
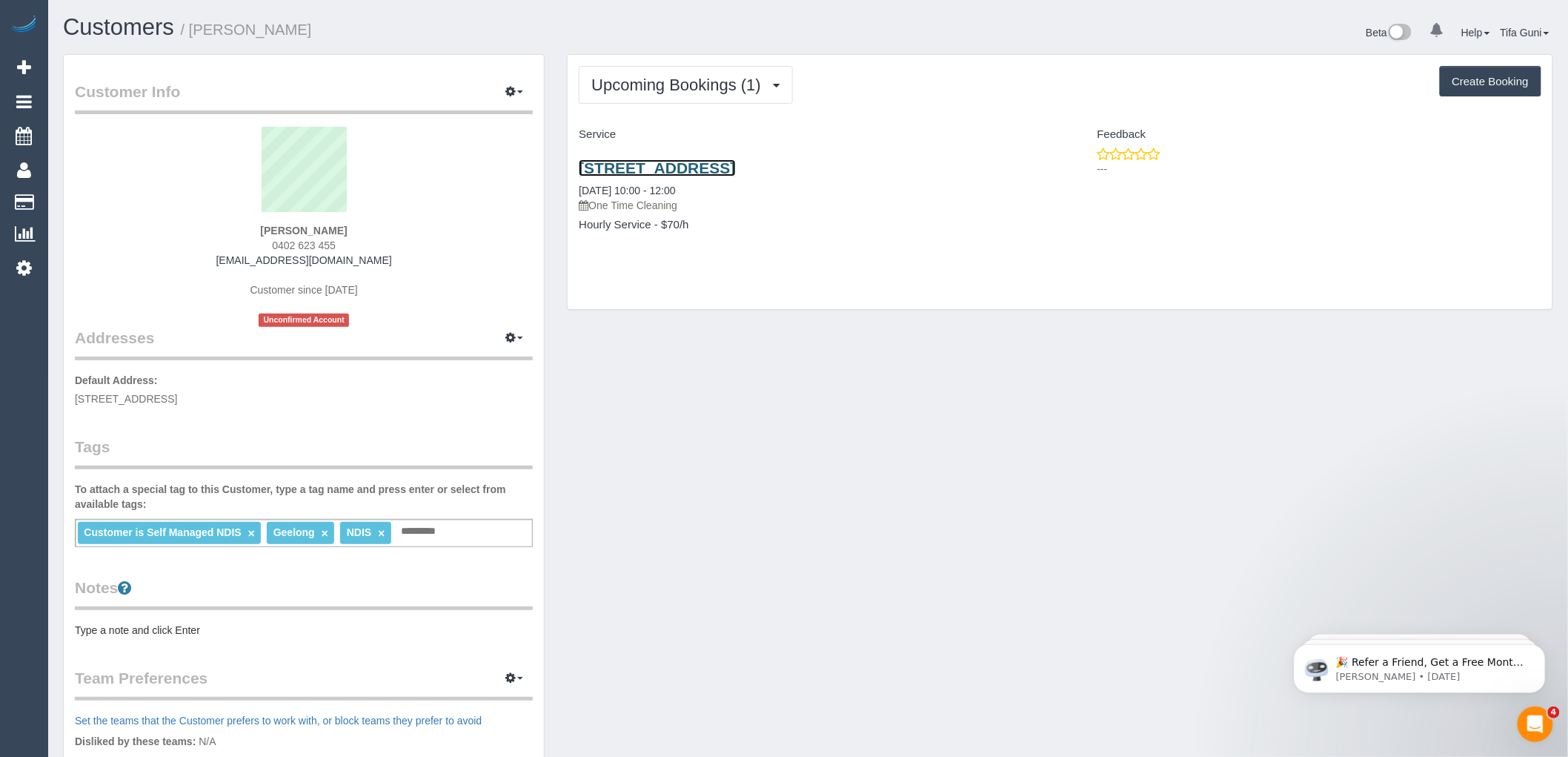
click at [685, 168] on link "[STREET_ADDRESS]" at bounding box center [656, 168] width 156 height 17
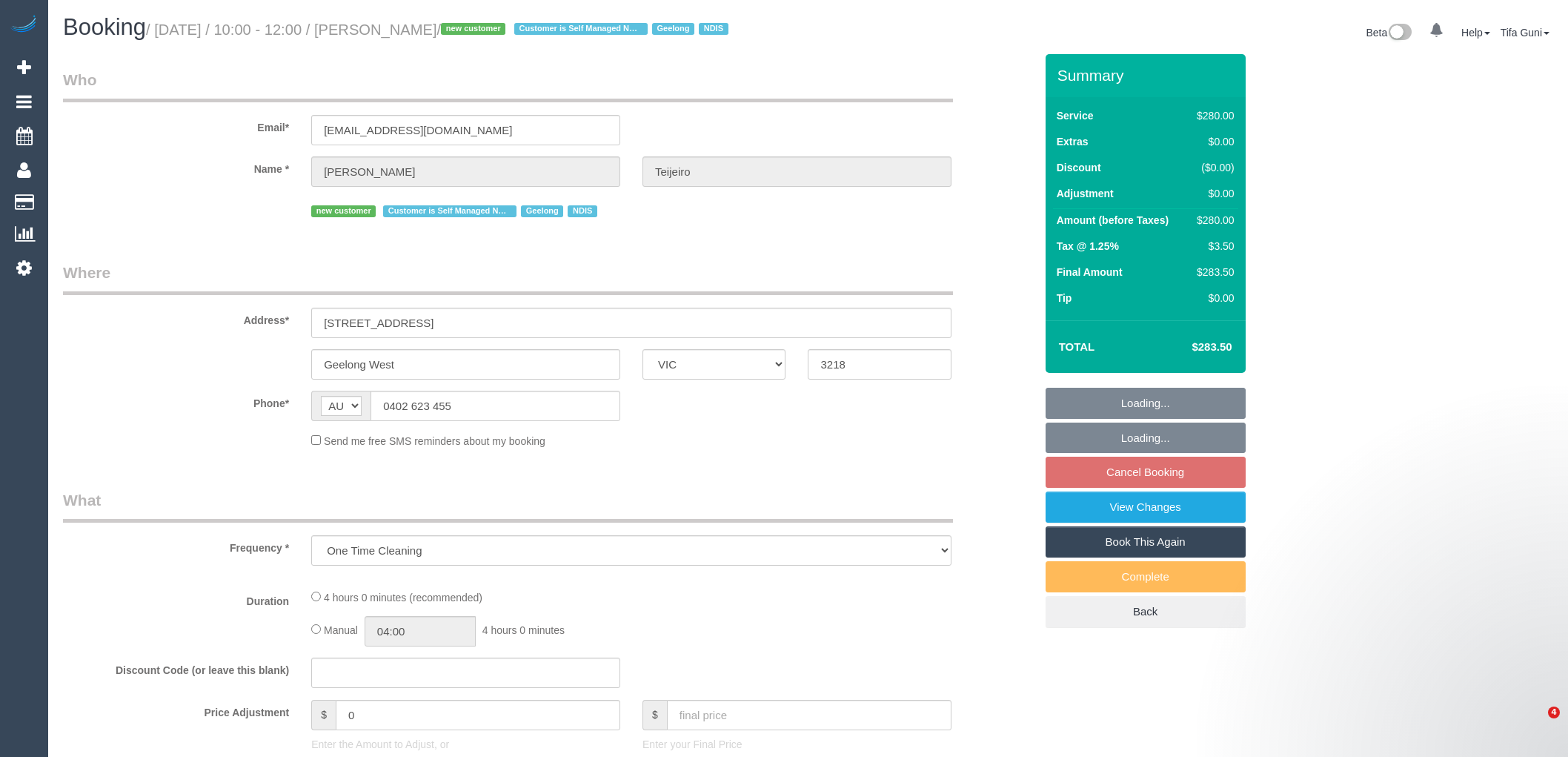
select select "VIC"
select select "string:stripe-pm_1S9yVx2GScqysDRVAgbshclh"
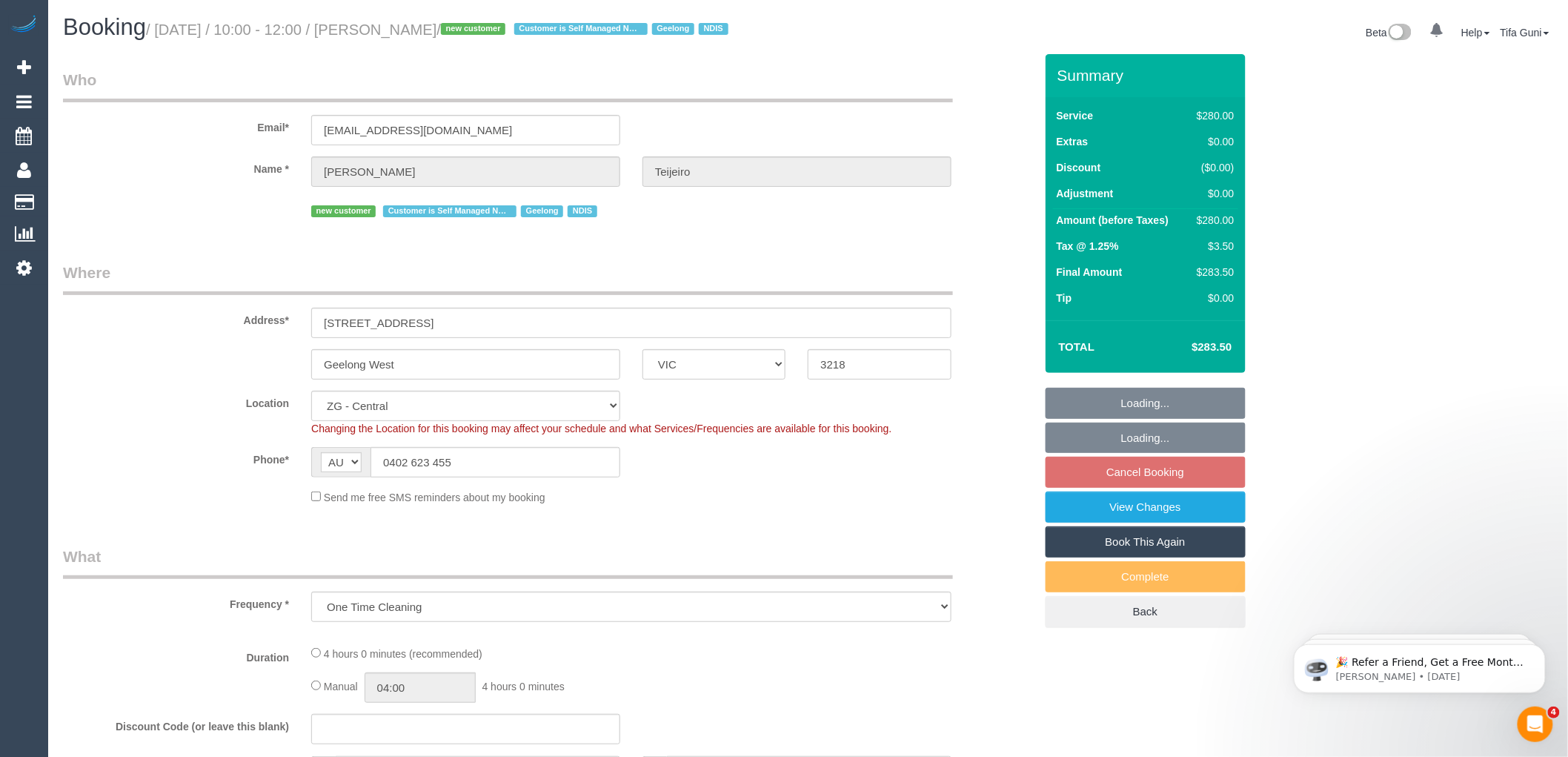
select select "240"
select select "number:27"
select select "number:14"
select select "number:19"
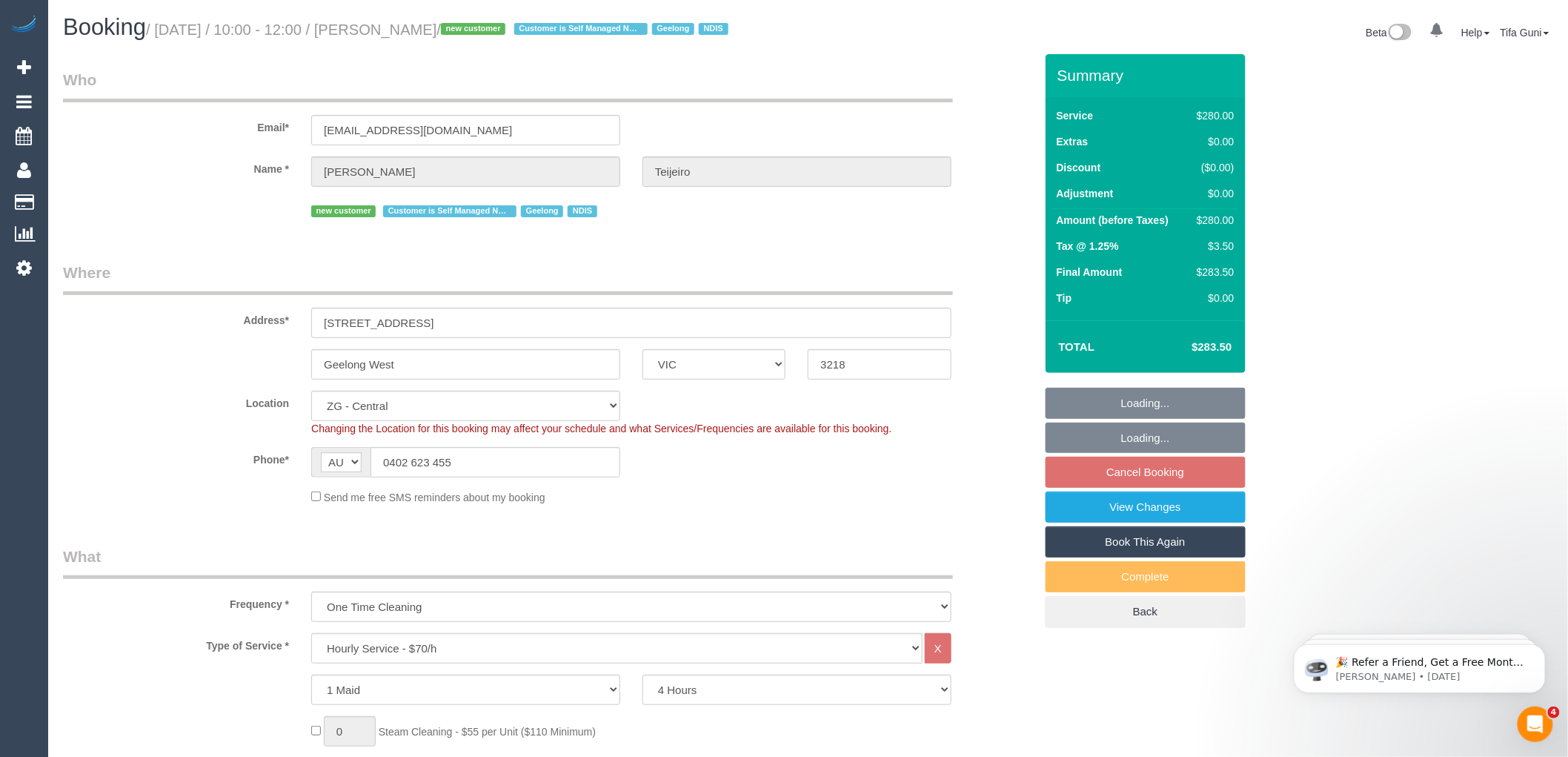
select select "object:947"
select select "spot4"
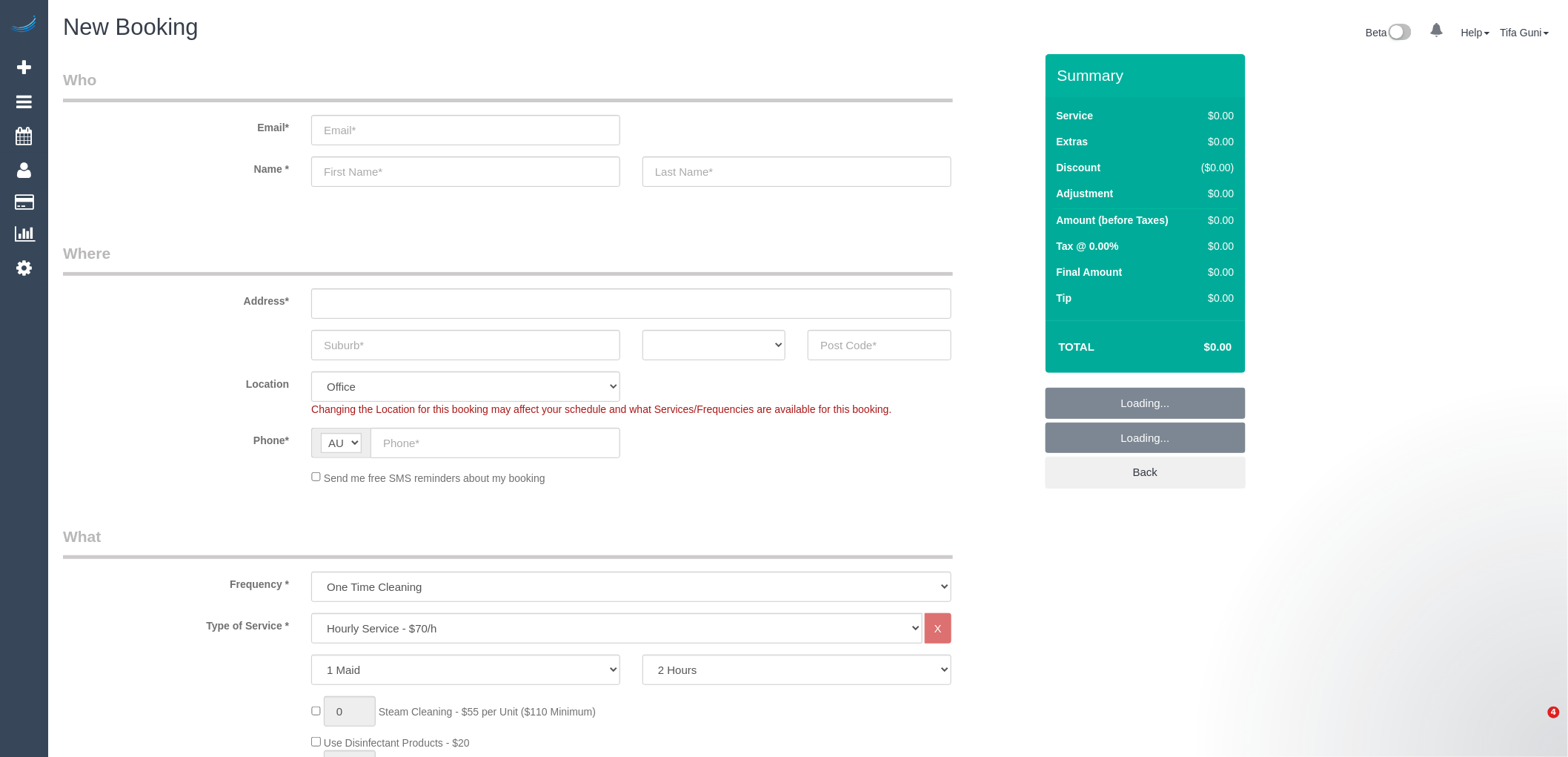
select select "object:813"
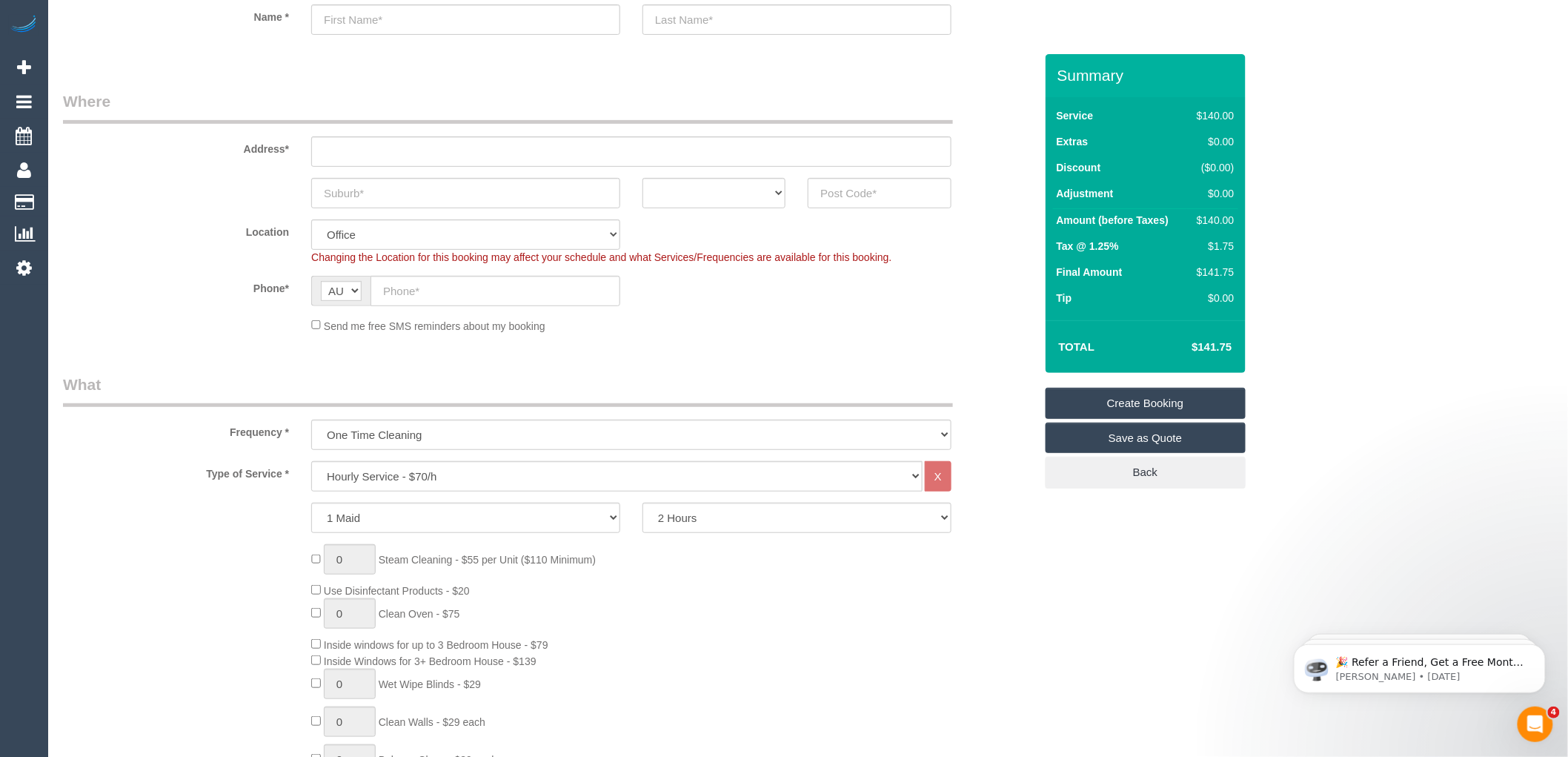
scroll to position [165, 0]
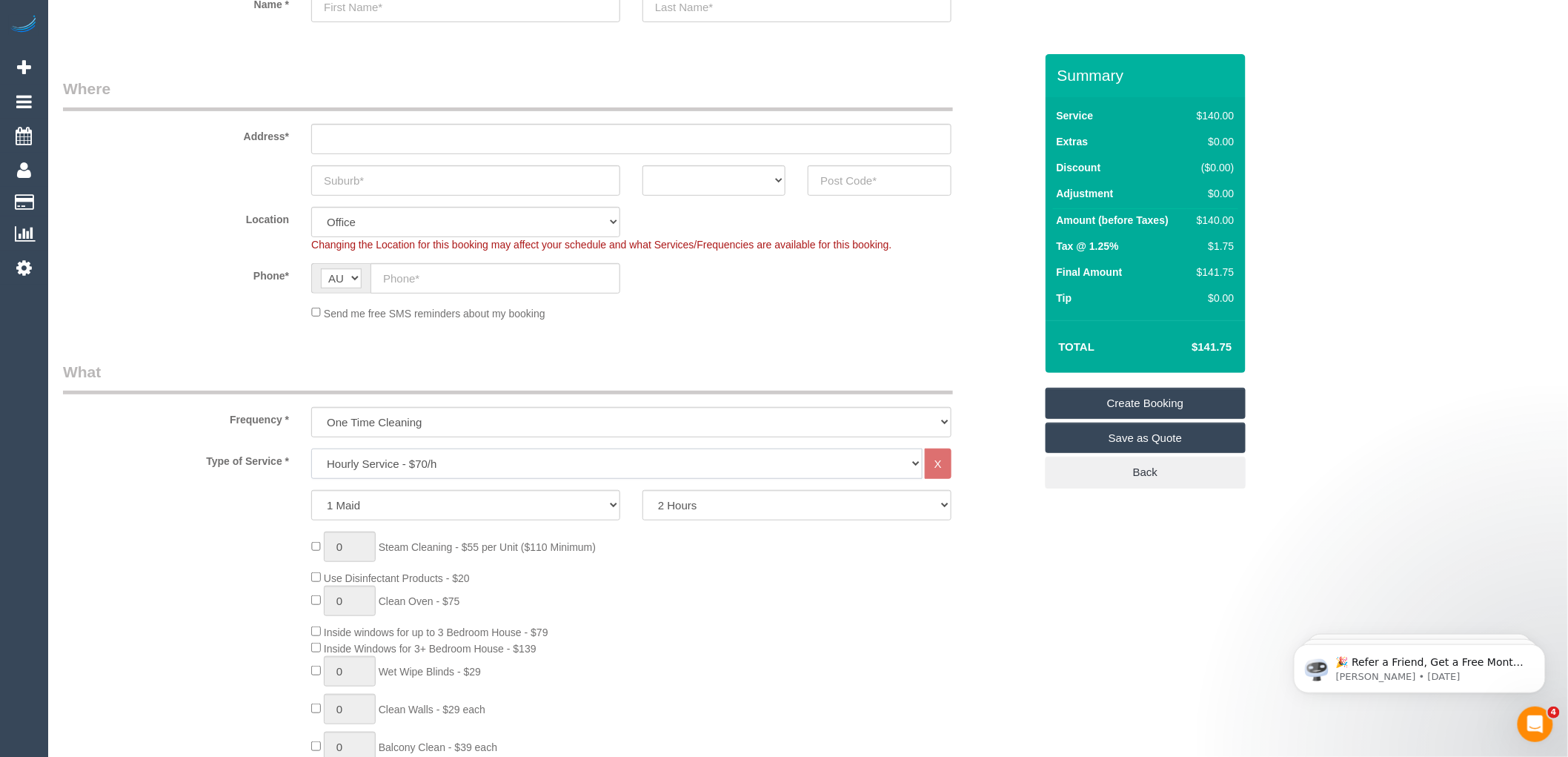
click at [413, 460] on select "Hourly Service - $70/h Hourly Service - $65/h Hourly Service - $60/h Hourly Ser…" at bounding box center [617, 463] width 612 height 31
select select "213"
click at [311, 449] on select "Hourly Service - $70/h Hourly Service - $65/h Hourly Service - $60/h Hourly Ser…" at bounding box center [617, 463] width 612 height 31
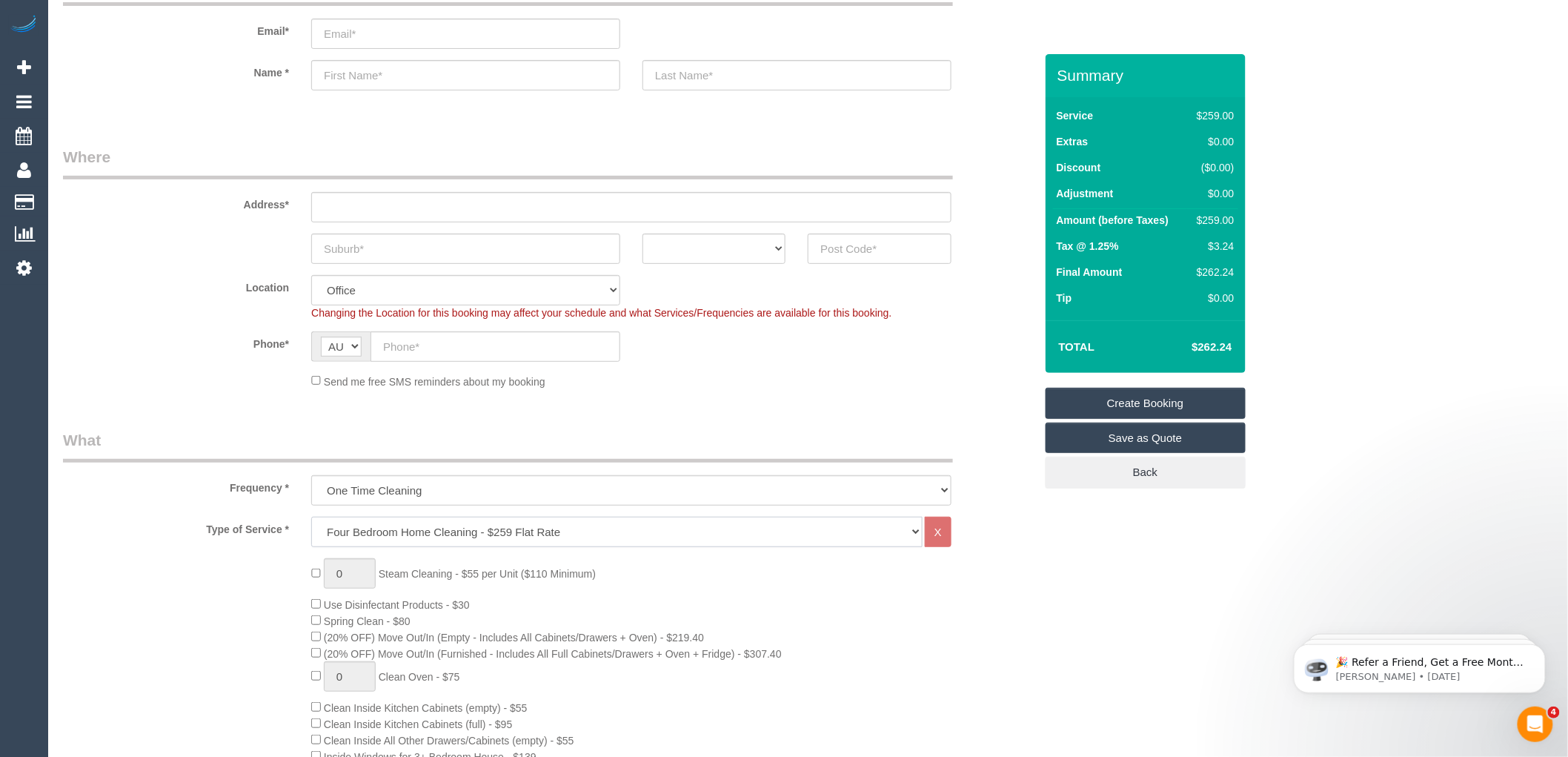
scroll to position [0, 0]
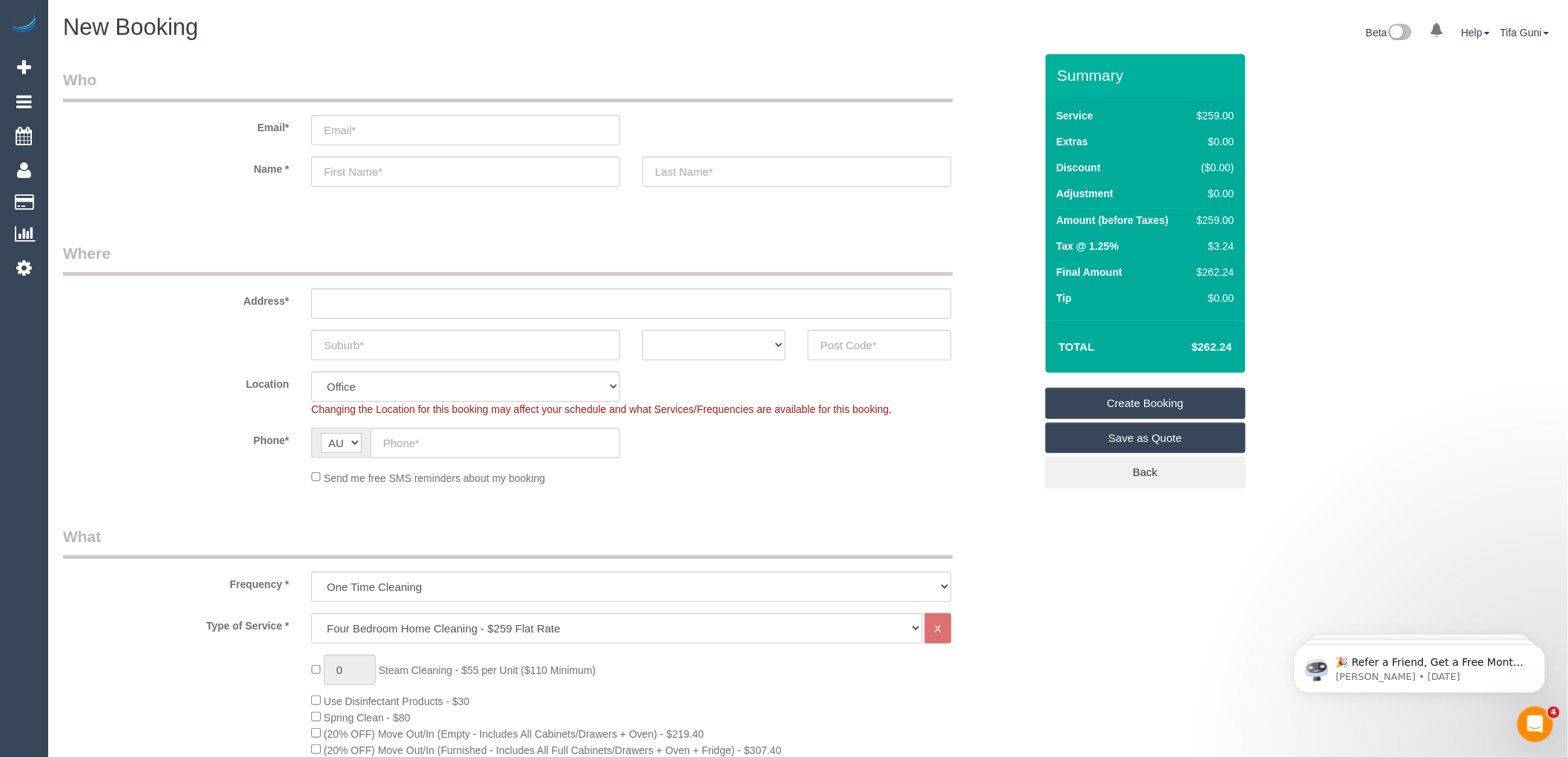
click at [746, 342] on select "ACT NSW NT QLD SA TAS VIC WA" at bounding box center [714, 346] width 143 height 31
select select "VIC"
click at [642, 330] on select "ACT NSW NT QLD SA TAS VIC WA" at bounding box center [714, 346] width 143 height 31
click at [350, 346] on input "text" at bounding box center [466, 346] width 309 height 31
type input "yarra vale"
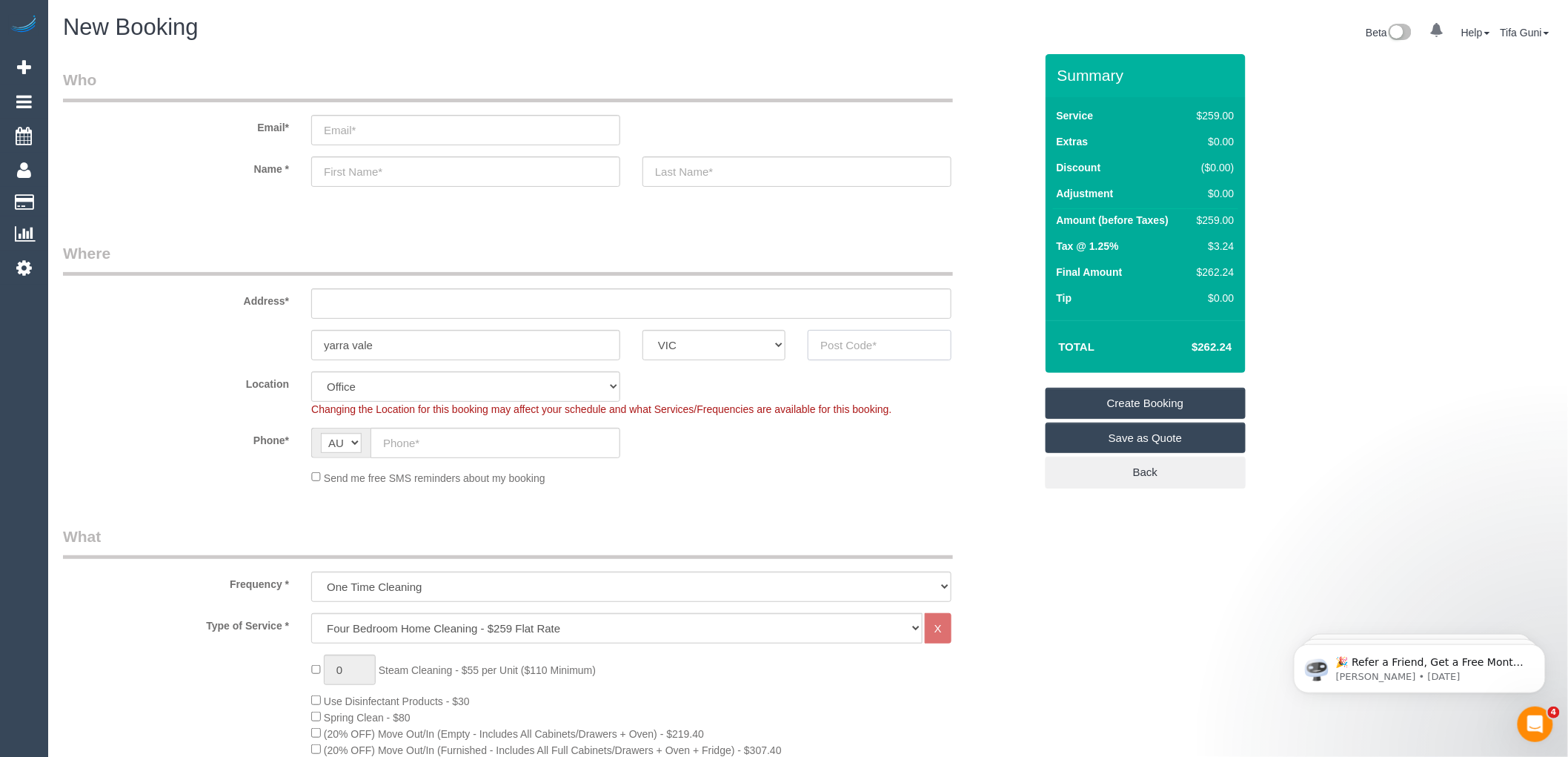
click at [856, 348] on input "text" at bounding box center [880, 346] width 143 height 31
type input "3013"
click at [352, 301] on input "text" at bounding box center [631, 304] width 640 height 31
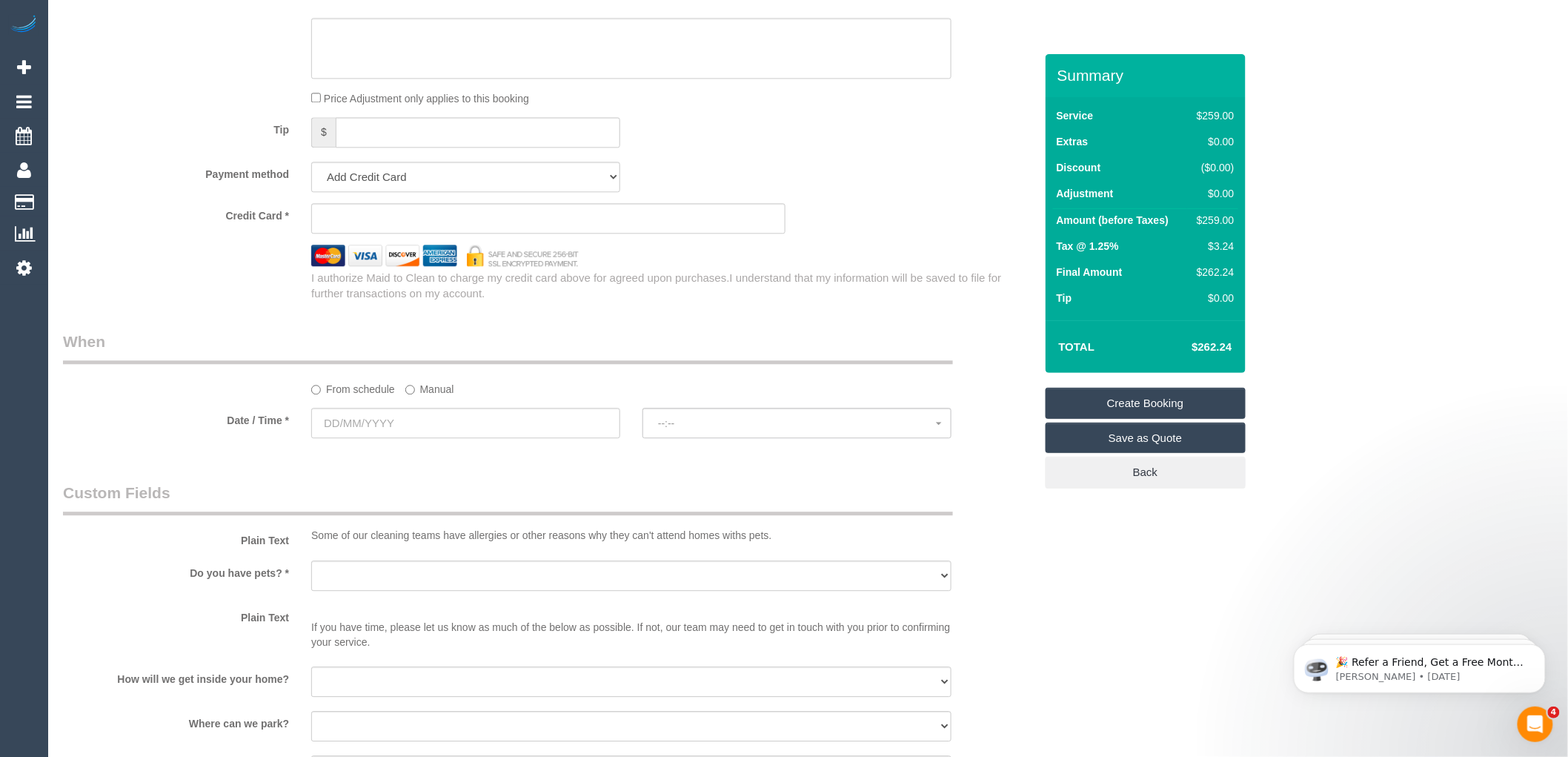
scroll to position [1400, 0]
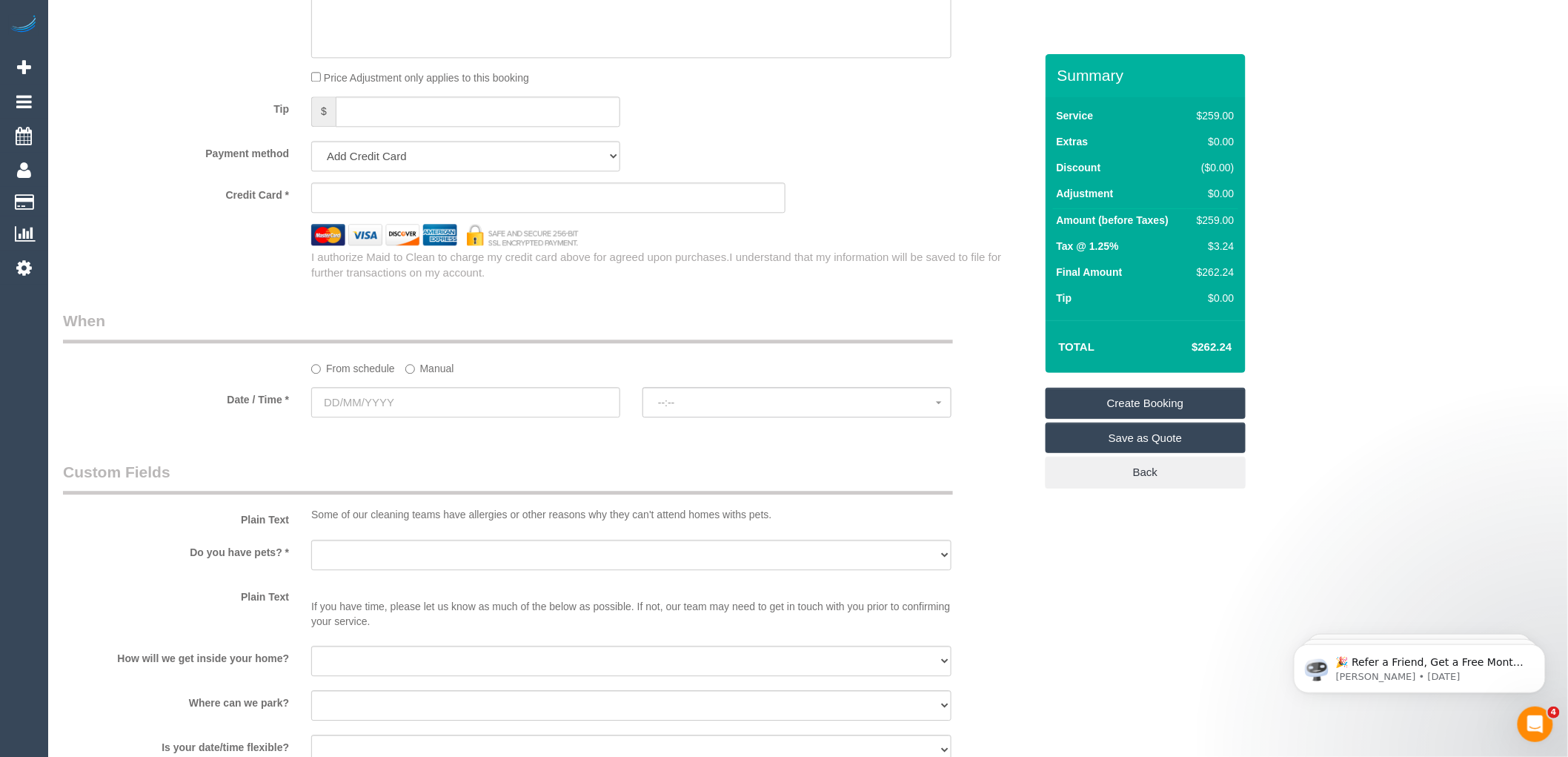
type input "-"
click at [380, 417] on input "text" at bounding box center [466, 402] width 309 height 31
select select "59"
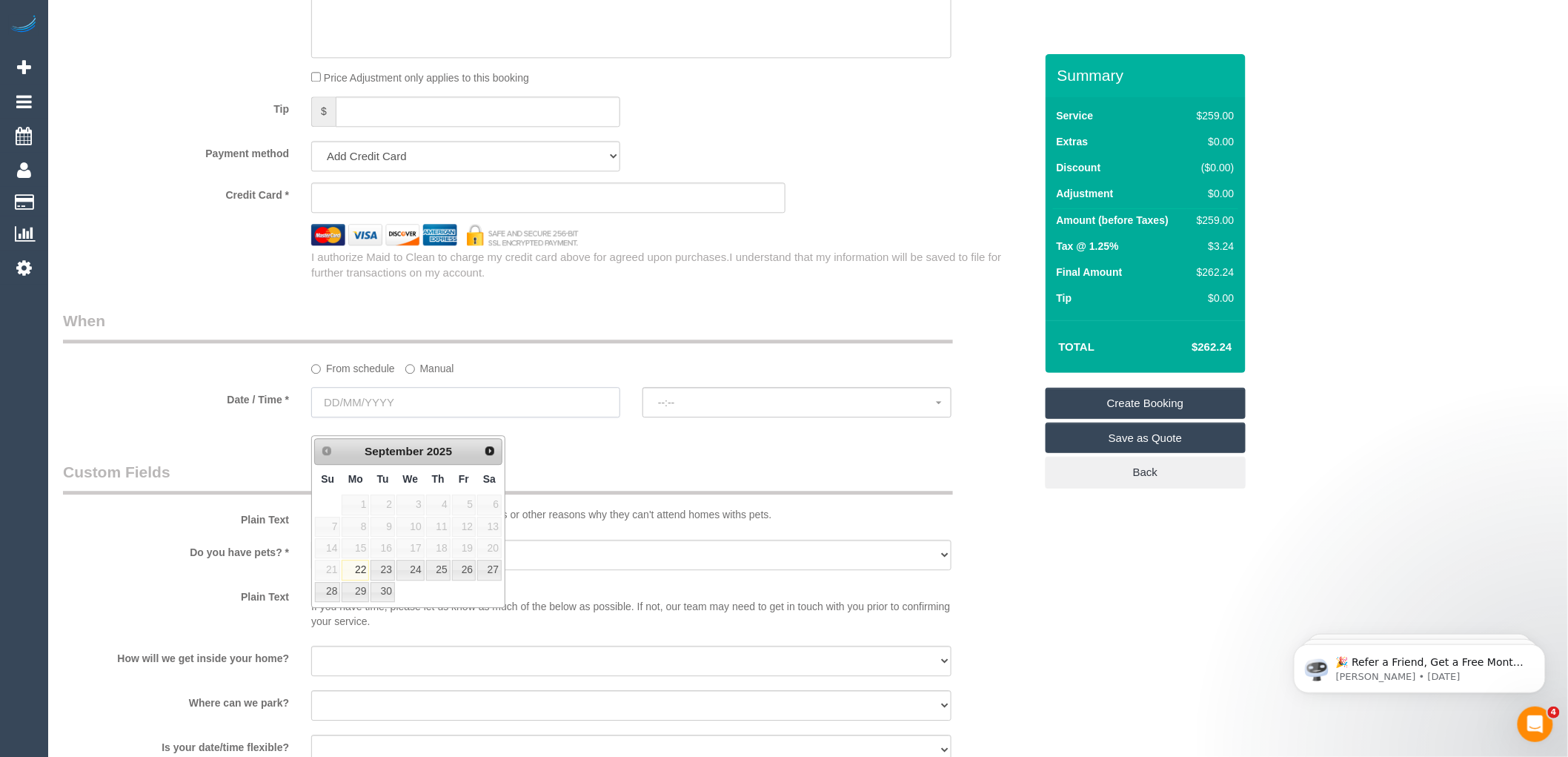
select select "object:2207"
click at [380, 595] on link "30" at bounding box center [382, 591] width 24 height 20
type input "30/09/2025"
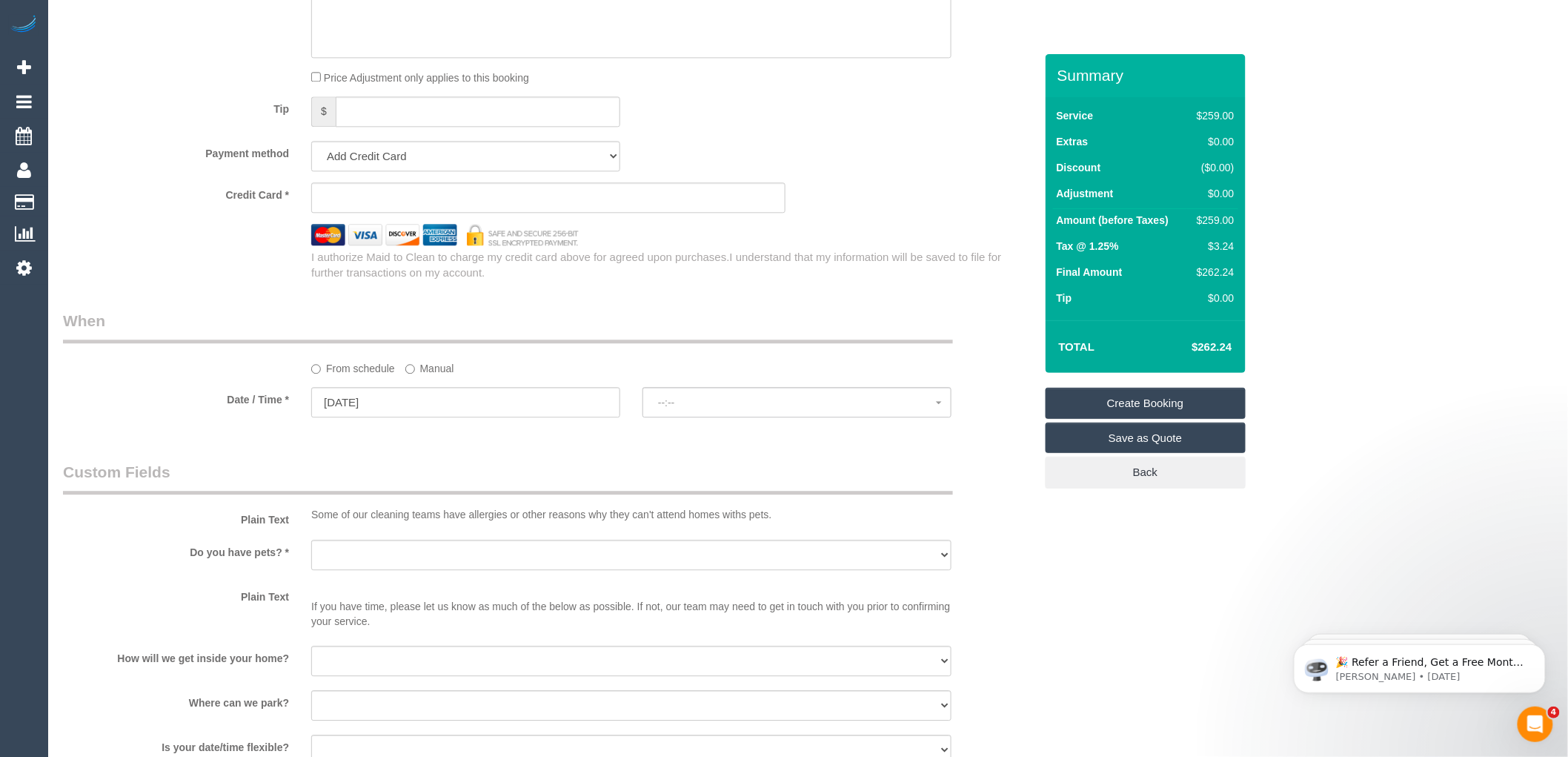
select select "spot1"
click at [770, 409] on span "07:00 - 08:00" at bounding box center [797, 403] width 278 height 12
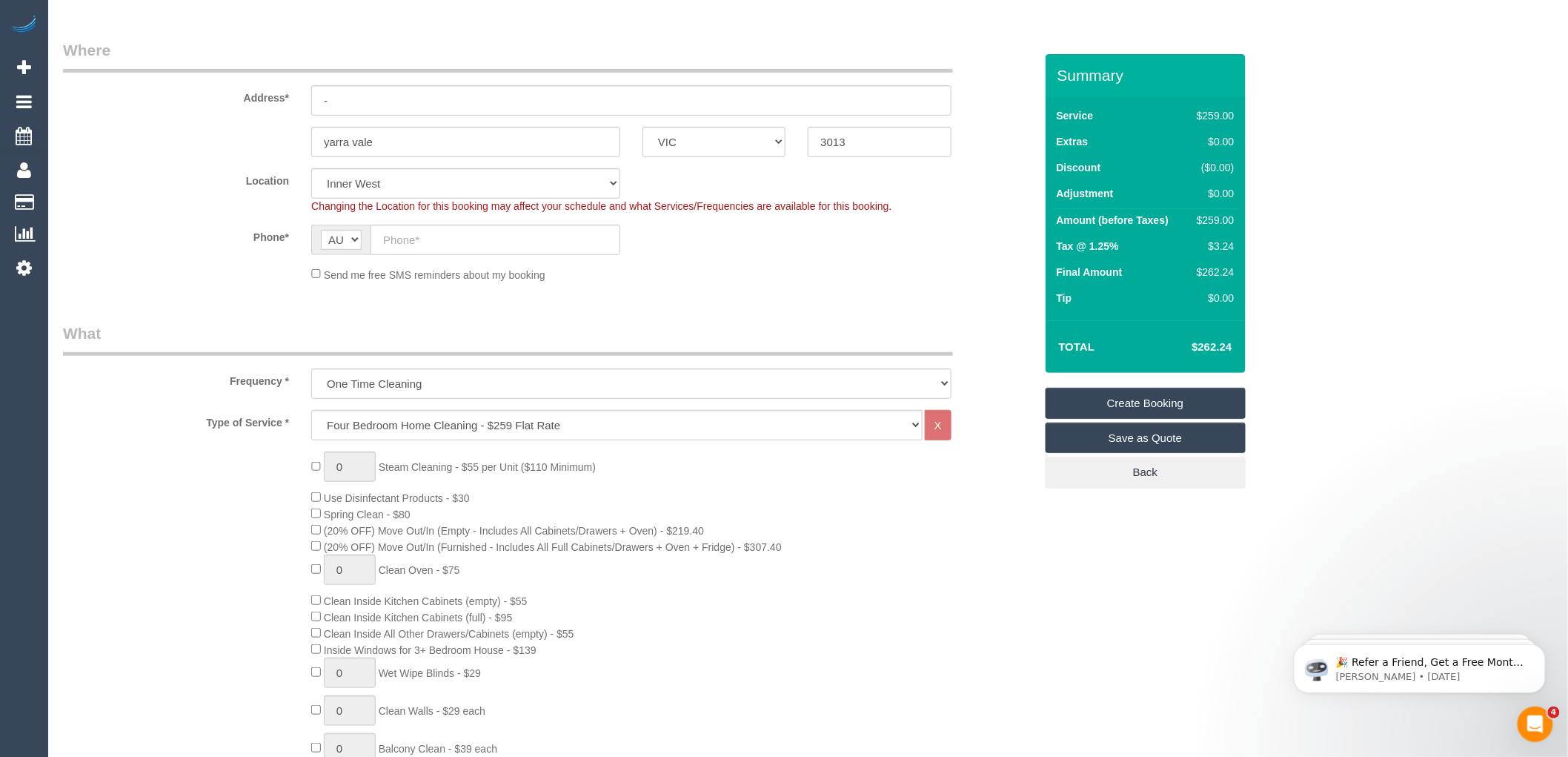
scroll to position [247, 0]
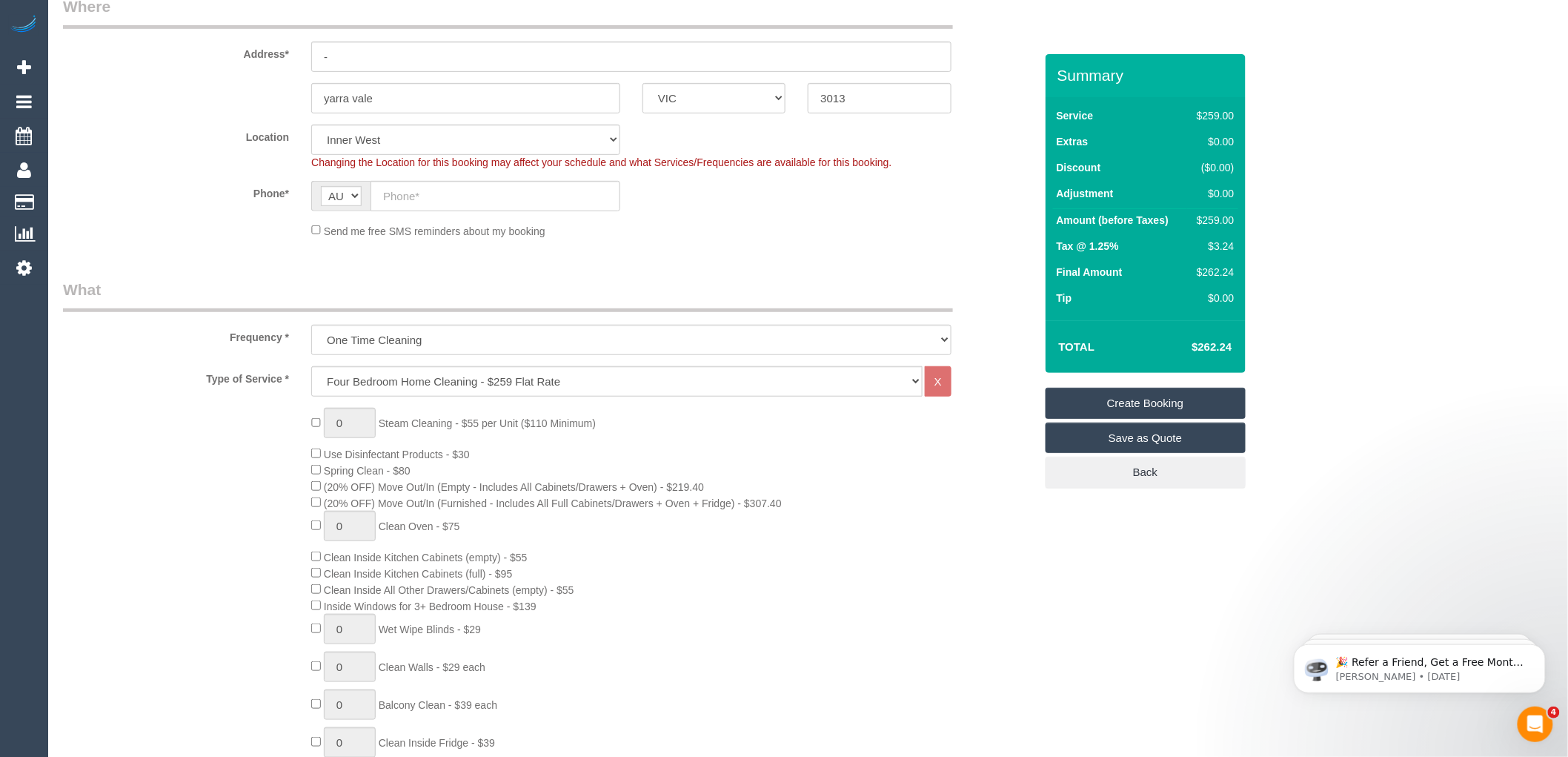
drag, startPoint x: 671, startPoint y: 445, endPoint x: 683, endPoint y: 455, distance: 15.6
click at [671, 446] on div "0 Steam Cleaning - $55 per Unit ($110 Minimum) Use Disinfectant Products - $30 …" at bounding box center [672, 667] width 745 height 519
select select "spot26"
click at [393, 376] on select "Hourly Service - $70/h Hourly Service - $65/h Hourly Service - $60/h Hourly Ser…" at bounding box center [617, 381] width 612 height 31
select select "212"
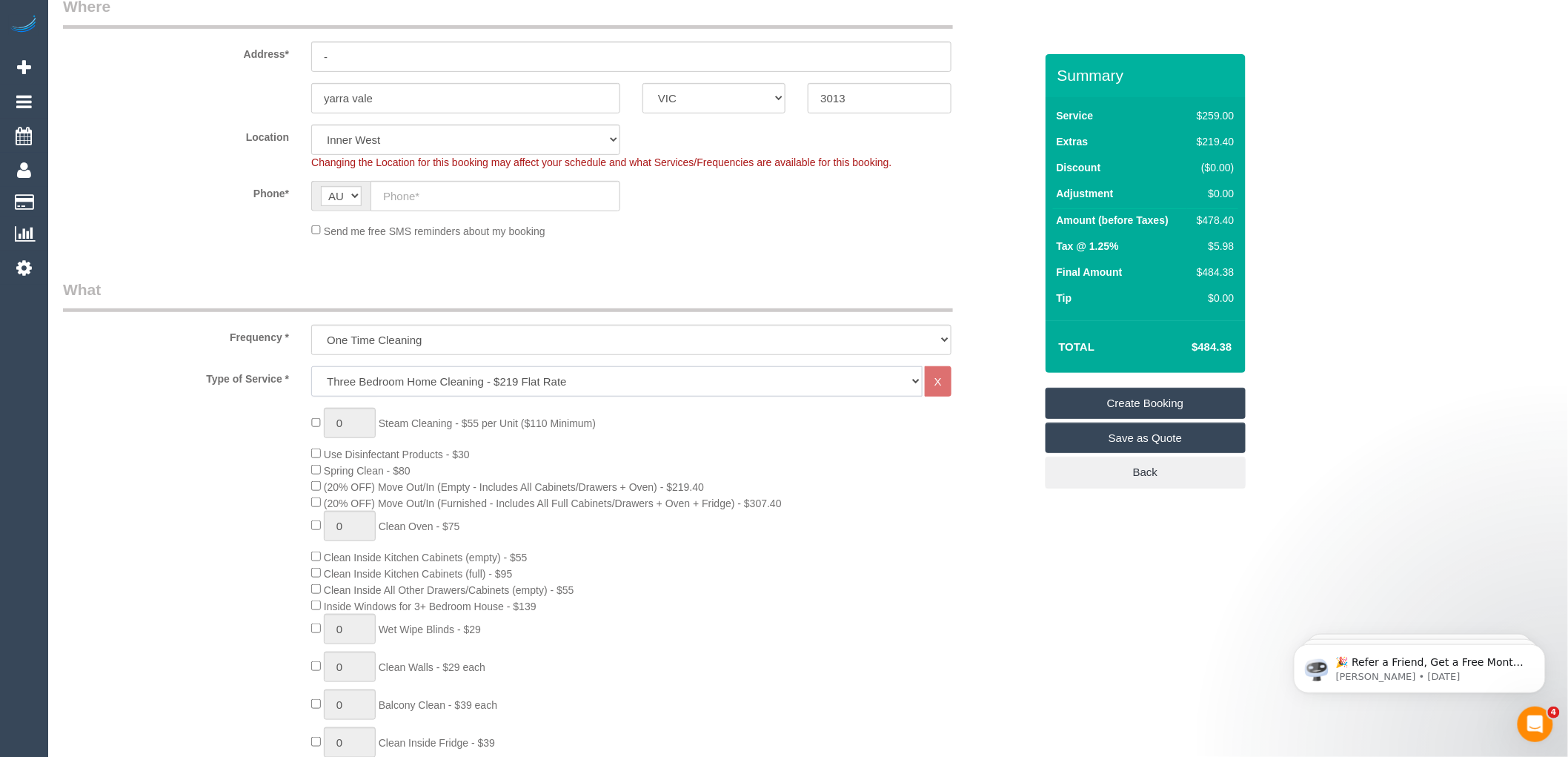
click at [311, 367] on select "Hourly Service - $70/h Hourly Service - $65/h Hourly Service - $60/h Hourly Ser…" at bounding box center [617, 381] width 612 height 31
click at [596, 405] on div "Type of Service * Hourly Service - $70/h Hourly Service - $65/h Hourly Service …" at bounding box center [549, 661] width 972 height 590
select select "spot51"
click at [810, 454] on div "0 Steam Cleaning - $55 per Unit ($110 Minimum) Use Disinfectant Products - $30 …" at bounding box center [672, 667] width 745 height 519
select select "spot76"
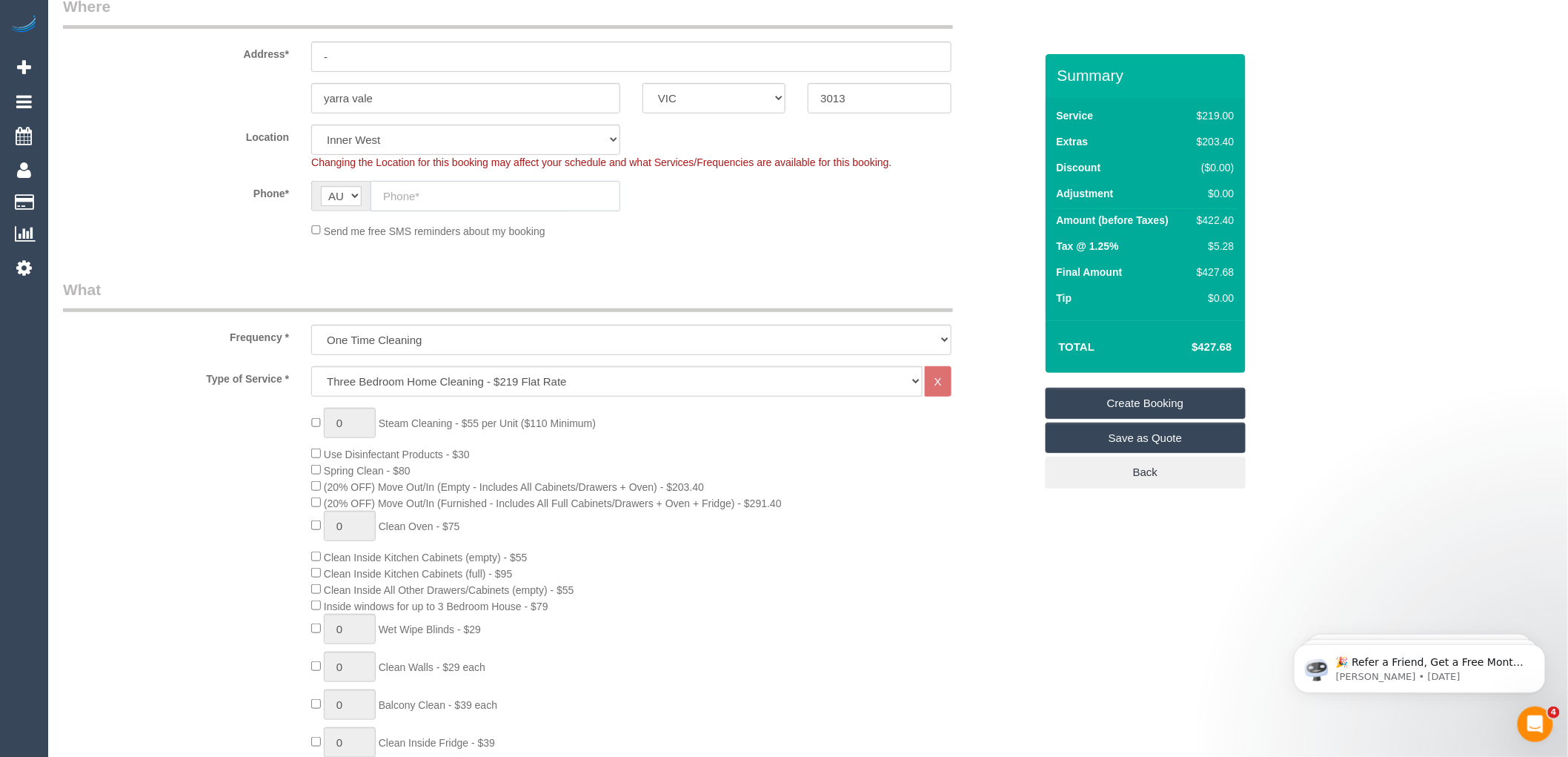
click at [437, 191] on input "text" at bounding box center [495, 196] width 250 height 31
paste input "61 411 351 175"
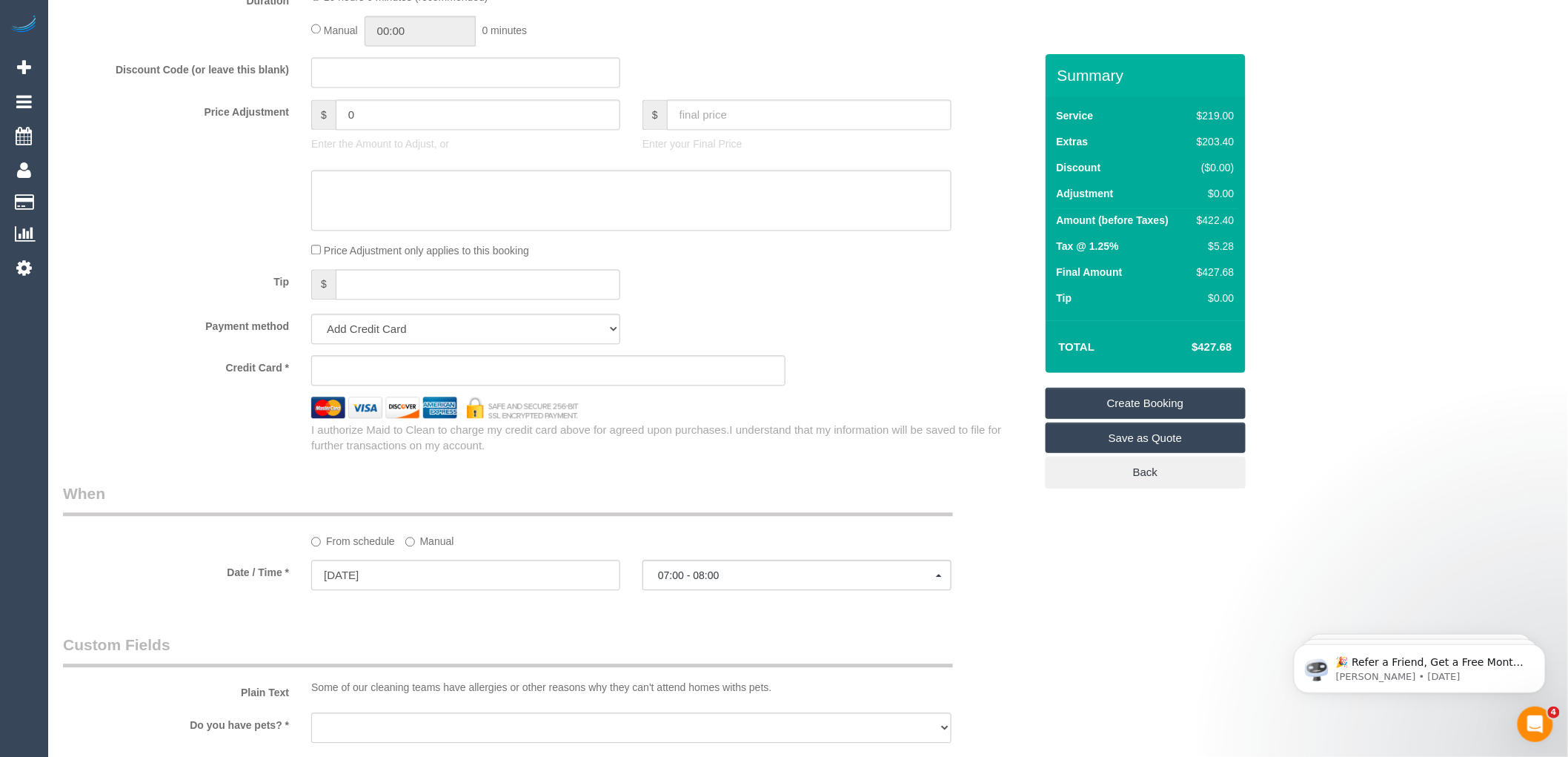
scroll to position [1400, 0]
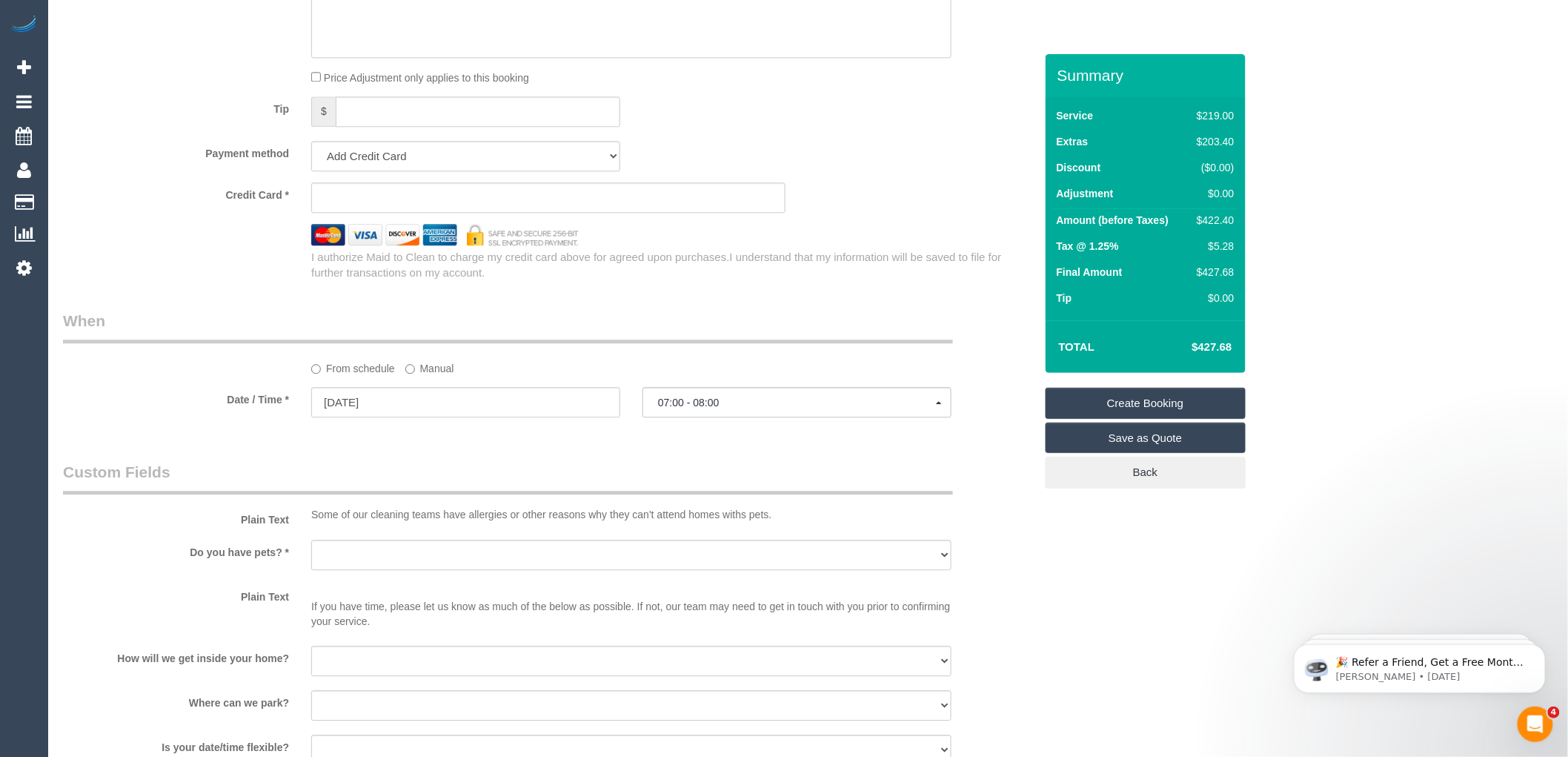
type input "61 411 351 175"
click at [688, 409] on span "07:00 - 08:00" at bounding box center [797, 403] width 278 height 12
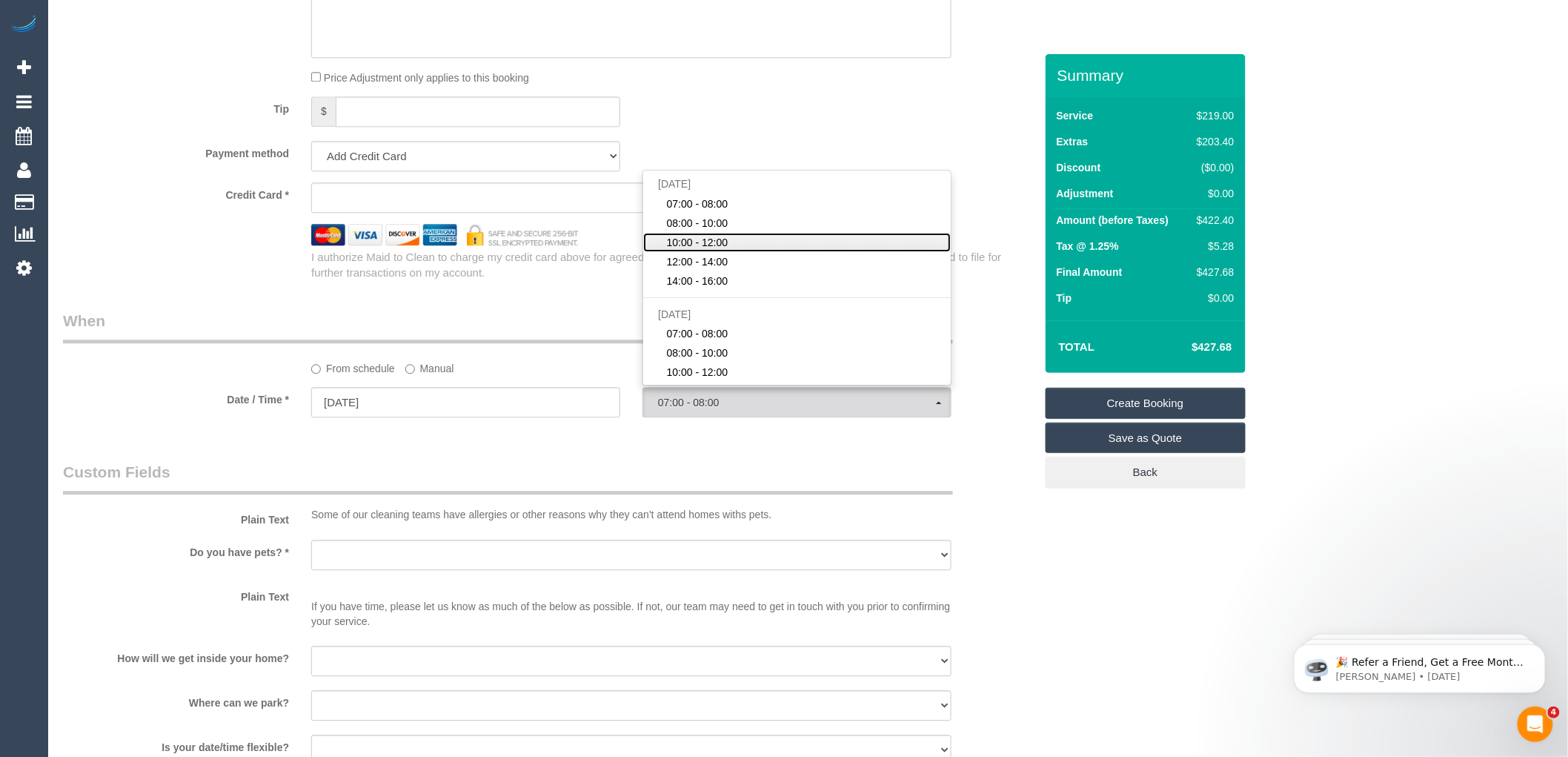
click at [686, 250] on span "10:00 - 12:00" at bounding box center [698, 242] width 61 height 15
select select "spot78"
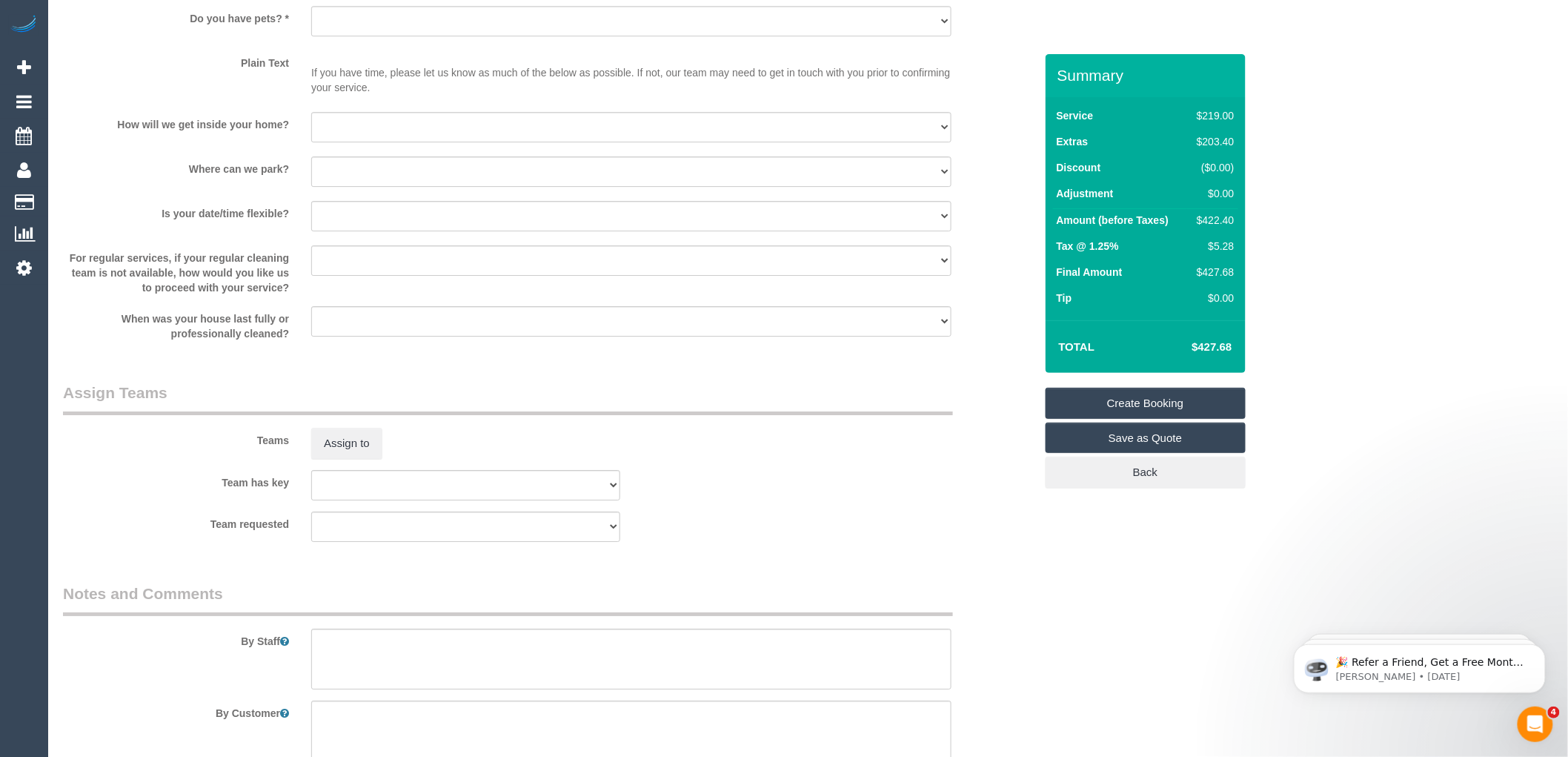
scroll to position [2047, 0]
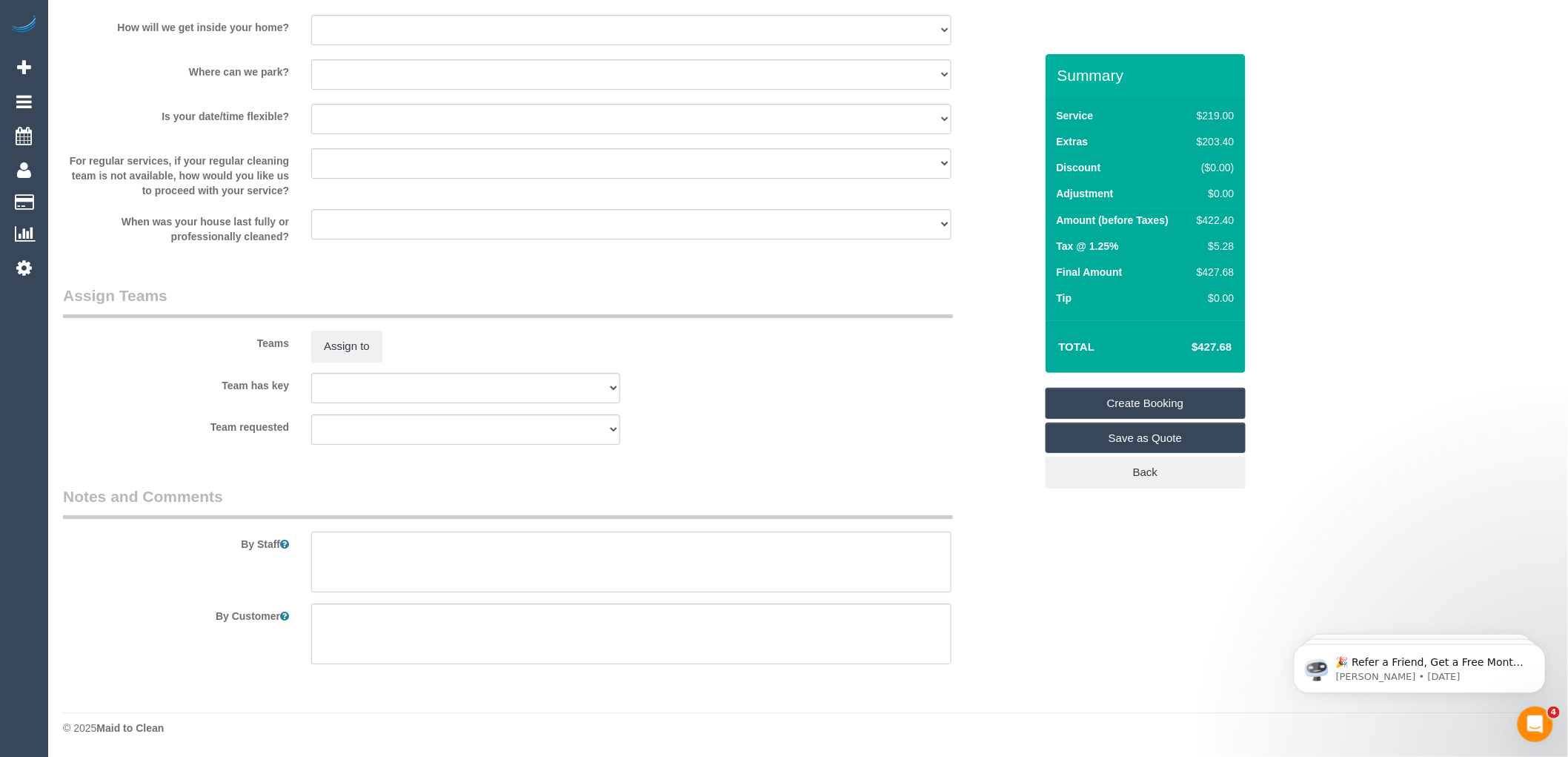
click at [359, 543] on textarea at bounding box center [631, 562] width 640 height 61
type textarea "C"
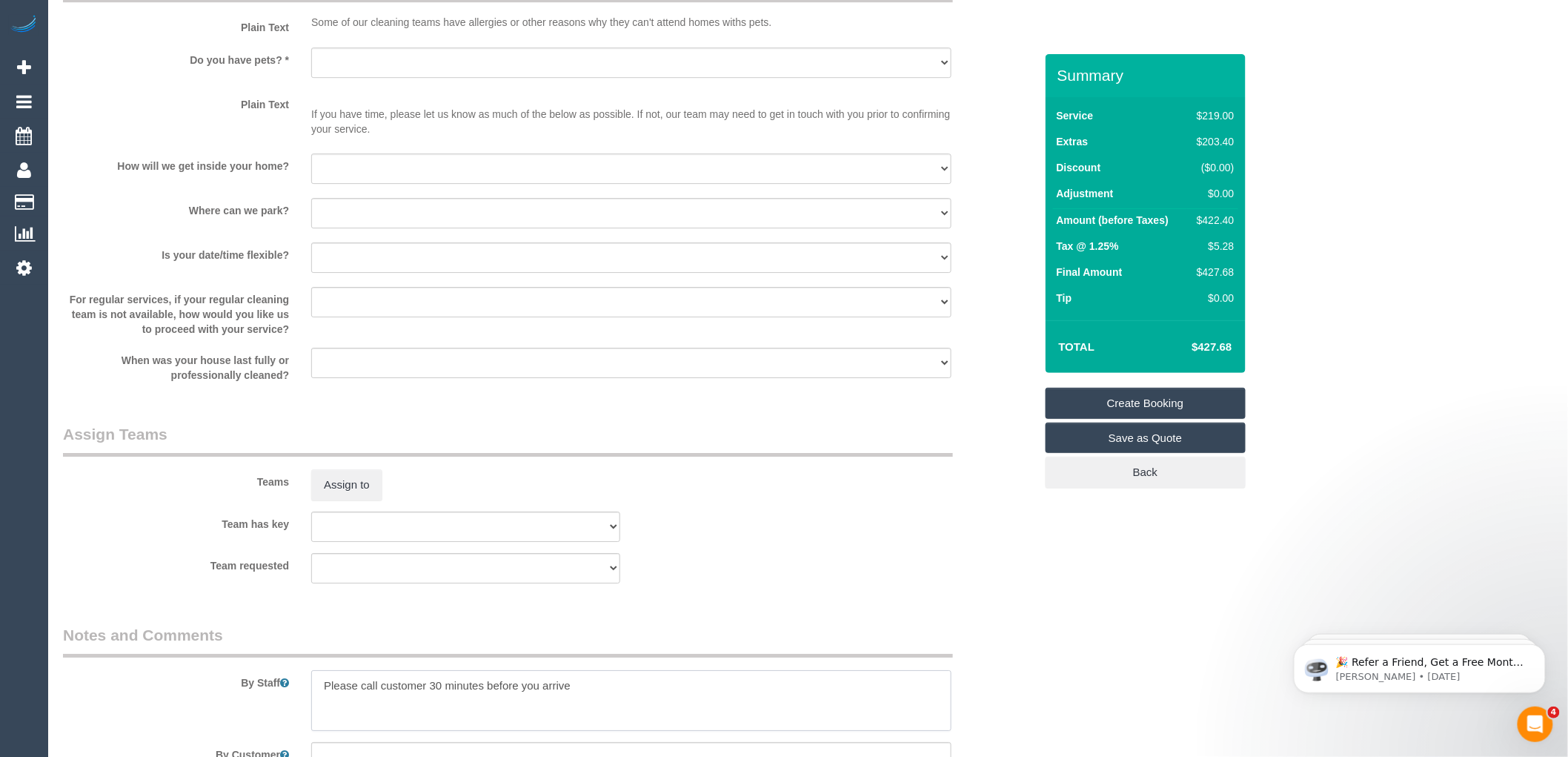
scroll to position [1634, 0]
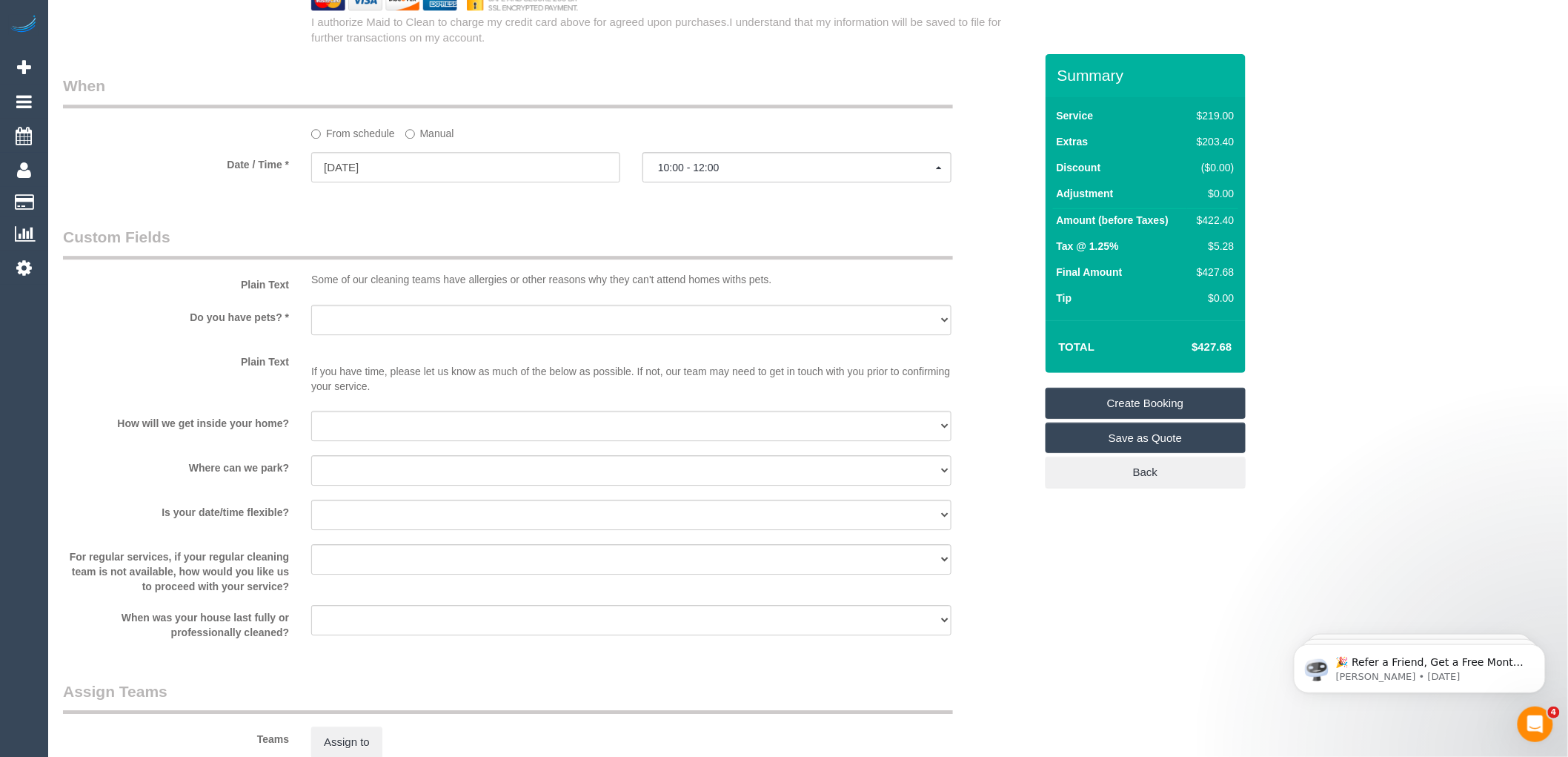
type textarea "Please call customer 30 minutes before you arrive"
click at [368, 486] on select "I will provide parking on-site Free street parking Paid street parking (cost wi…" at bounding box center [631, 470] width 640 height 31
select select "number:19"
click at [311, 472] on select "I will provide parking on-site Free street parking Paid street parking (cost wi…" at bounding box center [631, 470] width 640 height 31
click at [380, 486] on select "I will provide parking on-site Free street parking Paid street parking (cost wi…" at bounding box center [631, 470] width 640 height 31
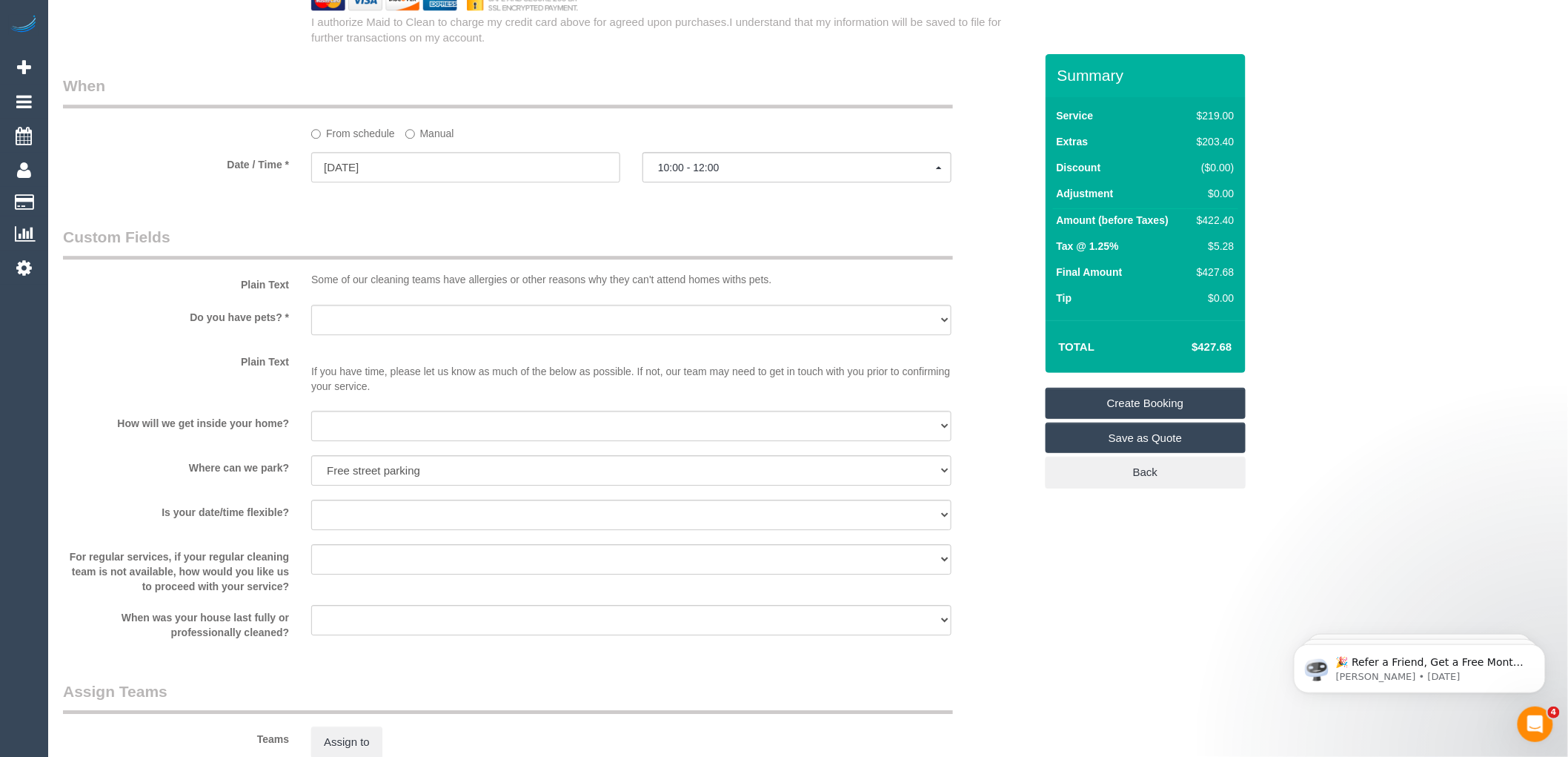
click at [218, 370] on label "Plain Text" at bounding box center [176, 358] width 248 height 20
click at [369, 436] on select "I will be home Key will be left (please provide details below) Lock box/Access …" at bounding box center [631, 426] width 640 height 31
select select "number:14"
click at [311, 428] on select "I will be home Key will be left (please provide details below) Lock box/Access …" at bounding box center [631, 426] width 640 height 31
click at [358, 335] on select "Yes - Cats Yes - Dogs No pets Yes - Dogs and Cats Yes - Other" at bounding box center [631, 320] width 640 height 31
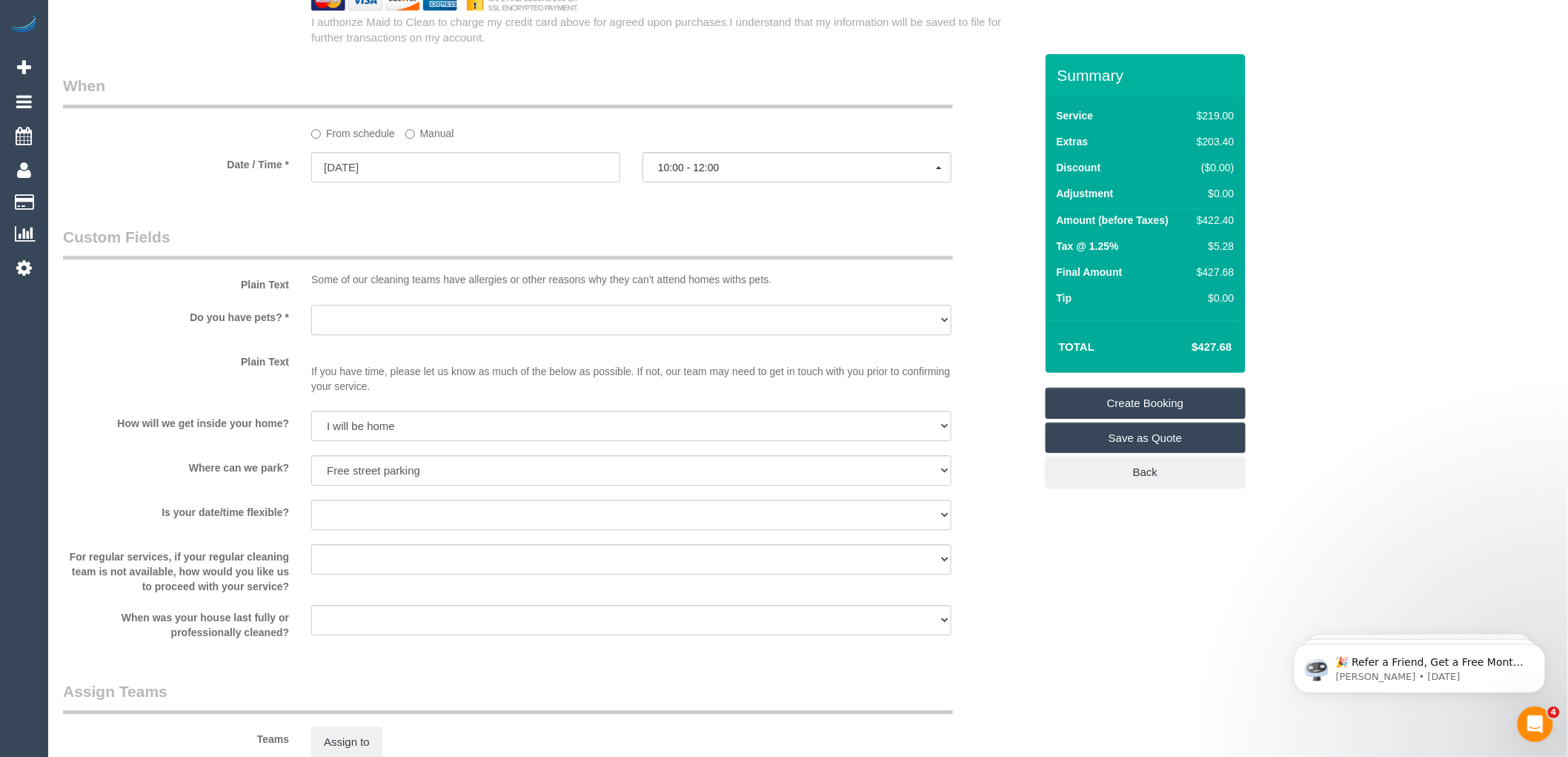
select select "number:28"
click at [311, 321] on select "Yes - Cats Yes - Dogs No pets Yes - Dogs and Cats Yes - Other" at bounding box center [631, 320] width 640 height 31
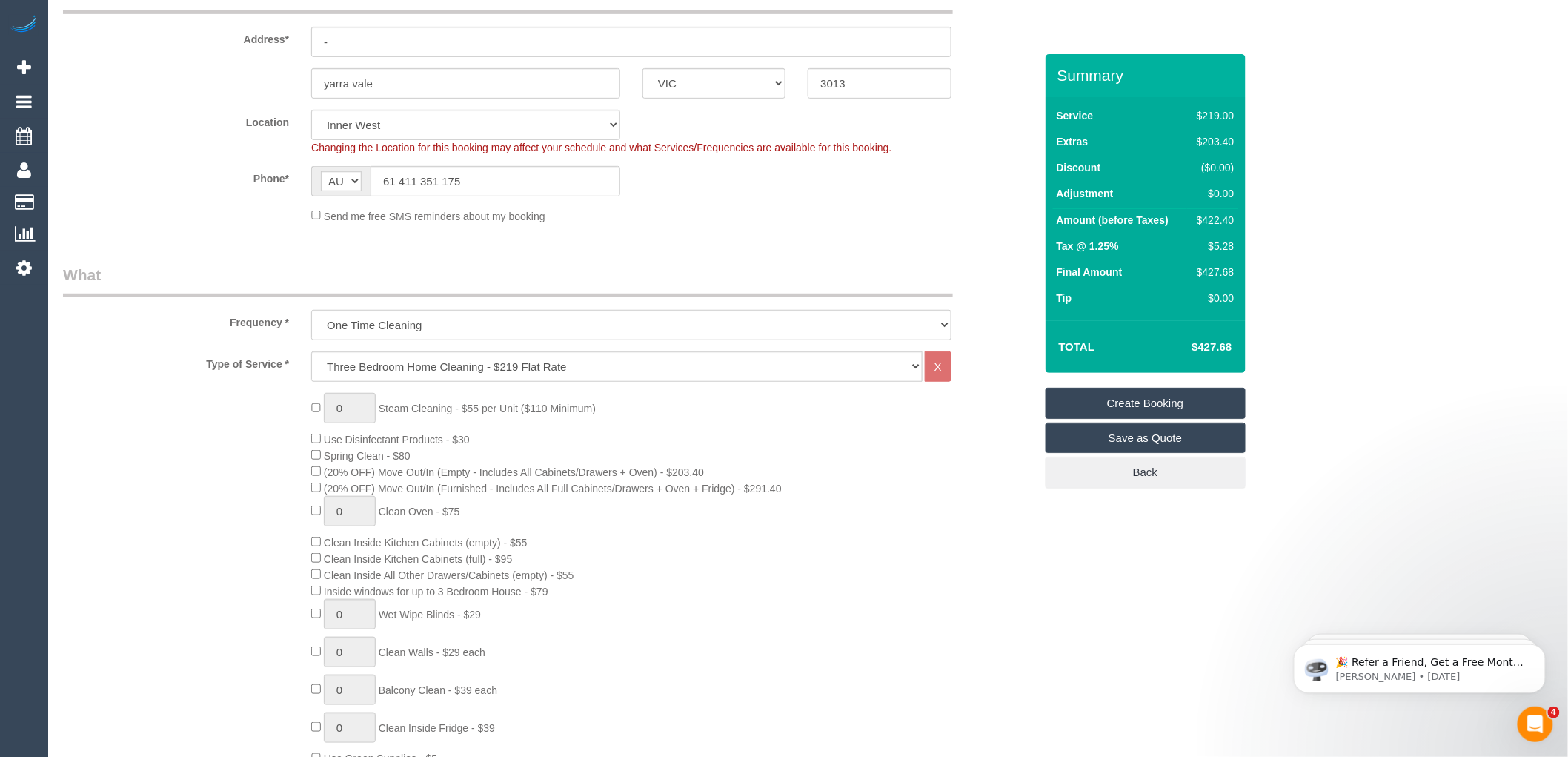
scroll to position [0, 0]
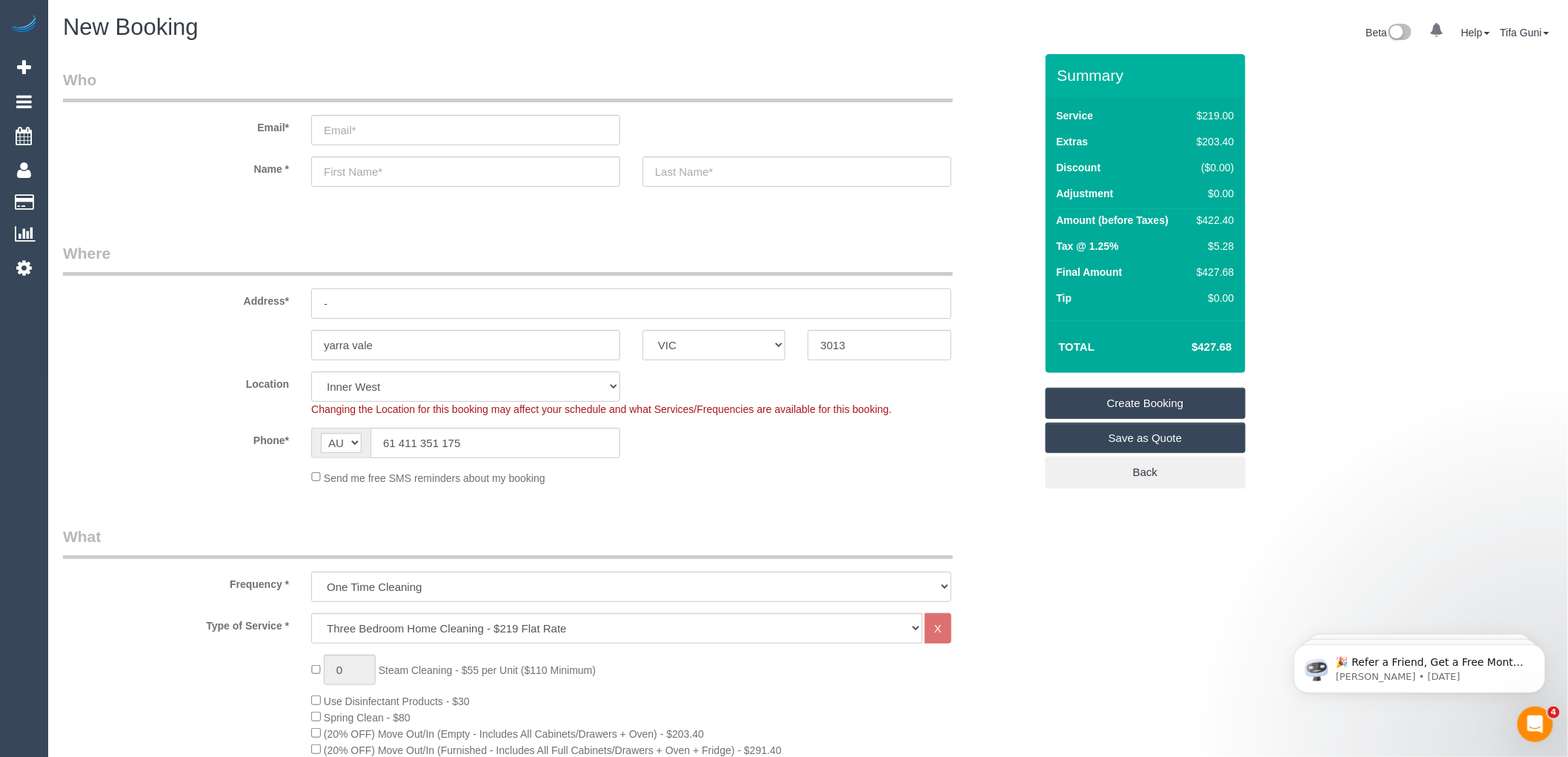
click at [378, 306] on input "-" at bounding box center [631, 304] width 640 height 31
drag, startPoint x: 395, startPoint y: 438, endPoint x: 379, endPoint y: 438, distance: 16.0
click at [379, 438] on input "61 411 351 175" at bounding box center [495, 443] width 250 height 31
type input "0411 351 175"
drag, startPoint x: 424, startPoint y: 361, endPoint x: 229, endPoint y: 368, distance: 195.1
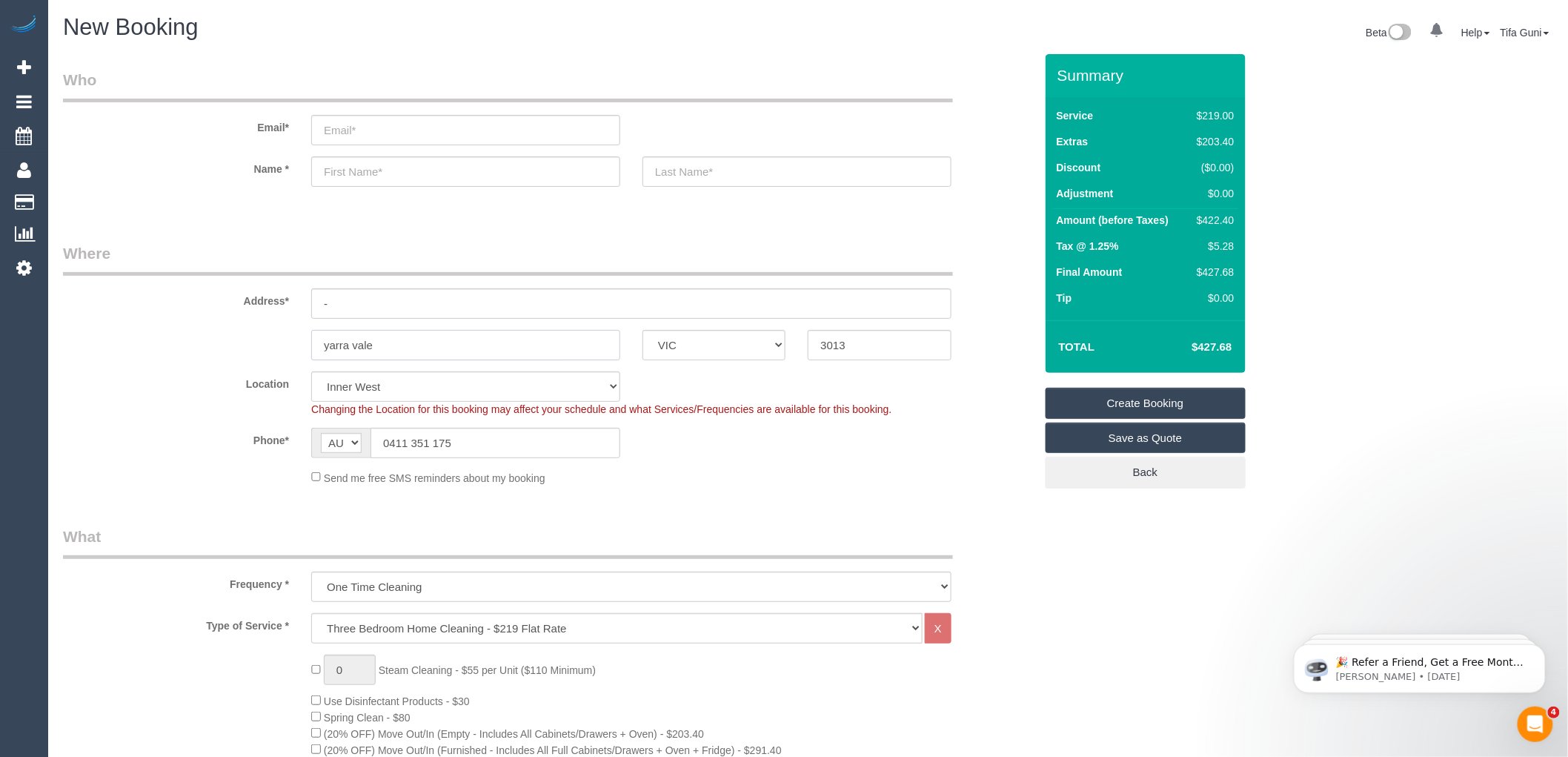
click at [172, 382] on fieldset "Where Address* - yarra vale ACT NSW NT QLD SA TAS VIC WA 3013 Location Office C…" at bounding box center [549, 370] width 972 height 254
type input "Yara vale"
click at [346, 305] on input "-" at bounding box center [631, 304] width 640 height 31
type input "11 Fehon street"
click at [401, 343] on input "Yara vale" at bounding box center [466, 346] width 309 height 31
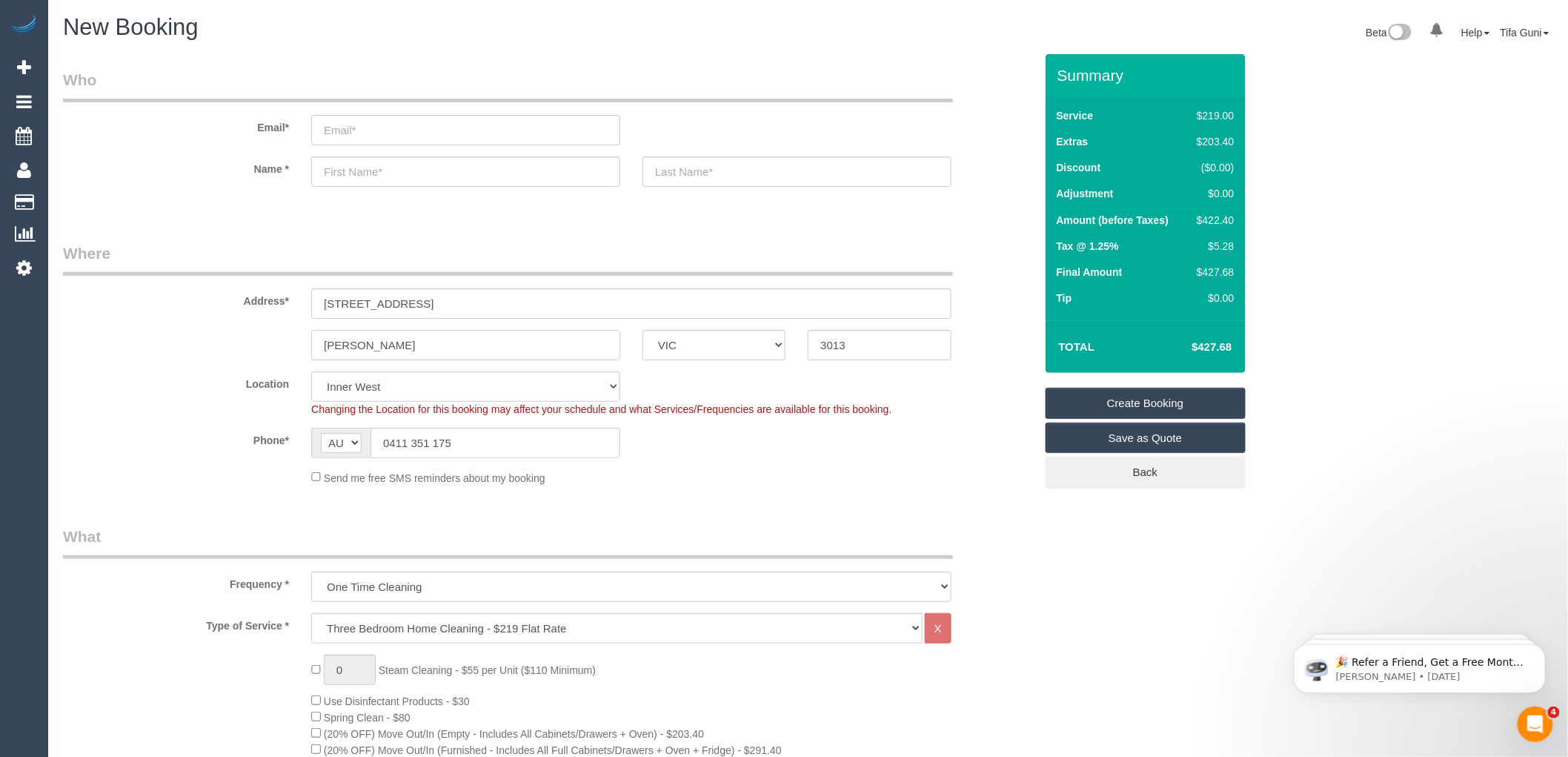
click at [403, 346] on input "Yara vale" at bounding box center [466, 346] width 309 height 31
click at [875, 346] on input "3013" at bounding box center [880, 346] width 143 height 31
click at [343, 169] on input "text" at bounding box center [466, 172] width 309 height 31
type input "Chrissy"
click at [688, 167] on input "text" at bounding box center [797, 172] width 309 height 31
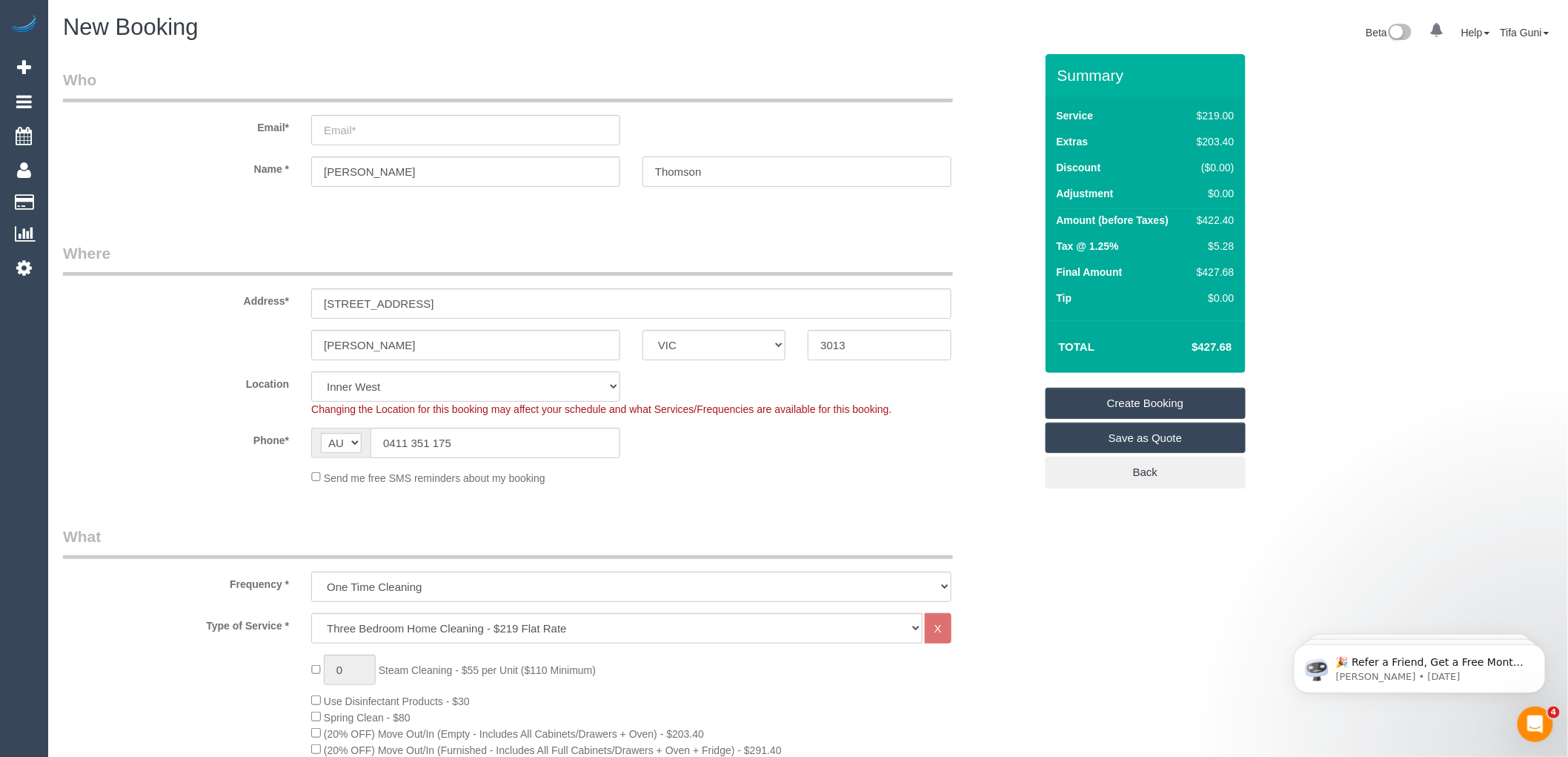
type input "Thomson"
click at [382, 125] on input "email" at bounding box center [466, 131] width 309 height 31
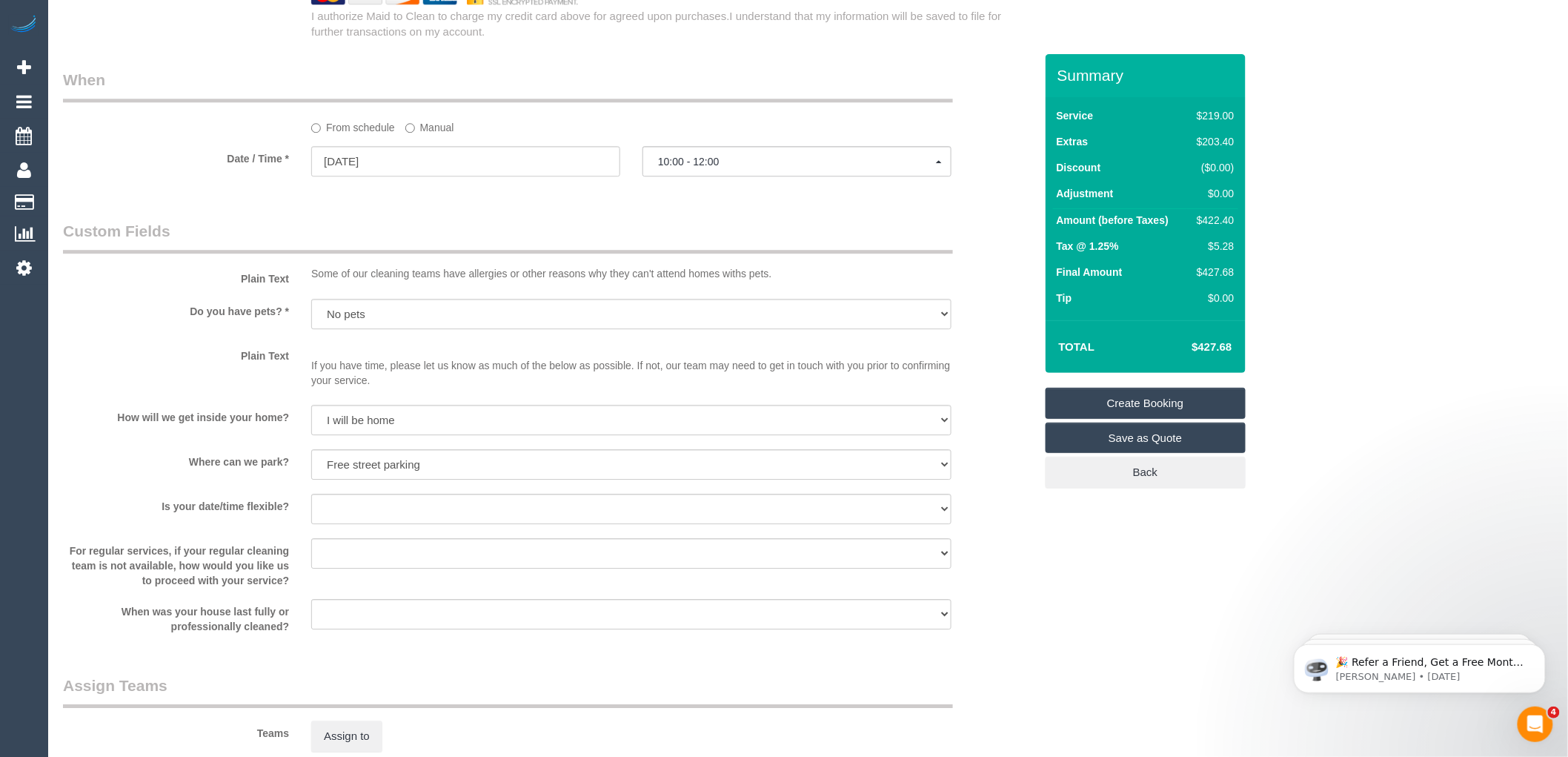
scroll to position [1482, 0]
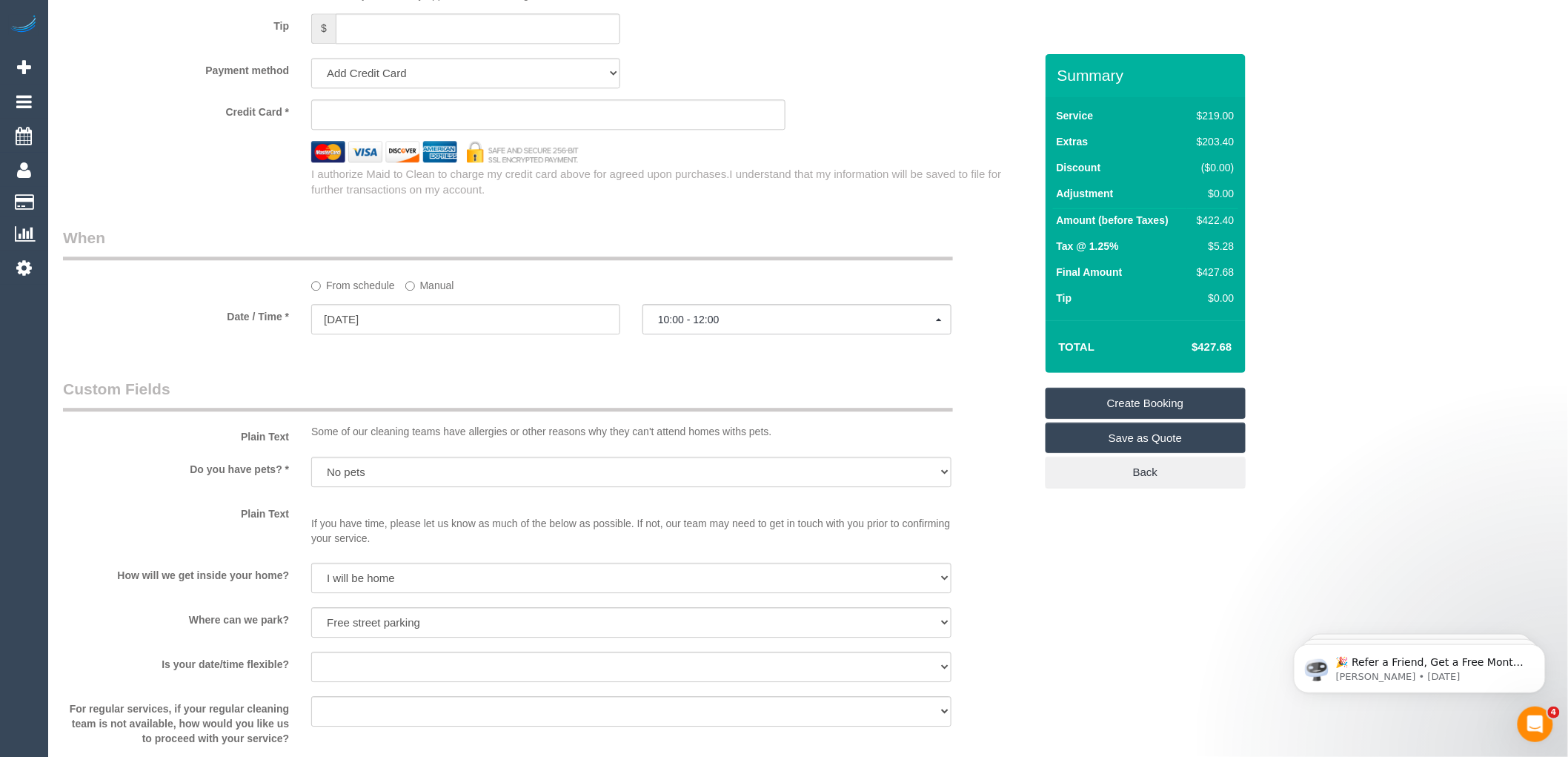
type input "Chrissy.cee.24@gmail.com"
select select "spot103"
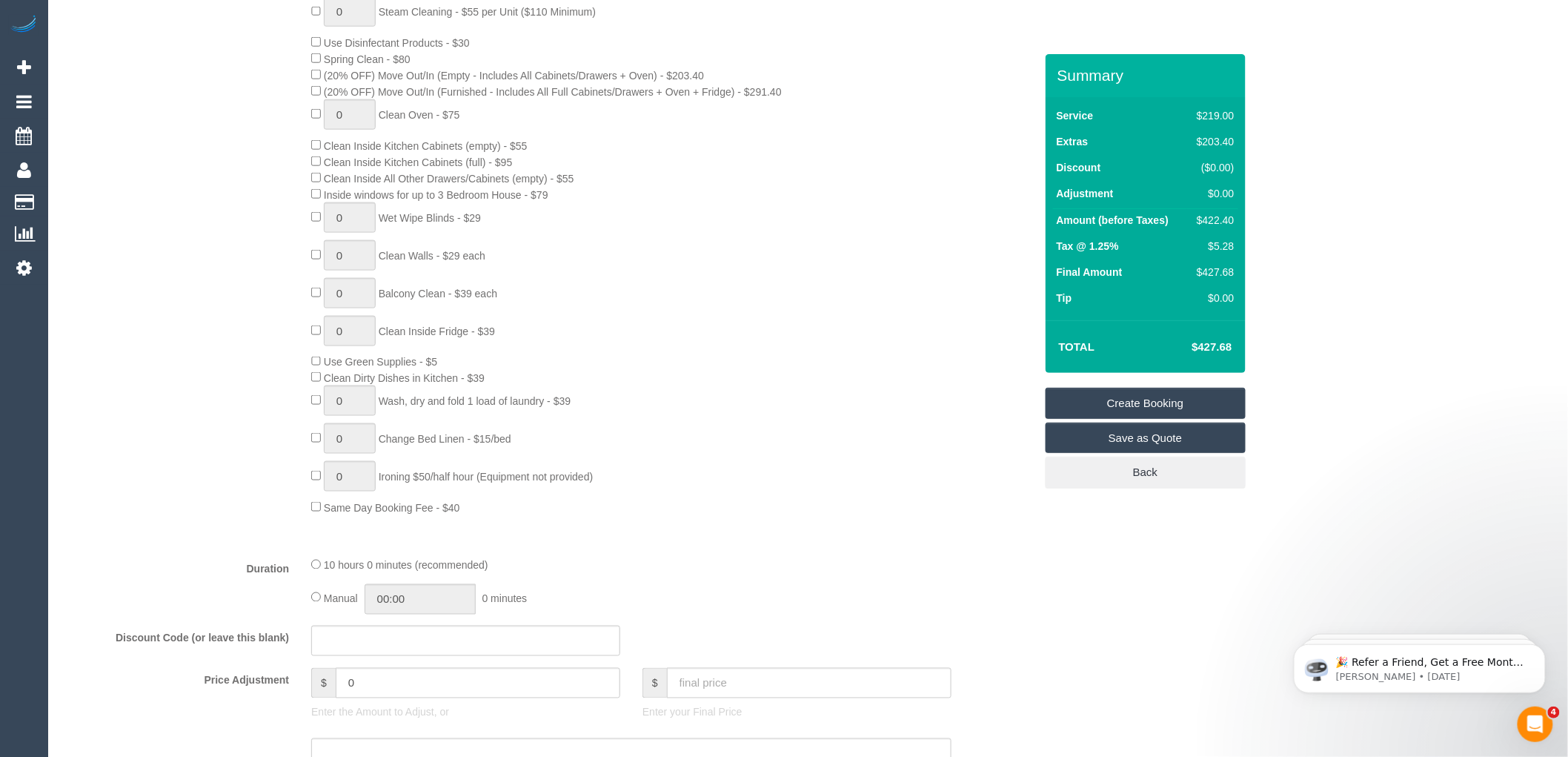
scroll to position [329, 0]
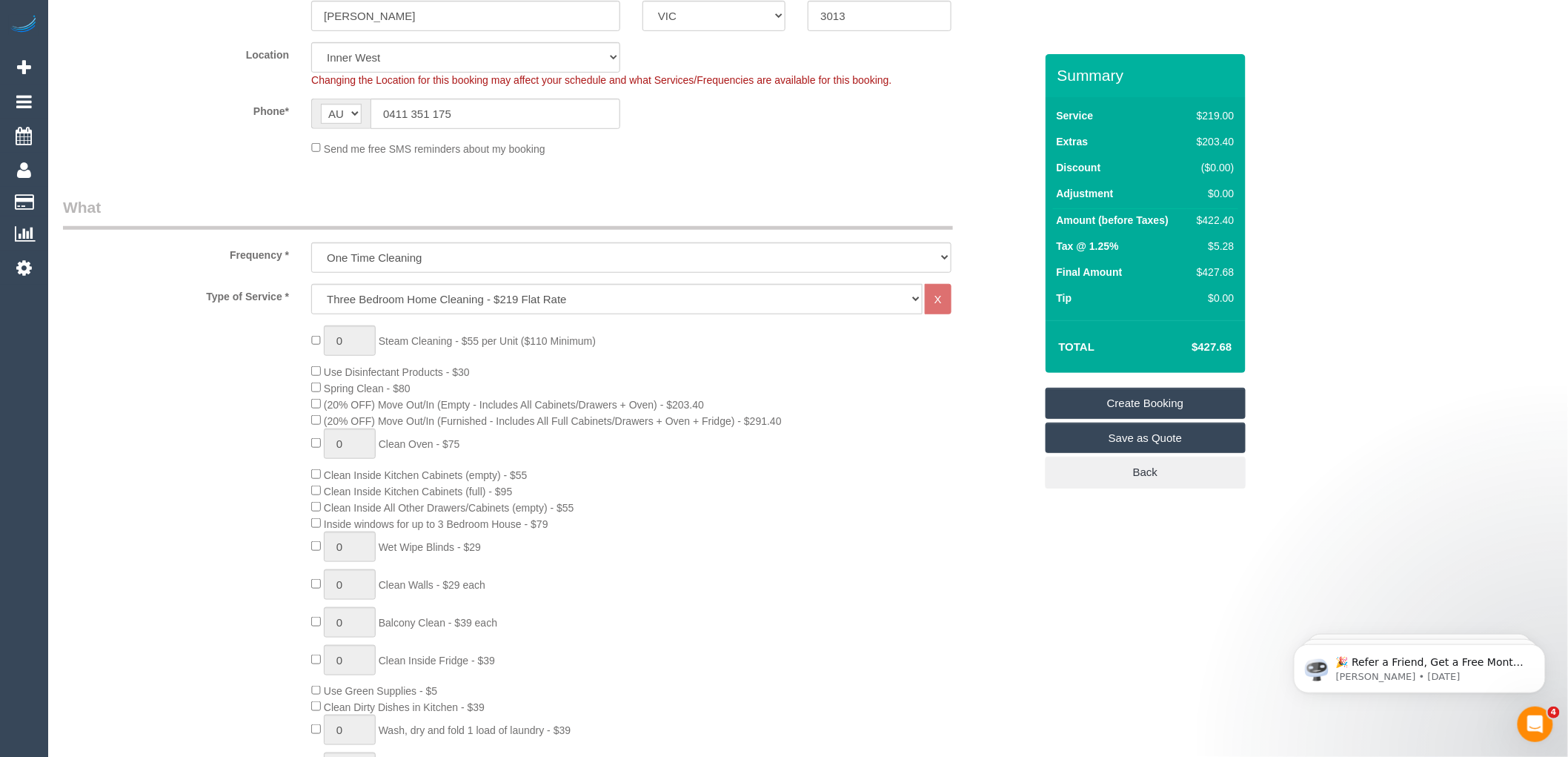
click at [866, 398] on div "0 Steam Cleaning - $55 per Unit ($110 Minimum) Use Disinfectant Products - $30 …" at bounding box center [672, 585] width 745 height 519
select select "spot128"
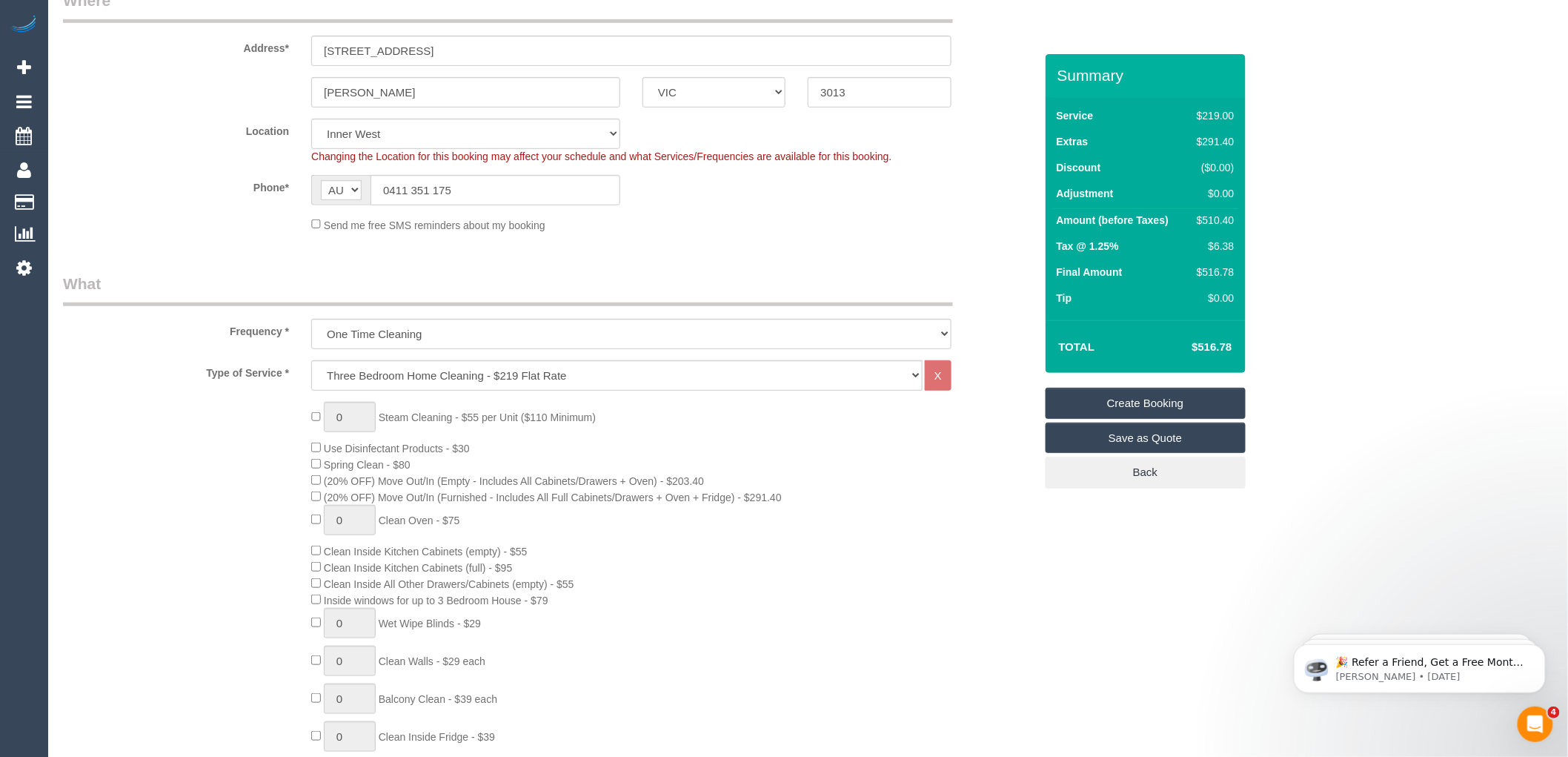
scroll to position [0, 0]
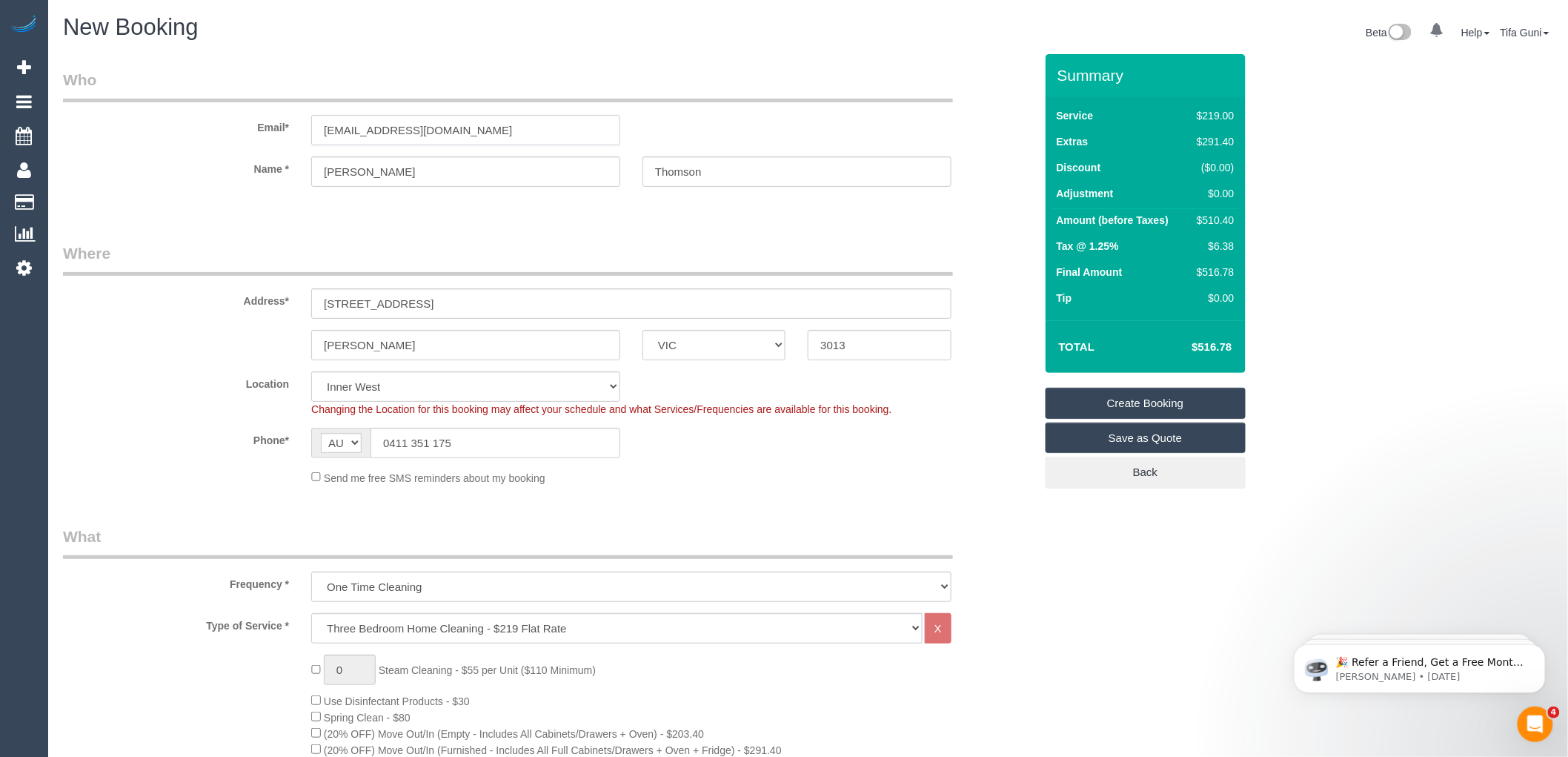
click at [367, 130] on input "Chrissy.cee.24@gmail.com" at bounding box center [466, 131] width 309 height 31
type input "Chrissy.tee.24@gmail.com"
select select "spot153"
drag, startPoint x: 445, startPoint y: 129, endPoint x: 264, endPoint y: 127, distance: 181.0
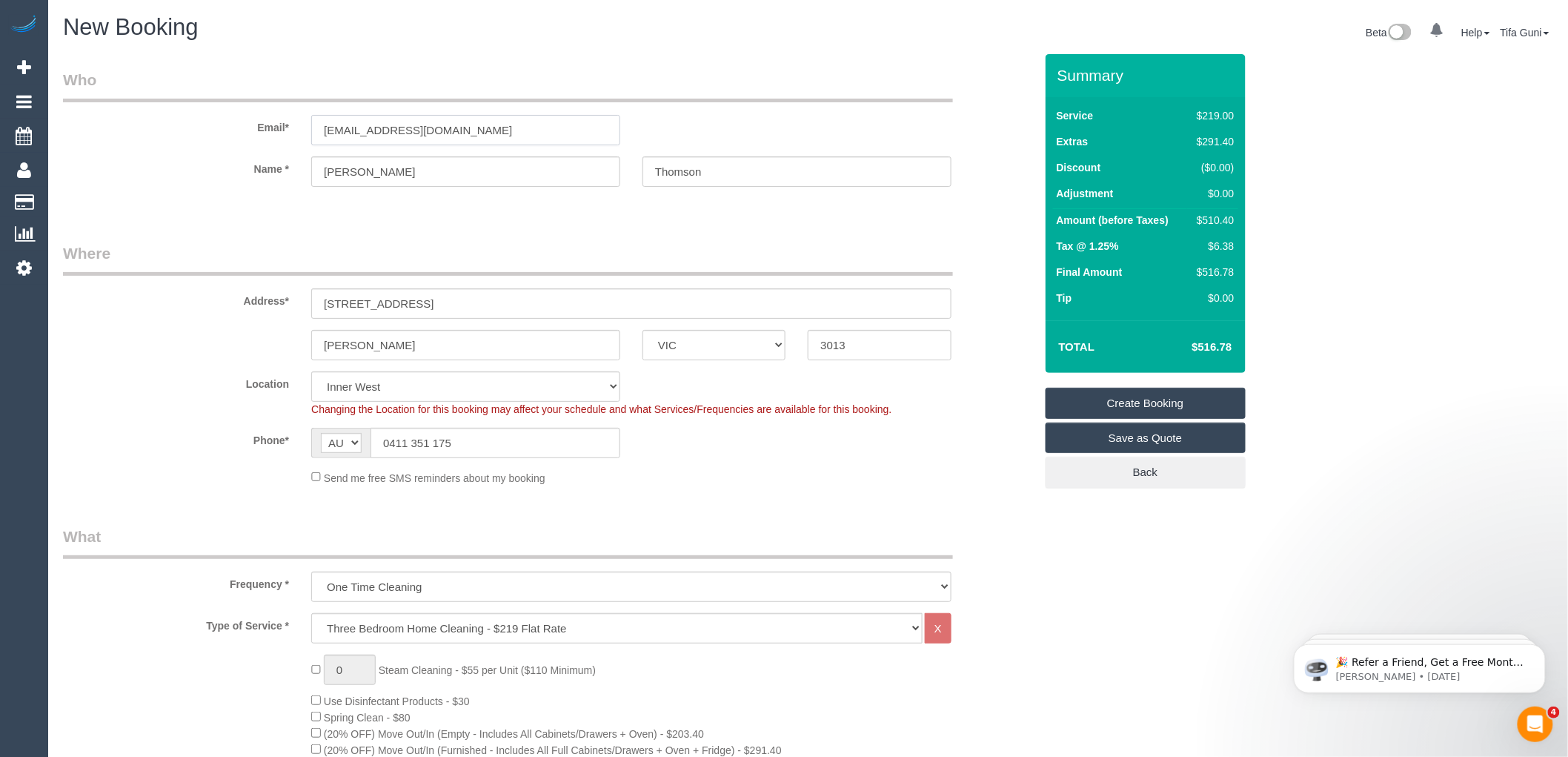
click at [264, 127] on div "Email* Chrissy.tee.24@gmail.com" at bounding box center [549, 107] width 994 height 76
drag, startPoint x: 458, startPoint y: 131, endPoint x: 197, endPoint y: 131, distance: 261.0
click at [197, 131] on div "Email* Chrissy.tee.24@gmail.com" at bounding box center [549, 107] width 994 height 76
click at [1141, 401] on link "Create Booking" at bounding box center [1146, 403] width 200 height 31
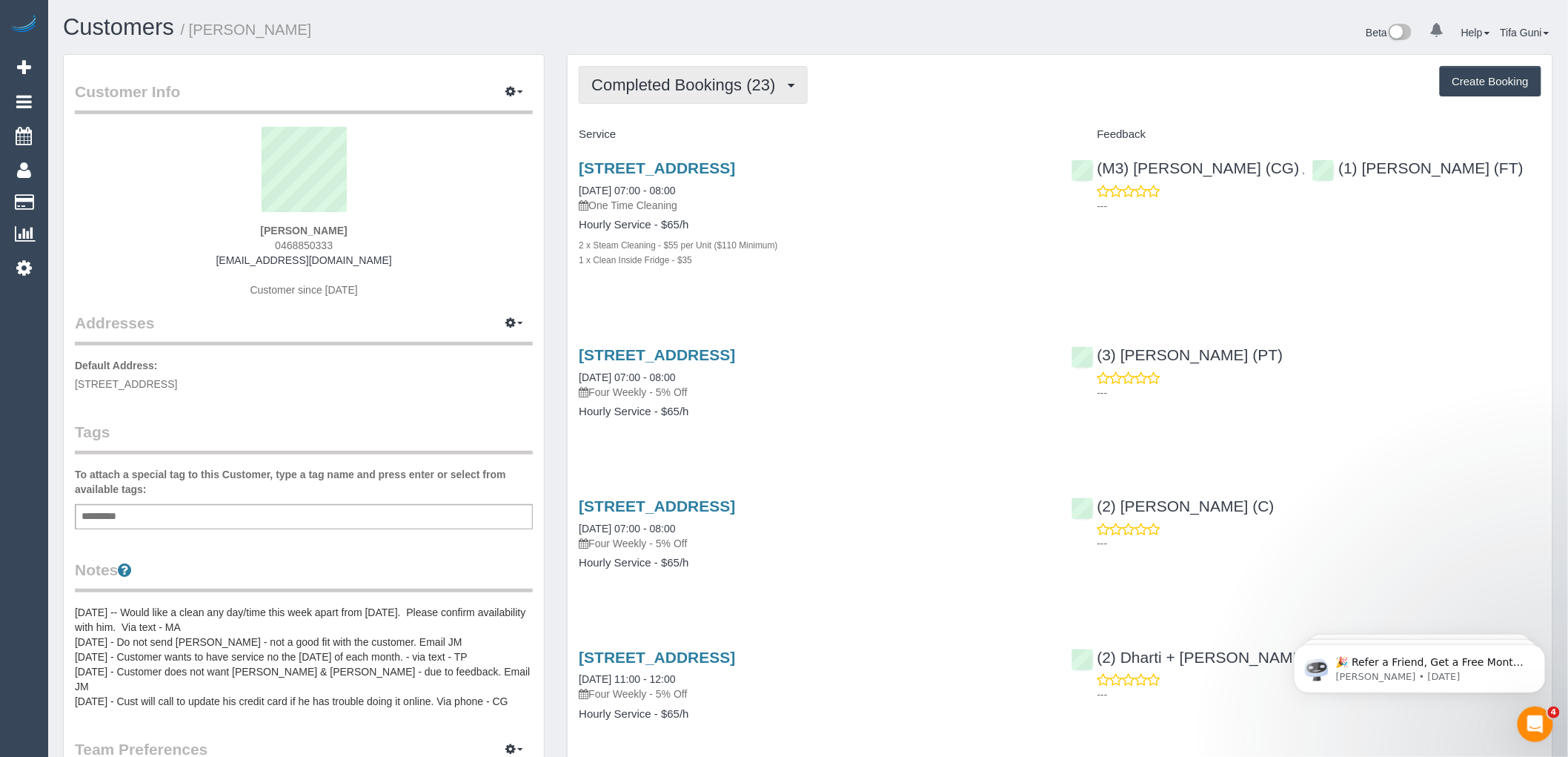
click at [764, 84] on span "Completed Bookings (23)" at bounding box center [687, 85] width 191 height 19
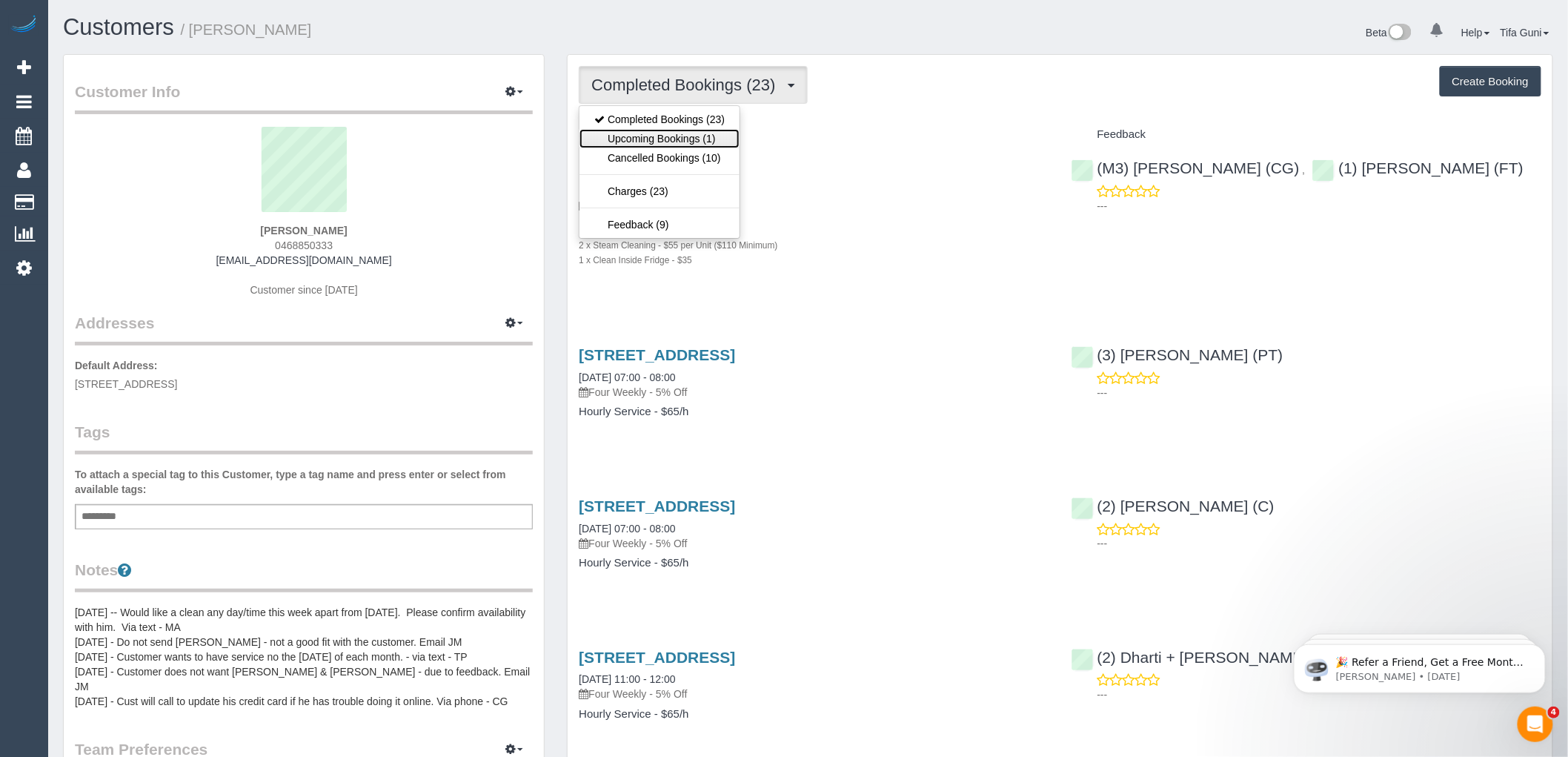
click at [696, 141] on link "Upcoming Bookings (1)" at bounding box center [659, 138] width 160 height 20
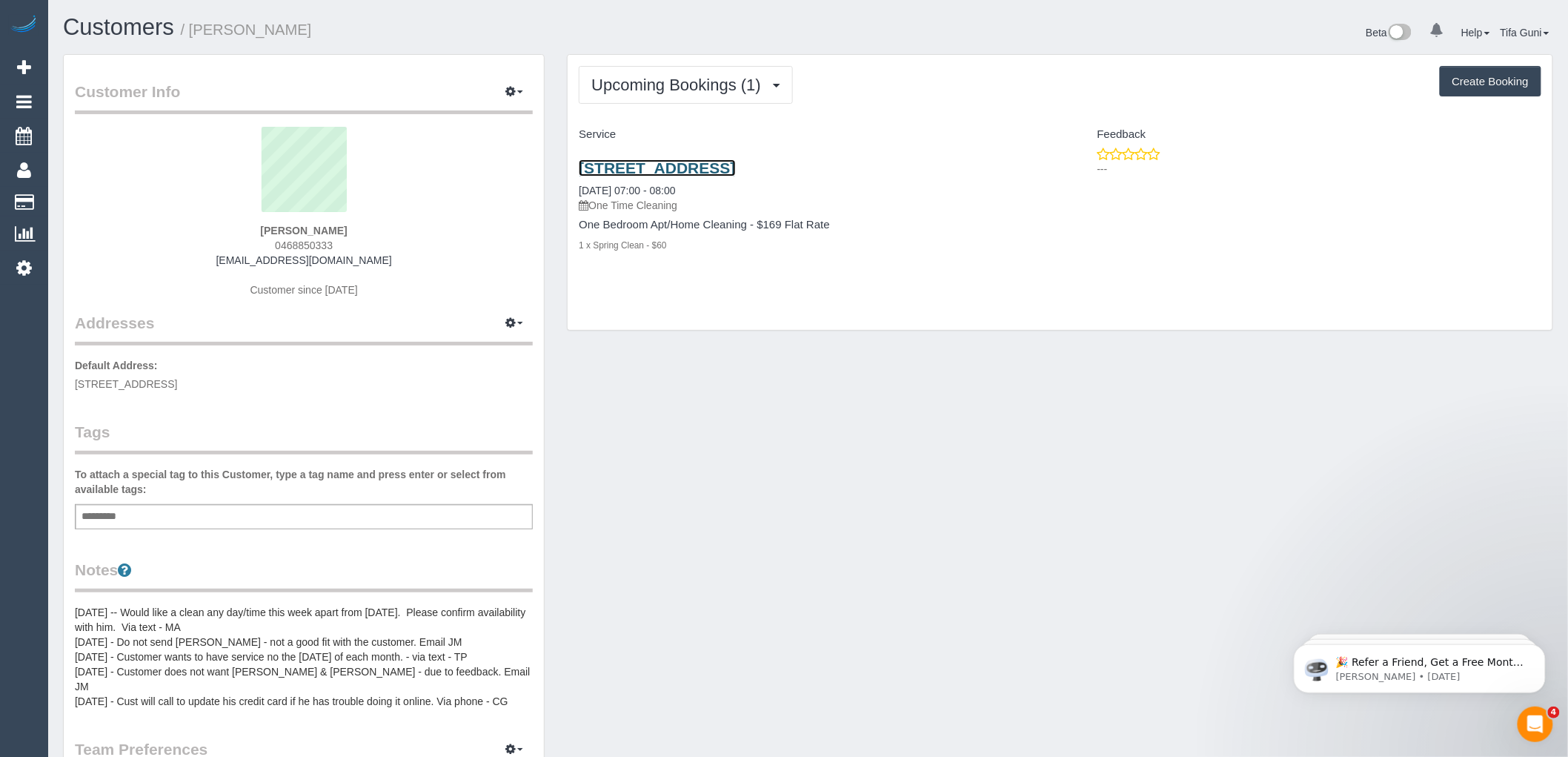
click at [729, 167] on link "570 Lygon Street, N2306, Carlton, VIC 3053" at bounding box center [656, 168] width 156 height 17
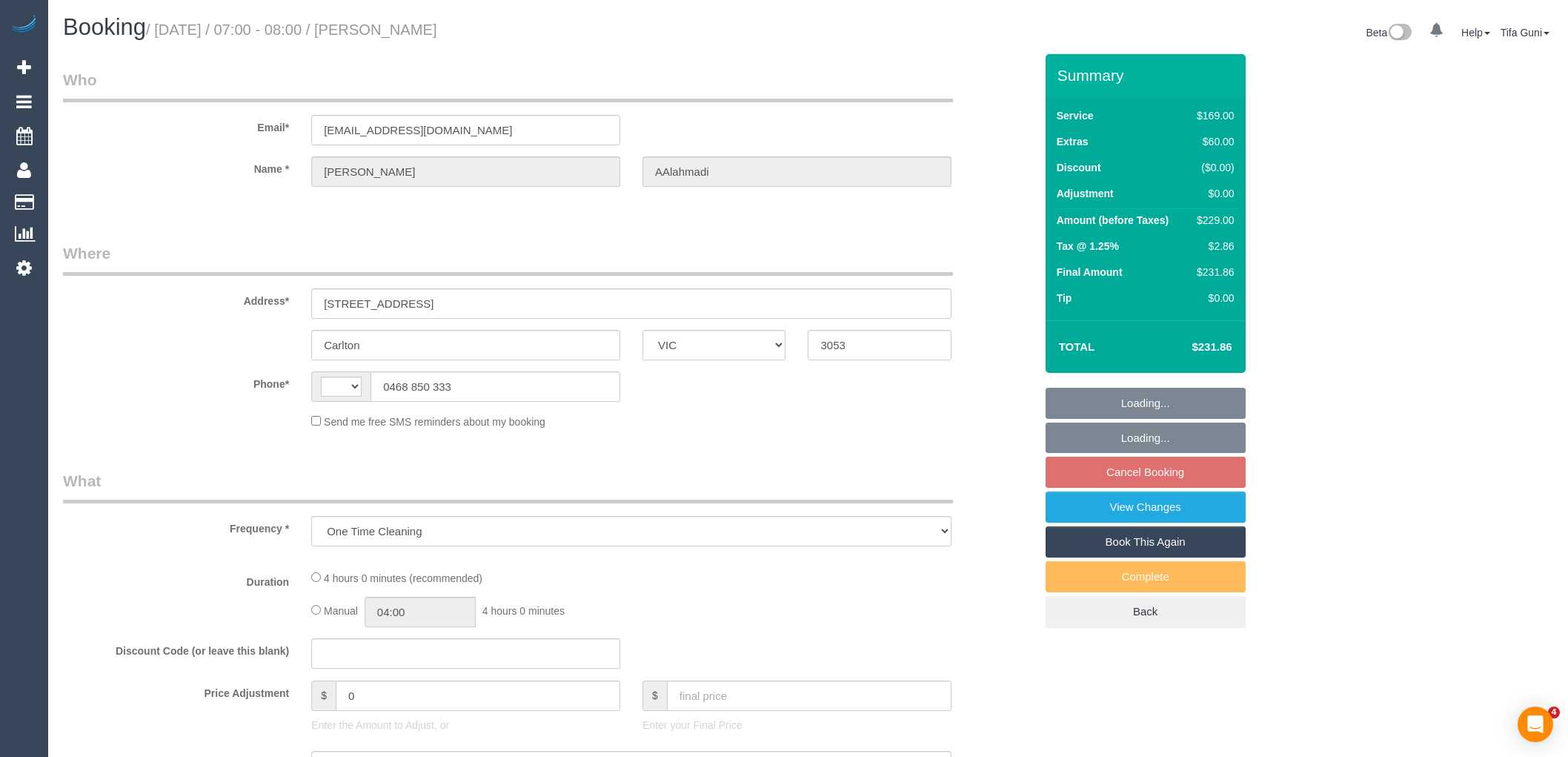
select select "VIC"
select select "string:AU"
select select "string:stripe-pm_1Kgcmv2GScqysDRVf2C7digp"
select select "number:28"
select select "number:14"
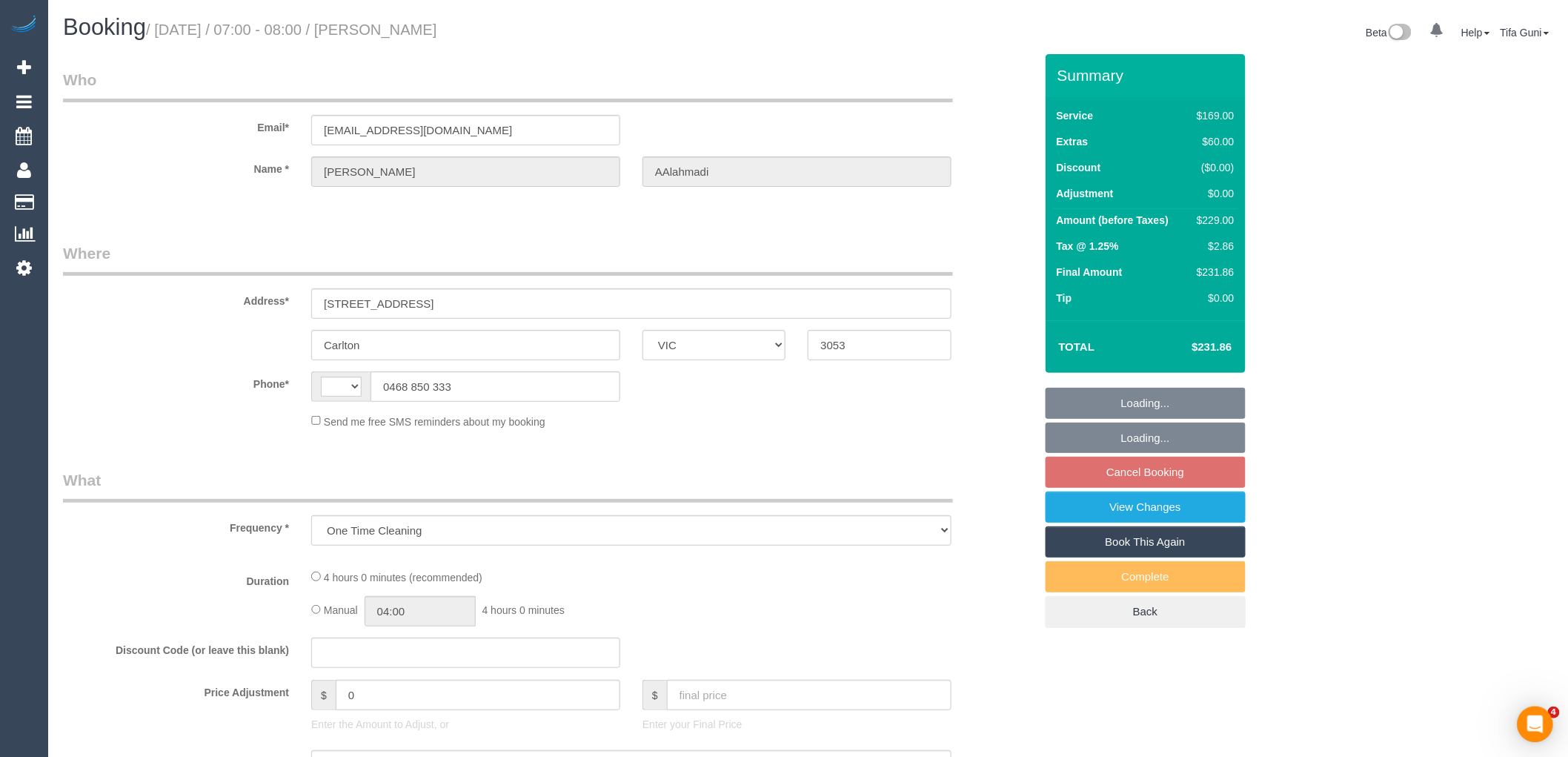
select select "number:19"
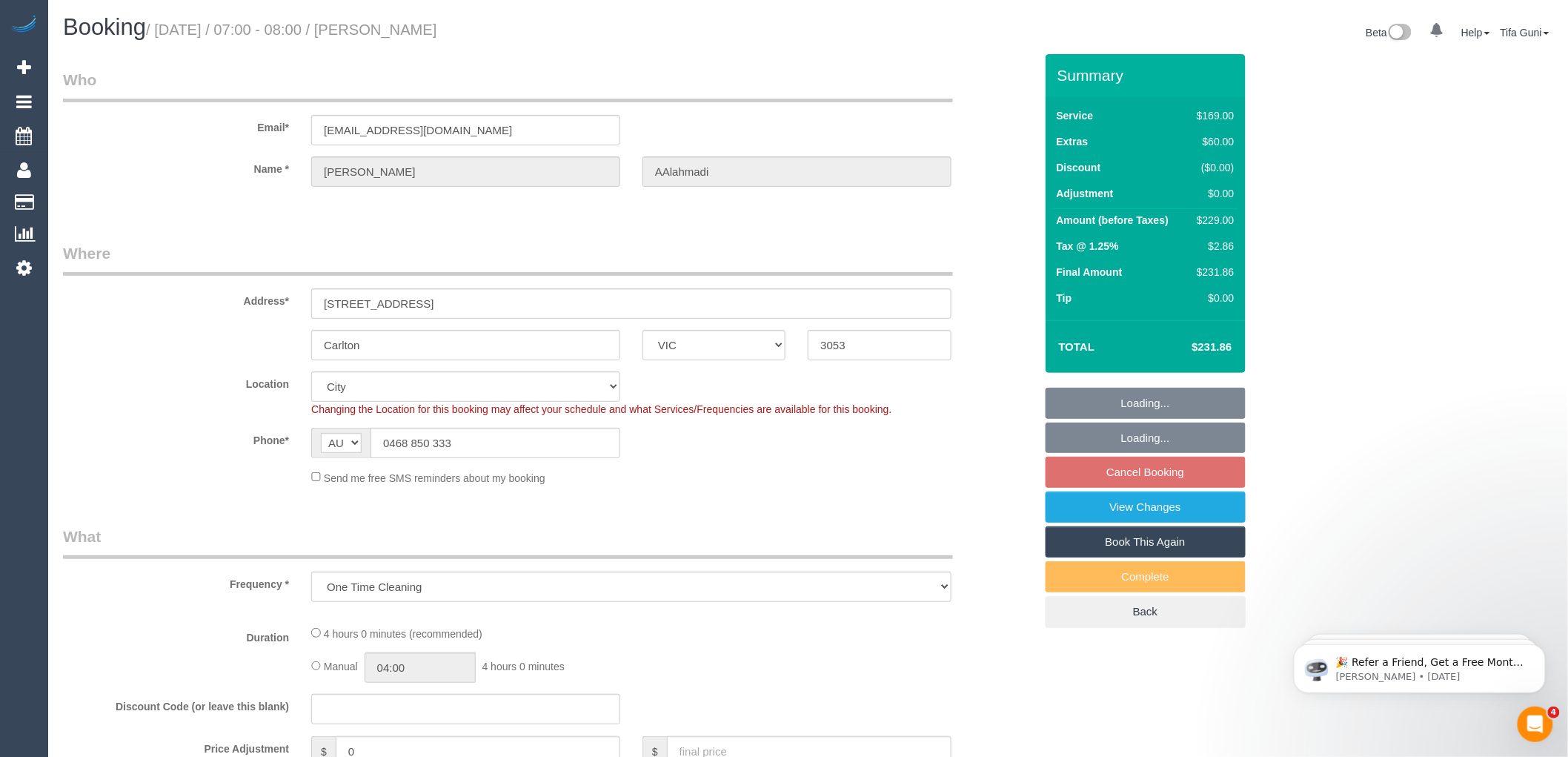
select select "object:696"
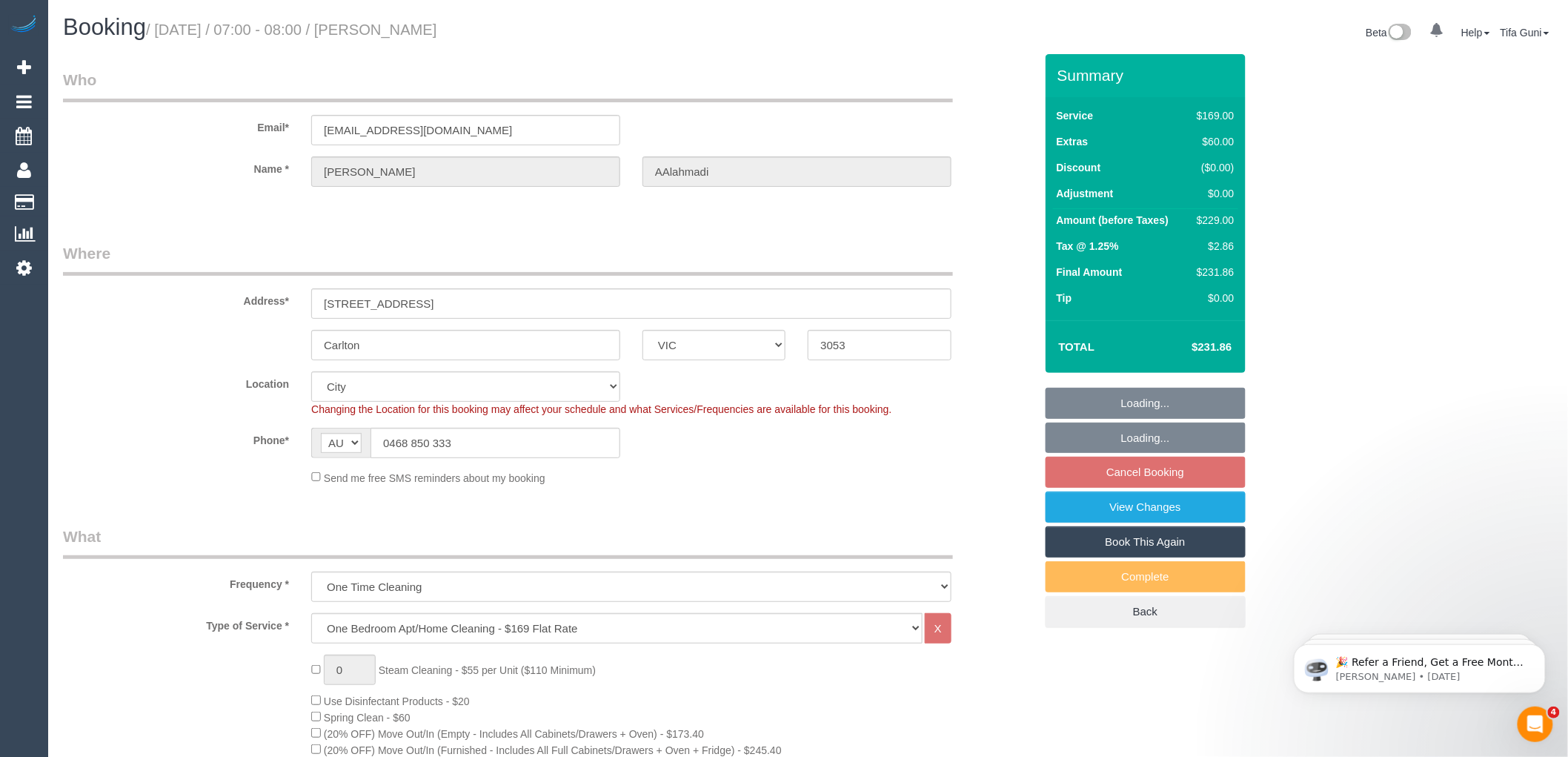
select select "spot1"
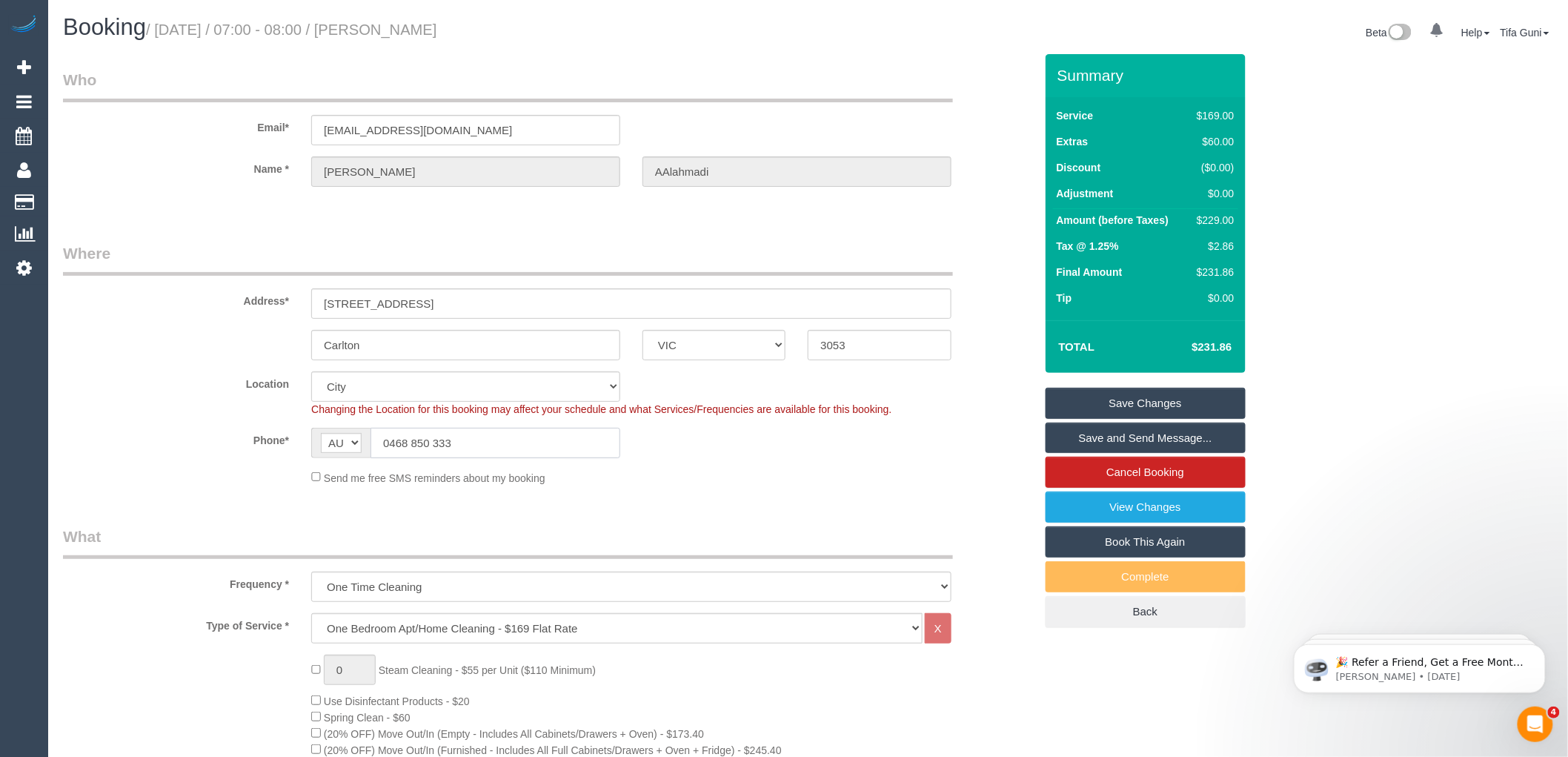
drag, startPoint x: 464, startPoint y: 438, endPoint x: 357, endPoint y: 442, distance: 107.1
click at [357, 442] on div "AF AL DZ AD AO AI AQ AG AR AM AW AU AT AZ BS BH BD BB BY BE BZ BJ BM BT BO BA B…" at bounding box center [466, 443] width 309 height 31
click at [514, 304] on input "[STREET_ADDRESS]" at bounding box center [631, 304] width 640 height 31
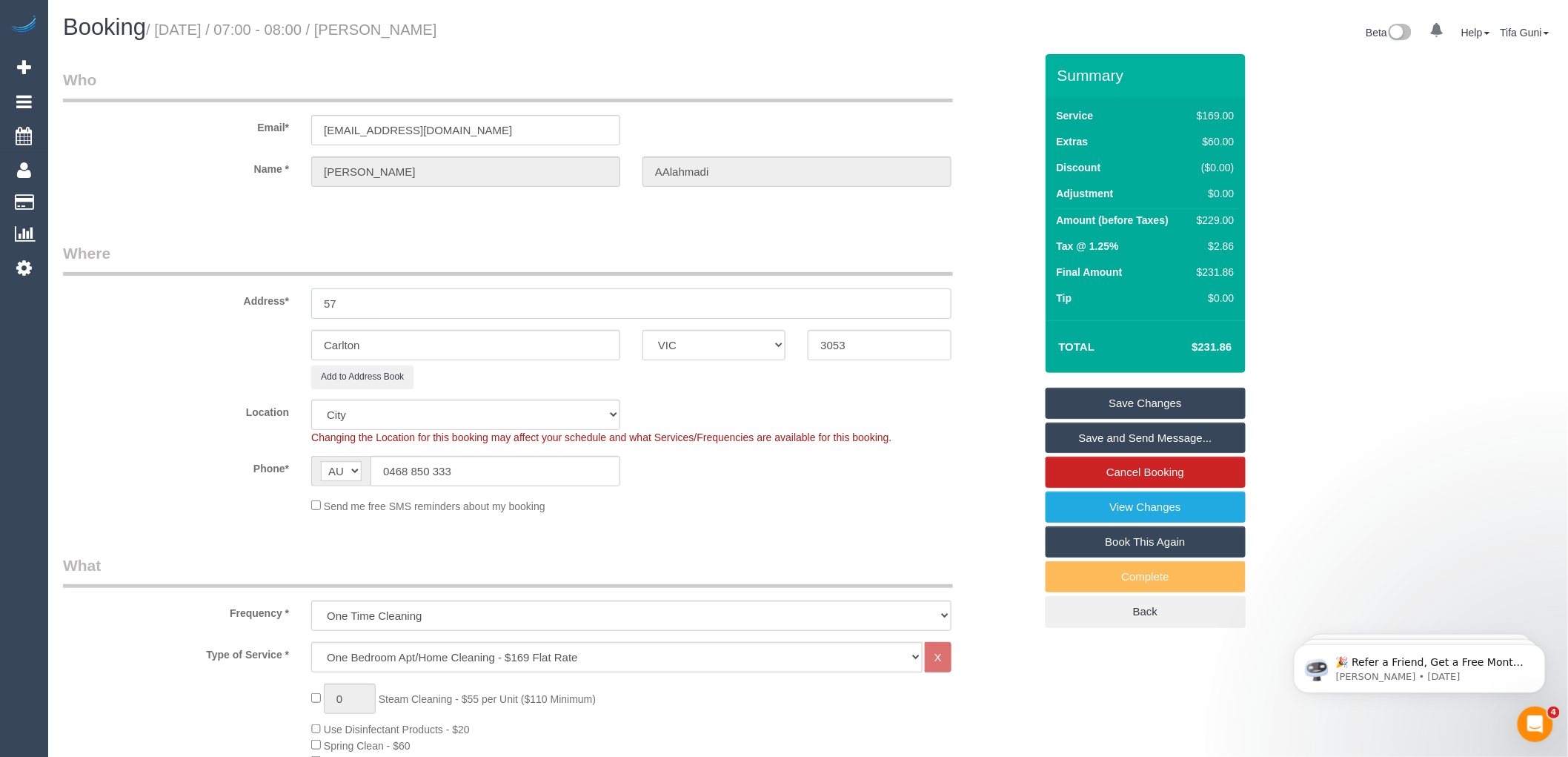
type input "5"
drag, startPoint x: 408, startPoint y: 301, endPoint x: 179, endPoint y: 313, distance: 229.3
click at [179, 313] on div "Address* [STREET_ADDRESS]" at bounding box center [549, 280] width 994 height 76
paste input ", [STREET_ADDRESS],"
type input "[STREET_ADDRESS],"
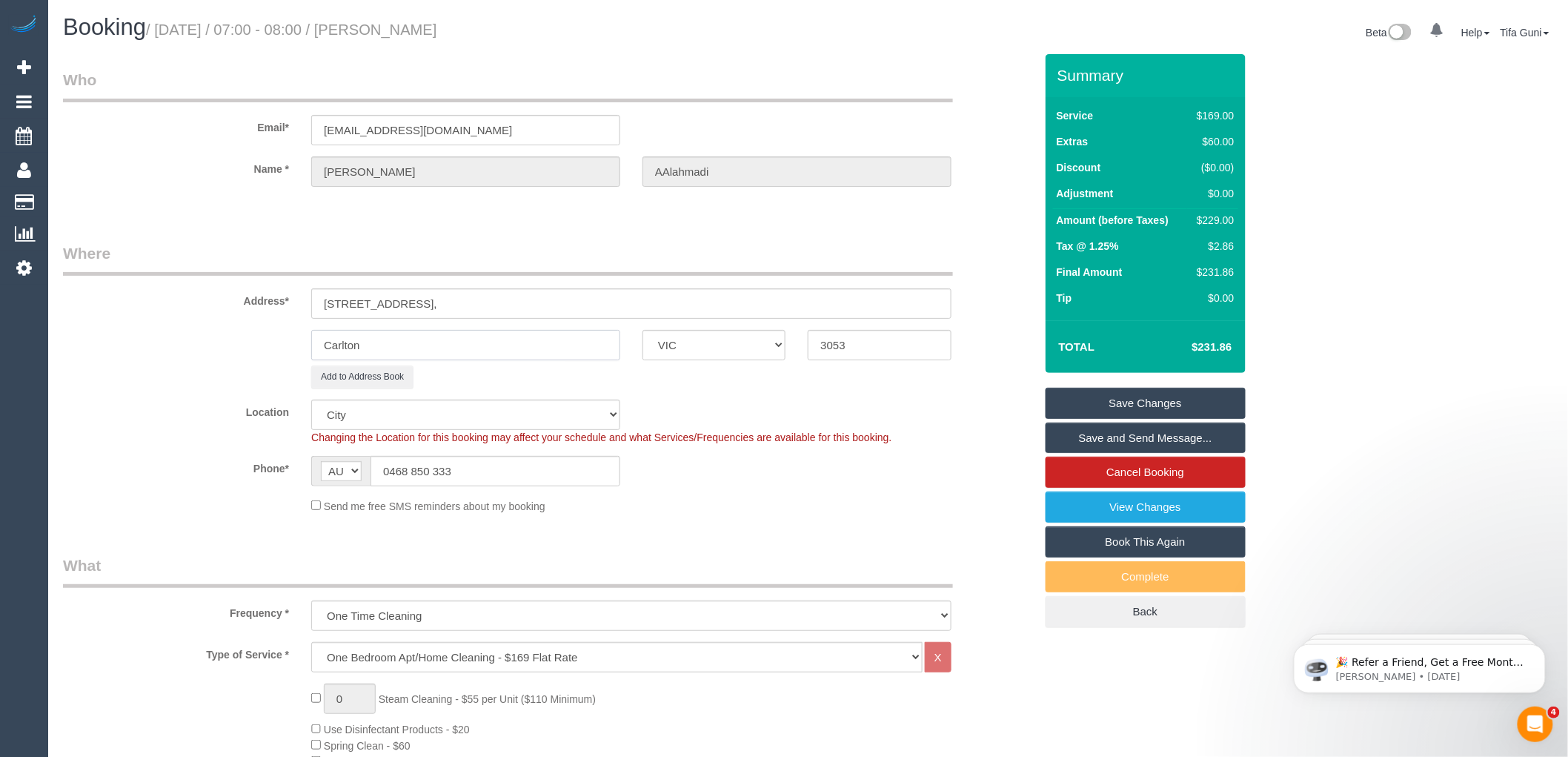
drag, startPoint x: 323, startPoint y: 352, endPoint x: 155, endPoint y: 348, distance: 168.0
click at [155, 348] on div "Carlton ACT [GEOGRAPHIC_DATA] NT [GEOGRAPHIC_DATA] SA TAS [GEOGRAPHIC_DATA] [GE…" at bounding box center [549, 346] width 994 height 31
paste input "Docklands"
type input "Docklands"
drag, startPoint x: 770, startPoint y: 350, endPoint x: 759, endPoint y: 350, distance: 11.0
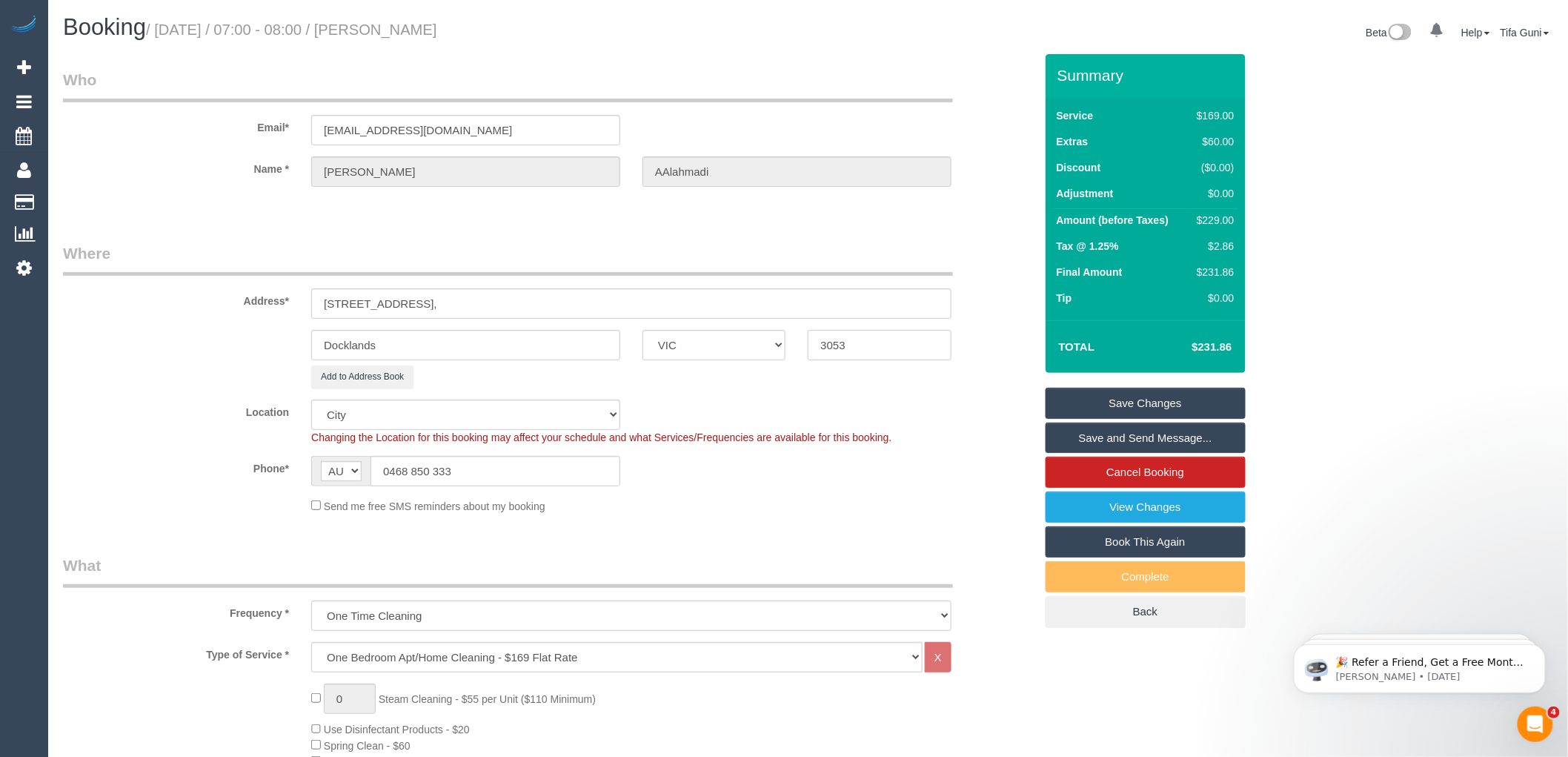
click at [759, 350] on div "Docklands ACT [GEOGRAPHIC_DATA] NT [GEOGRAPHIC_DATA] SA TAS [GEOGRAPHIC_DATA] […" at bounding box center [549, 346] width 994 height 31
paste input "08"
type input "3008"
click at [1141, 399] on link "Save Changes" at bounding box center [1146, 403] width 200 height 31
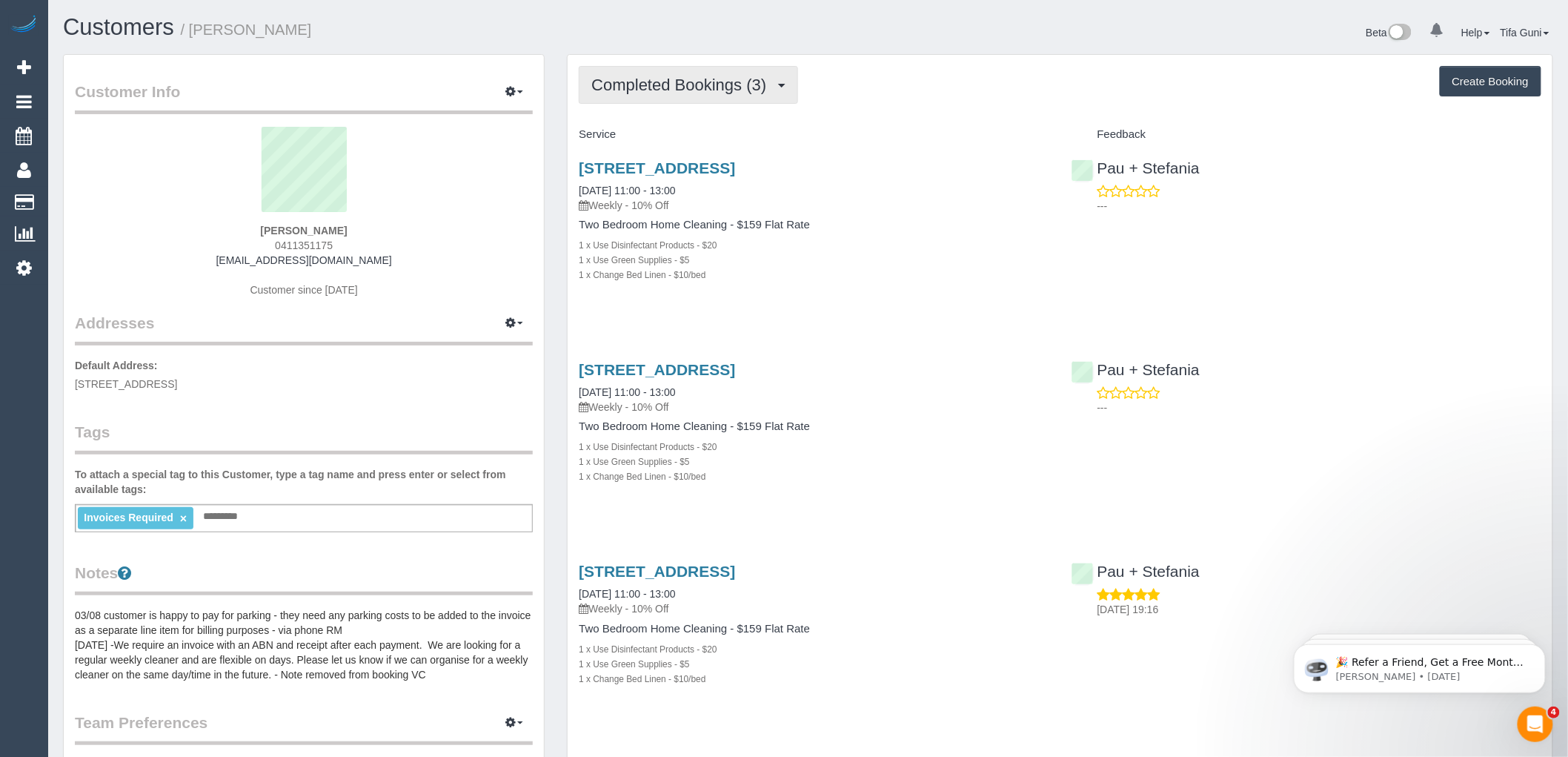
click at [739, 89] on span "Completed Bookings (3)" at bounding box center [682, 85] width 183 height 19
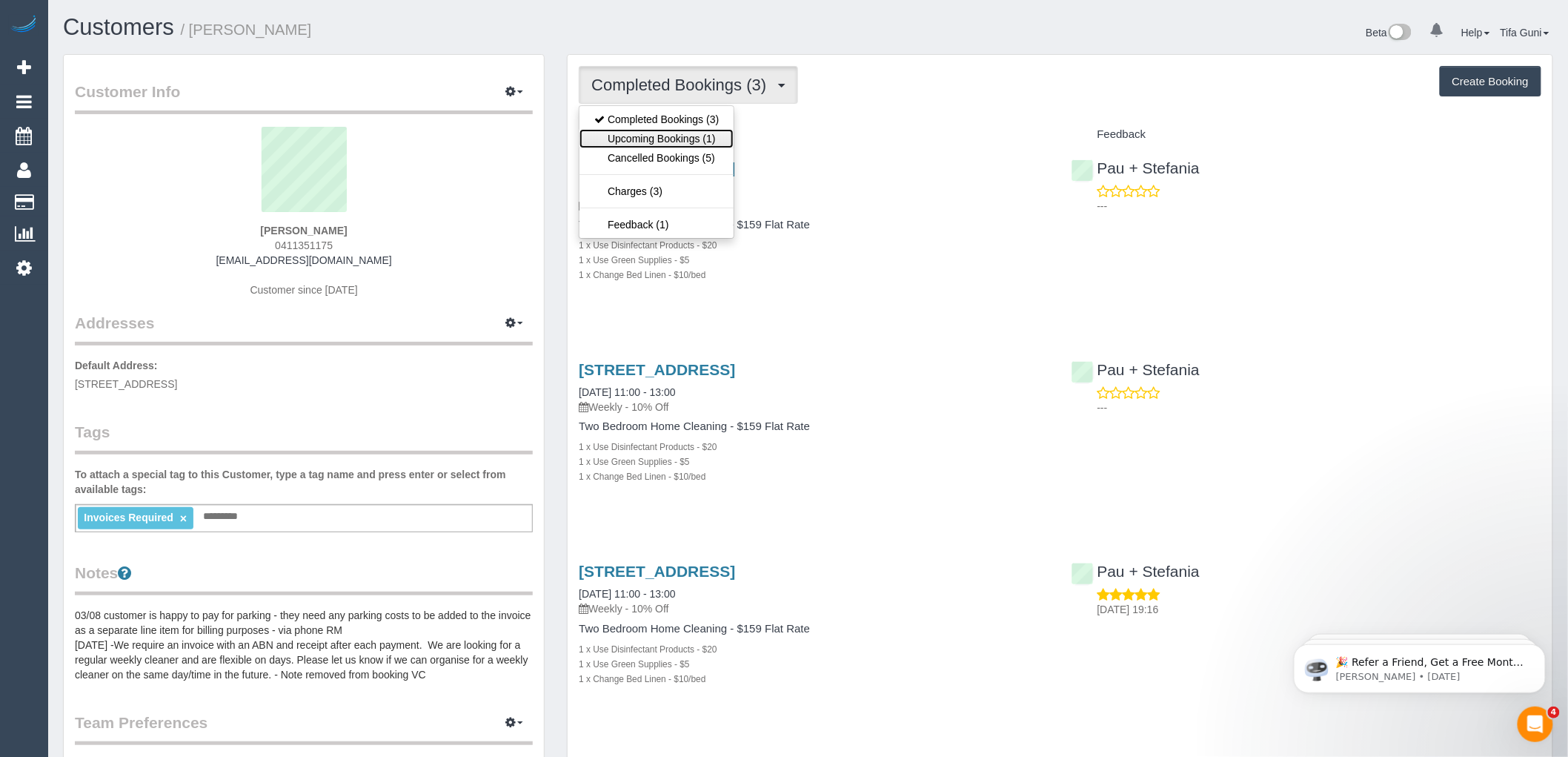
click at [672, 137] on link "Upcoming Bookings (1)" at bounding box center [656, 138] width 154 height 20
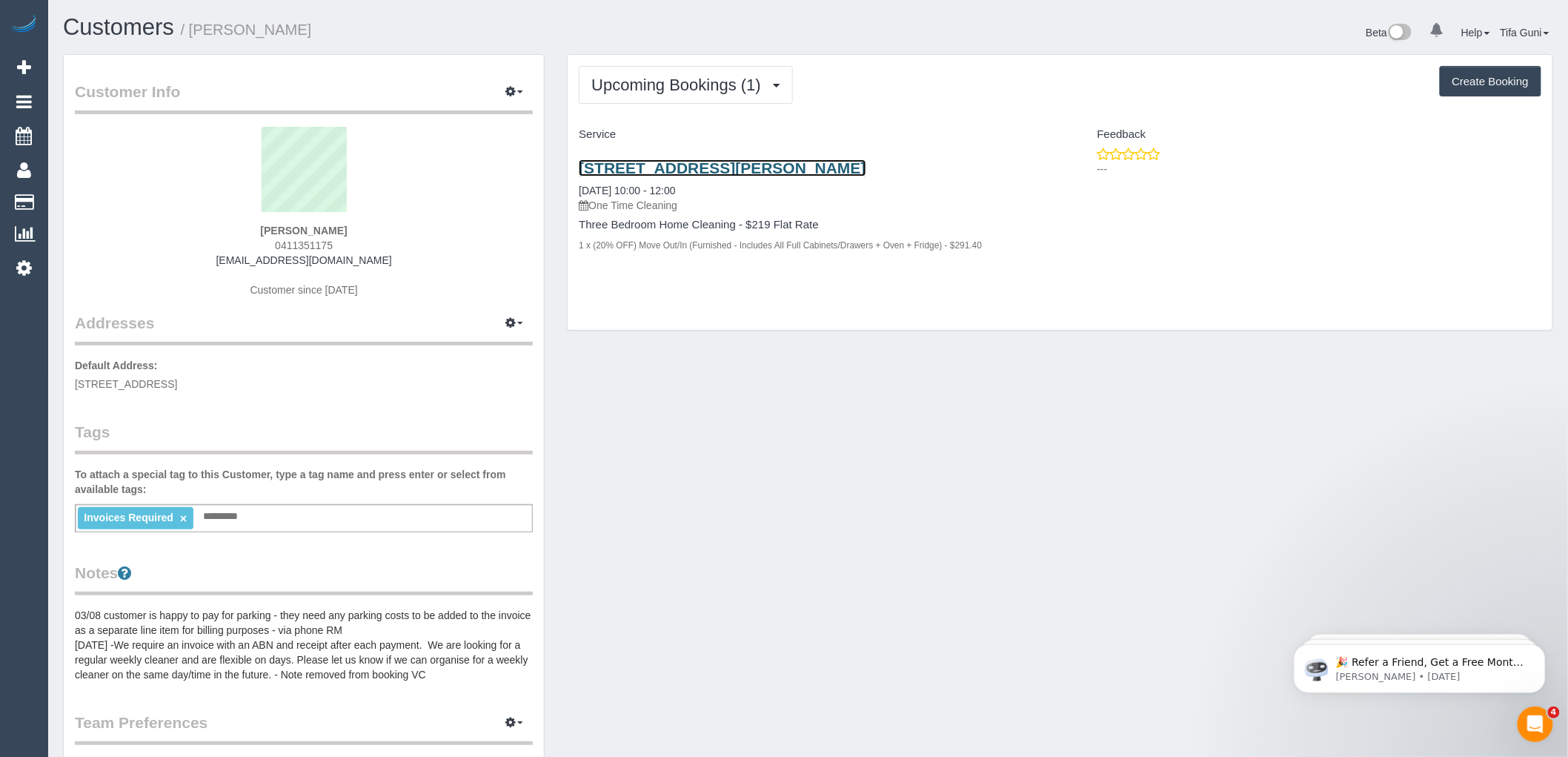
click at [729, 166] on link "11 Fehon Street, Yara Vale, VIC 3013" at bounding box center [722, 168] width 287 height 17
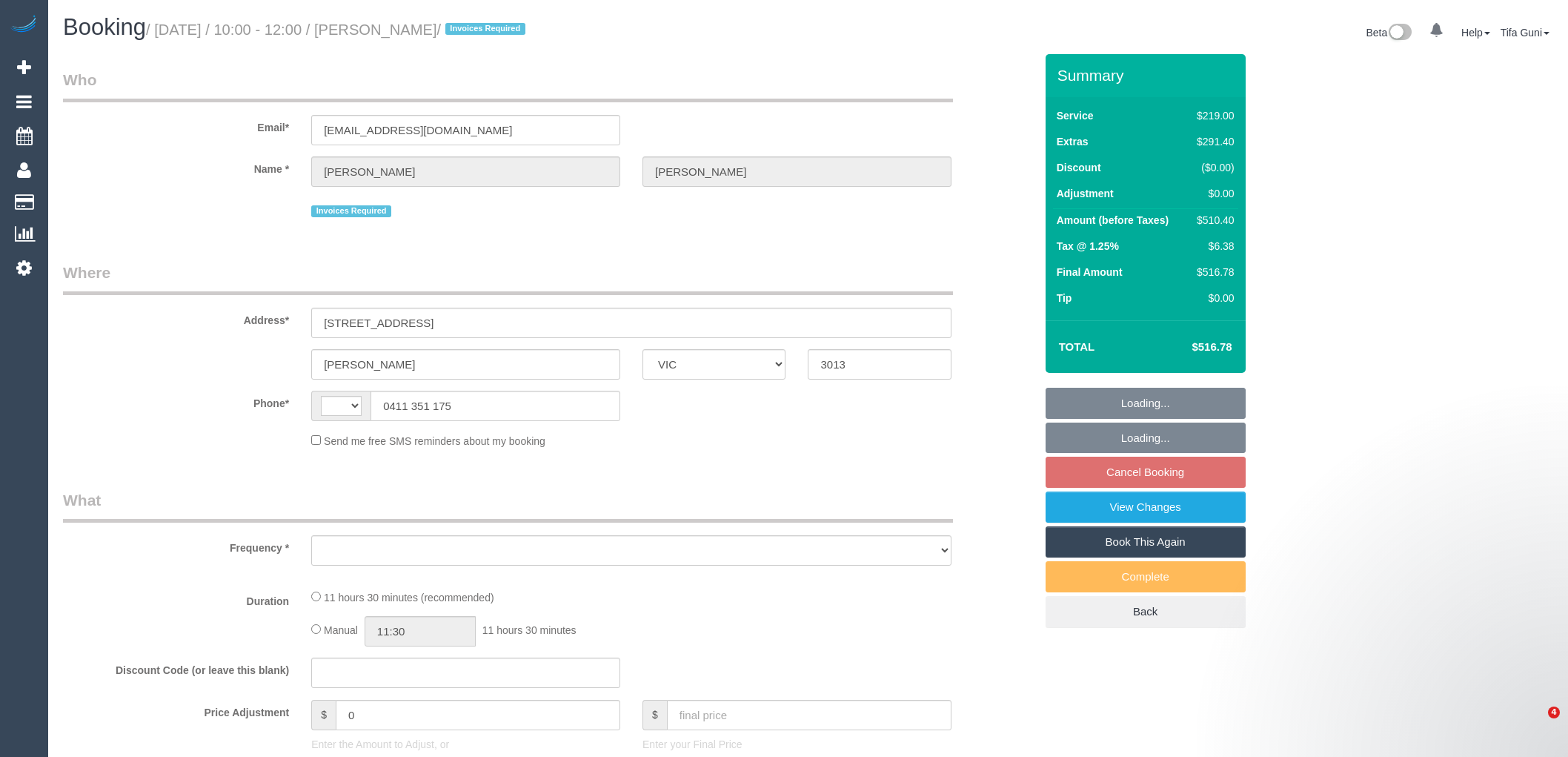
select select "VIC"
select select "string:AU"
select select "object:284"
select select "string:stripe-pm_1S9zCT2GScqysDRVnz8GVL0d"
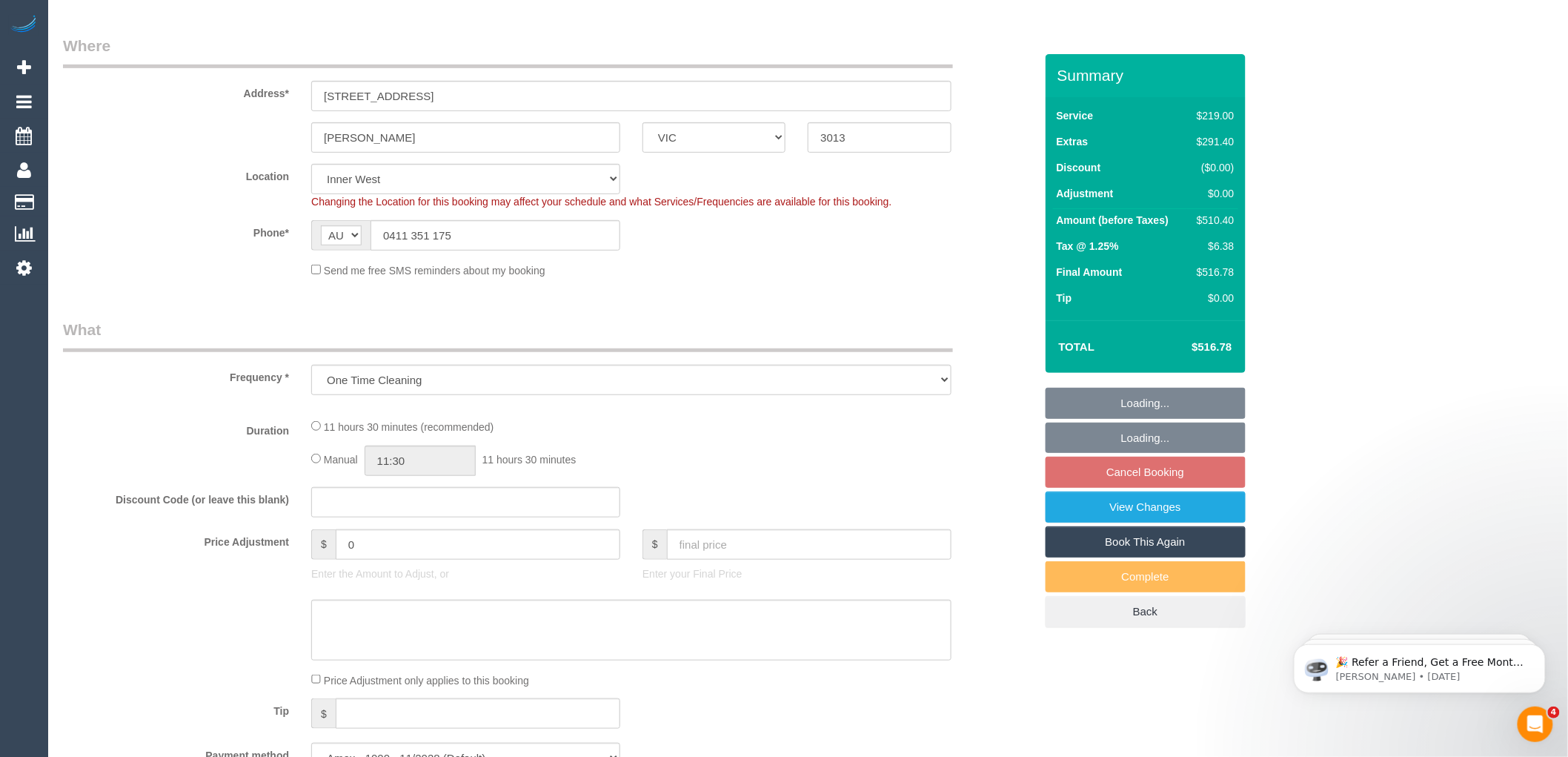
select select "number:28"
select select "number:14"
select select "number:19"
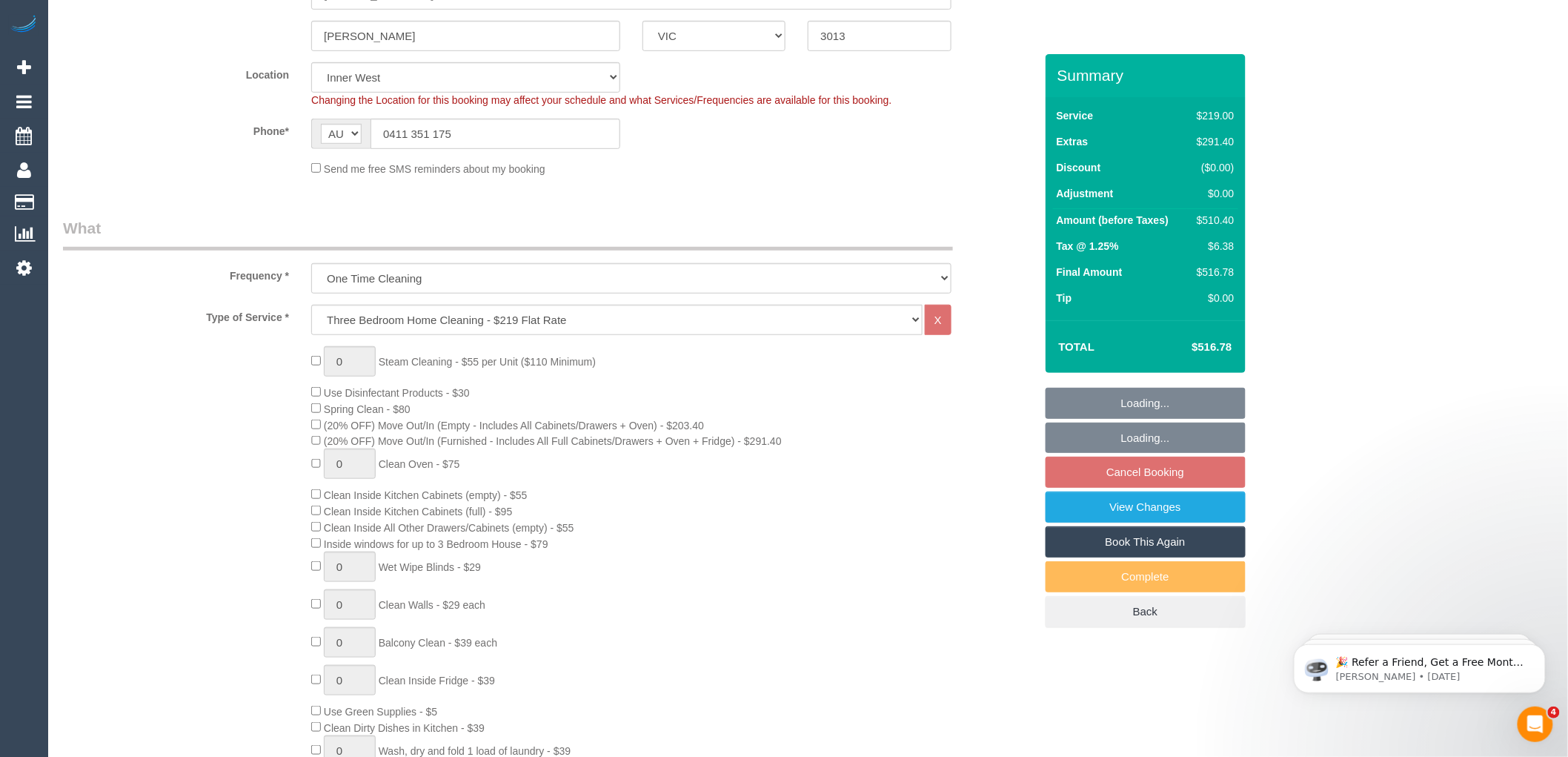
select select "object:1466"
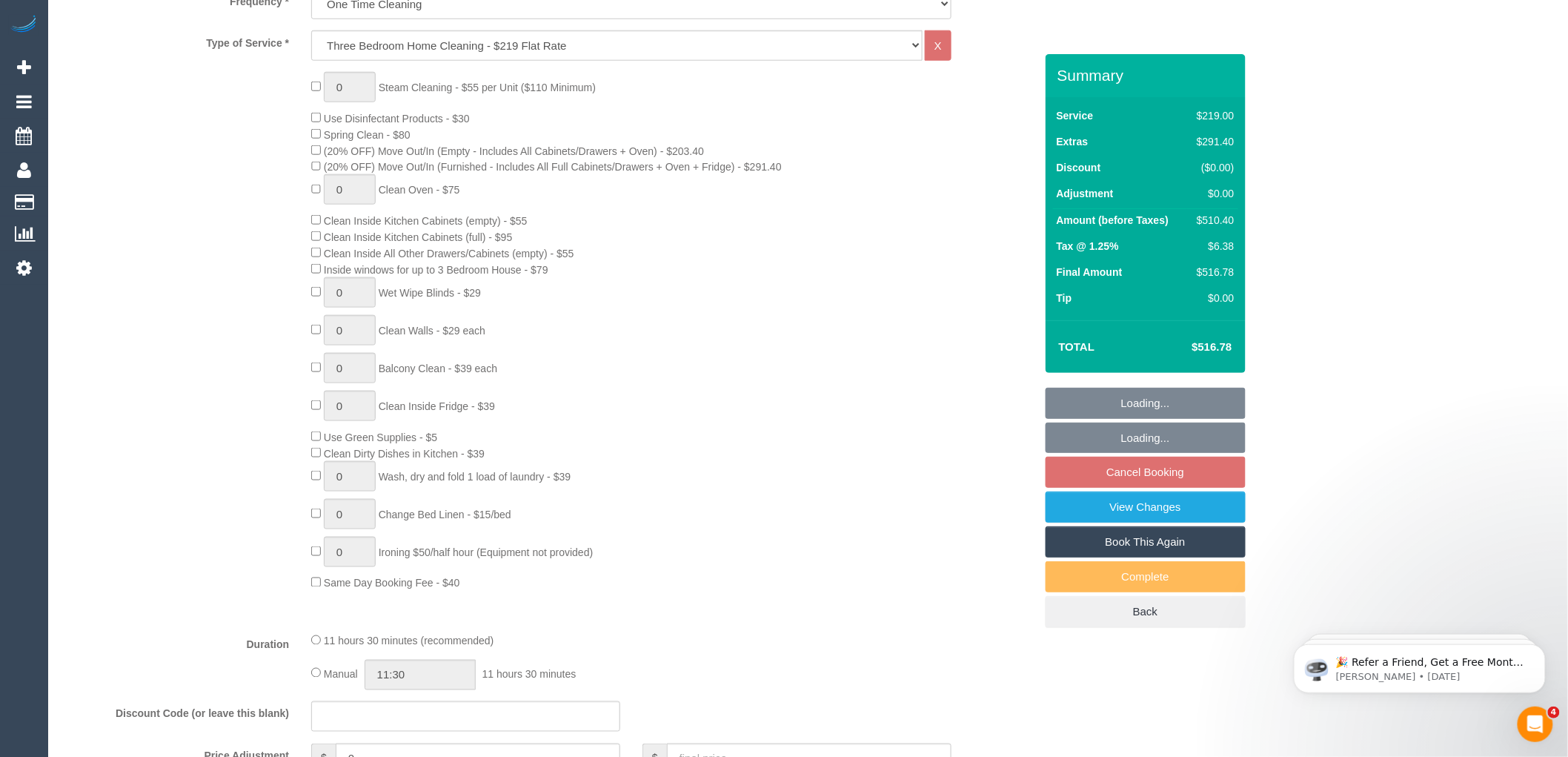
select select "spot3"
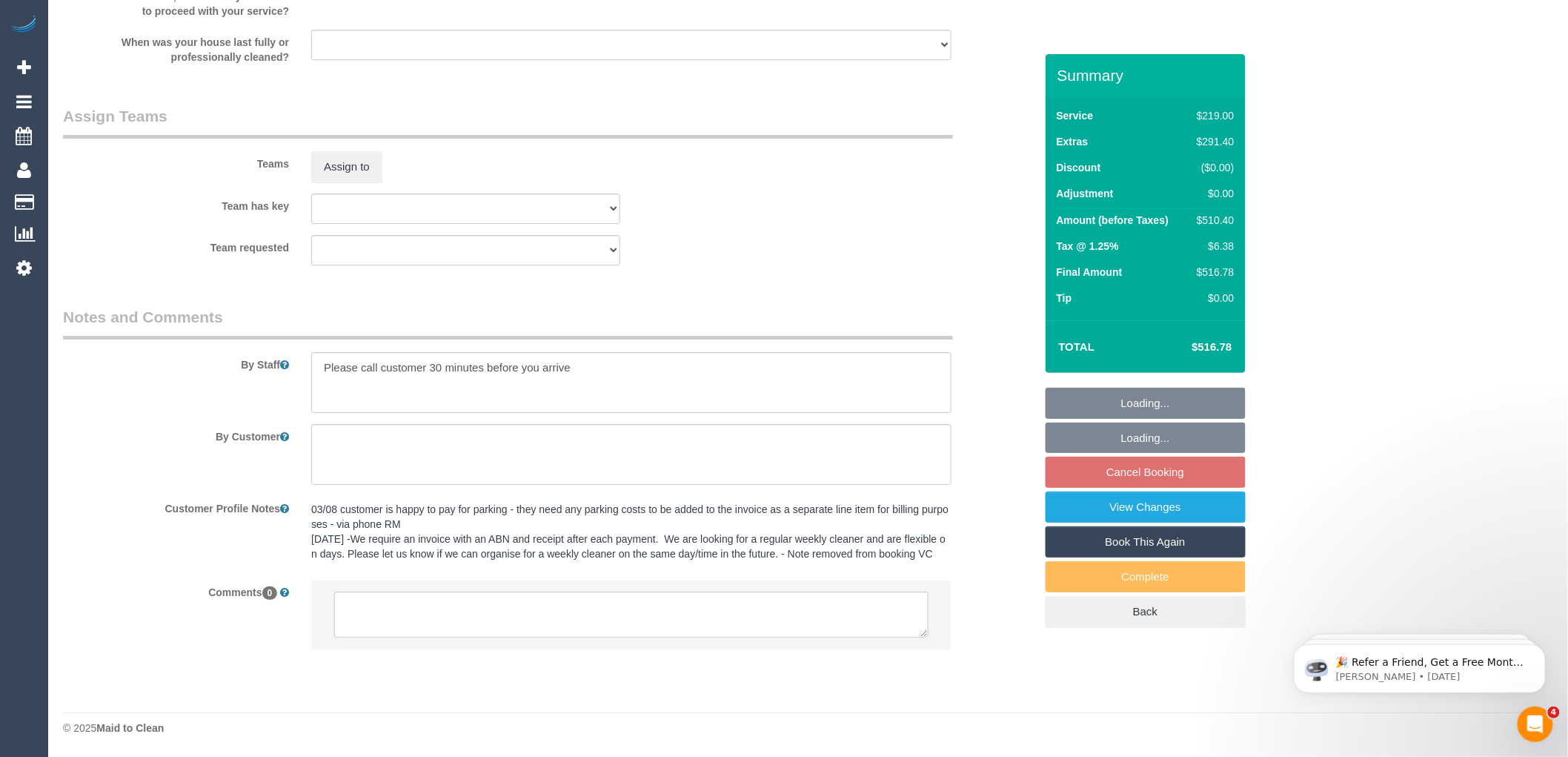
scroll to position [2148, 0]
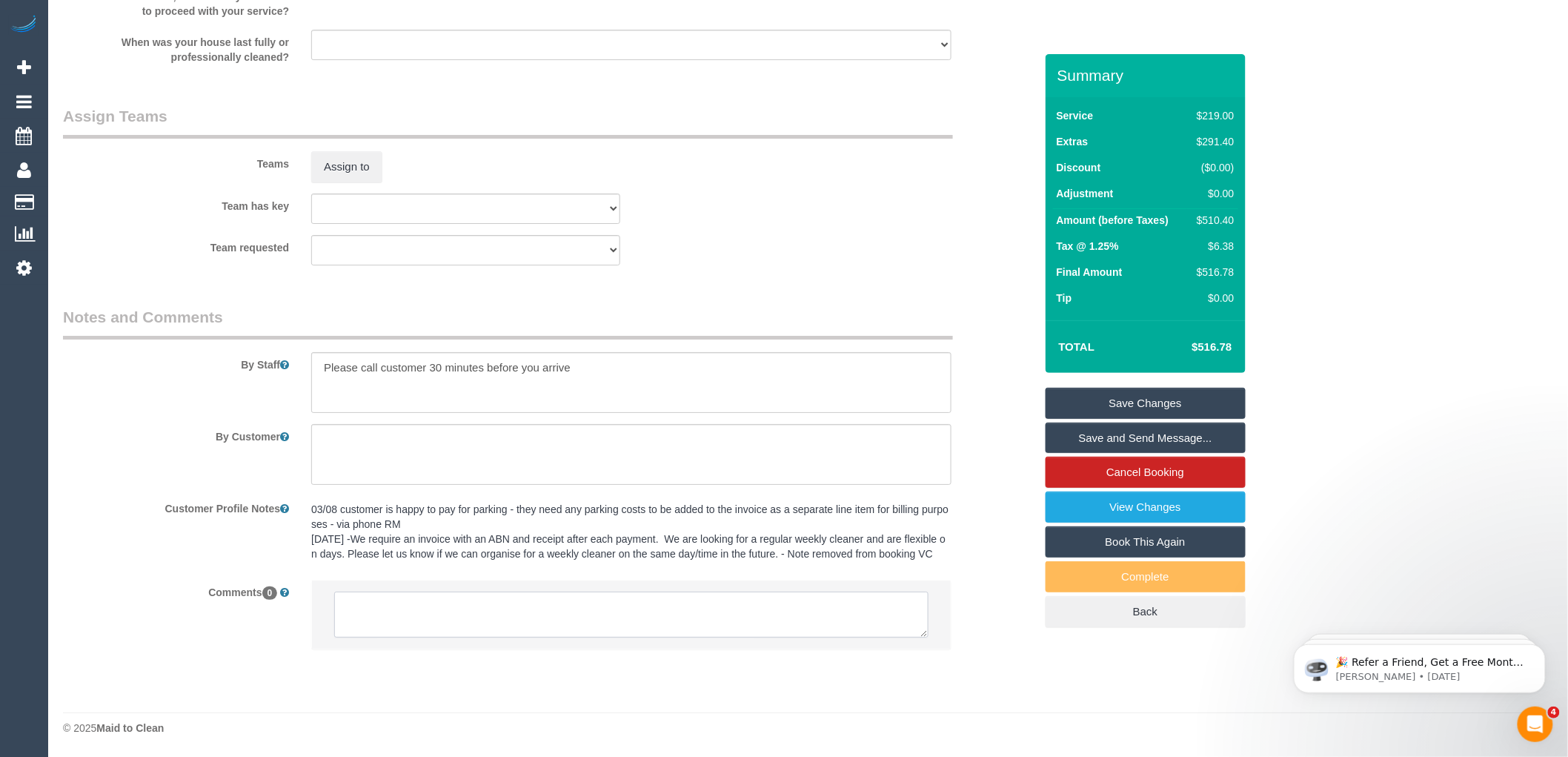
click at [469, 609] on textarea at bounding box center [631, 614] width 595 height 46
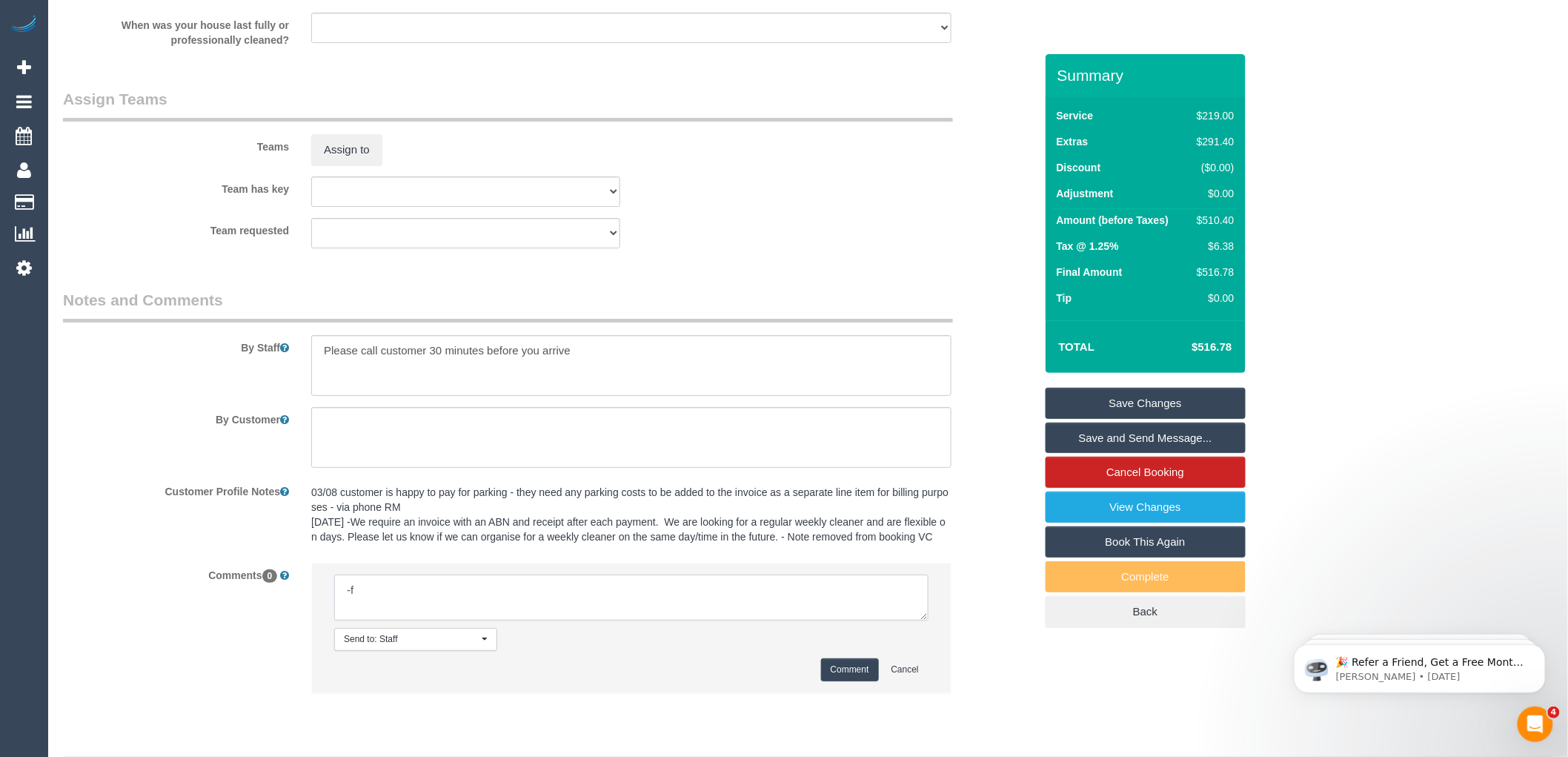
type textarea "-"
paste textarea "Flexibility dates: Flexibility times: Notes: knows we need to review Contact vi…"
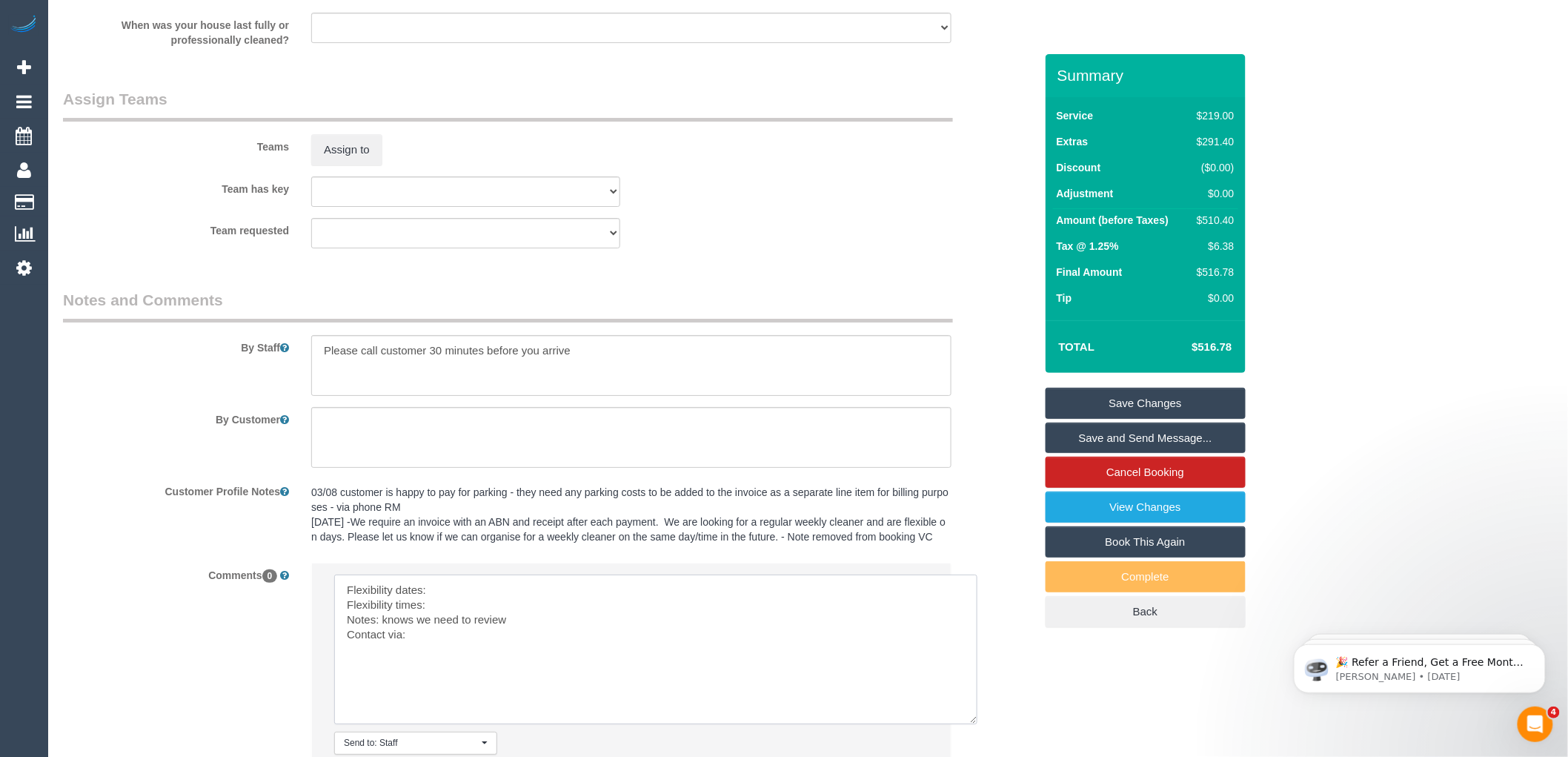
drag, startPoint x: 925, startPoint y: 633, endPoint x: 975, endPoint y: 737, distance: 115.4
click at [975, 725] on textarea at bounding box center [656, 649] width 643 height 149
click at [445, 605] on textarea at bounding box center [656, 649] width 643 height 149
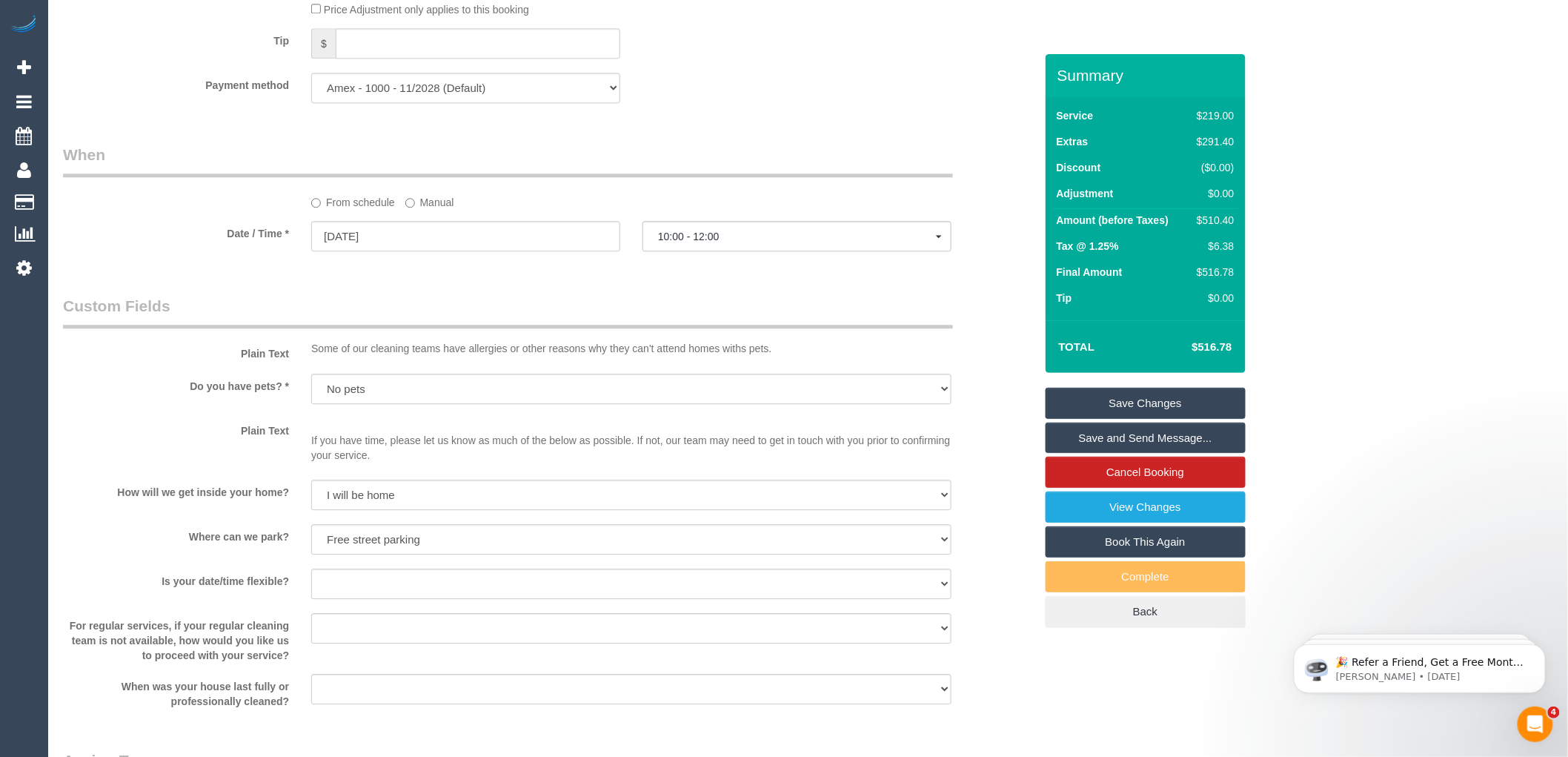
scroll to position [1482, 0]
click at [369, 256] on input "30/09/2025" at bounding box center [466, 241] width 309 height 31
click at [601, 318] on legend "Custom Fields" at bounding box center [508, 316] width 890 height 33
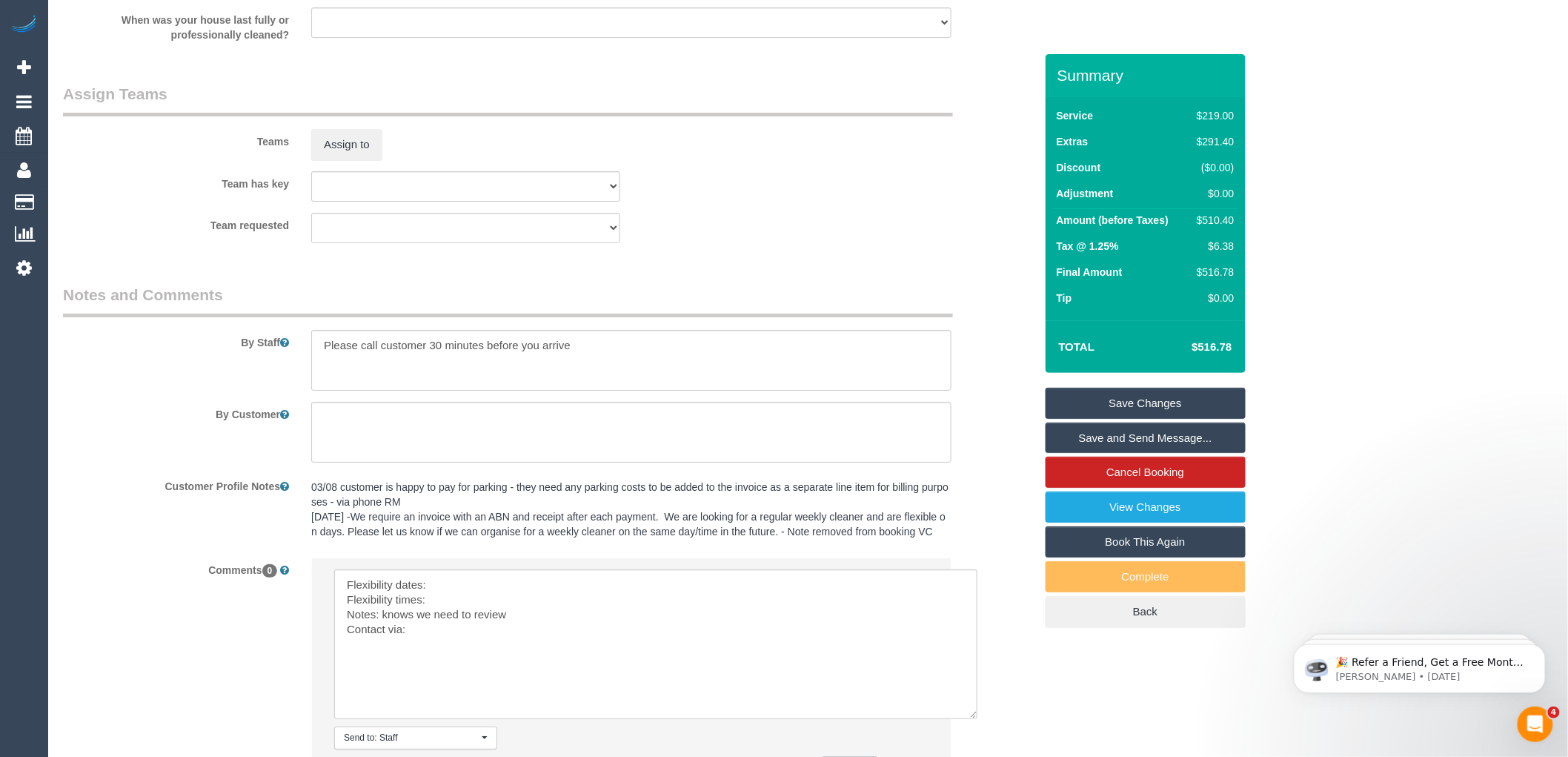
scroll to position [2315, 0]
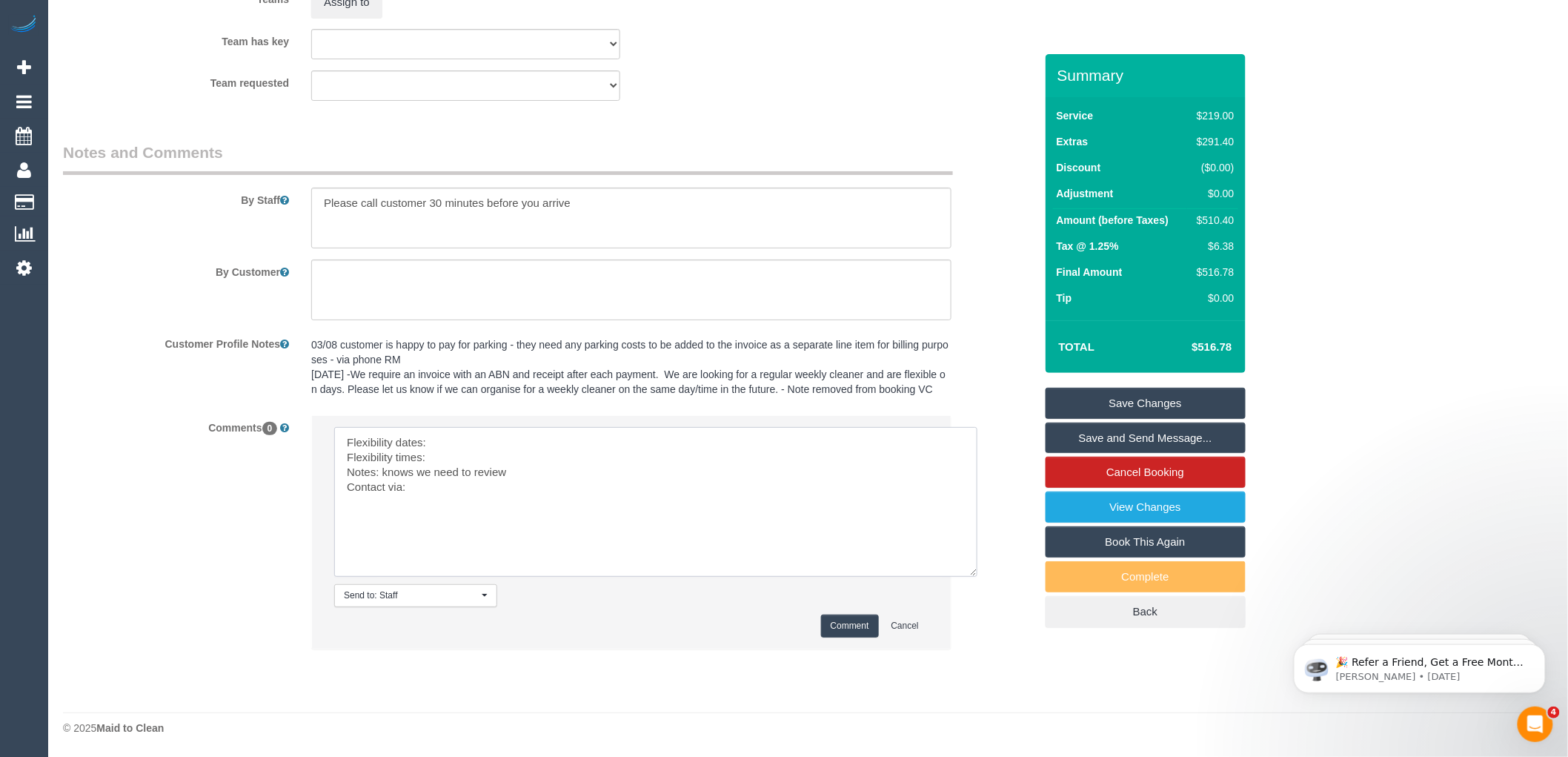
click at [455, 445] on textarea at bounding box center [656, 501] width 643 height 149
click at [446, 458] on textarea at bounding box center [656, 501] width 643 height 149
click at [452, 483] on textarea at bounding box center [656, 501] width 643 height 149
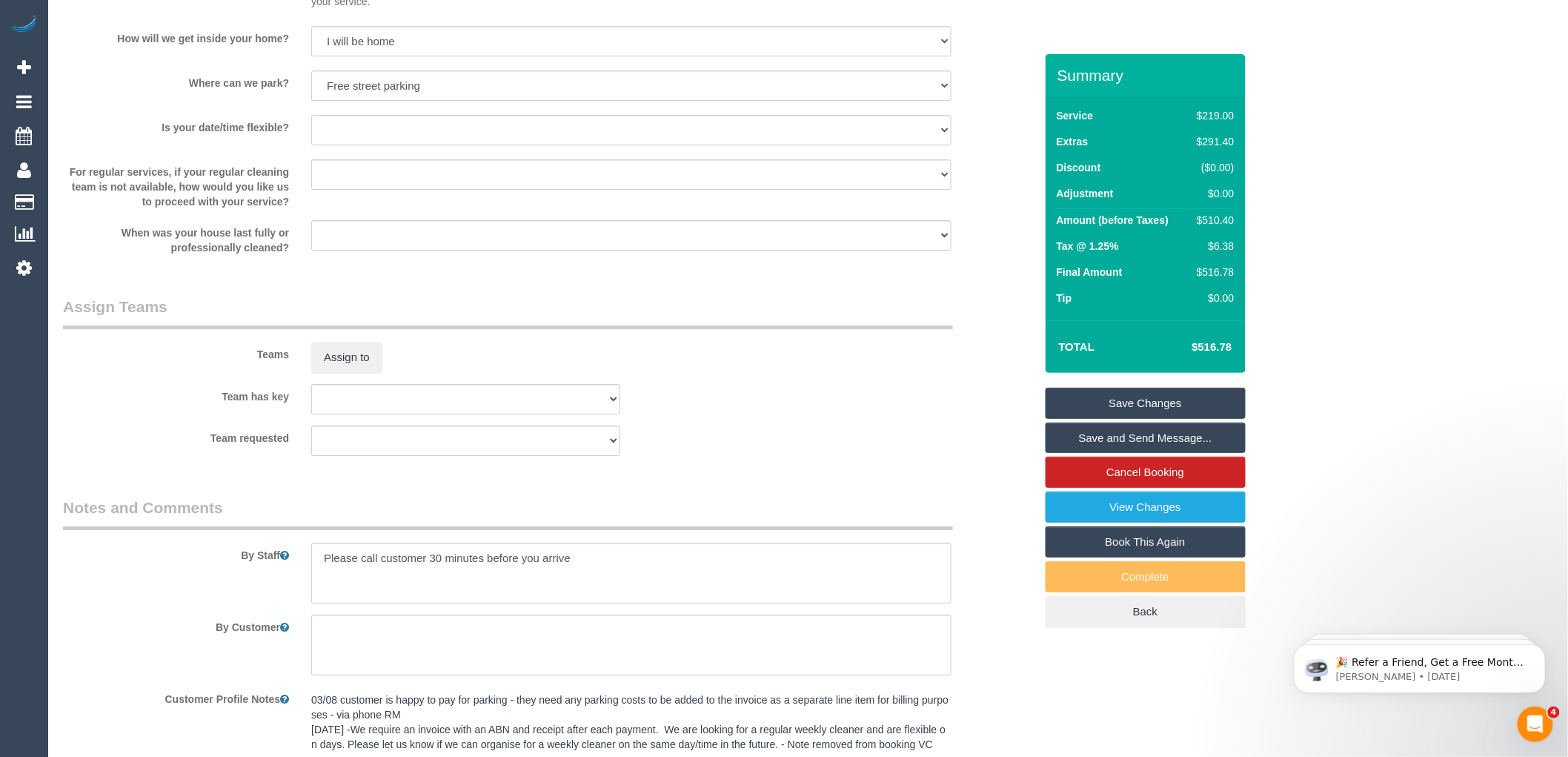
scroll to position [1902, 0]
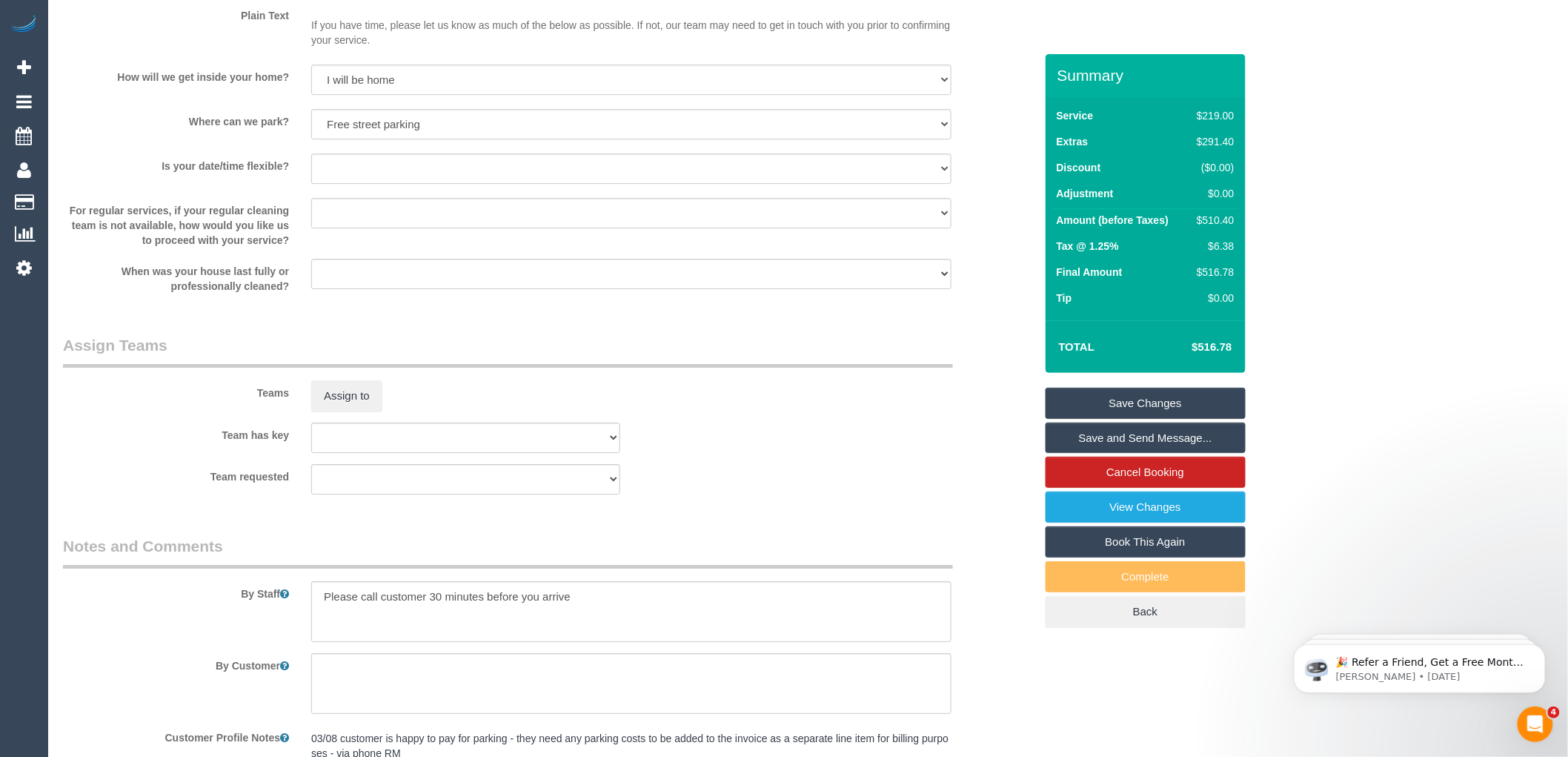
type textarea "Flexibility dates: Tuesday Flexibility times: Not Flex Notes: knows we need to …"
click at [322, 618] on textarea at bounding box center [631, 611] width 640 height 61
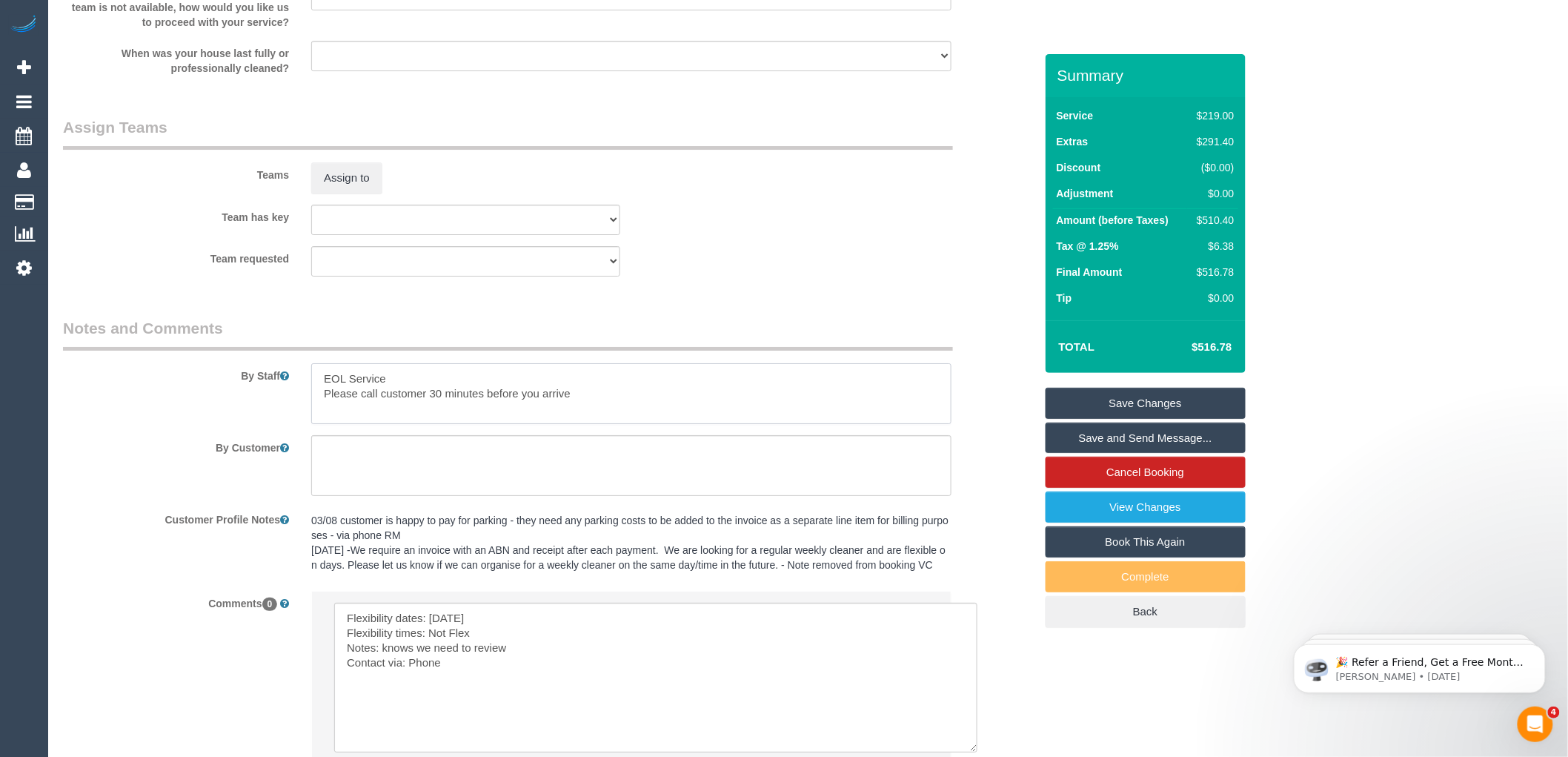
scroll to position [2150, 0]
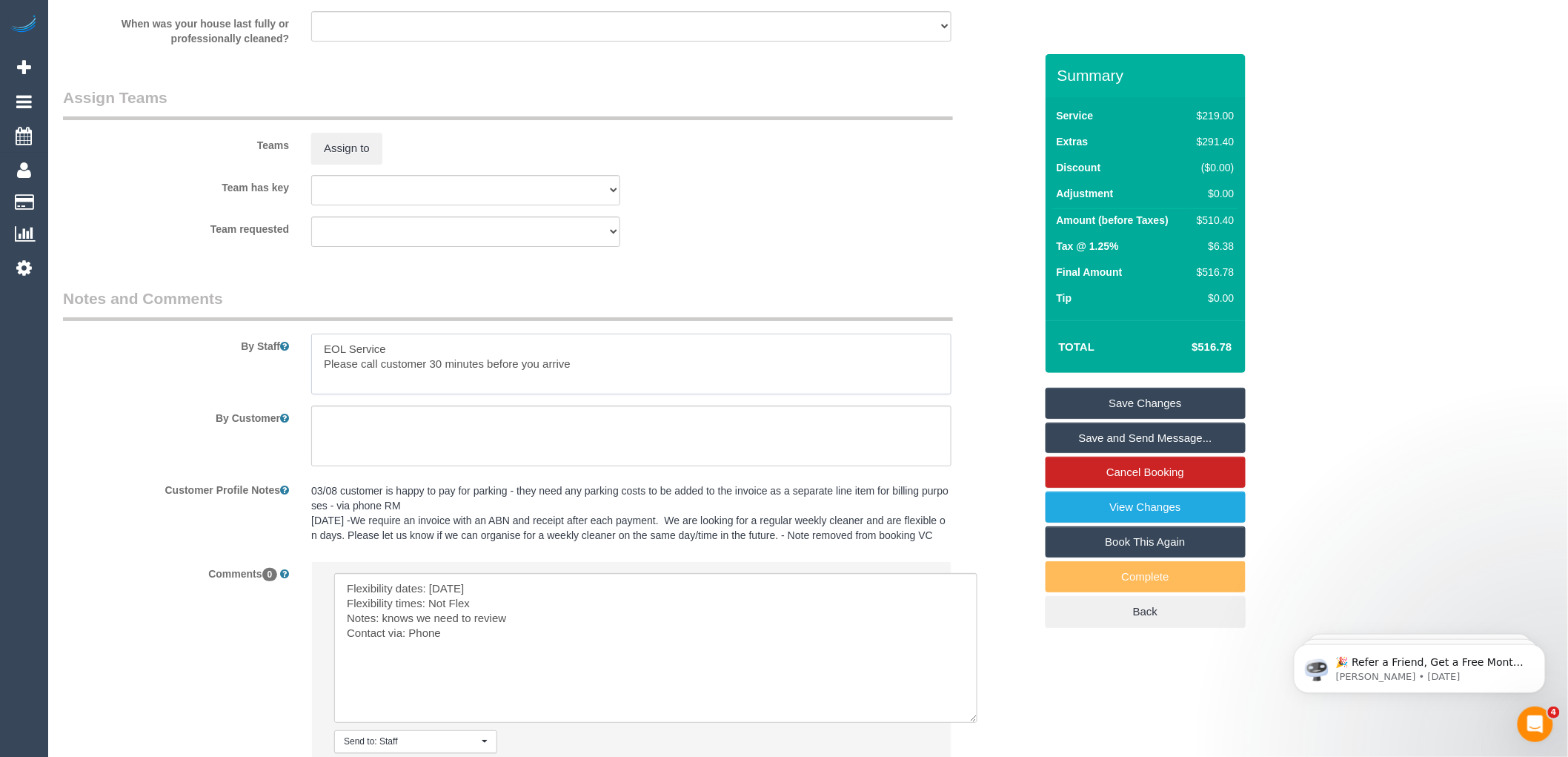
click at [578, 381] on textarea at bounding box center [631, 364] width 640 height 61
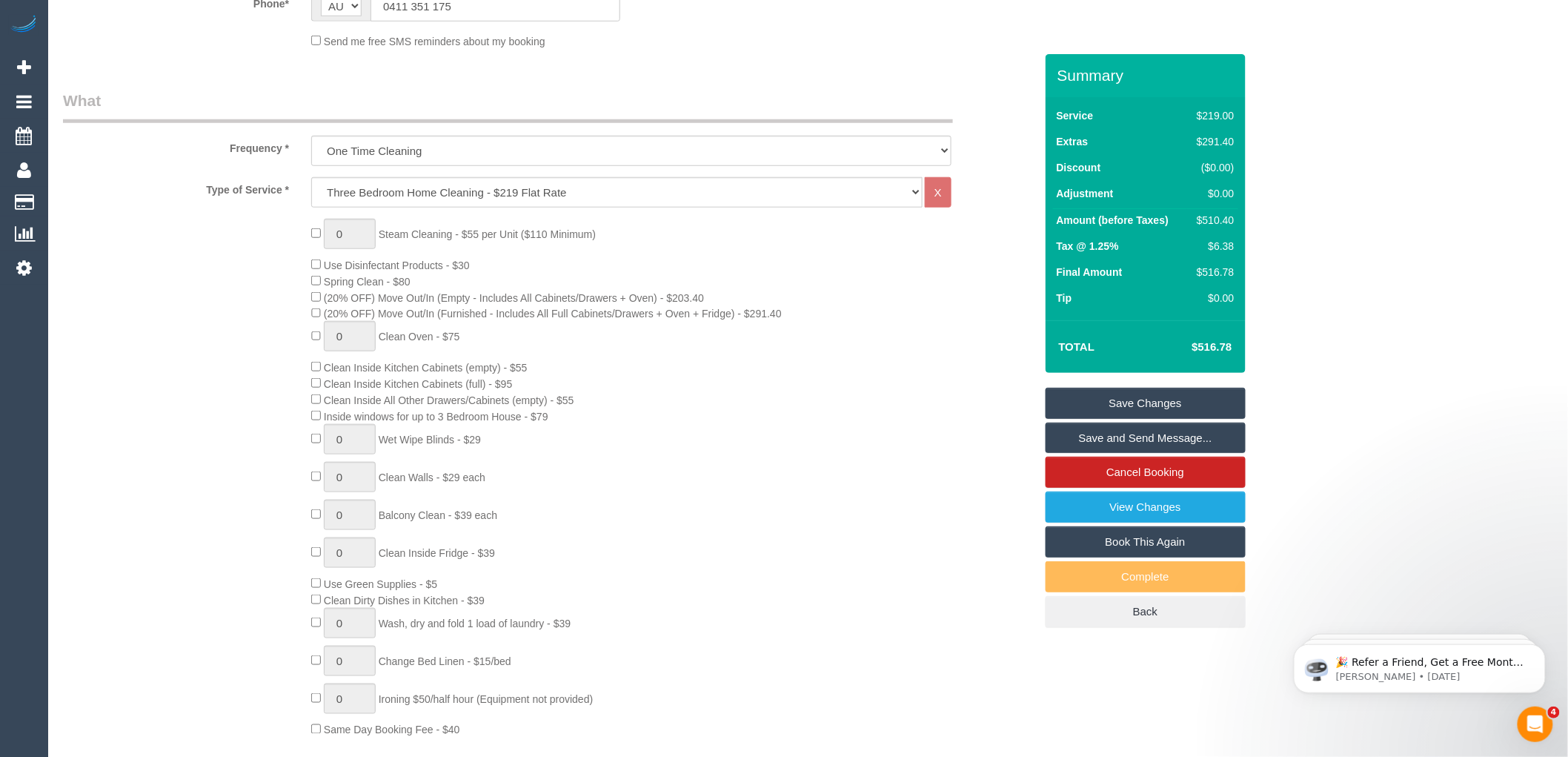
scroll to position [337, 0]
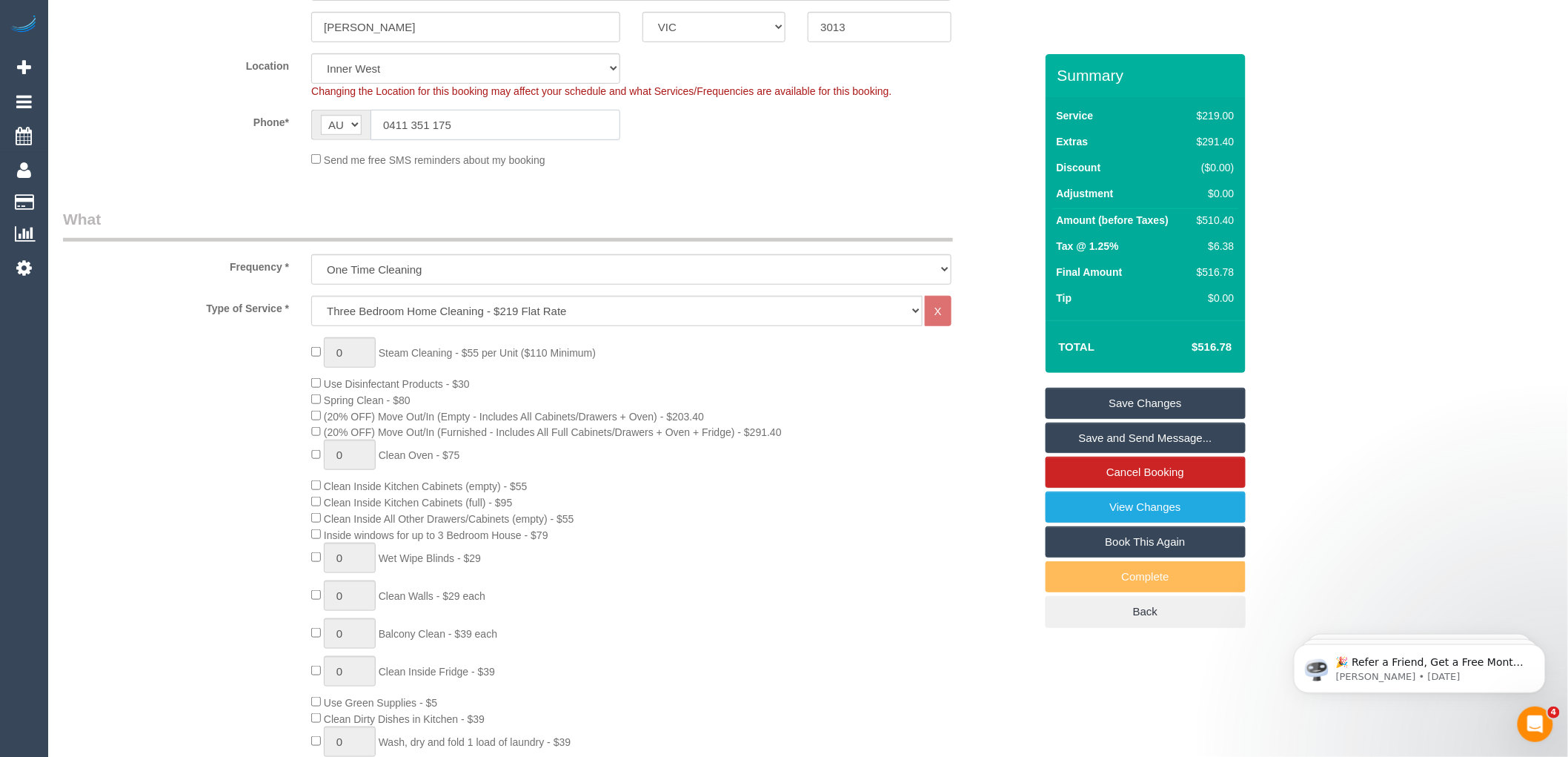
drag, startPoint x: 464, startPoint y: 121, endPoint x: 330, endPoint y: 131, distance: 134.4
click at [324, 131] on div "AF AL DZ AD AO AI AQ AG AR AM AW AU AT AZ BS BH BD BB BY BE BZ BJ BM BT BO BA B…" at bounding box center [466, 125] width 309 height 31
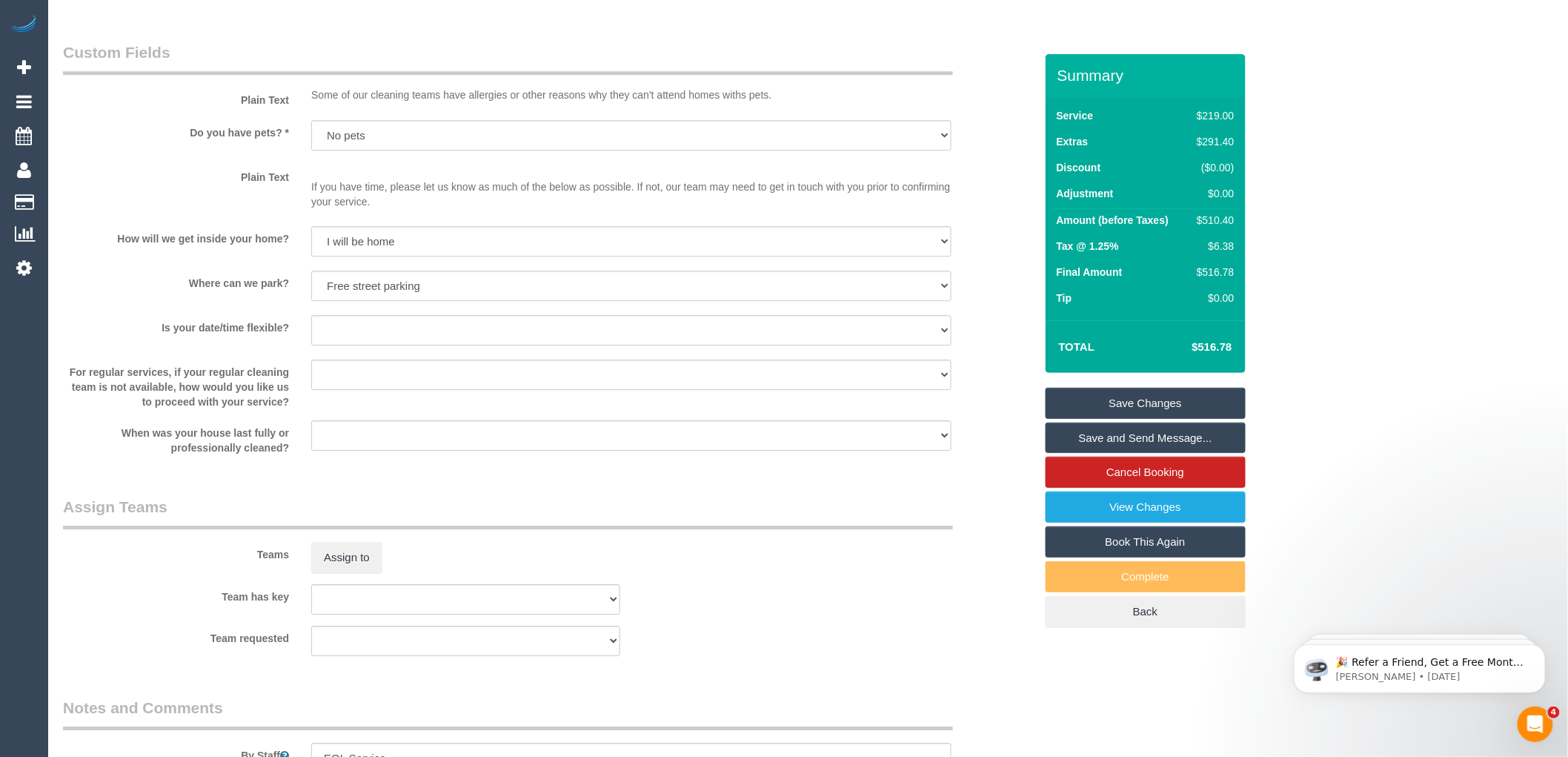
scroll to position [2150, 0]
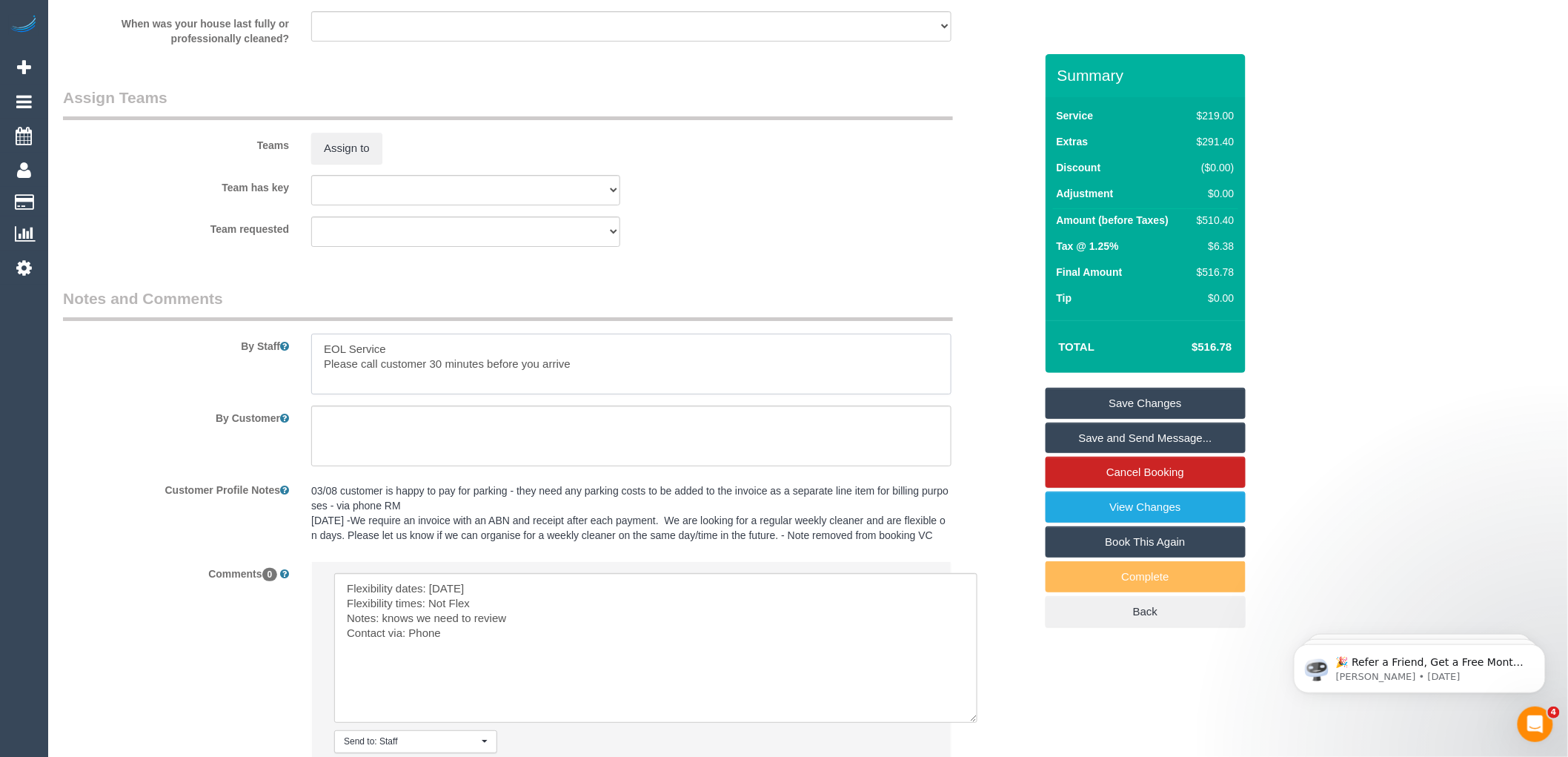
click at [595, 376] on textarea at bounding box center [631, 364] width 640 height 61
paste textarea "0411 351 175"
click at [572, 375] on textarea at bounding box center [631, 364] width 640 height 61
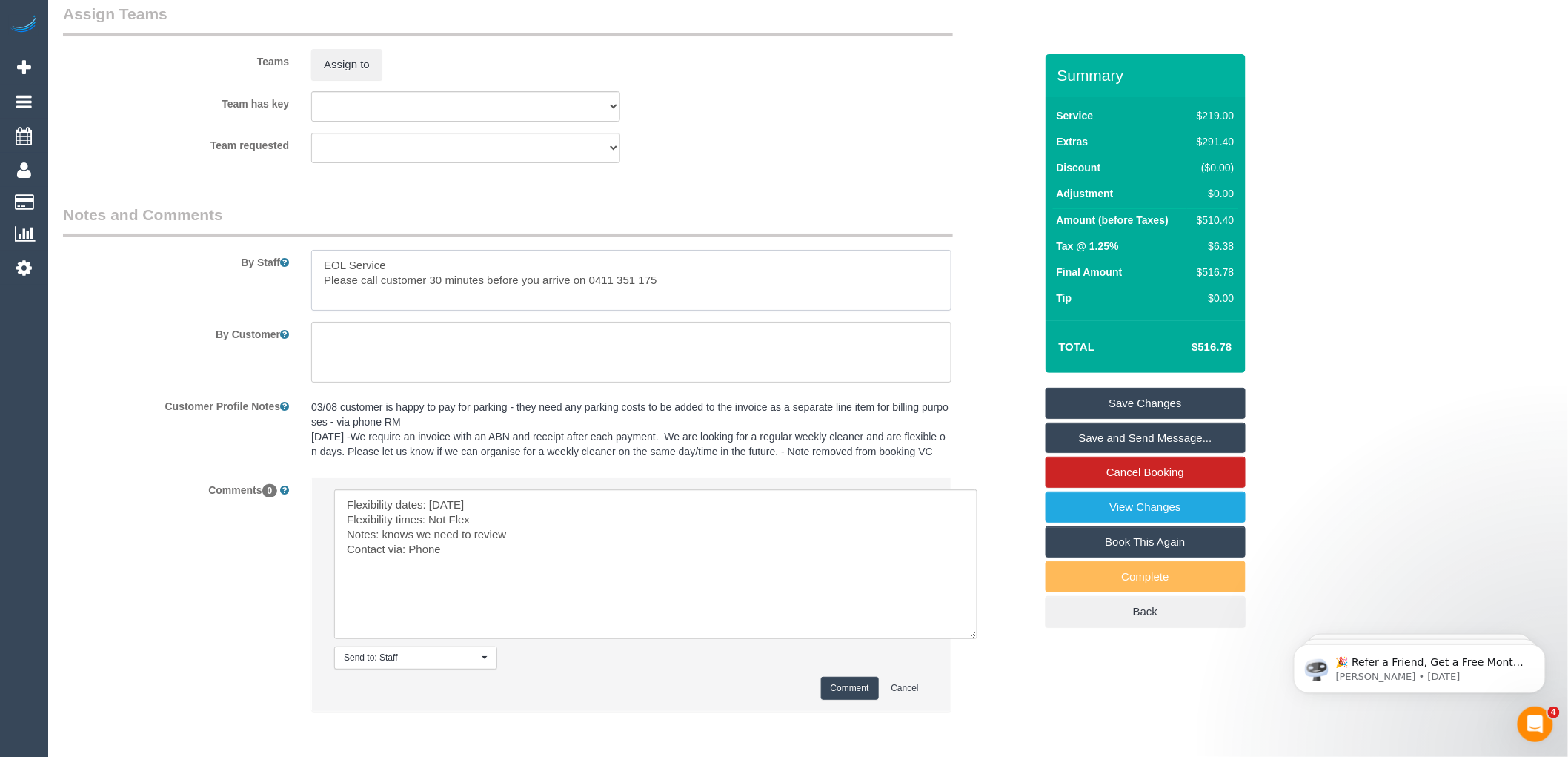
scroll to position [2315, 0]
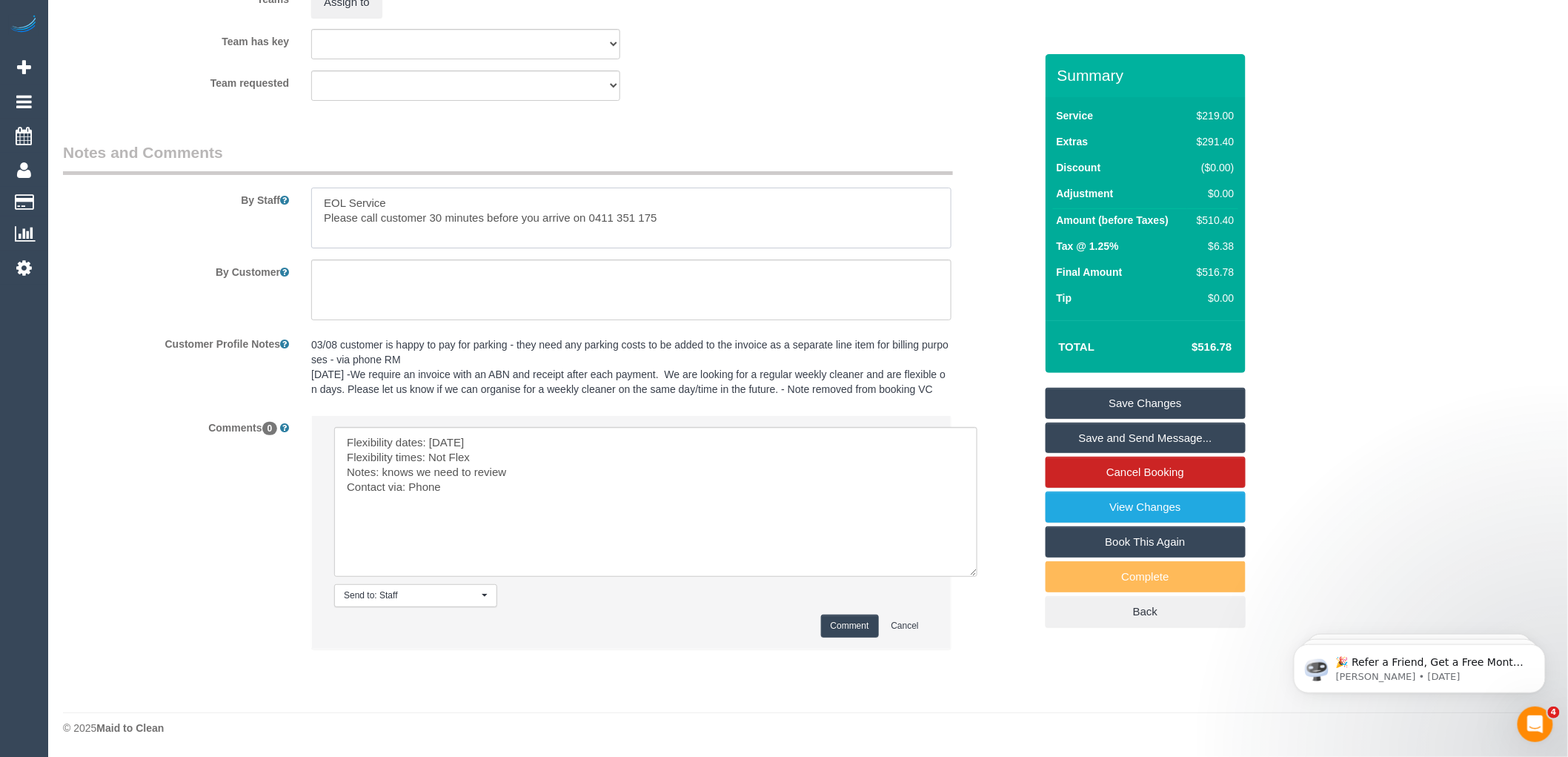
type textarea "EOL Service Please call customer 30 minutes before you arrive on 0411 351 175"
click at [848, 625] on button "Comment" at bounding box center [850, 626] width 58 height 23
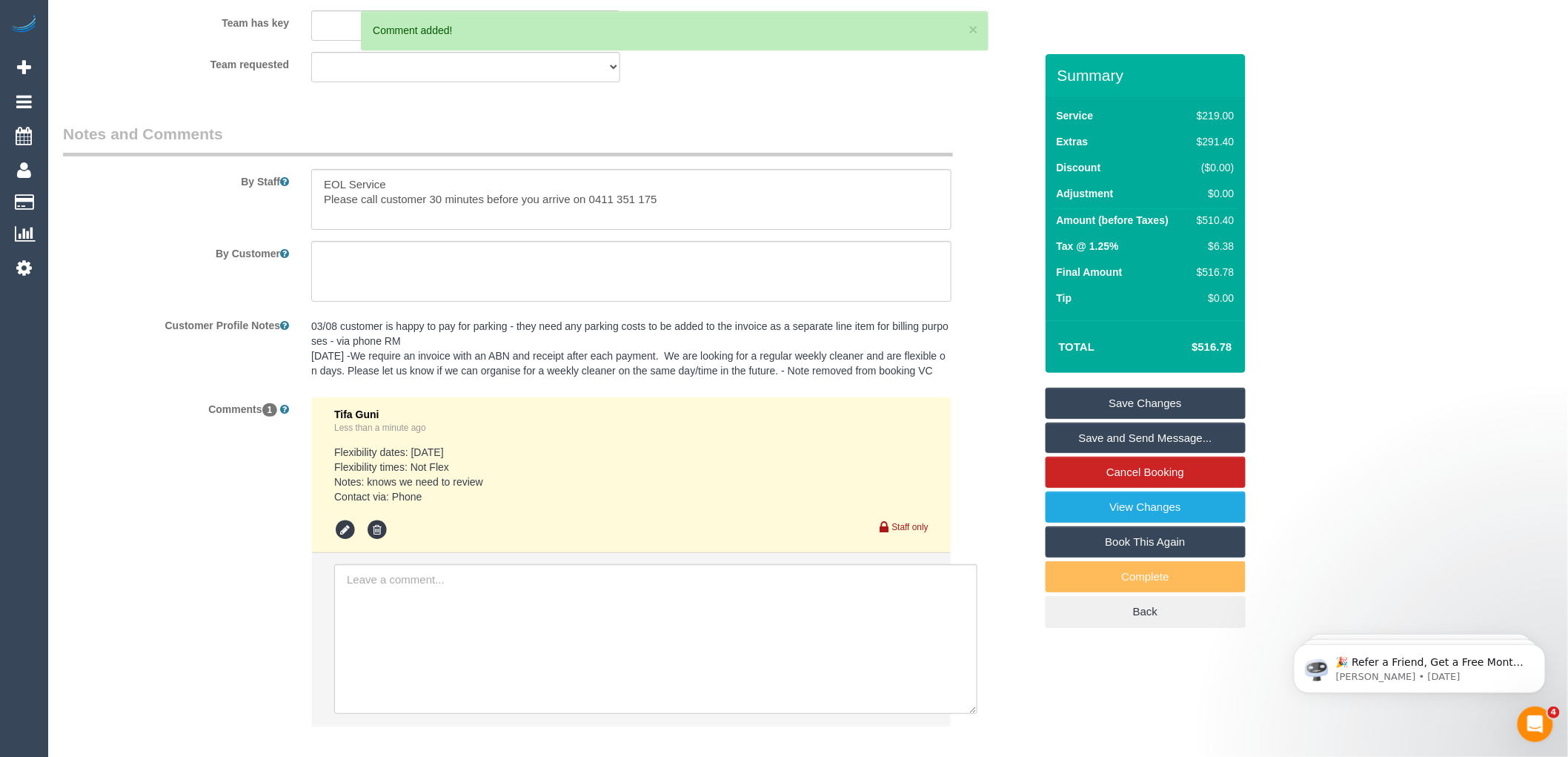
click at [1138, 404] on link "Save Changes" at bounding box center [1146, 403] width 200 height 31
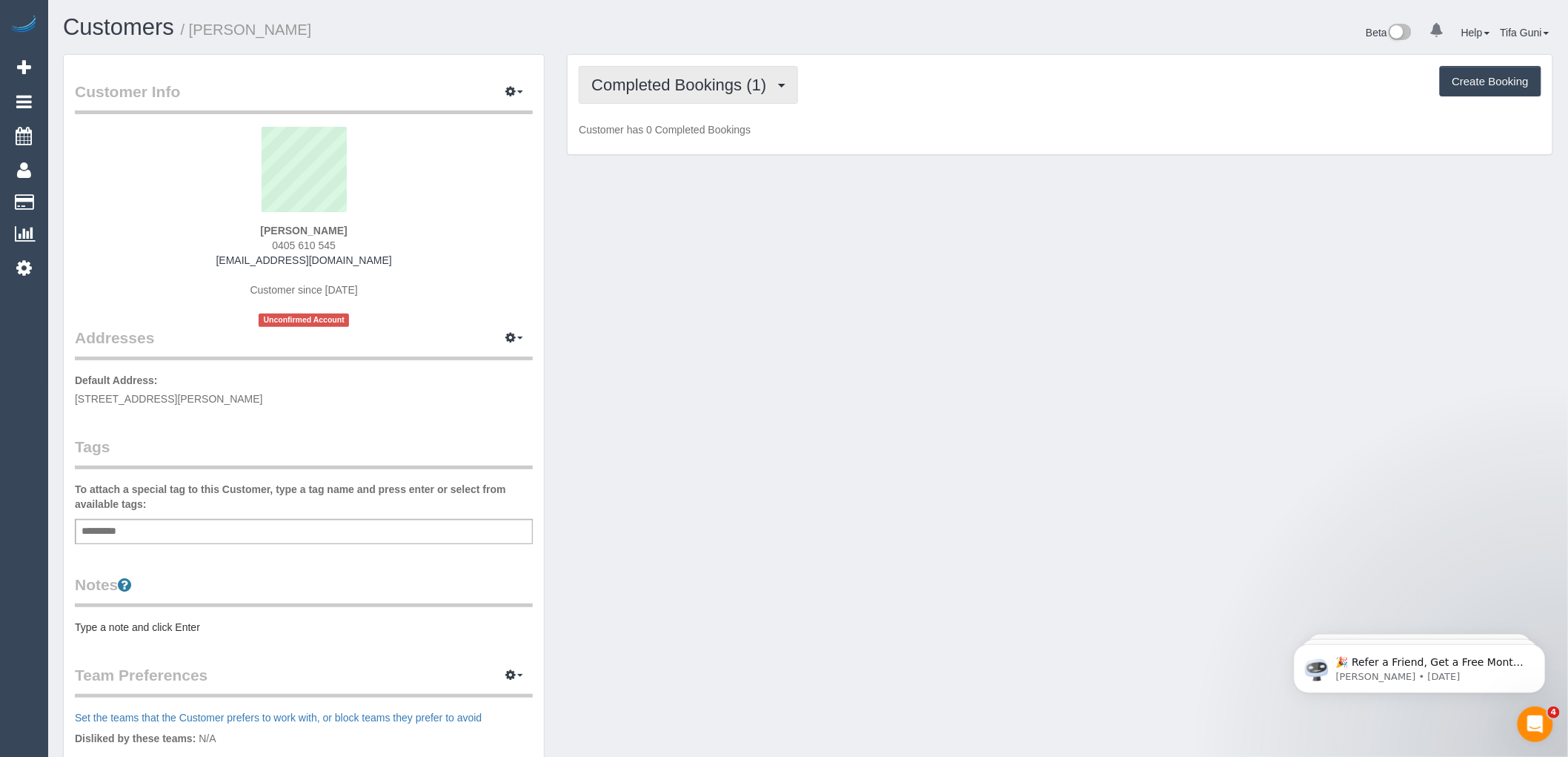
click at [748, 91] on span "Completed Bookings (1)" at bounding box center [682, 85] width 183 height 19
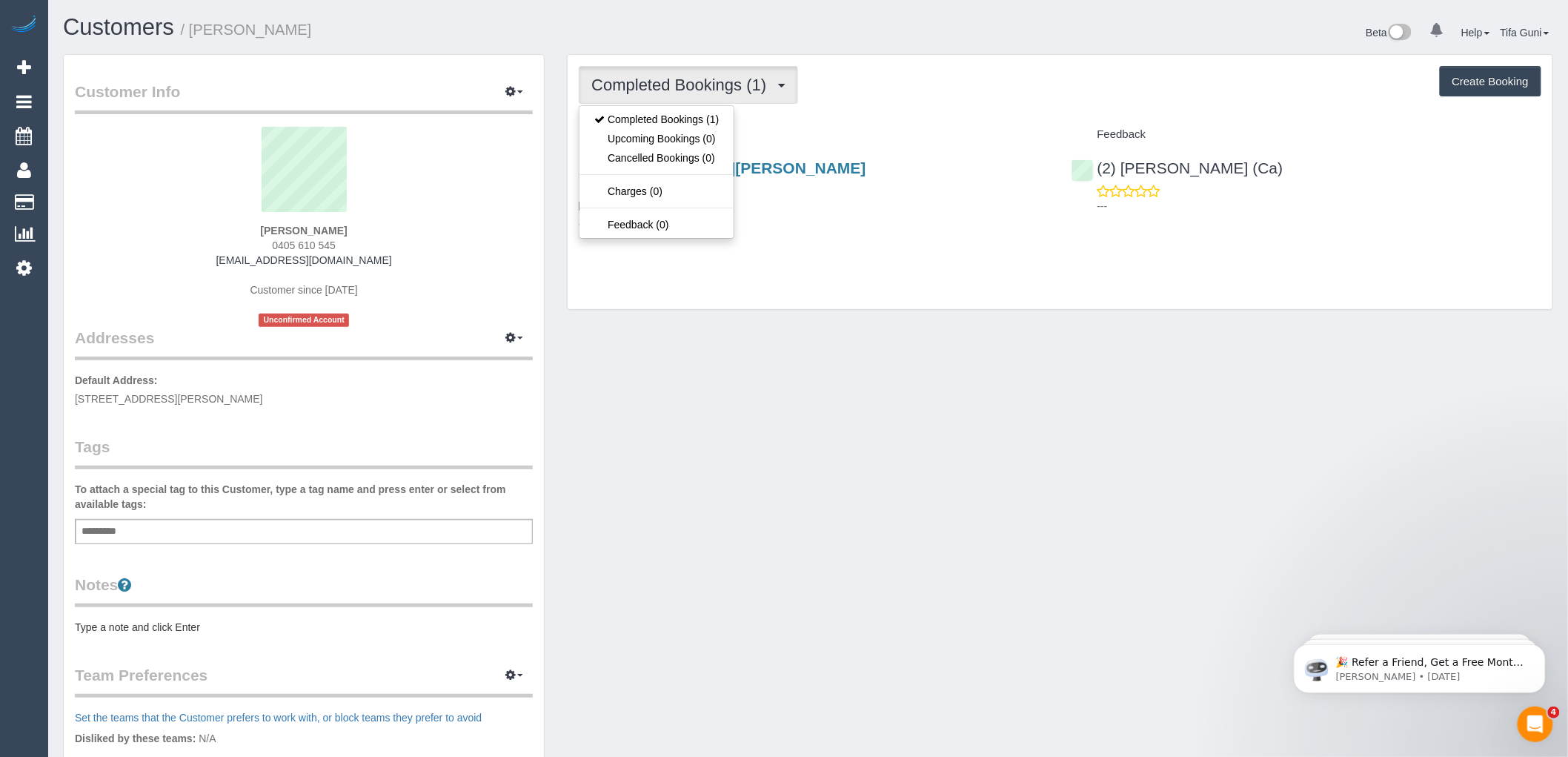
click at [828, 131] on h4 "Service" at bounding box center [813, 134] width 470 height 13
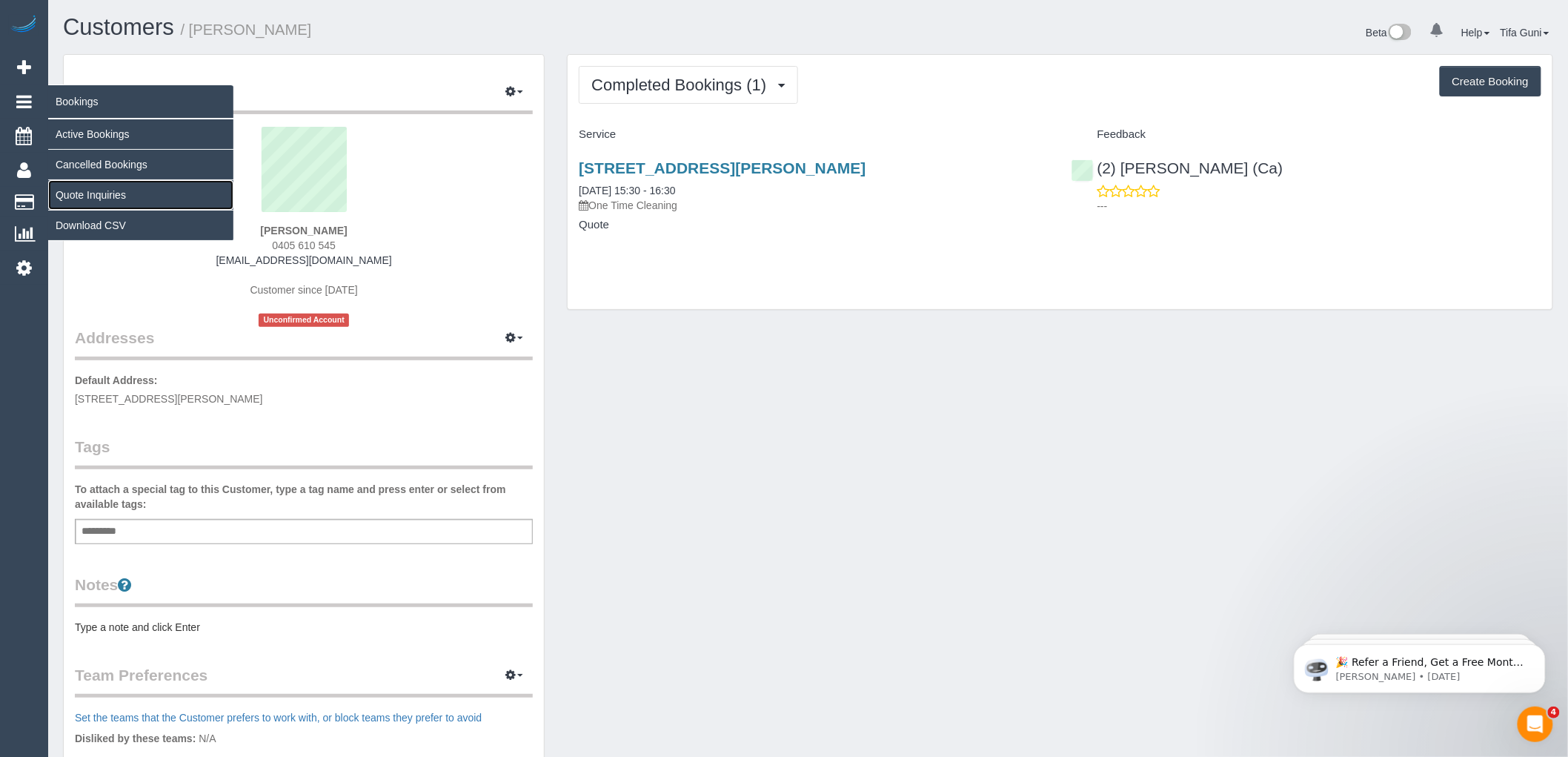
click at [95, 196] on link "Quote Inquiries" at bounding box center [140, 195] width 185 height 30
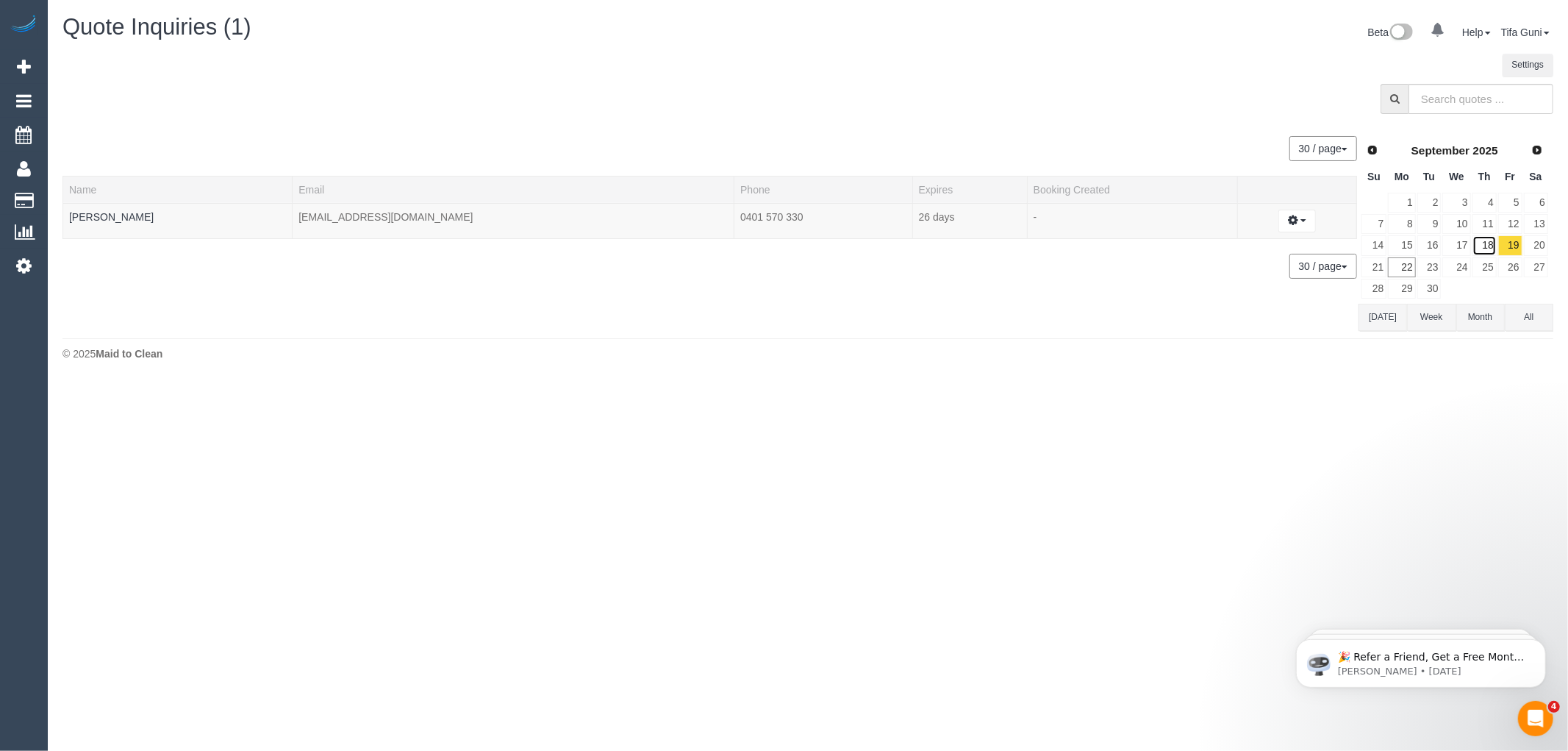
click at [1489, 245] on link "18" at bounding box center [1484, 245] width 25 height 19
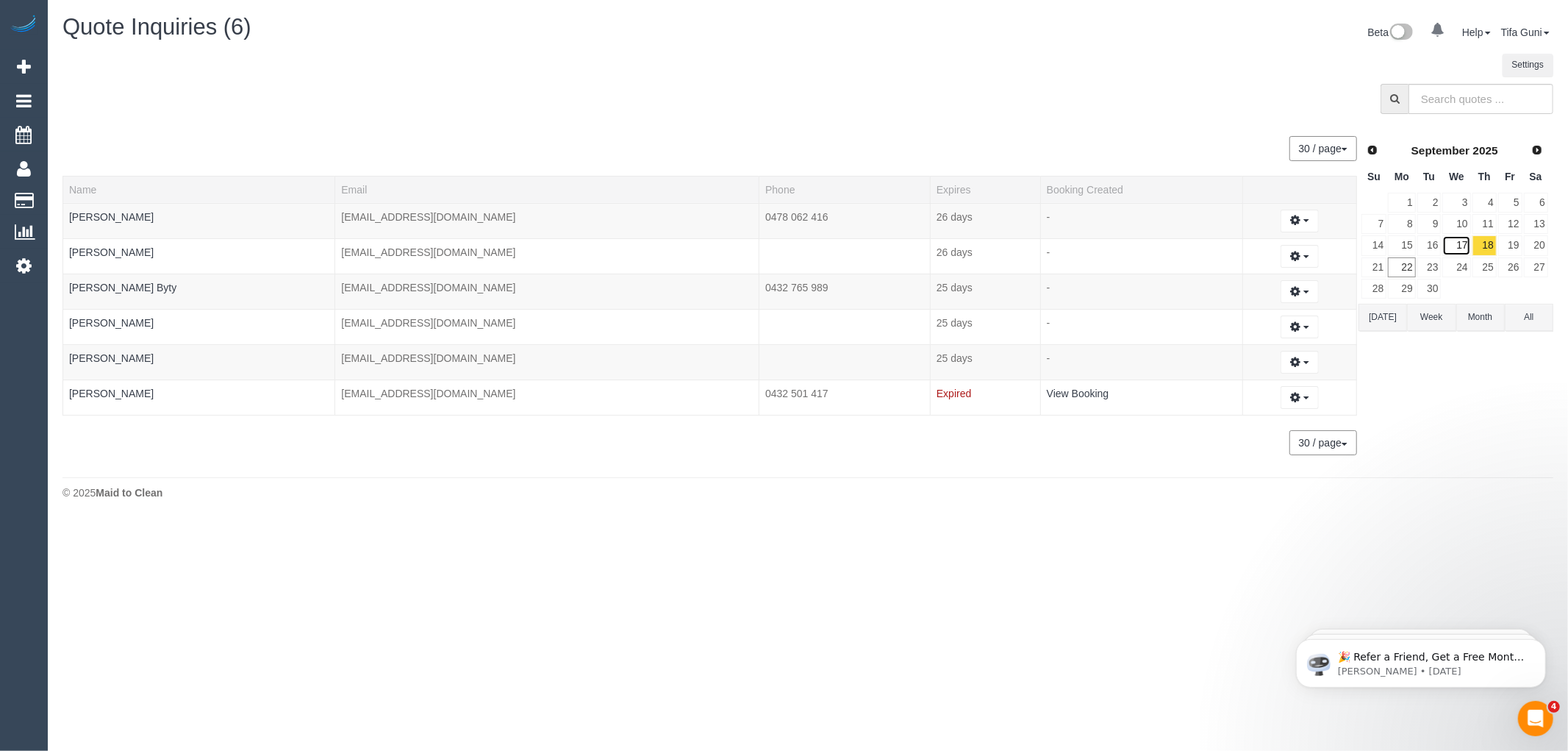
click at [1459, 243] on link "17" at bounding box center [1455, 245] width 28 height 19
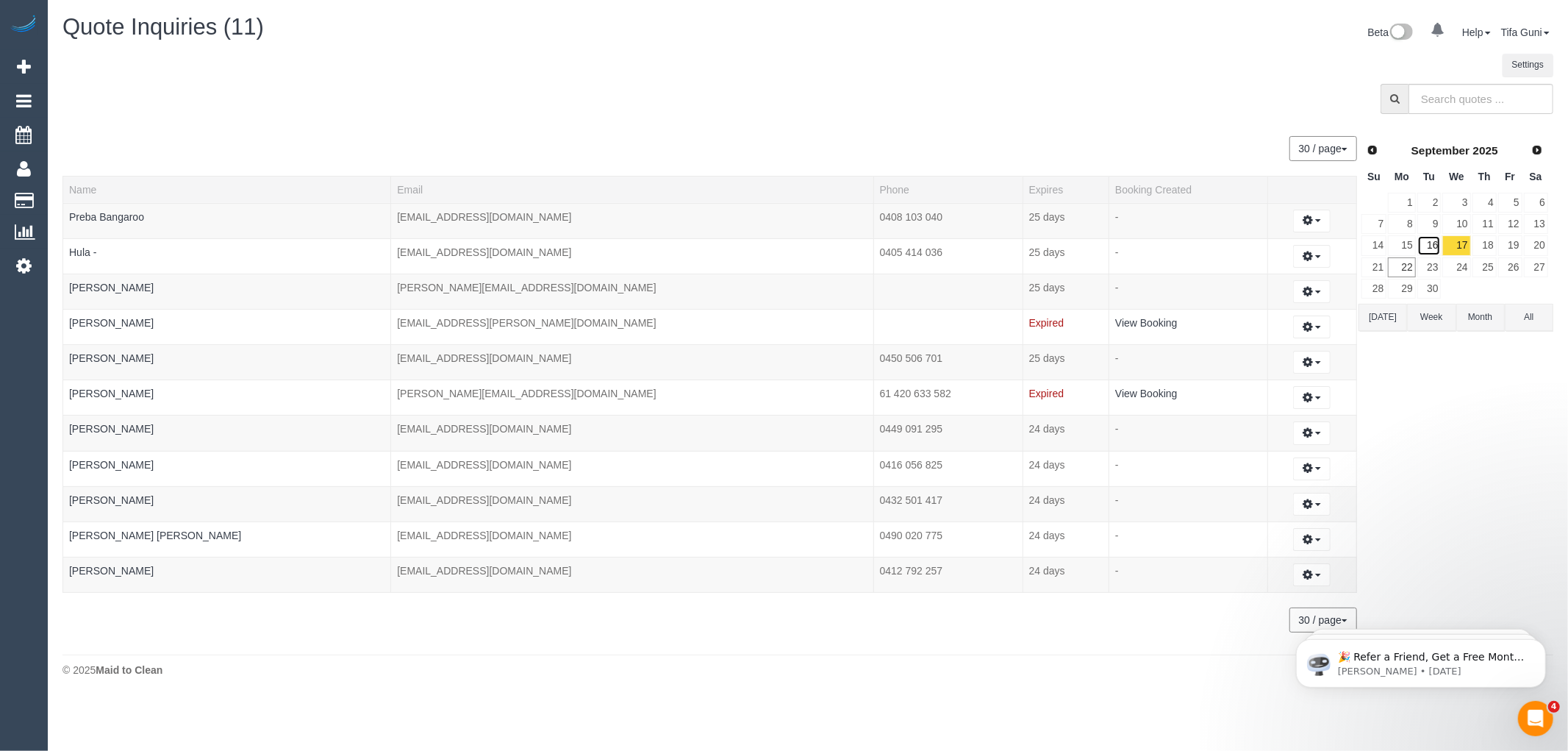
click at [1434, 244] on link "16" at bounding box center [1429, 245] width 25 height 19
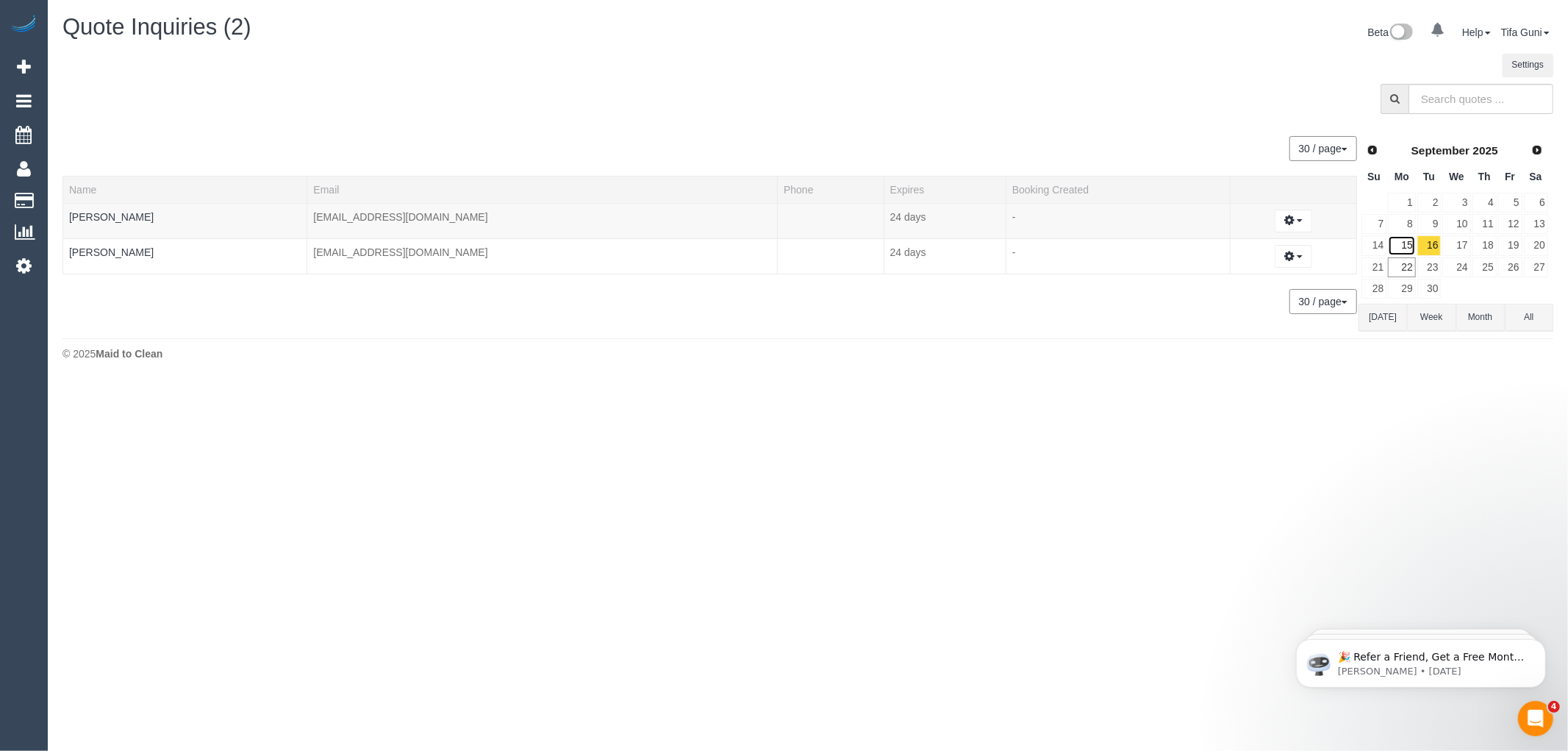
click at [1412, 240] on link "15" at bounding box center [1401, 245] width 27 height 19
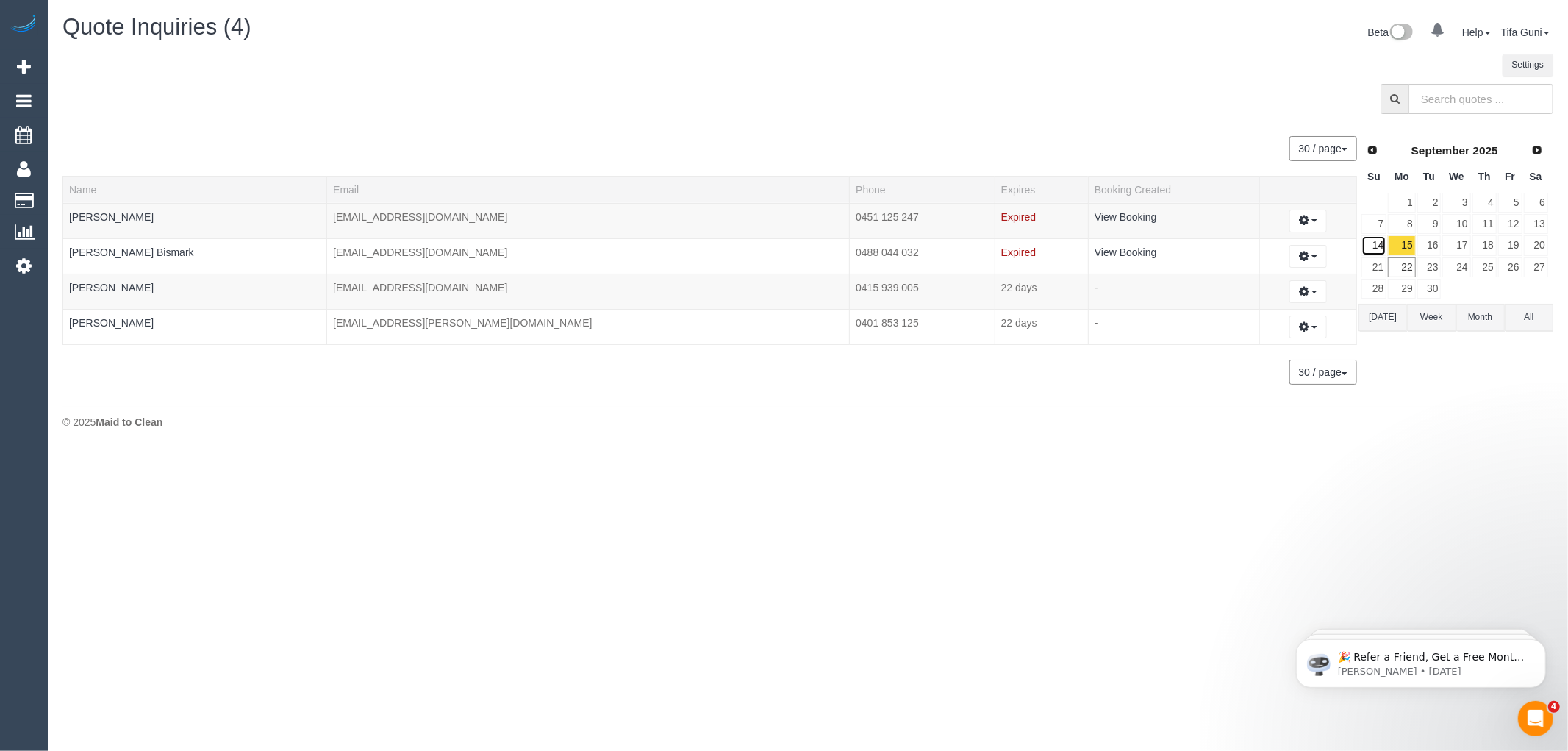
click at [1377, 243] on link "14" at bounding box center [1374, 245] width 25 height 19
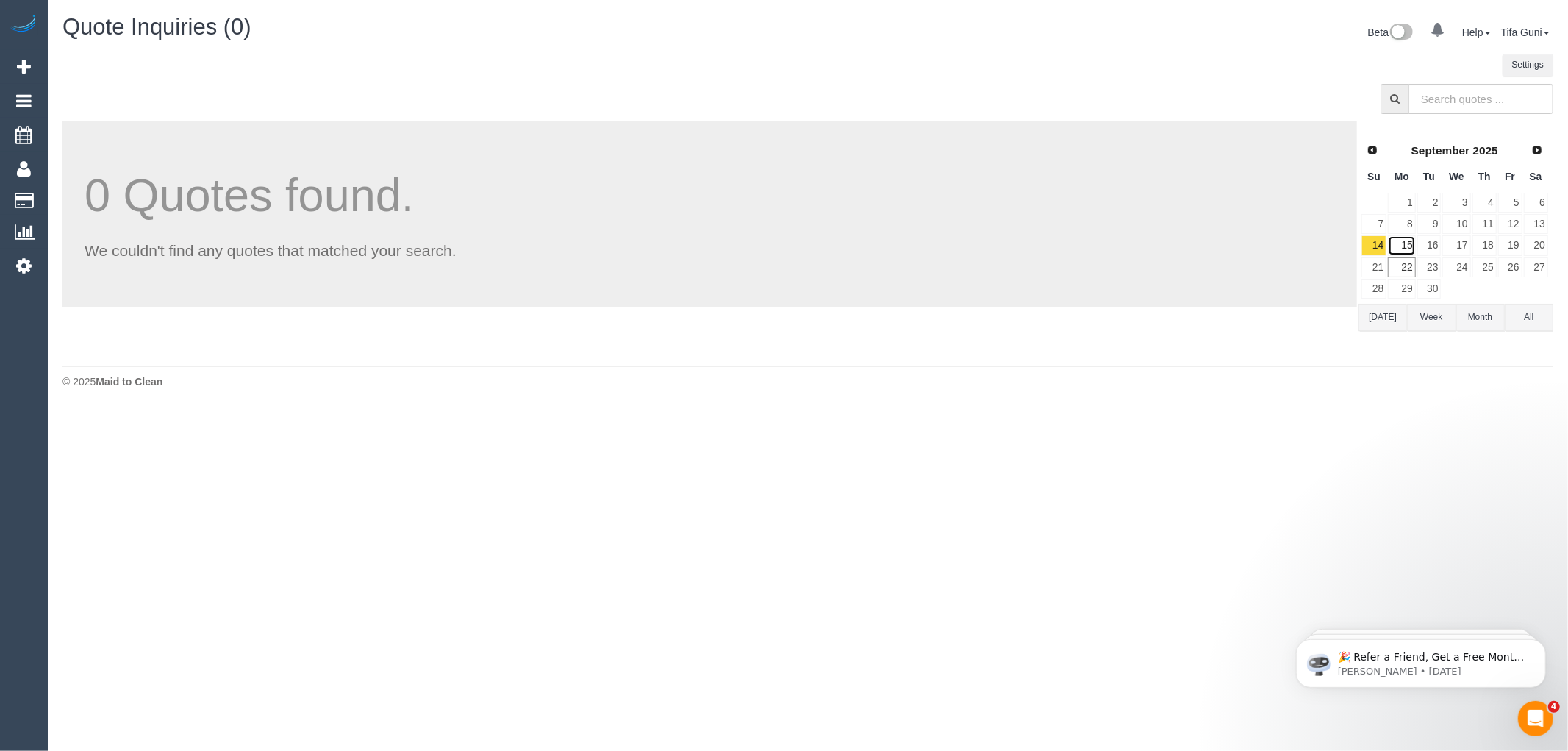
click at [1410, 240] on link "15" at bounding box center [1401, 245] width 27 height 19
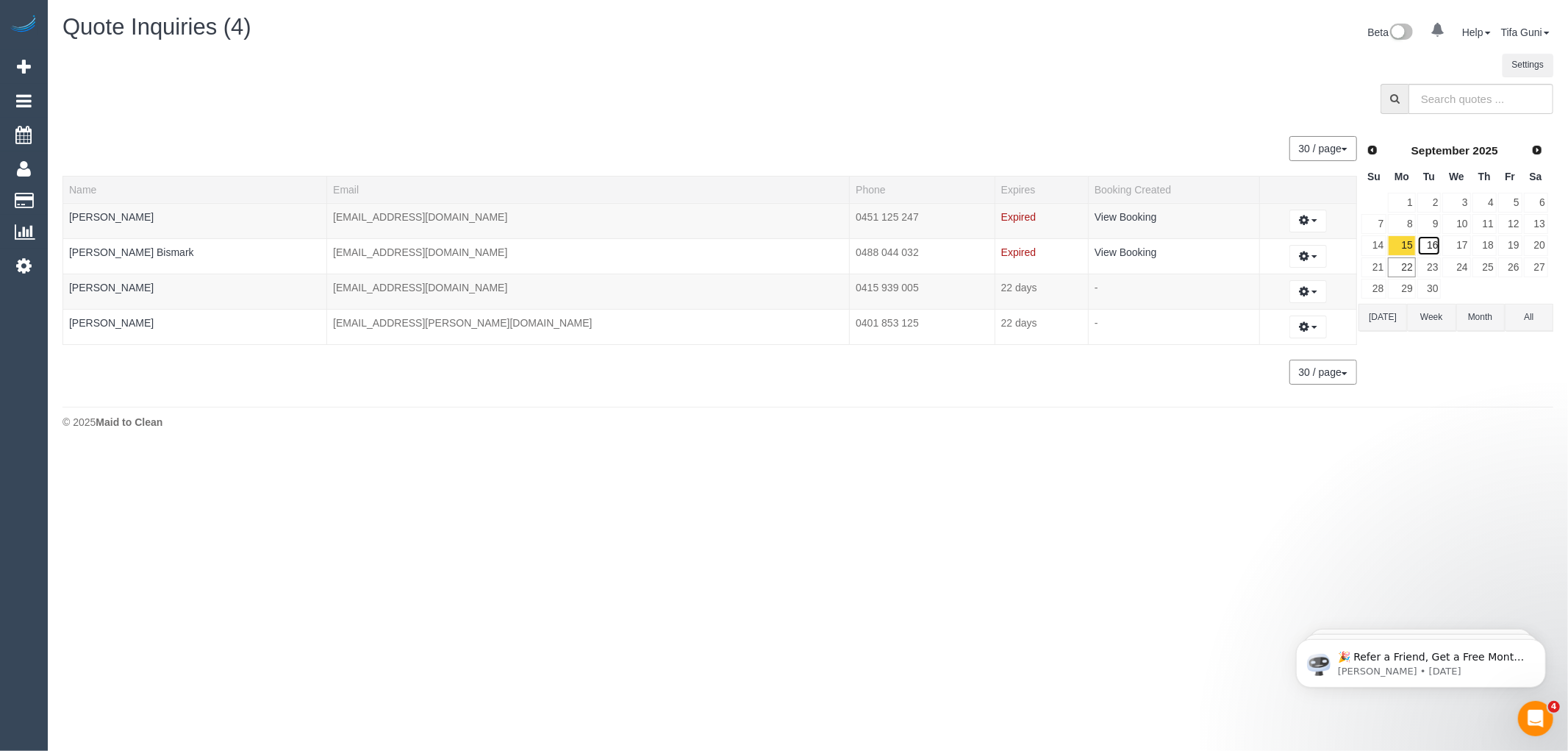
click at [1434, 243] on link "16" at bounding box center [1429, 245] width 25 height 19
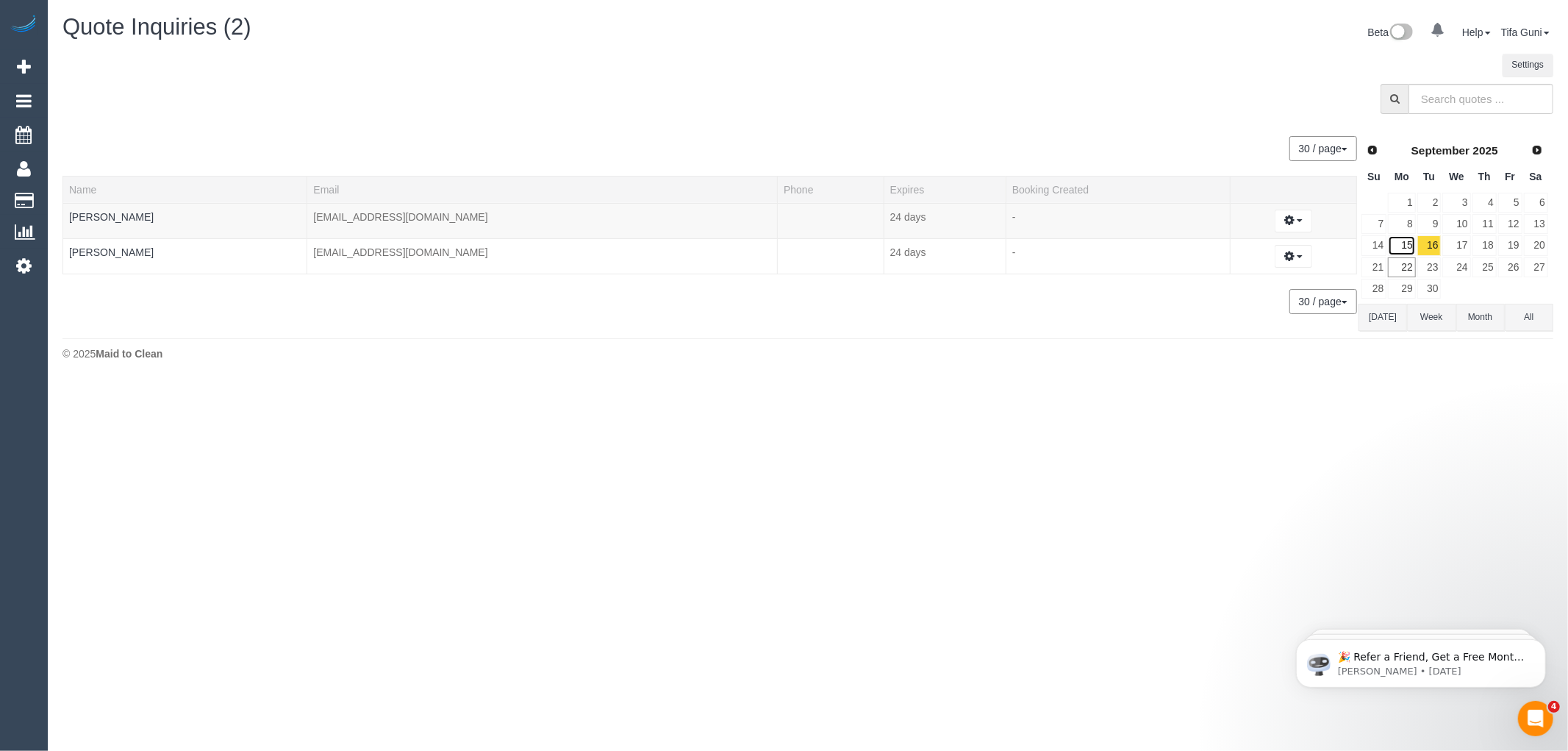
click at [1401, 244] on link "15" at bounding box center [1401, 245] width 27 height 19
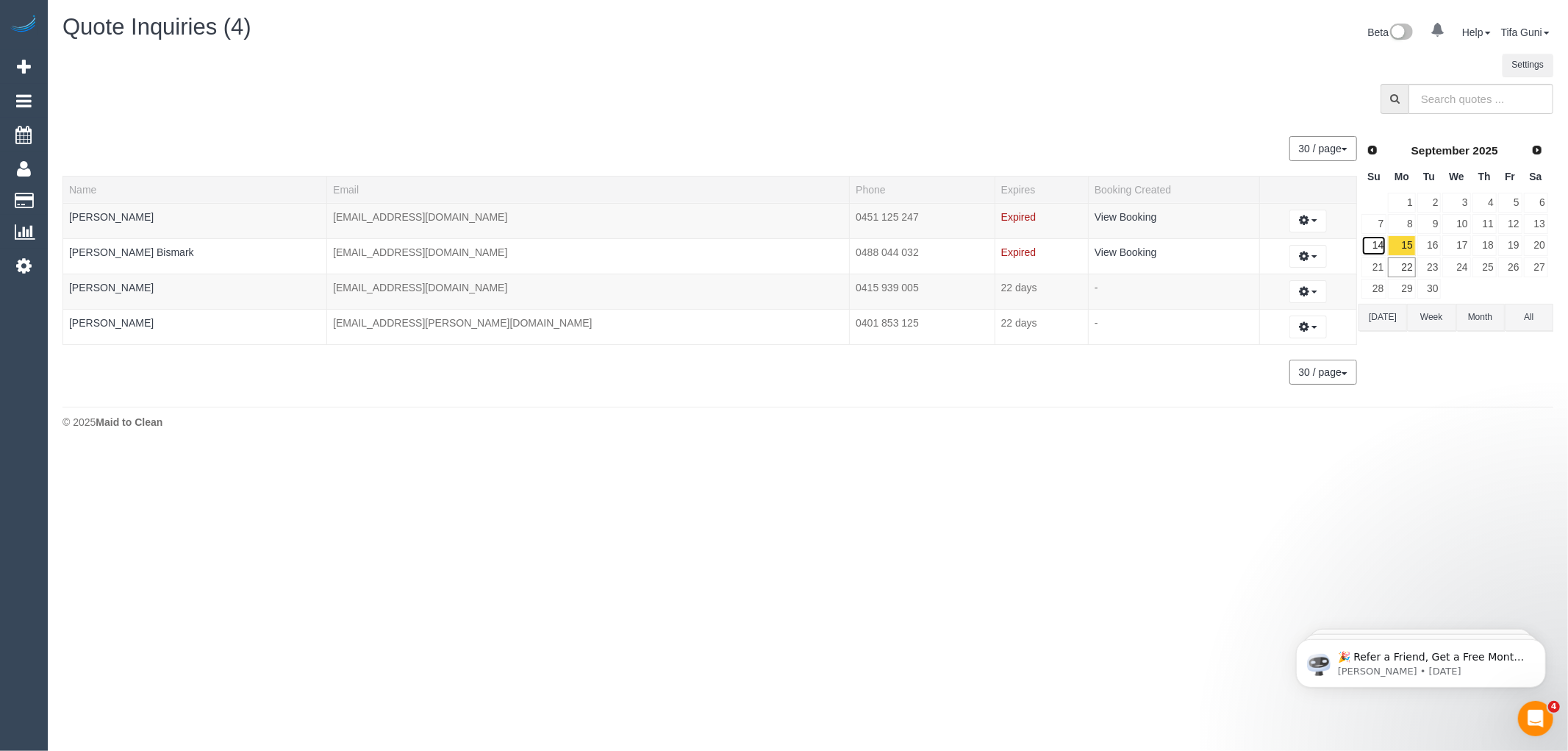
click at [1380, 245] on link "14" at bounding box center [1374, 245] width 25 height 19
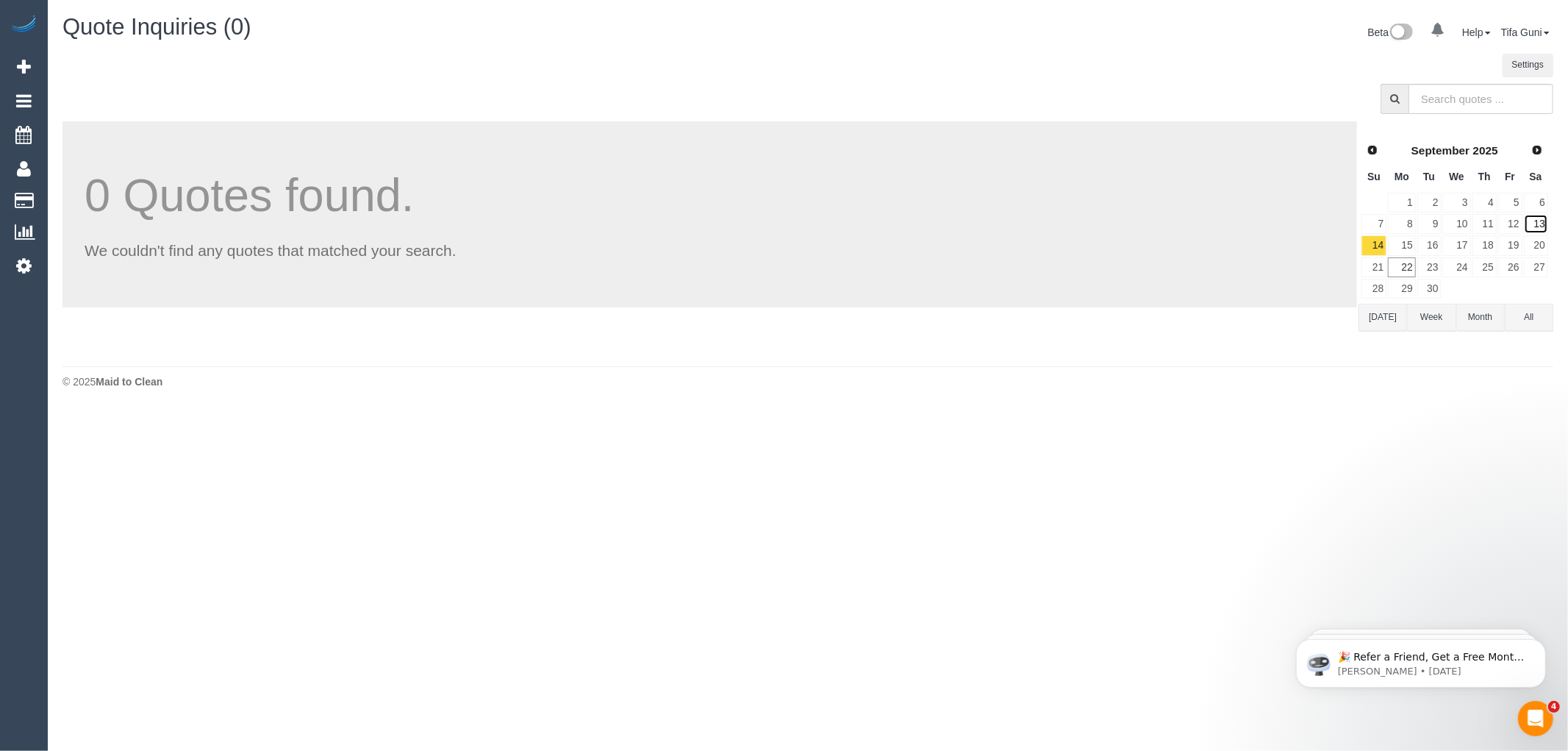
click at [1541, 221] on link "13" at bounding box center [1536, 224] width 25 height 19
click at [1516, 216] on link "12" at bounding box center [1510, 224] width 25 height 19
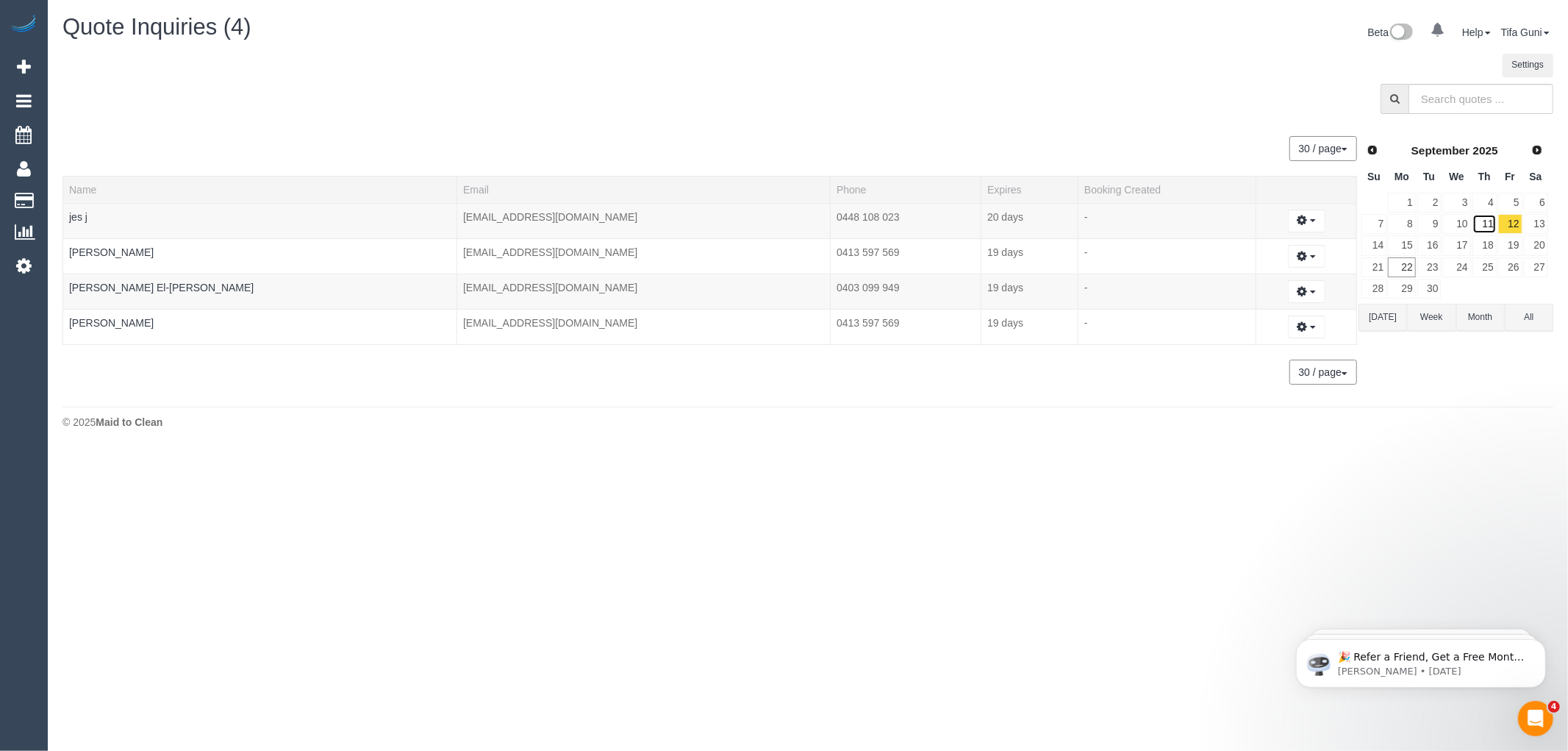
click at [1488, 224] on link "11" at bounding box center [1484, 224] width 25 height 19
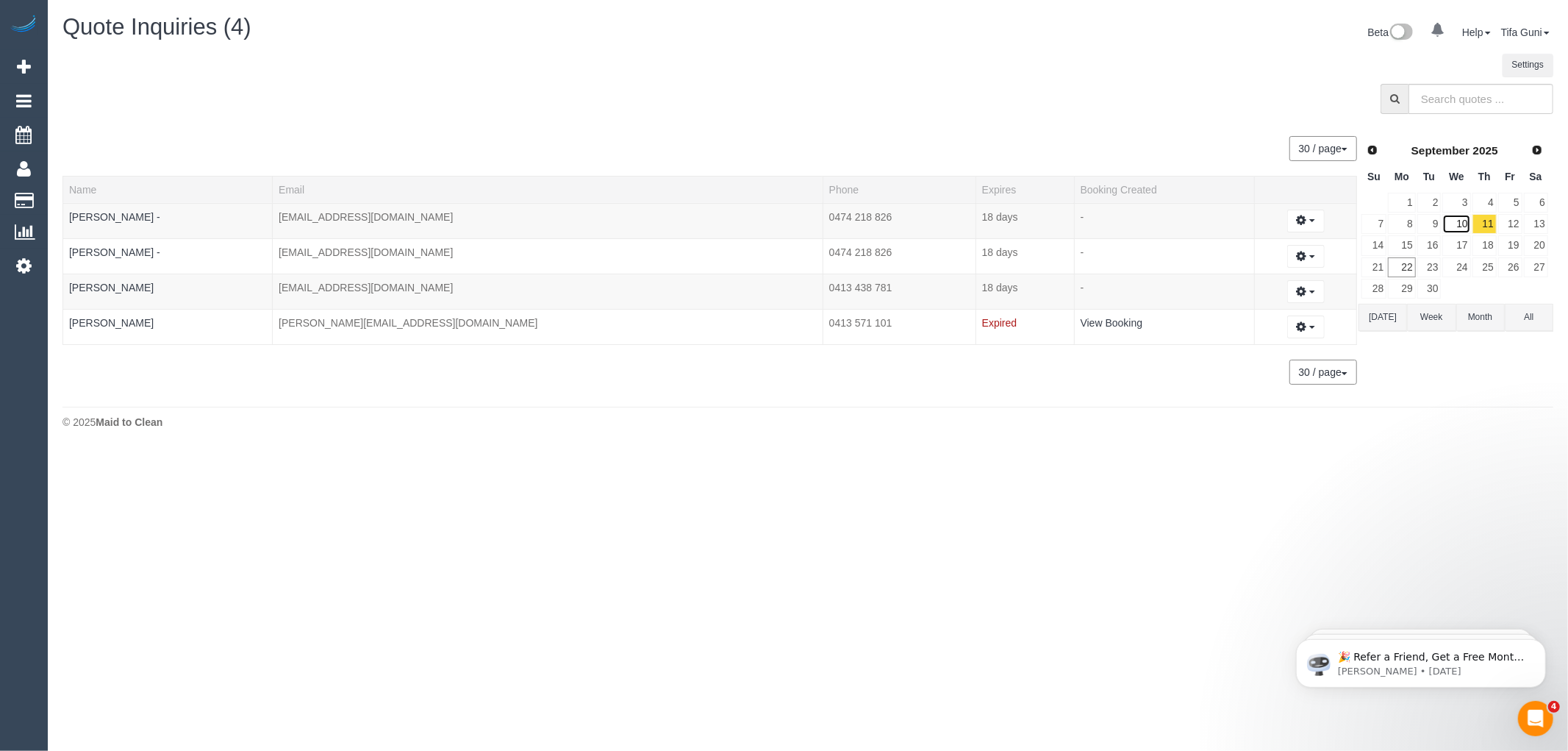
click at [1456, 219] on link "10" at bounding box center [1455, 224] width 28 height 19
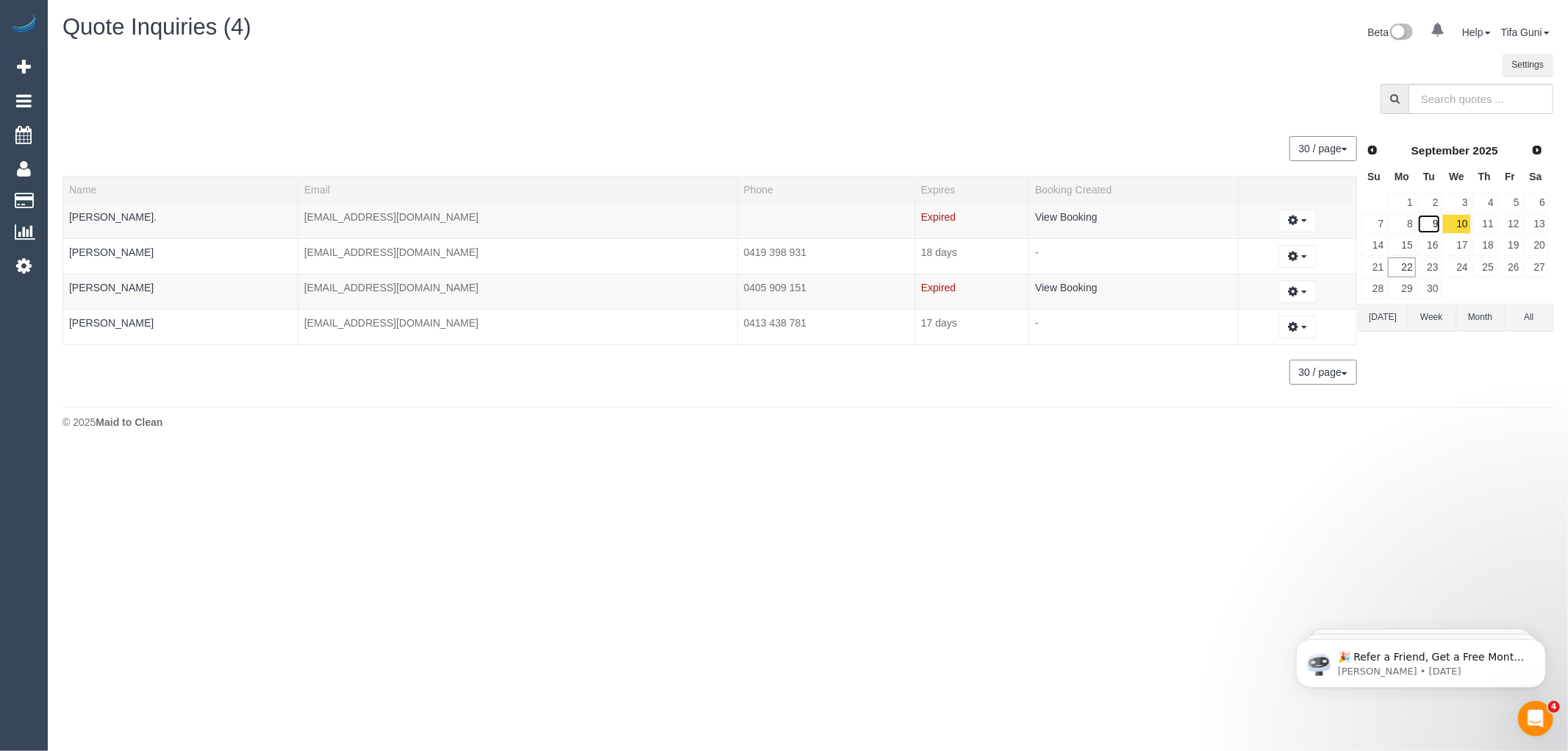
click at [1432, 221] on link "9" at bounding box center [1429, 224] width 25 height 19
